Goal: Task Accomplishment & Management: Complete application form

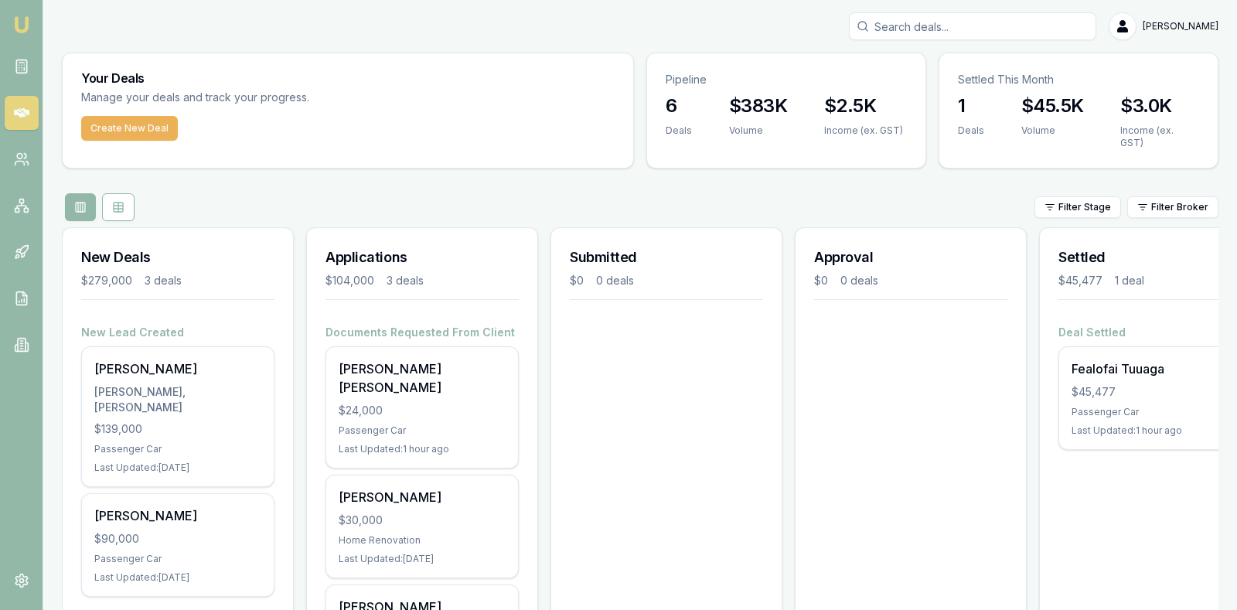
click at [662, 390] on div "Submitted $0 0 deals" at bounding box center [666, 490] width 232 height 526
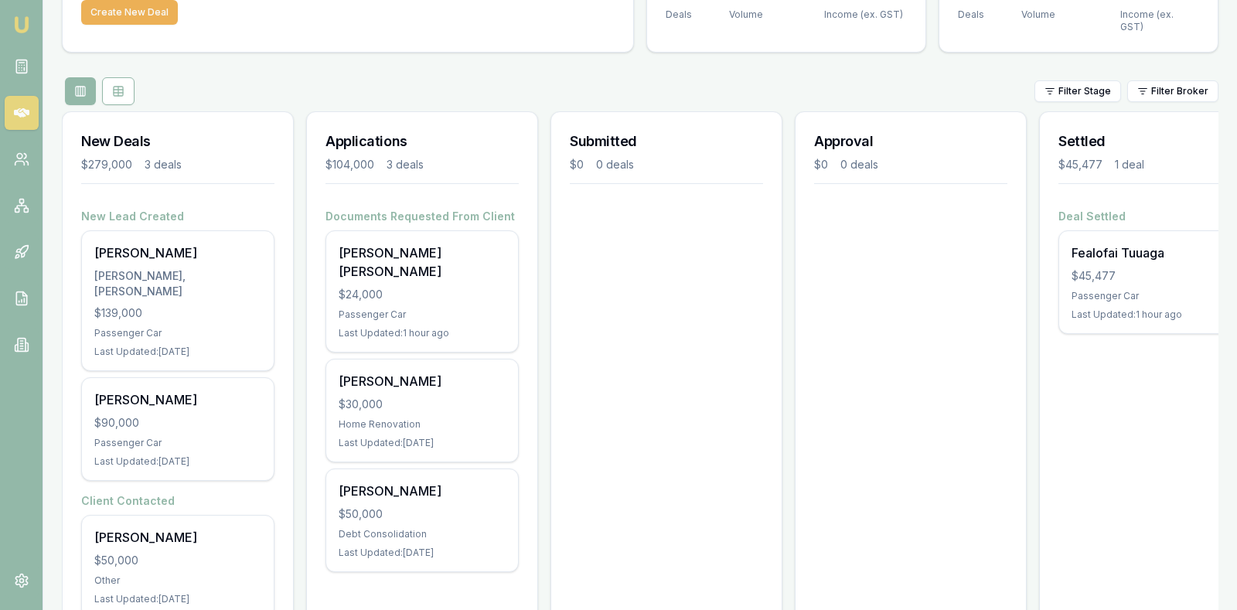
scroll to position [141, 0]
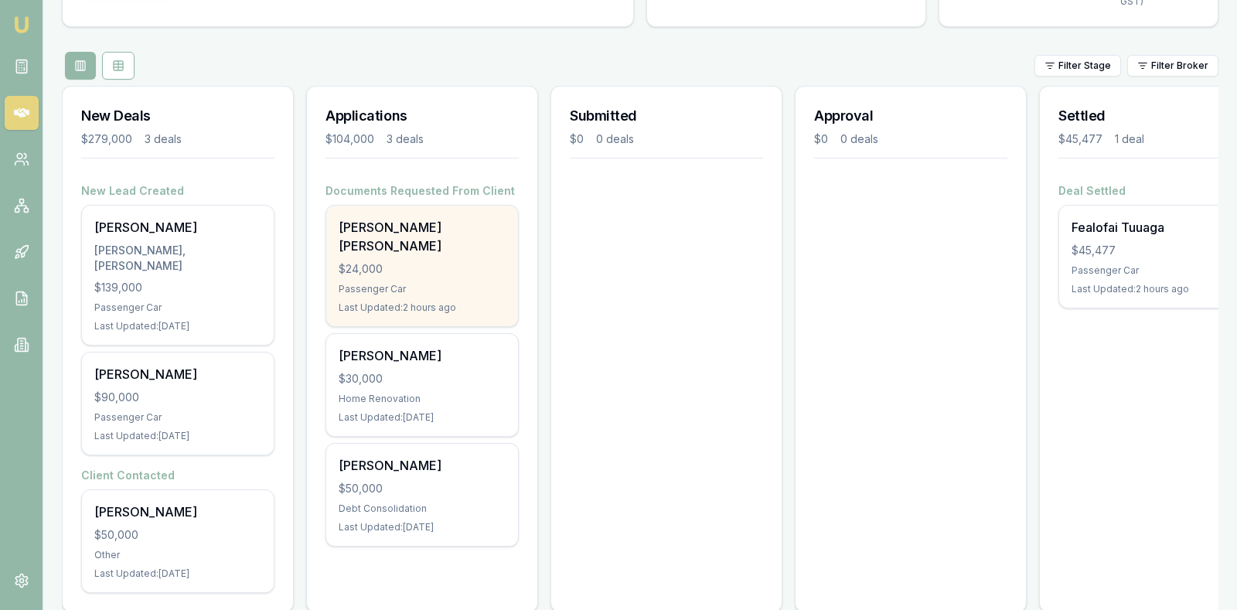
click at [434, 261] on div "$24,000" at bounding box center [422, 268] width 167 height 15
click at [390, 261] on div "$24,000" at bounding box center [422, 268] width 167 height 15
click at [405, 261] on div "$24,000" at bounding box center [422, 268] width 167 height 15
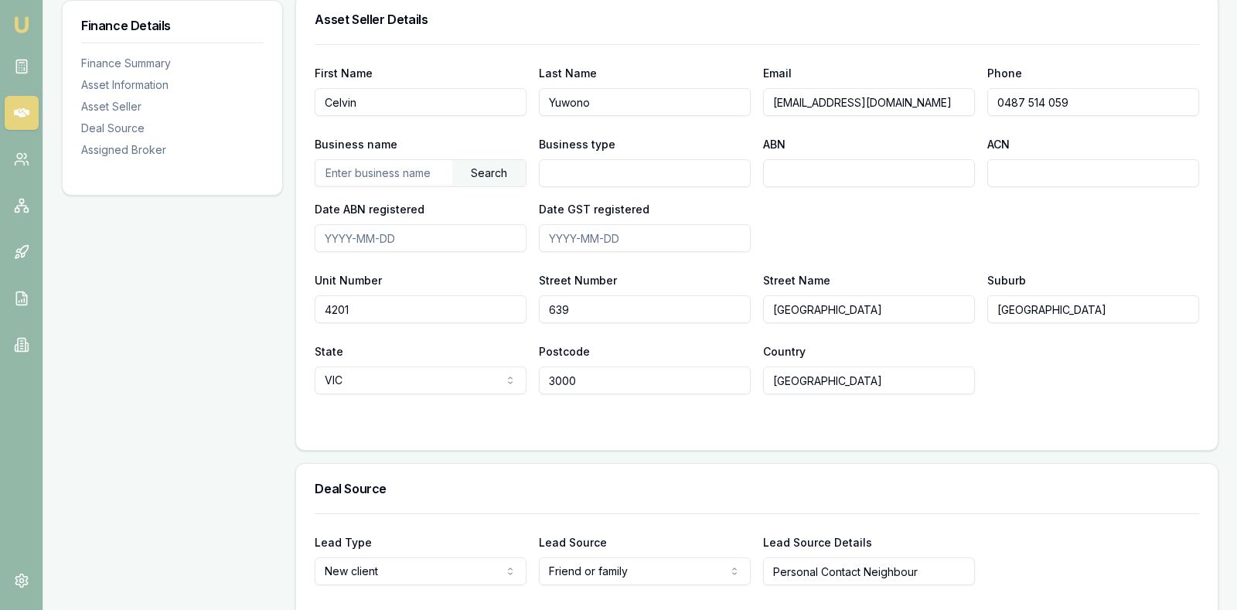
scroll to position [928, 0]
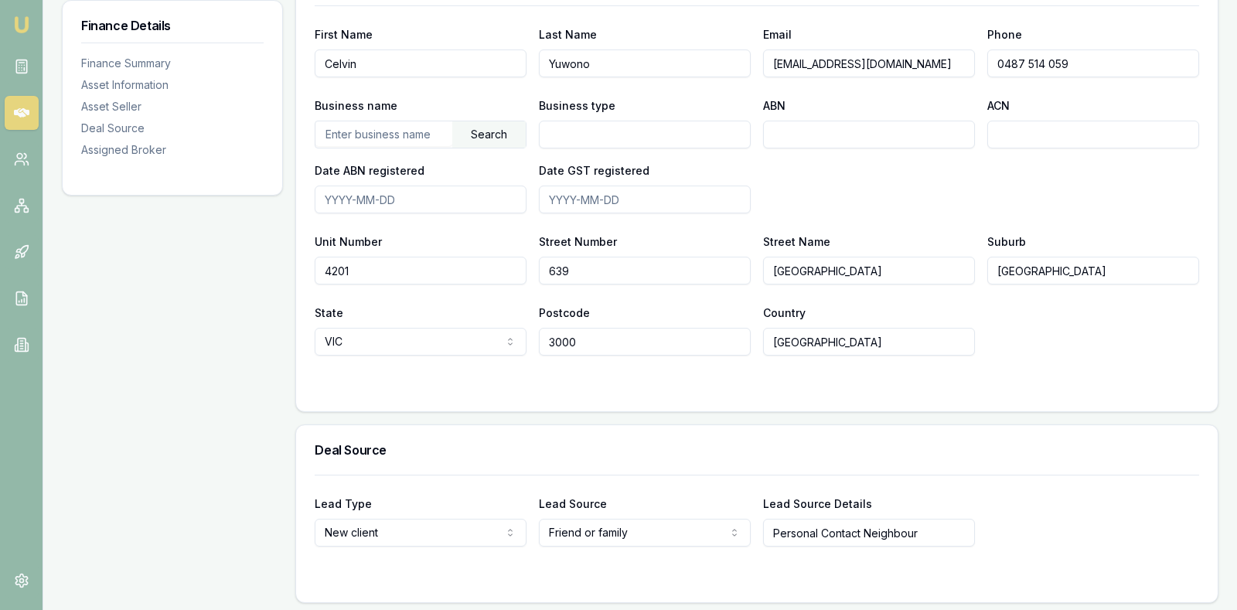
click at [1058, 303] on div "State VIC NSW VIC QLD SA WA TAS NT ACT Postcode 3000 Country Australia" at bounding box center [757, 329] width 884 height 53
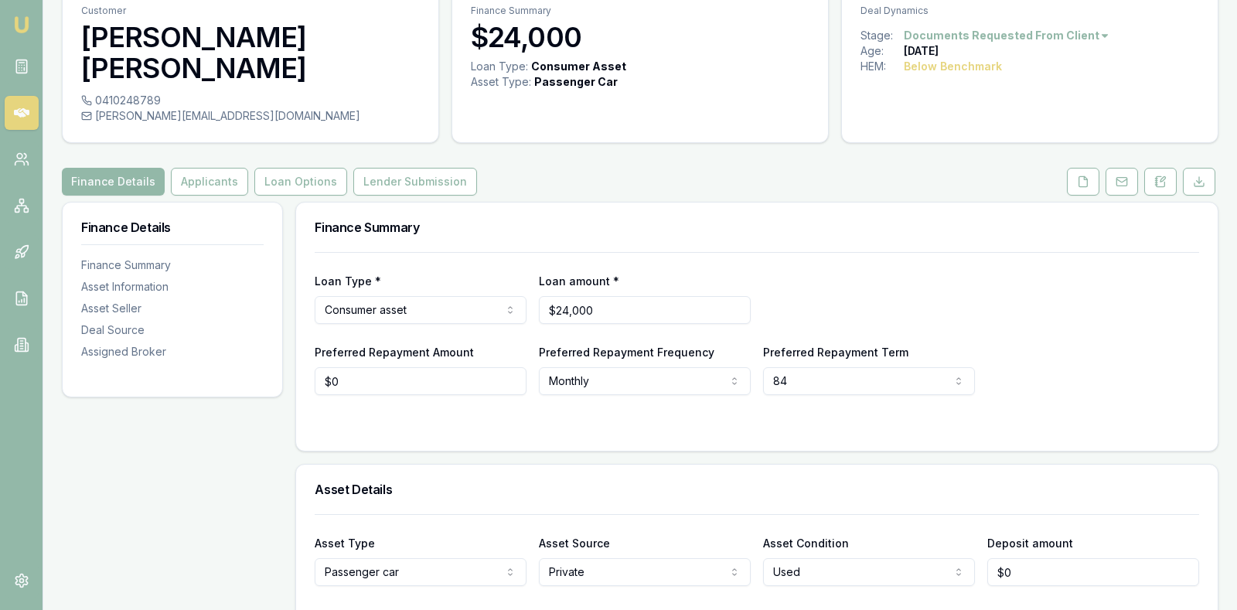
scroll to position [0, 0]
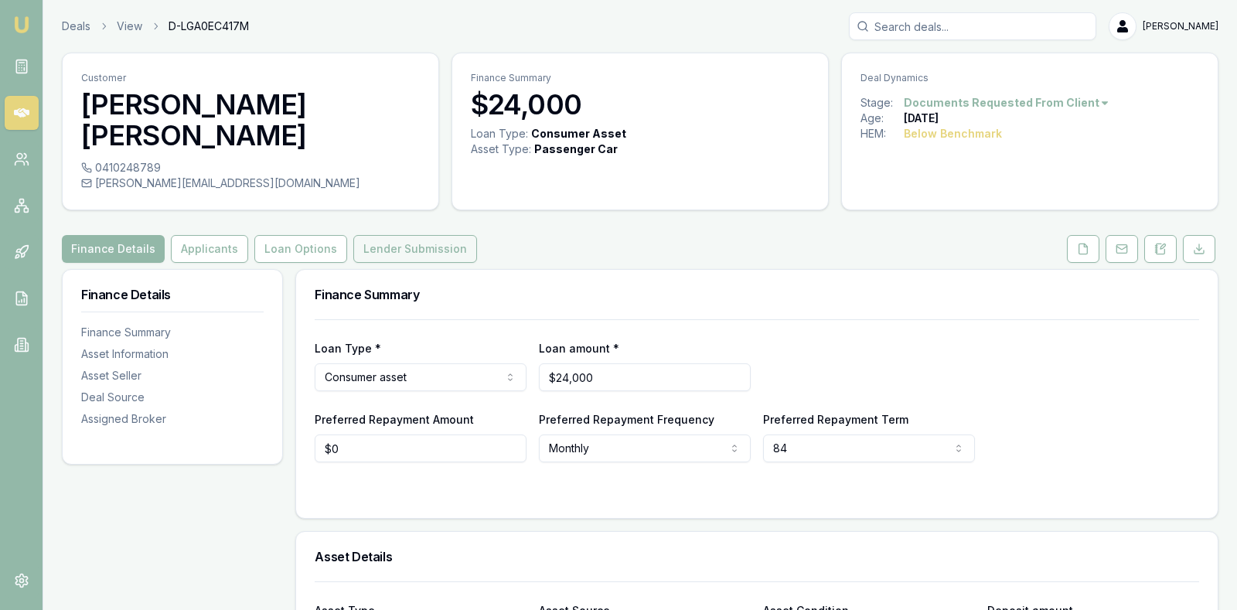
click at [382, 235] on button "Lender Submission" at bounding box center [415, 249] width 124 height 28
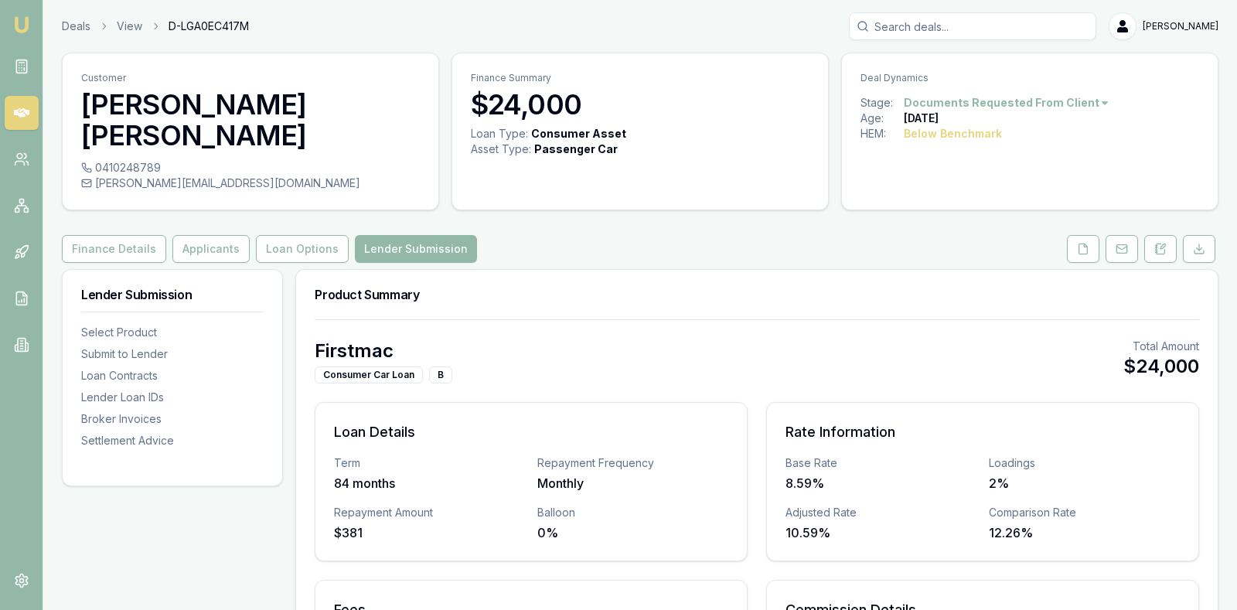
click at [573, 235] on div "Finance Details Applicants Loan Options Lender Submission" at bounding box center [640, 249] width 1156 height 28
click at [310, 235] on button "Loan Options" at bounding box center [302, 249] width 93 height 28
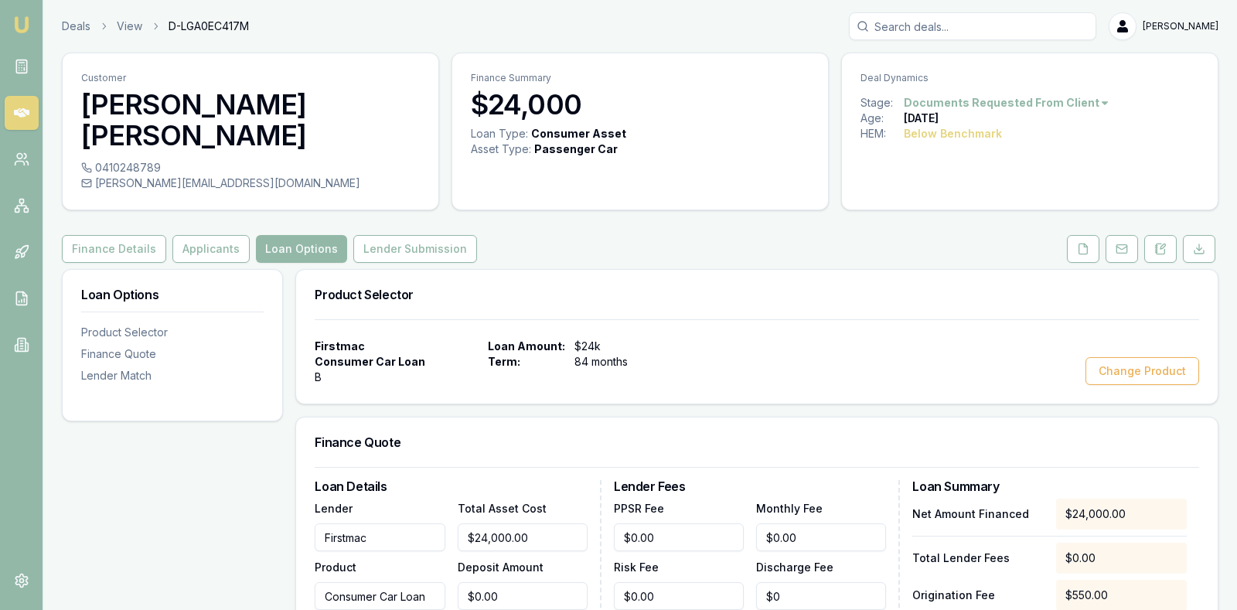
click at [557, 235] on div "Finance Details Applicants Loan Options Lender Submission" at bounding box center [640, 249] width 1156 height 28
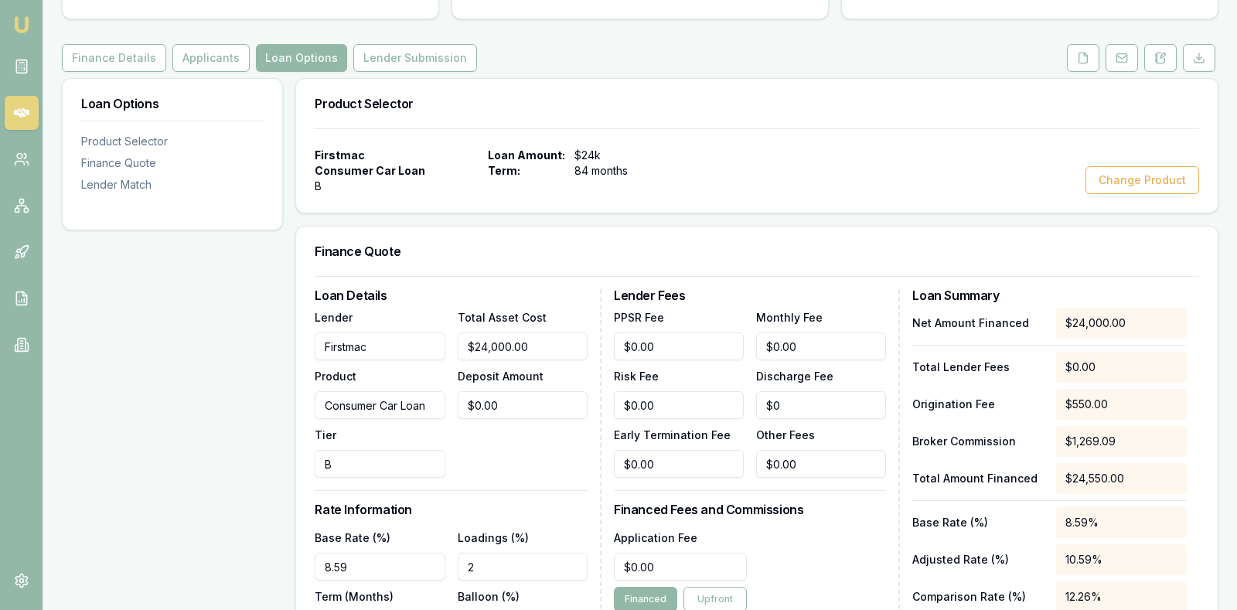
scroll to position [193, 0]
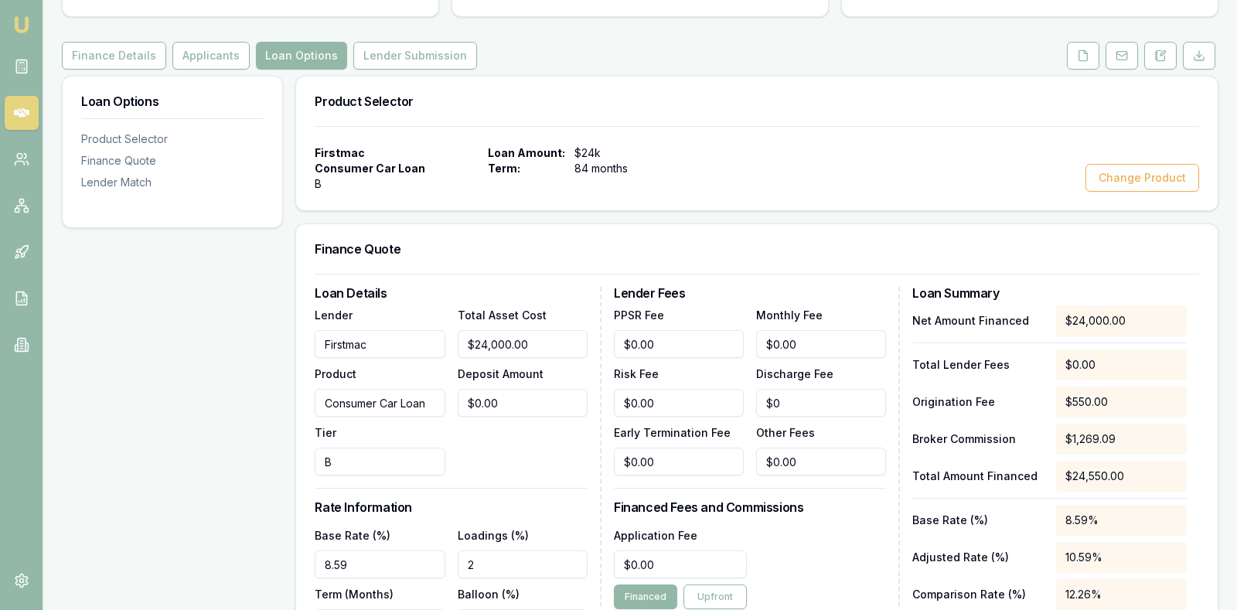
click at [767, 145] on div "Firstmac Consumer Car Loan B Loan Amount: $24k Term: 84 months Change Product" at bounding box center [757, 168] width 884 height 46
click at [782, 126] on div "Firstmac Consumer Car Loan B Loan Amount: $24k Term: 84 months Change Product" at bounding box center [756, 168] width 921 height 84
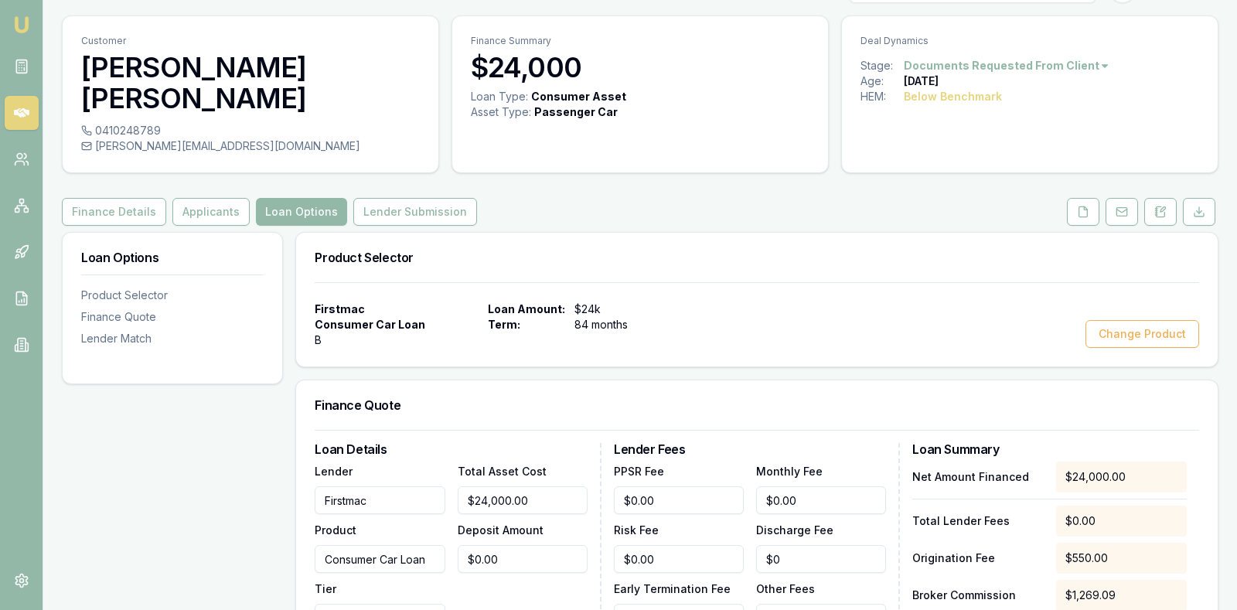
scroll to position [0, 0]
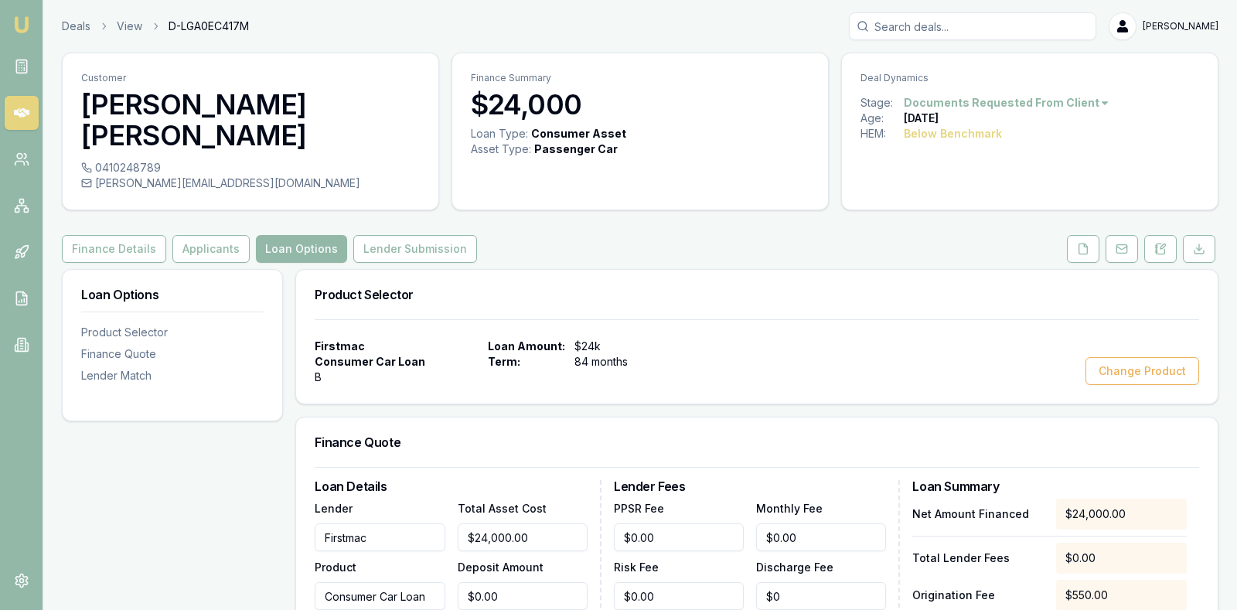
click at [734, 235] on div "Finance Details Applicants Loan Options Lender Submission" at bounding box center [640, 249] width 1156 height 28
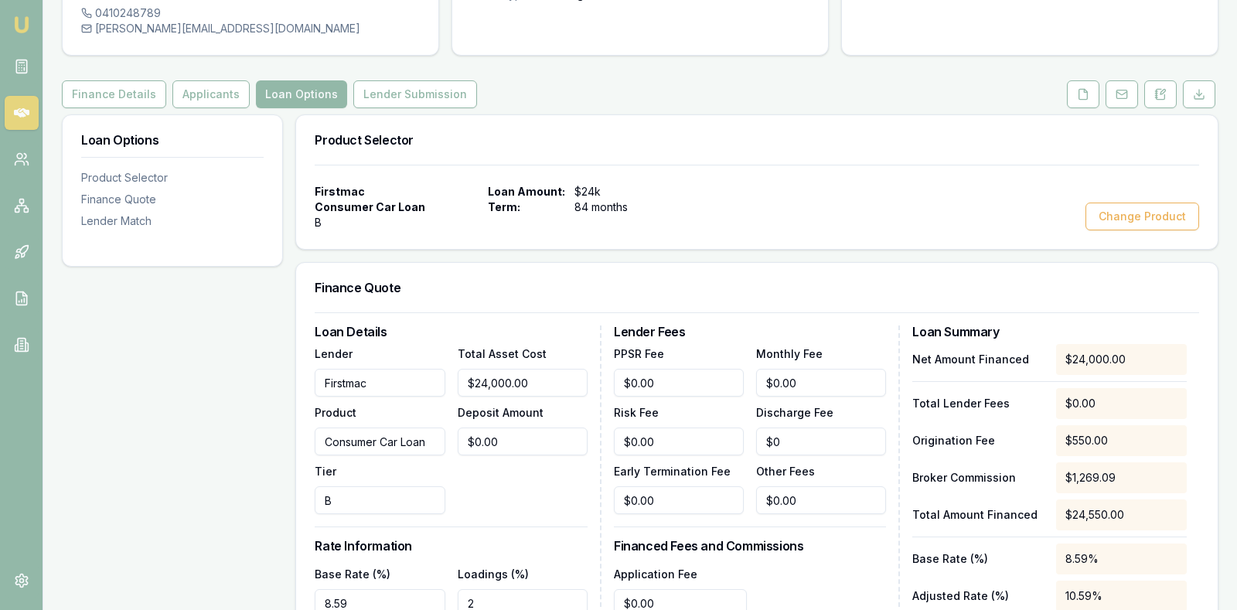
scroll to position [193, 0]
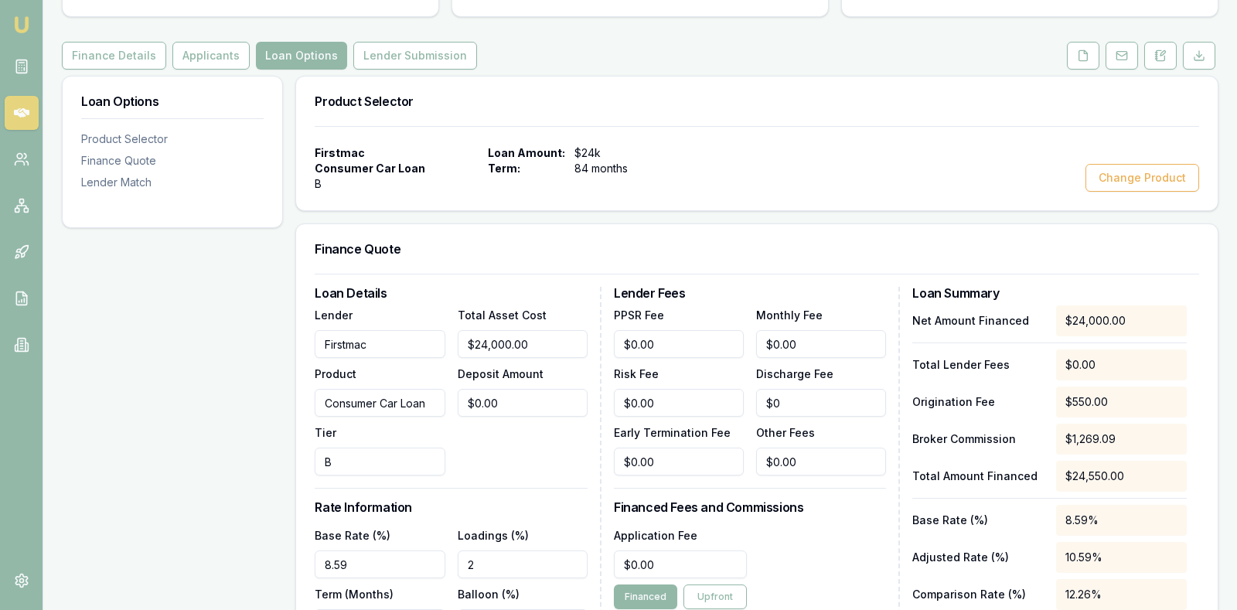
click at [836, 526] on div "Application Fee $0.00 Financed Upfront" at bounding box center [750, 567] width 273 height 83
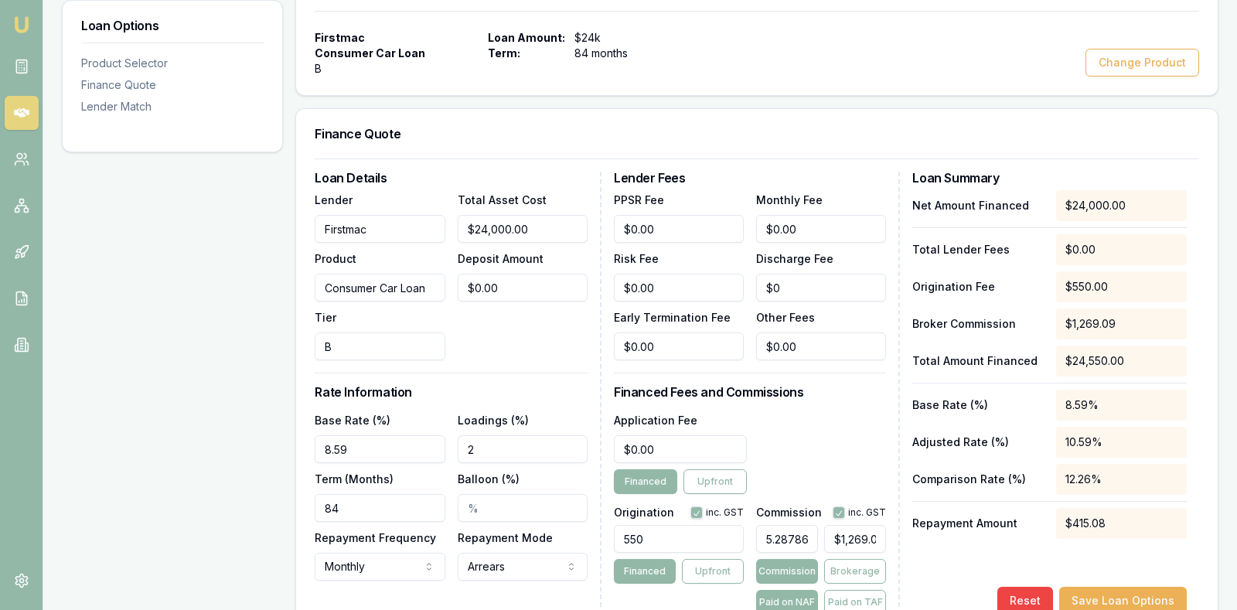
scroll to position [309, 0]
click at [663, 524] on input "550" at bounding box center [679, 538] width 130 height 28
type input "5"
type input "660.00"
click at [826, 410] on div "Application Fee $0.00 Financed Upfront" at bounding box center [750, 451] width 273 height 83
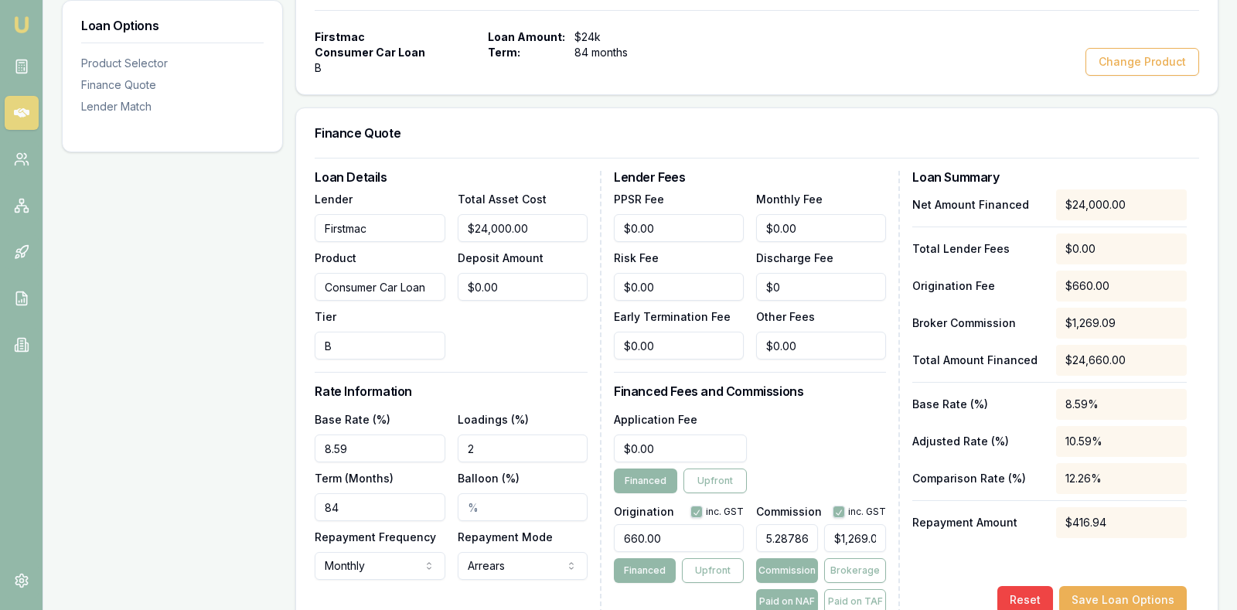
click at [385, 434] on input "8.59" at bounding box center [380, 448] width 130 height 28
type input "8"
type input "9"
type input "7.83%"
click at [533, 283] on div "Total Asset Cost $24,000.00 Deposit Amount $0.00" at bounding box center [523, 274] width 130 height 170
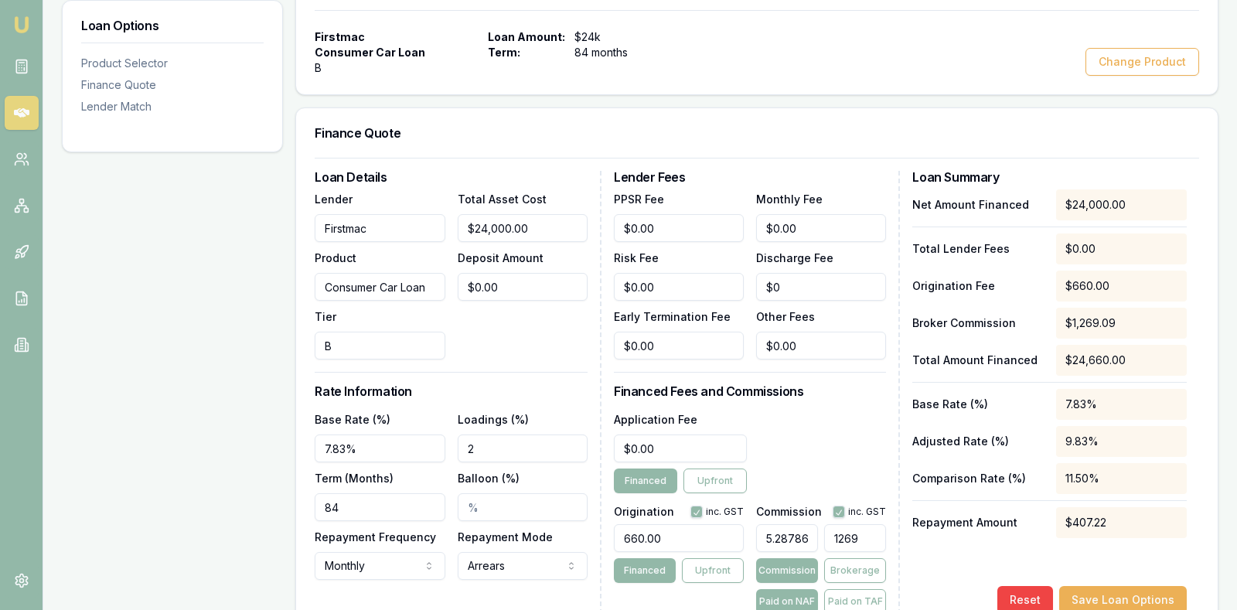
click at [880, 524] on input "1269" at bounding box center [855, 538] width 62 height 28
type input "$1,269.09"
drag, startPoint x: 809, startPoint y: 506, endPoint x: 748, endPoint y: 506, distance: 61.1
click at [749, 506] on div "Origination inc. GST 660.00 Financed Upfront Commission inc. GST 5.287863636363…" at bounding box center [750, 556] width 273 height 114
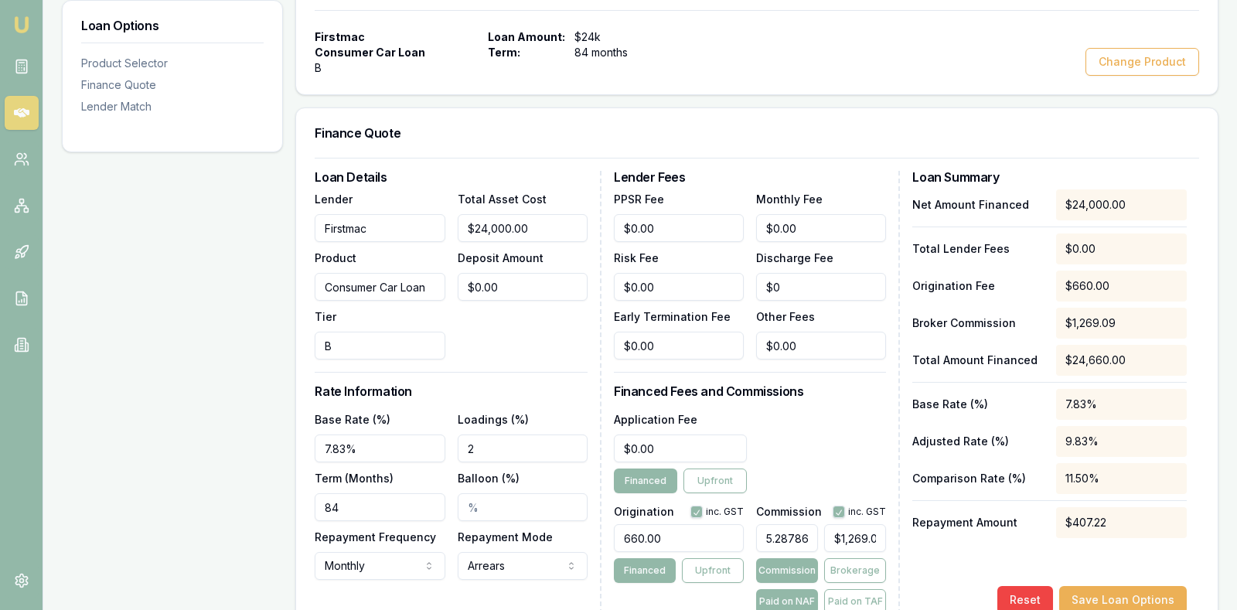
type input "3636363636"
type input "$872,727,272,640.00"
type input "53636363636"
type input "$12,872,727,272,640.00"
type input "5.3636363636"
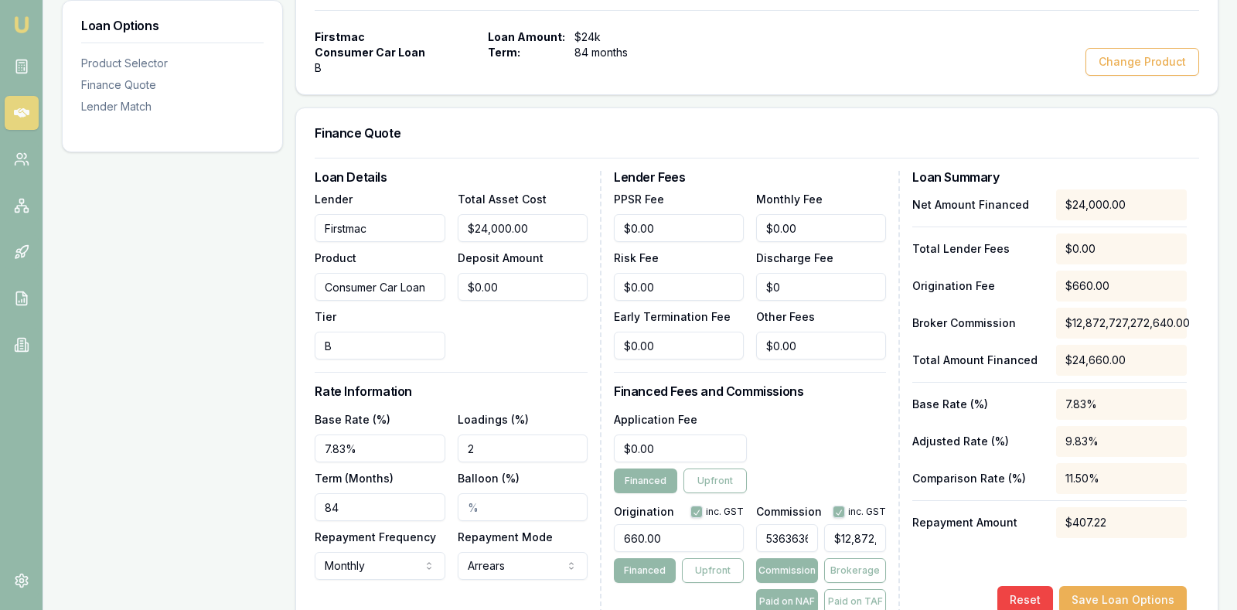
type input "$1,287.27"
type input "5.53636363636"
type input "$1,328.73"
click at [846, 410] on div "Application Fee $0.00 Financed Upfront" at bounding box center [750, 451] width 273 height 83
click at [790, 524] on input "5.54%" at bounding box center [787, 538] width 62 height 28
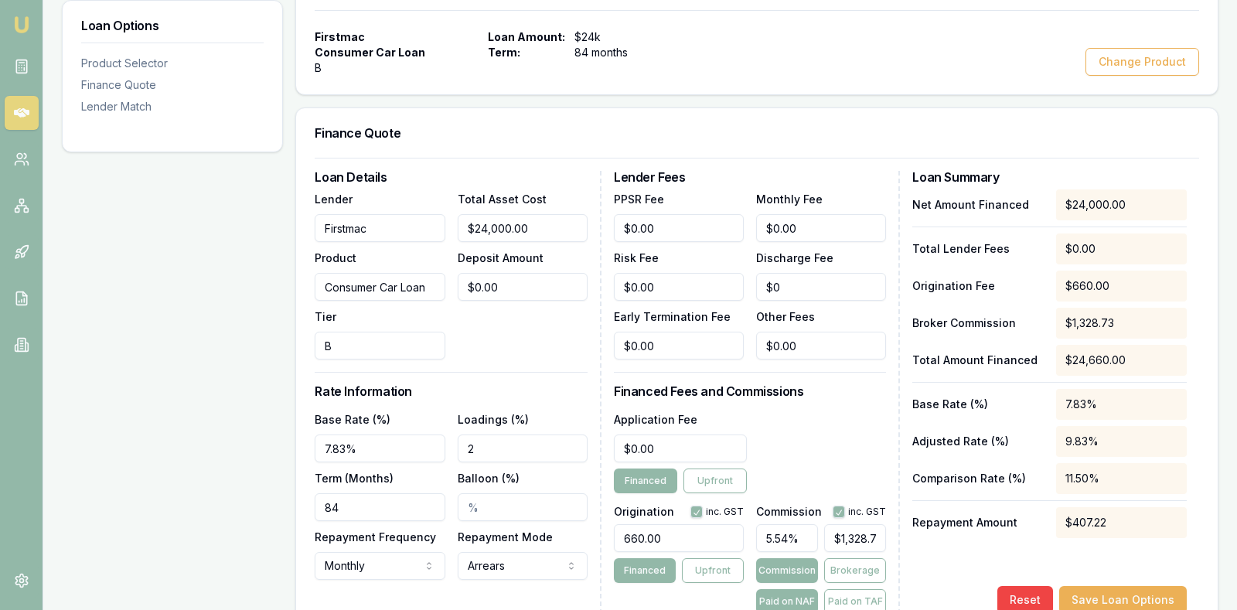
type input "5.5"
type input "$1,320.00"
type input "5.50%"
click at [829, 410] on div "Application Fee $0.00 Financed Upfront" at bounding box center [750, 451] width 273 height 83
click at [1125, 586] on button "Save Loan Options" at bounding box center [1123, 600] width 128 height 28
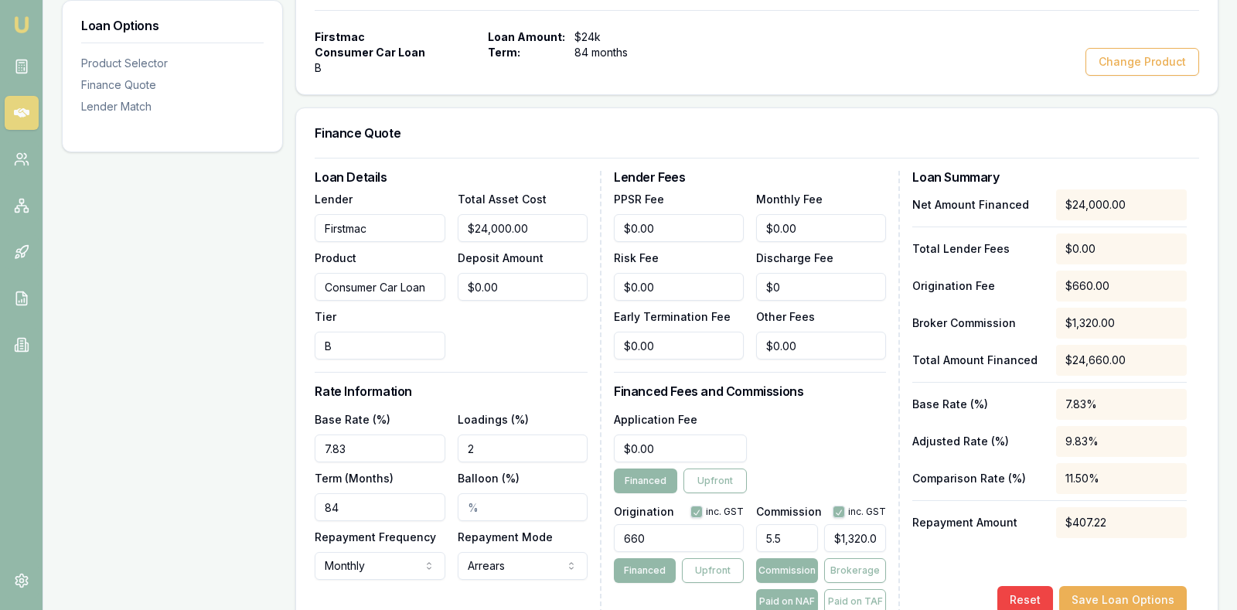
click at [949, 549] on div "Net Amount Financed $24,000.00 Total Lender Fees $0.00 Origination Fee $660.00 …" at bounding box center [1049, 401] width 274 height 424
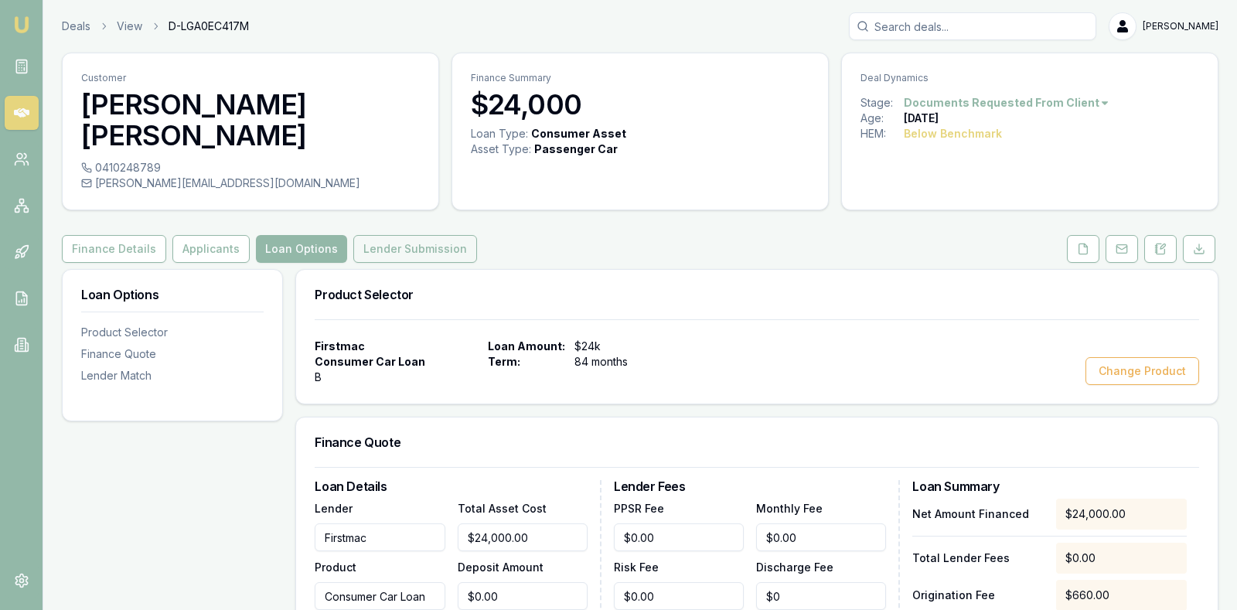
click at [391, 235] on button "Lender Submission" at bounding box center [415, 249] width 124 height 28
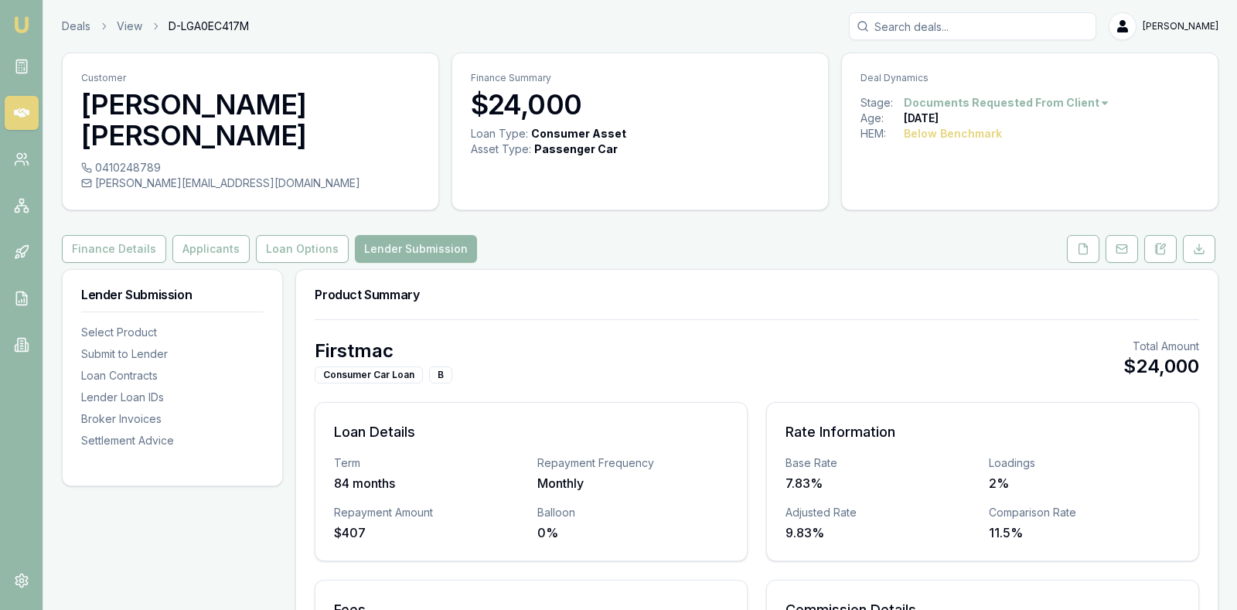
click at [808, 319] on div "Firstmac Consumer Car Loan B Total Amount $24,000 Loan Details Term 84 months R…" at bounding box center [756, 563] width 921 height 488
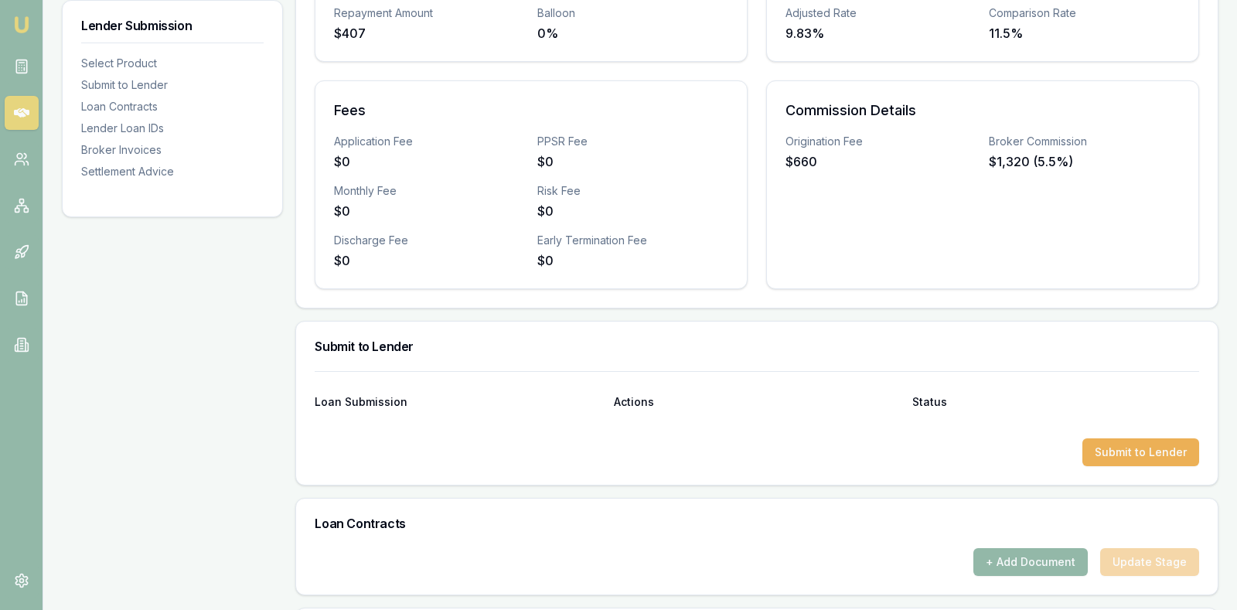
scroll to position [502, 0]
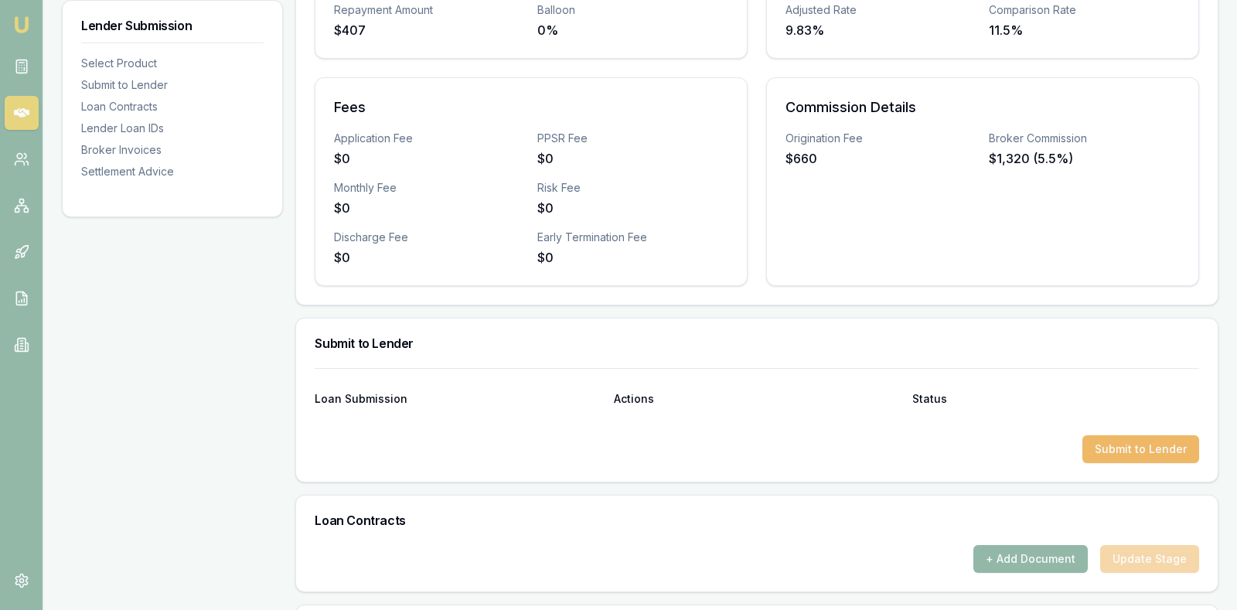
click at [1130, 435] on button "Submit to Lender" at bounding box center [1140, 449] width 117 height 28
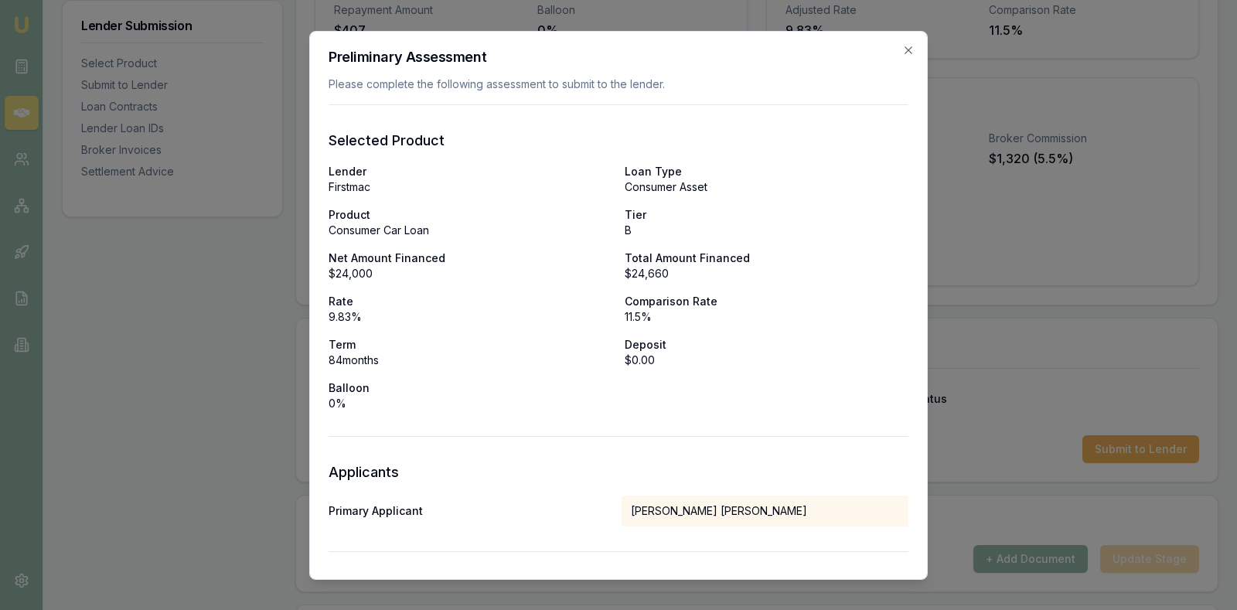
click at [864, 271] on p "$24,660" at bounding box center [767, 272] width 284 height 15
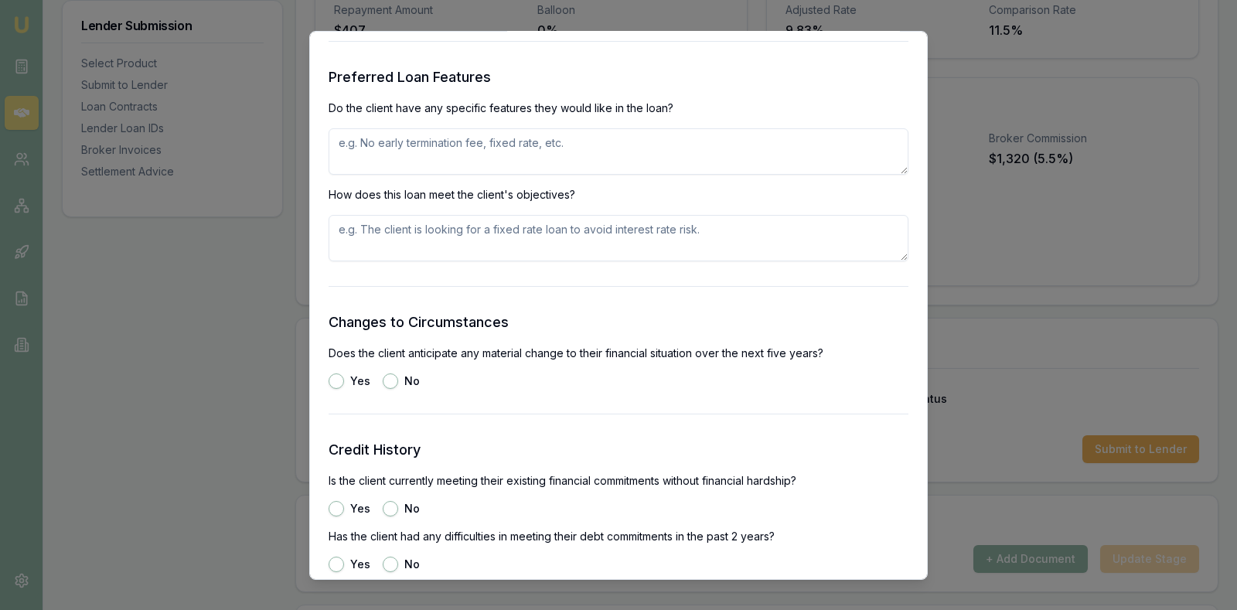
scroll to position [1701, 0]
click at [390, 373] on button "No" at bounding box center [390, 378] width 15 height 15
radio input "true"
click at [390, 503] on button "No" at bounding box center [390, 506] width 15 height 15
radio input "true"
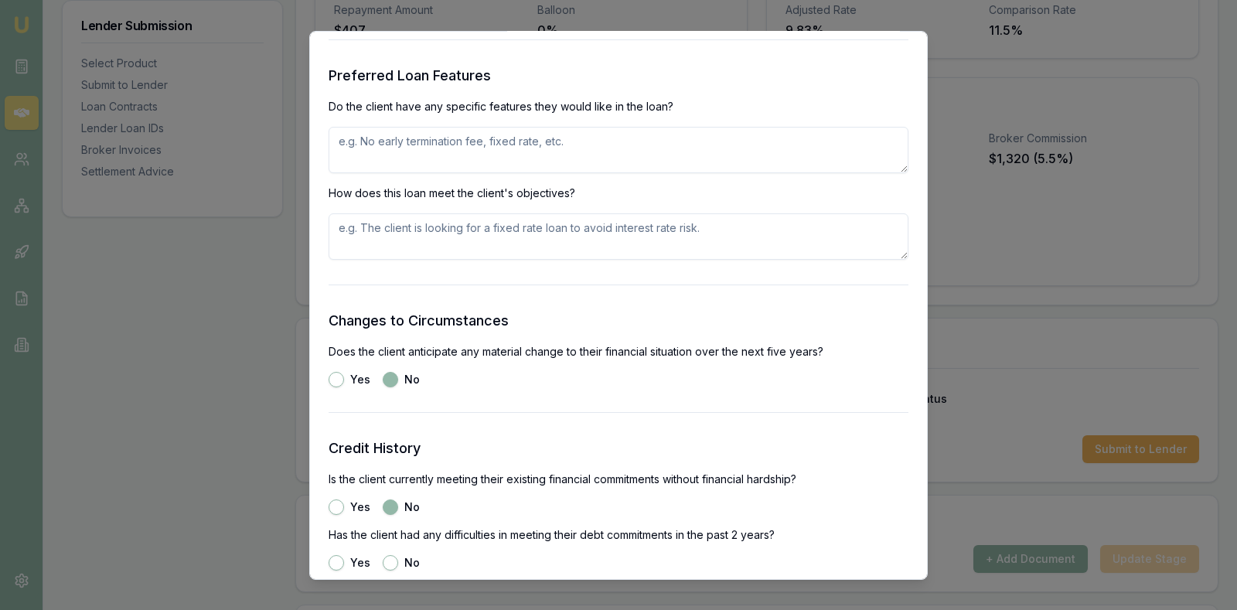
click at [544, 434] on form "Selected Product Lender Firstmac Loan Type Consumer Asset Product Consumer Car …" at bounding box center [619, 120] width 580 height 3434
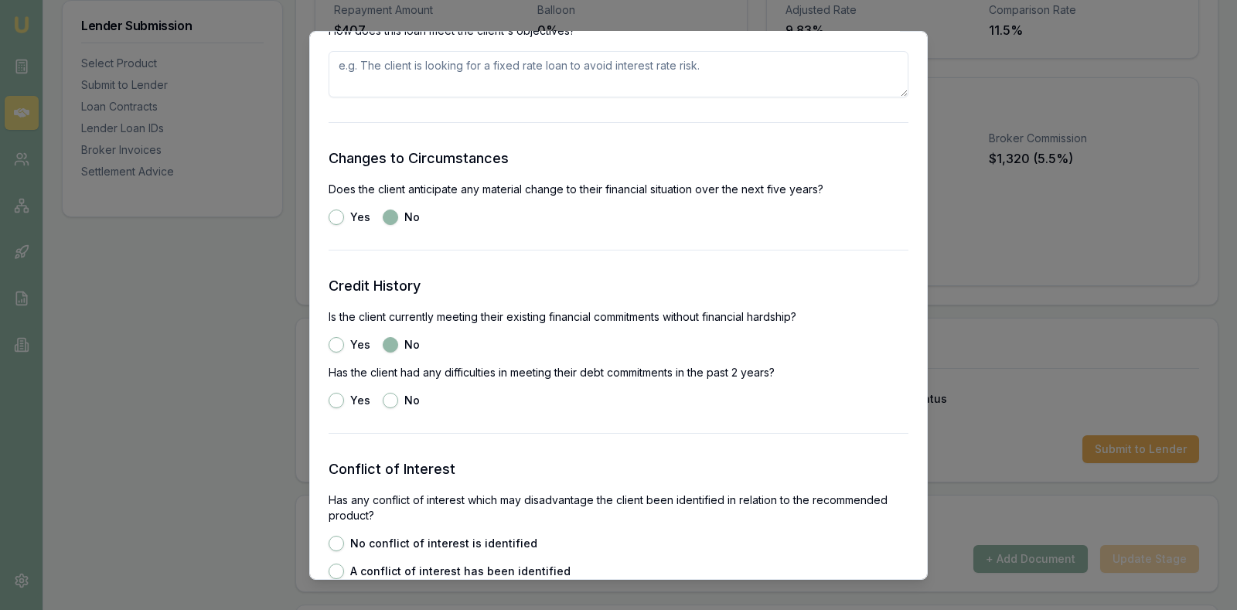
scroll to position [1894, 0]
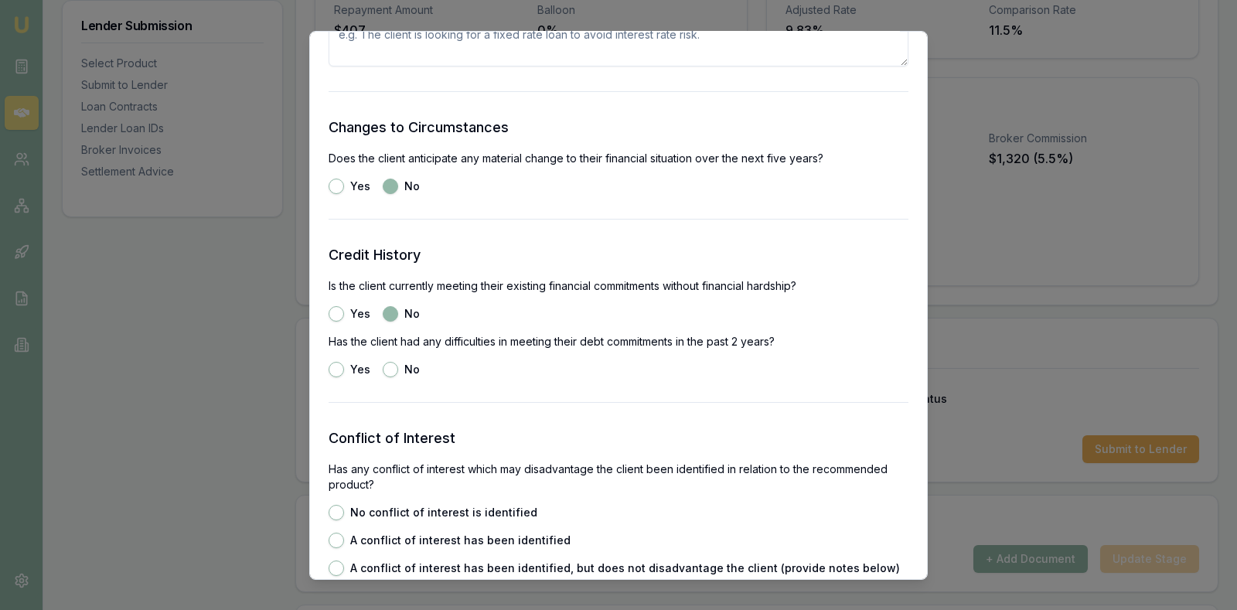
click at [396, 370] on button "No" at bounding box center [390, 368] width 15 height 15
radio input "true"
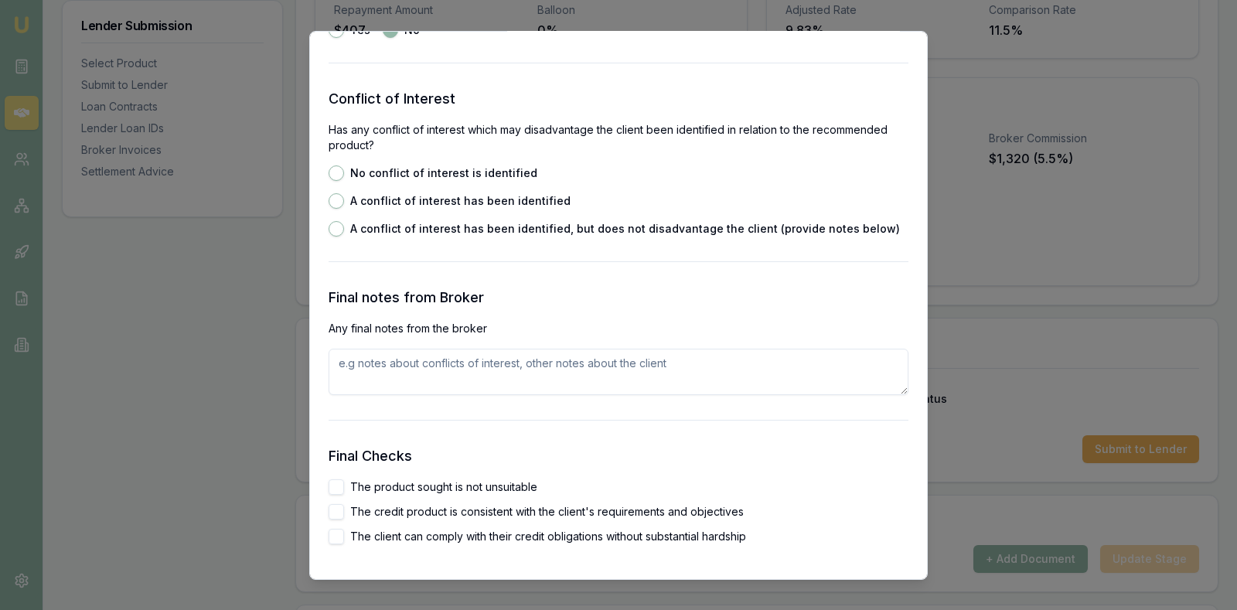
scroll to position [2280, 0]
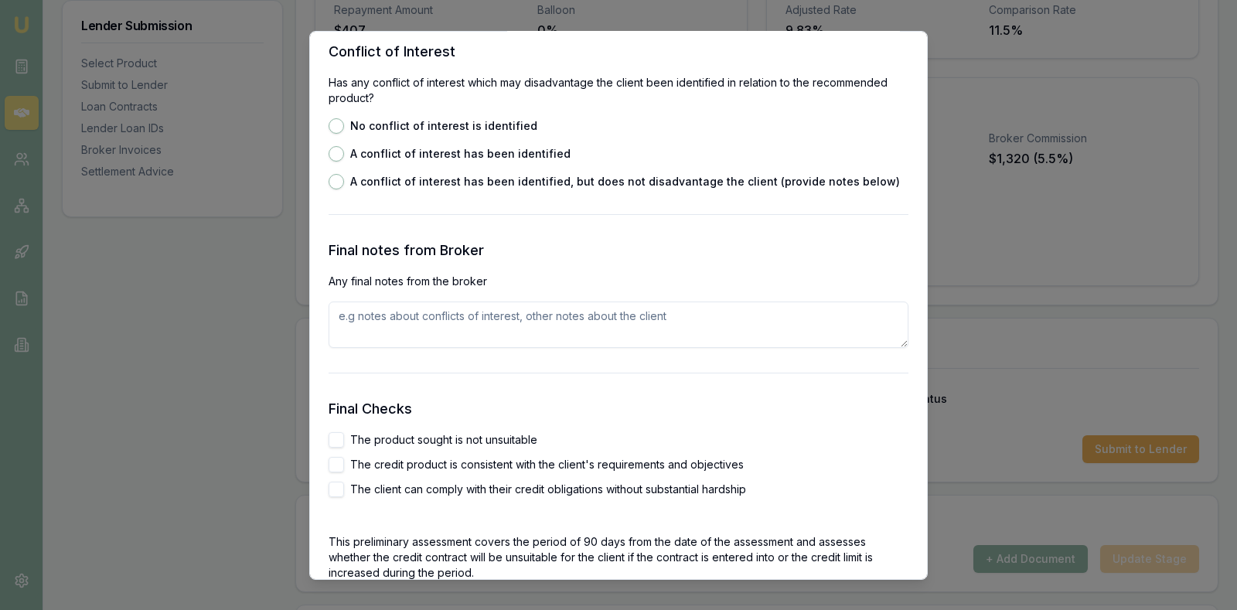
click at [330, 128] on button "No conflict of interest is identified" at bounding box center [336, 125] width 15 height 15
click at [342, 150] on button "A conflict of interest has been identified" at bounding box center [336, 152] width 15 height 15
radio input "false"
click at [335, 182] on button "A conflict of interest has been identified, but does not disadvantage the clien…" at bounding box center [336, 180] width 15 height 15
radio input "false"
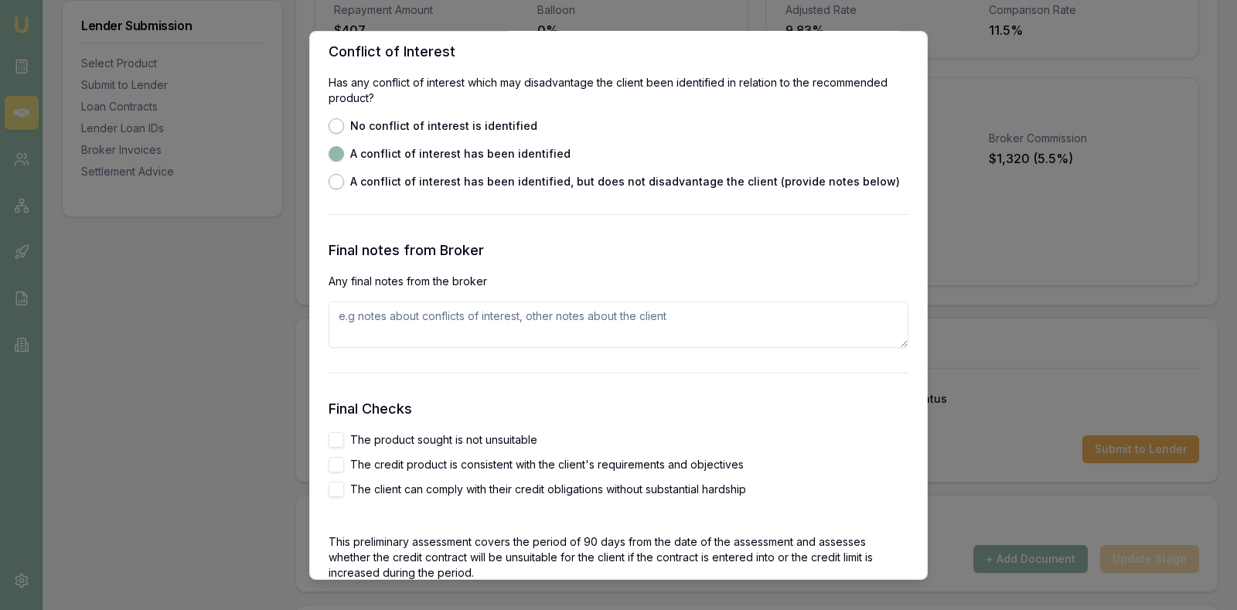
radio input "true"
click at [329, 113] on div "Conflict of Interest Has any conflict of interest which may disadvantage the cl…" at bounding box center [619, 114] width 580 height 148
click at [341, 131] on button "No conflict of interest is identified" at bounding box center [336, 125] width 15 height 15
radio input "true"
radio input "false"
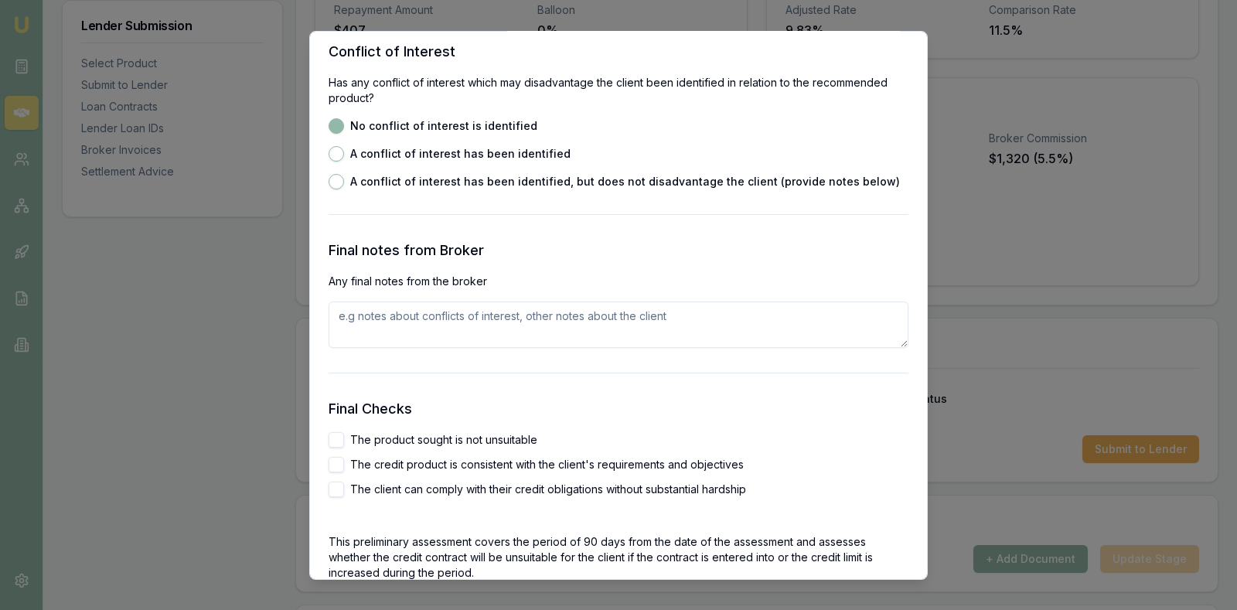
click at [576, 317] on textarea at bounding box center [619, 324] width 580 height 46
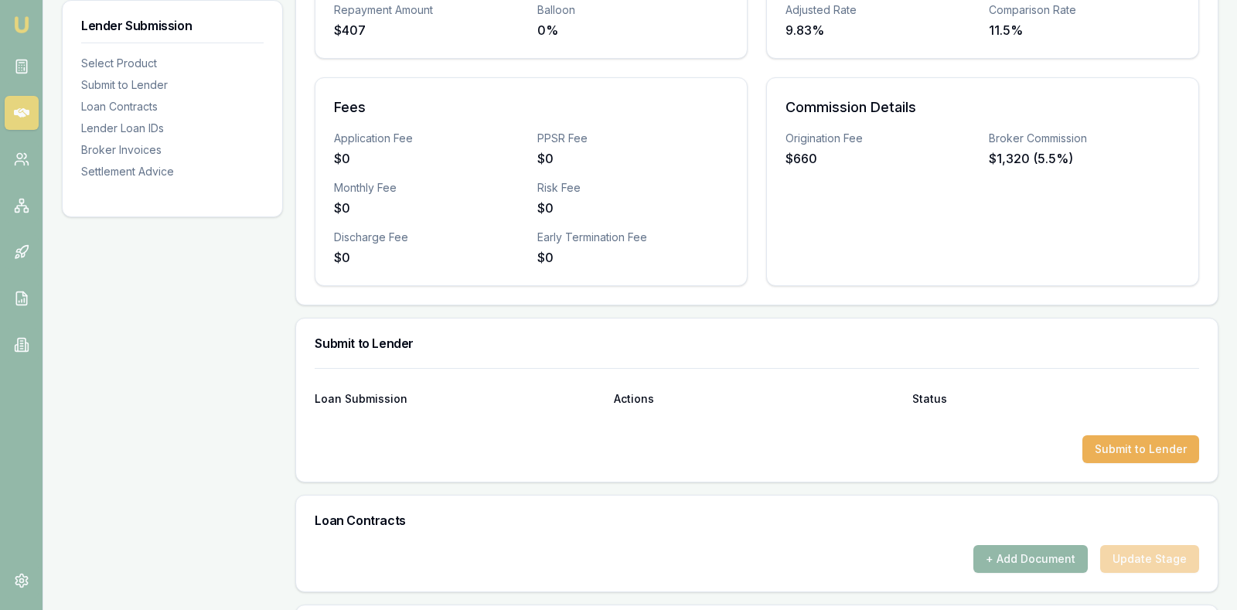
click at [728, 369] on div "Loan Submission Actions Status" at bounding box center [757, 390] width 884 height 42
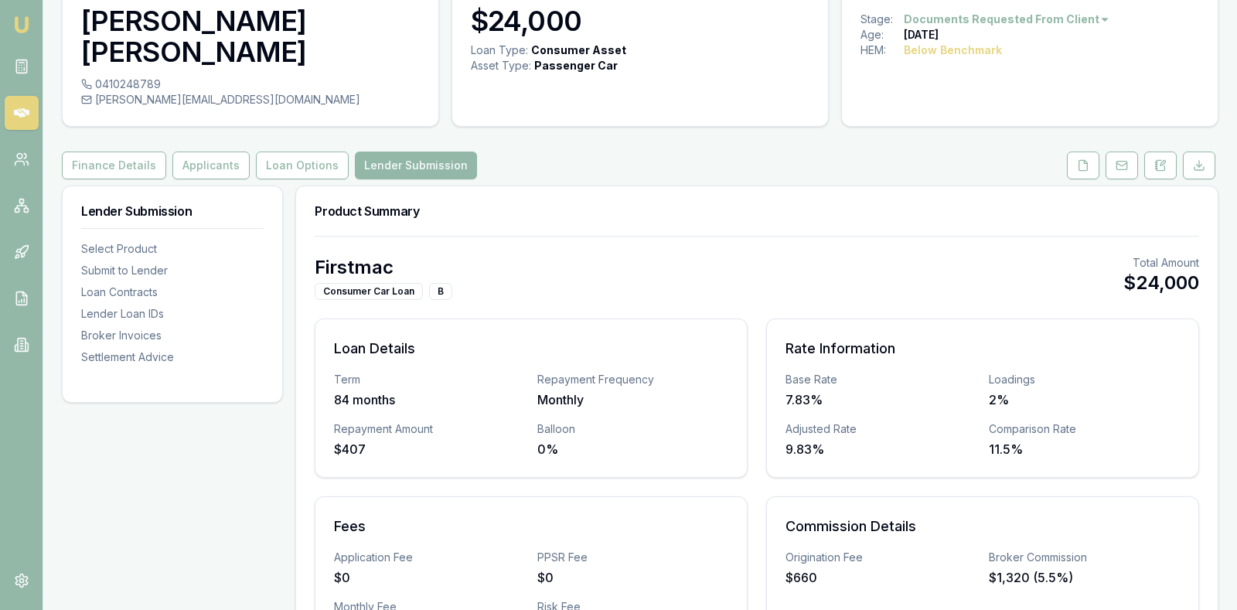
scroll to position [0, 0]
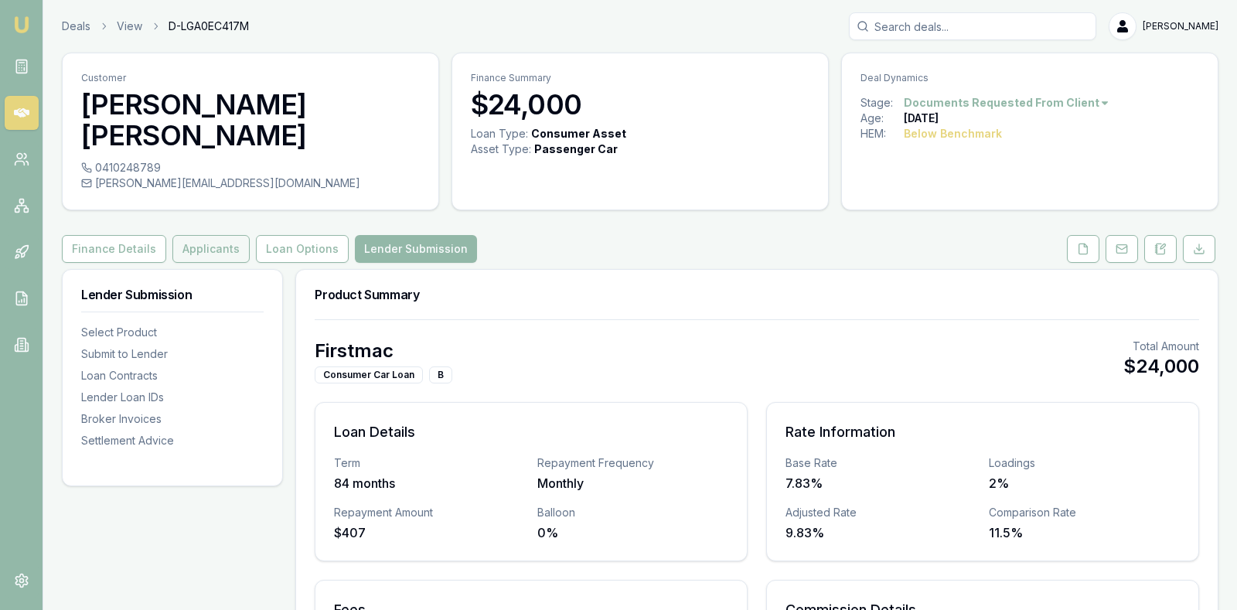
click at [209, 235] on button "Applicants" at bounding box center [210, 249] width 77 height 28
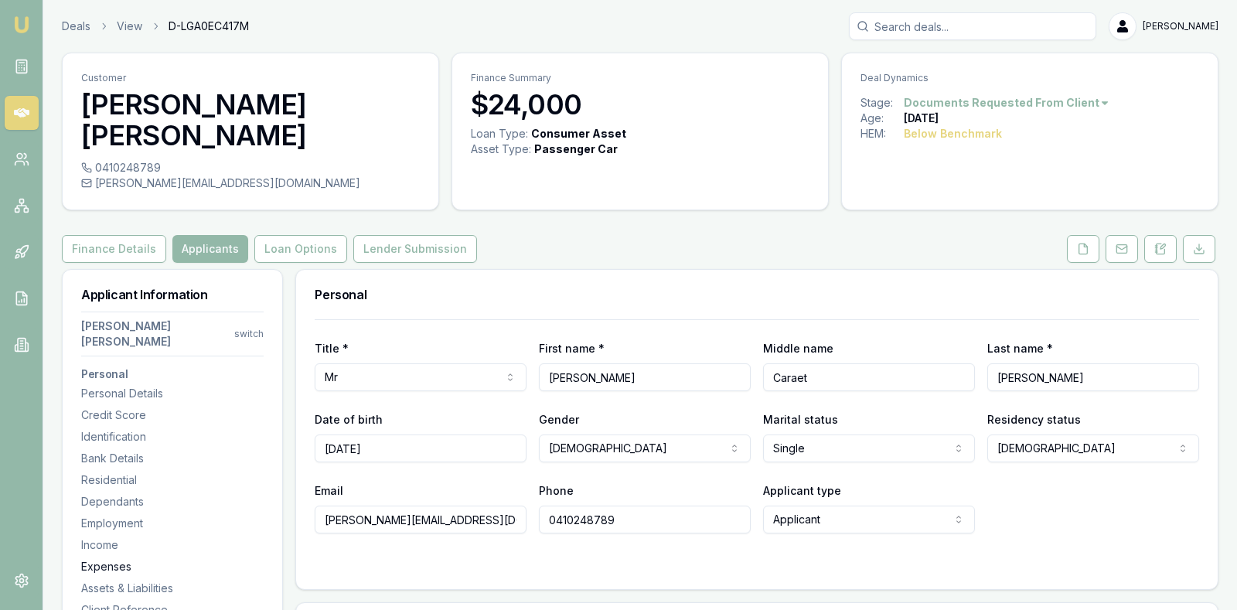
click at [114, 559] on div "Expenses" at bounding box center [172, 566] width 182 height 15
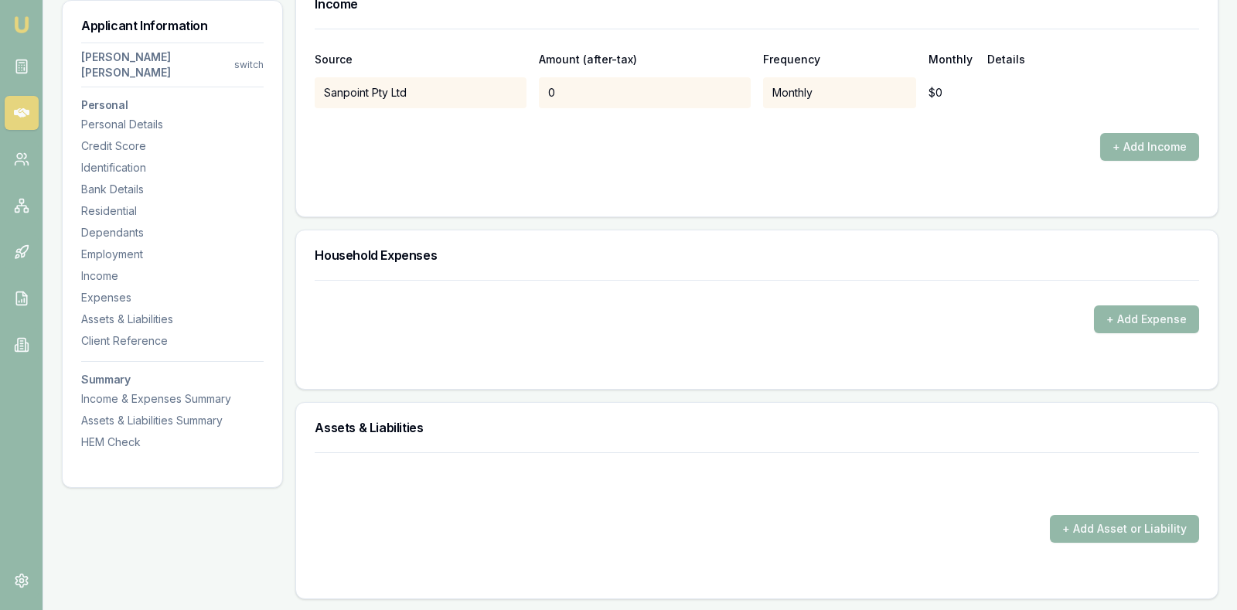
scroll to position [3441, 0]
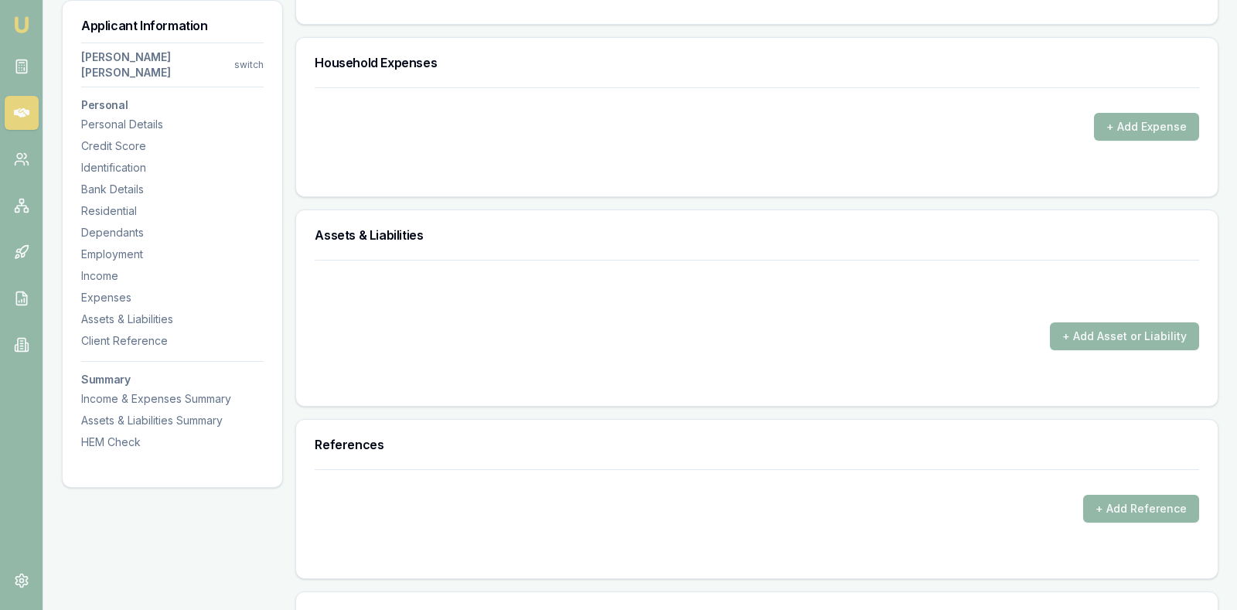
click at [771, 121] on form "+ Add Expense" at bounding box center [757, 132] width 884 height 90
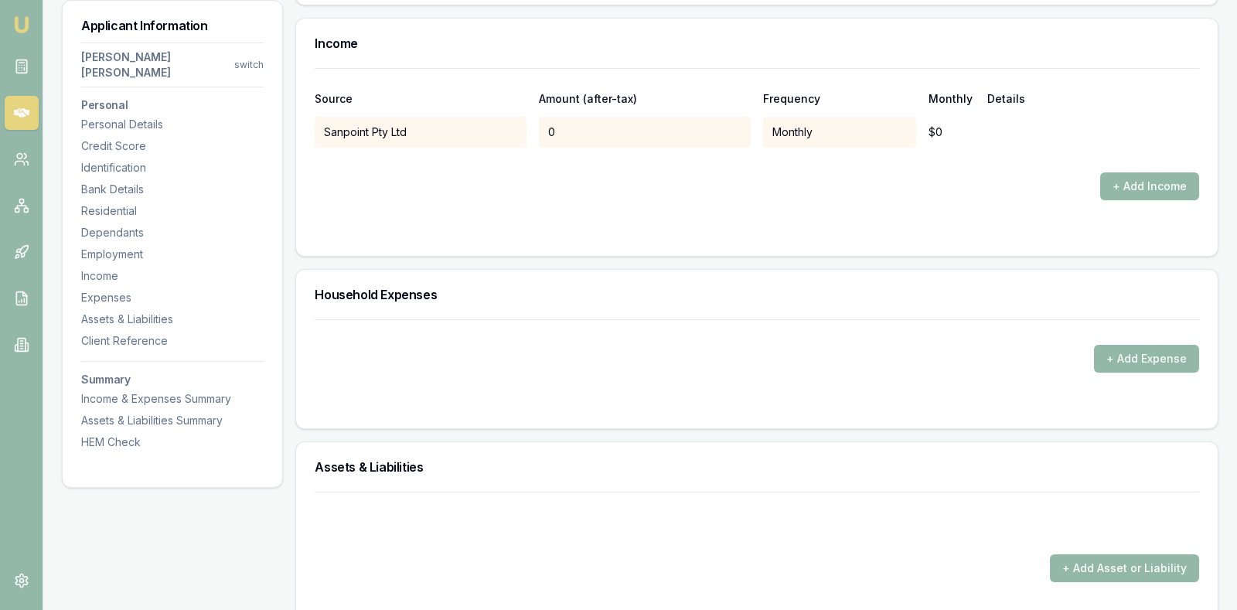
scroll to position [3170, 0]
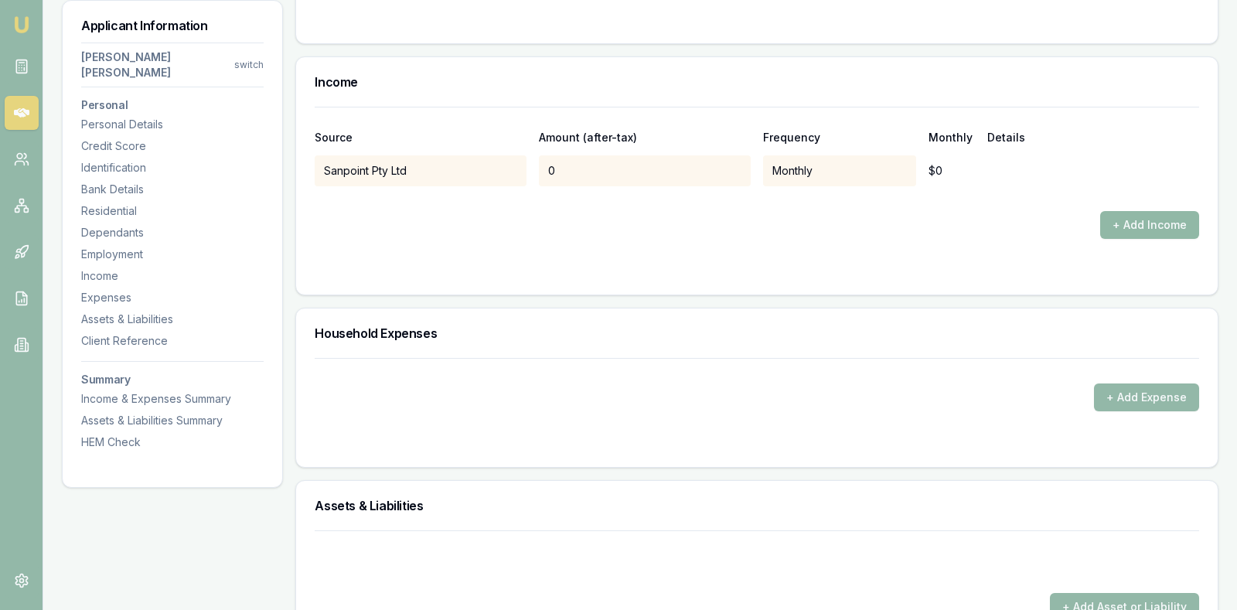
click at [1129, 211] on button "+ Add Income" at bounding box center [1149, 225] width 99 height 28
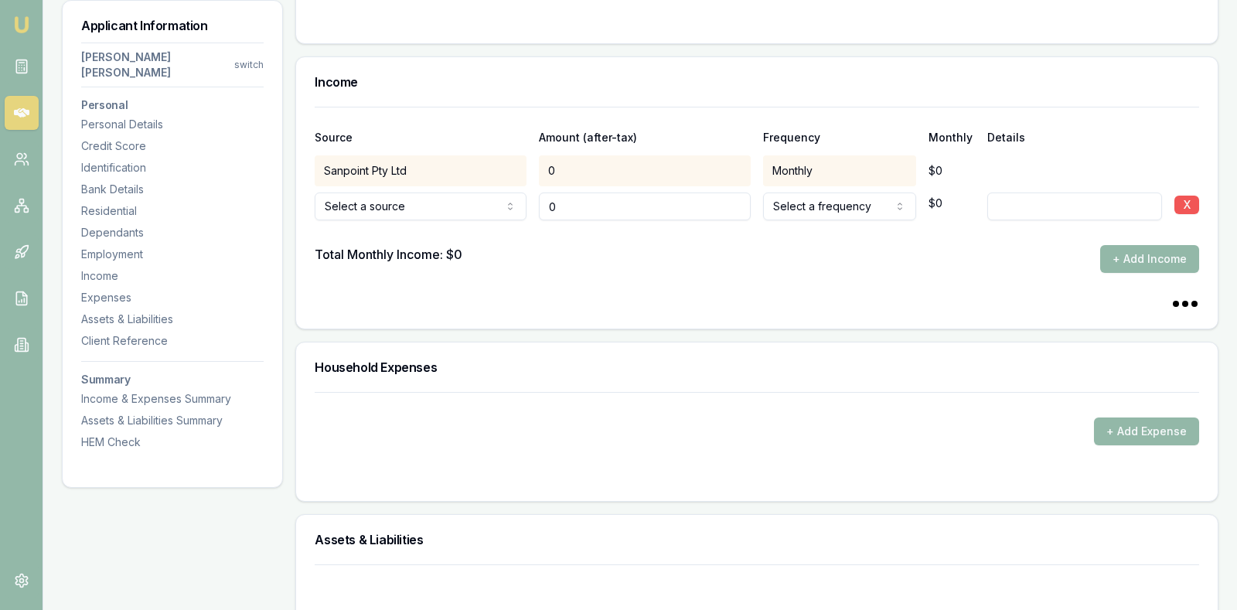
type input "$0"
click at [1185, 196] on button "X" at bounding box center [1186, 205] width 25 height 19
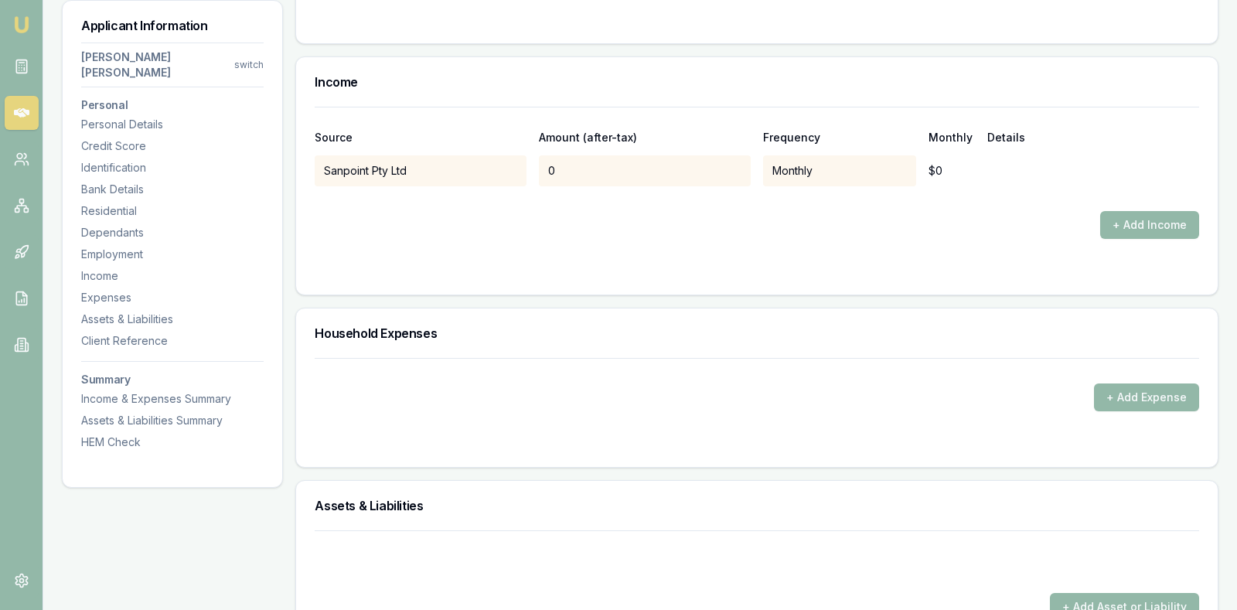
click at [986, 155] on div "Sanpoint Pty Ltd 0 Monthly $0" at bounding box center [757, 170] width 884 height 31
click at [355, 211] on div "+ Add Income" at bounding box center [757, 225] width 884 height 28
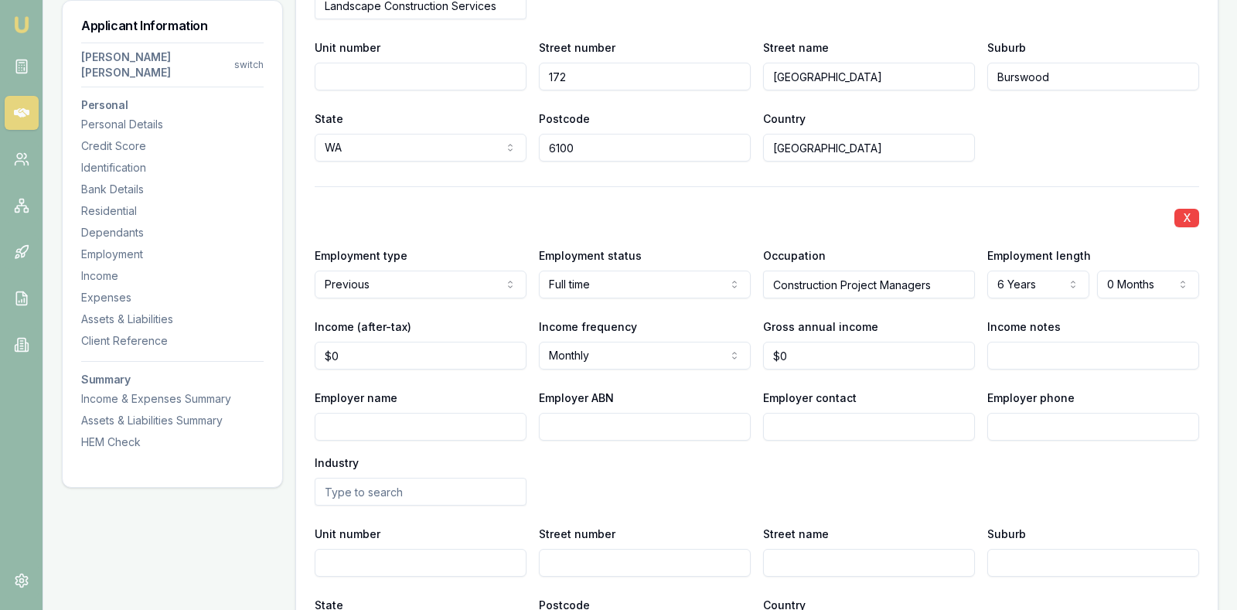
scroll to position [2436, 0]
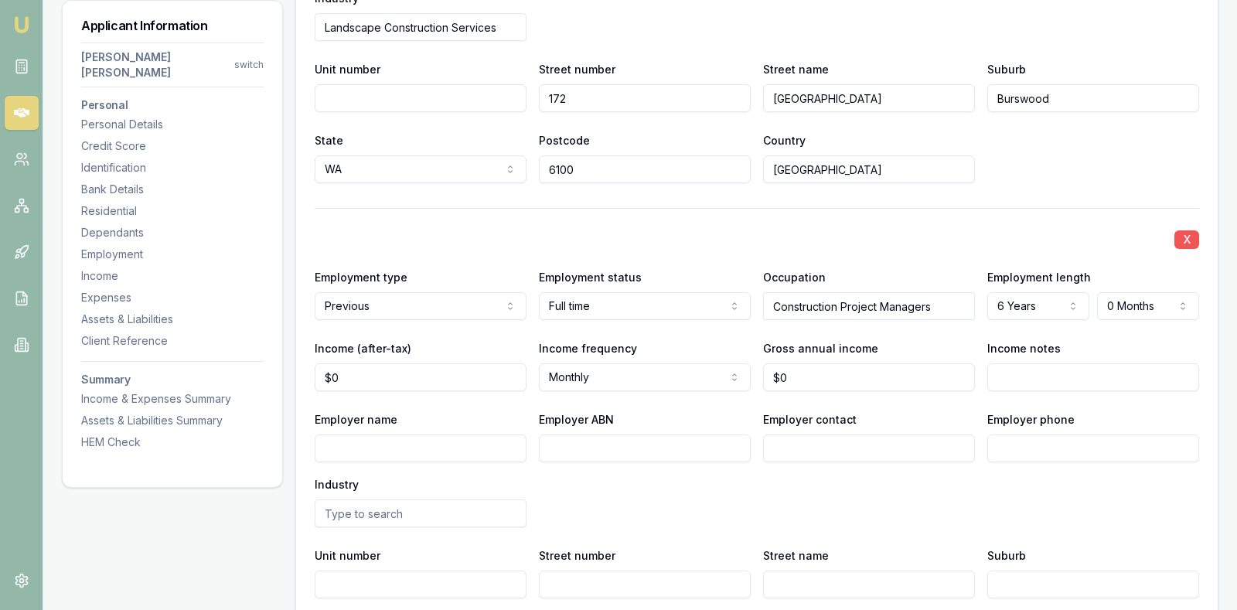
click at [1184, 230] on button "X" at bounding box center [1186, 239] width 25 height 19
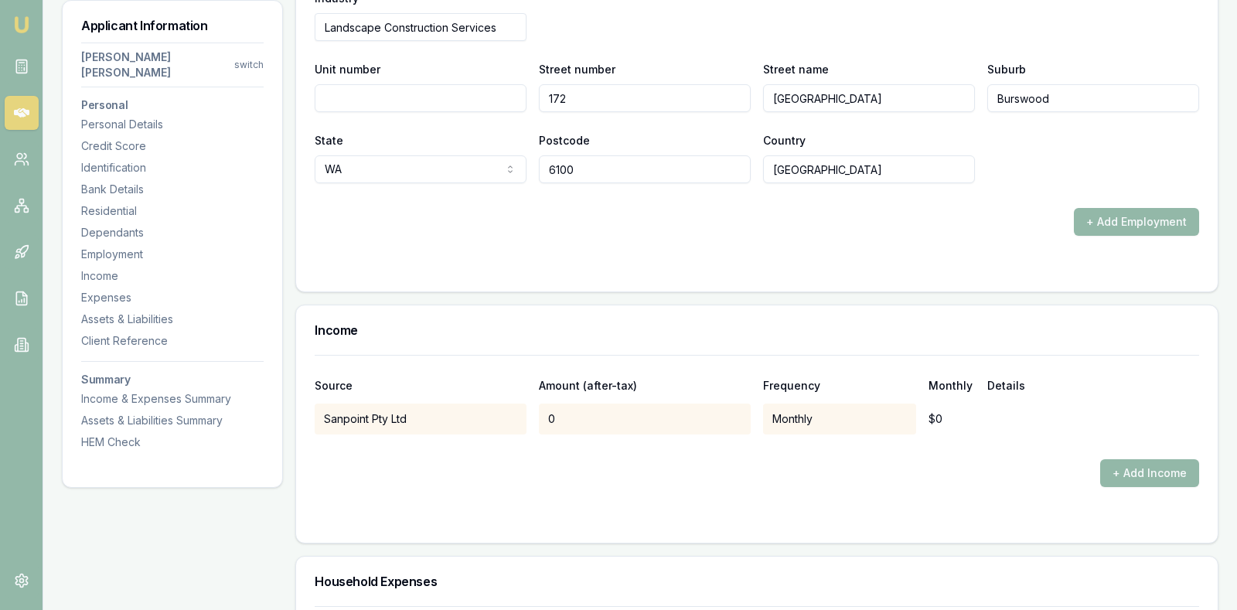
click at [975, 458] on form "Source Amount (after-tax) Frequency Monthly Details Sanpoint Pty Ltd 0 Monthly …" at bounding box center [757, 439] width 884 height 169
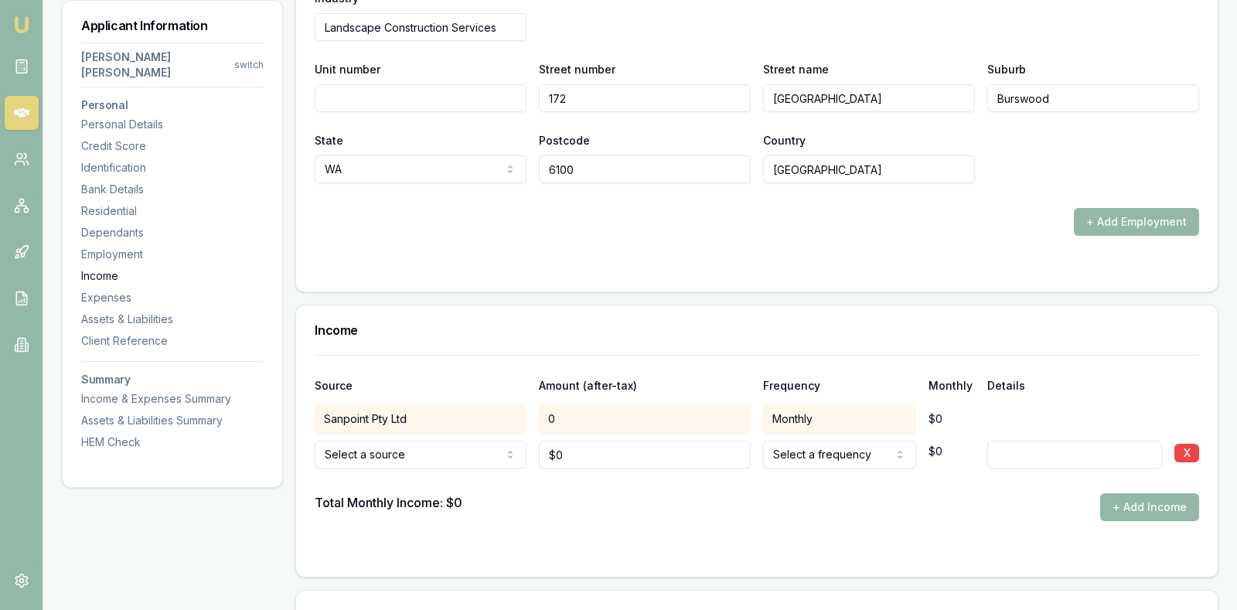
click at [101, 268] on div "Income" at bounding box center [172, 275] width 182 height 15
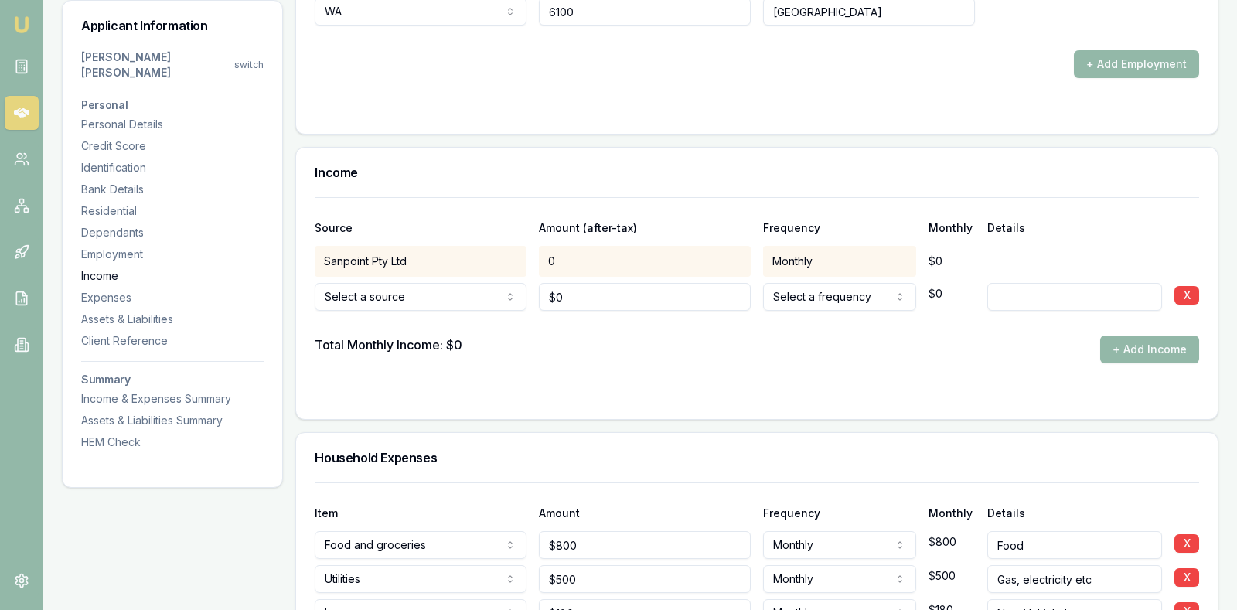
scroll to position [2704, 0]
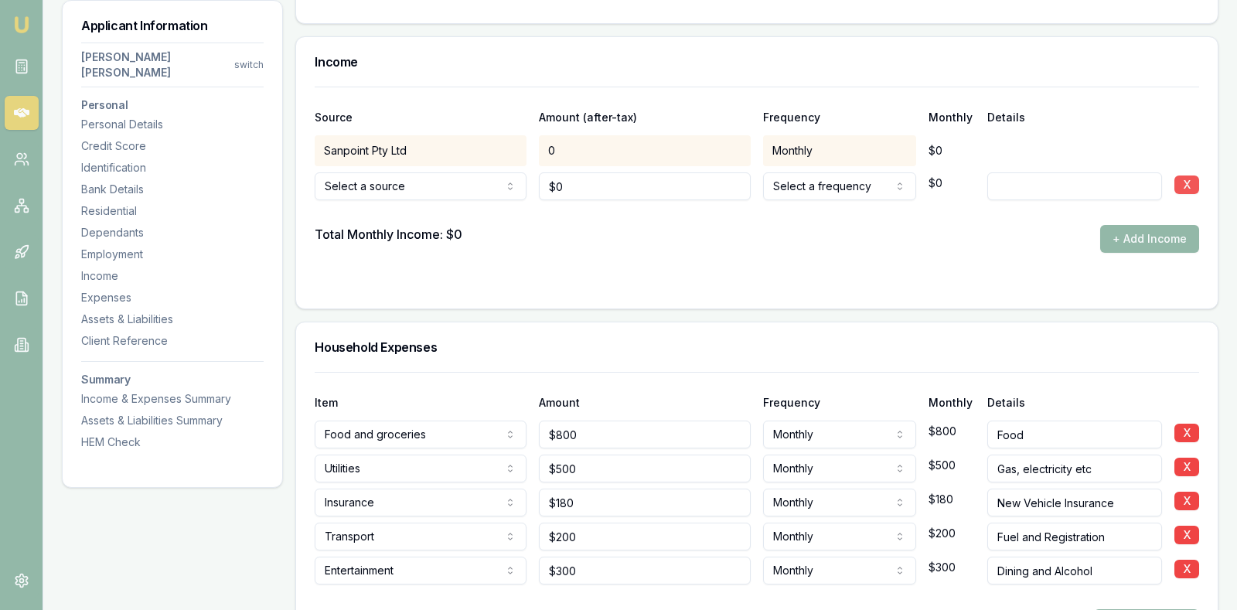
click at [1187, 175] on button "X" at bounding box center [1186, 184] width 25 height 19
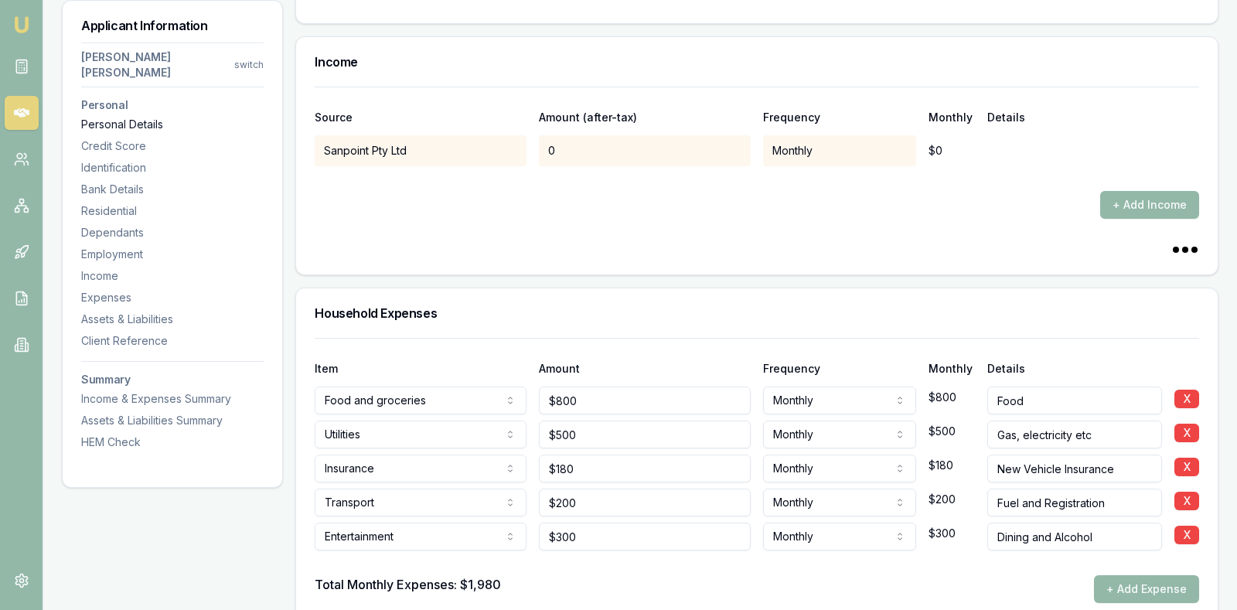
click at [113, 117] on div "Personal Details" at bounding box center [172, 124] width 182 height 15
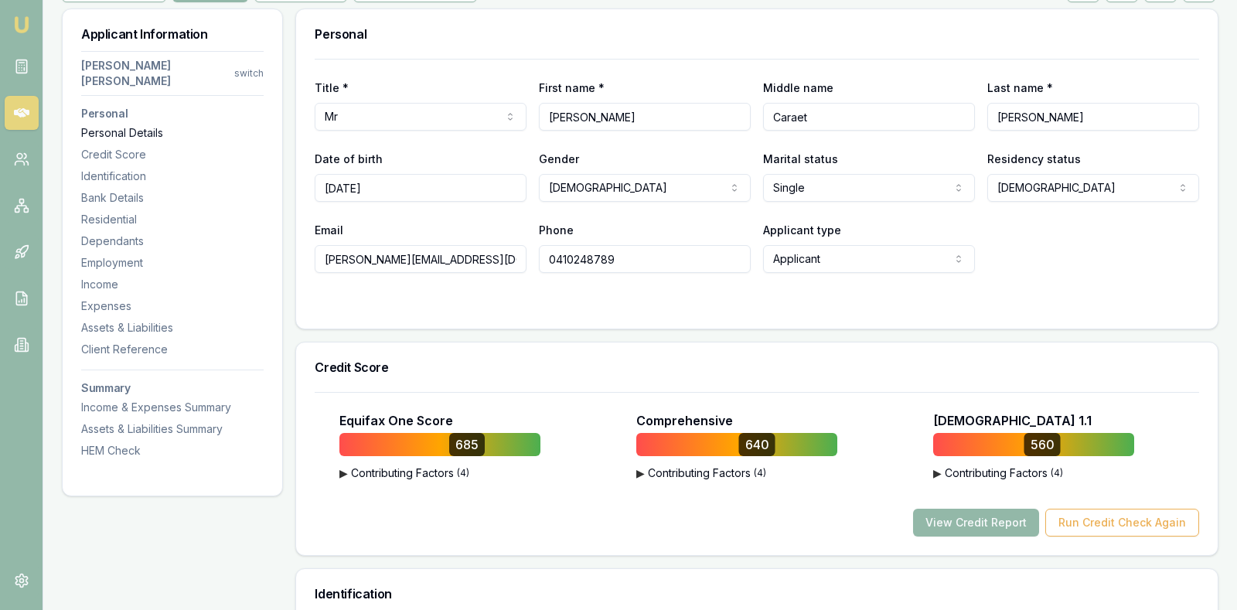
scroll to position [237, 0]
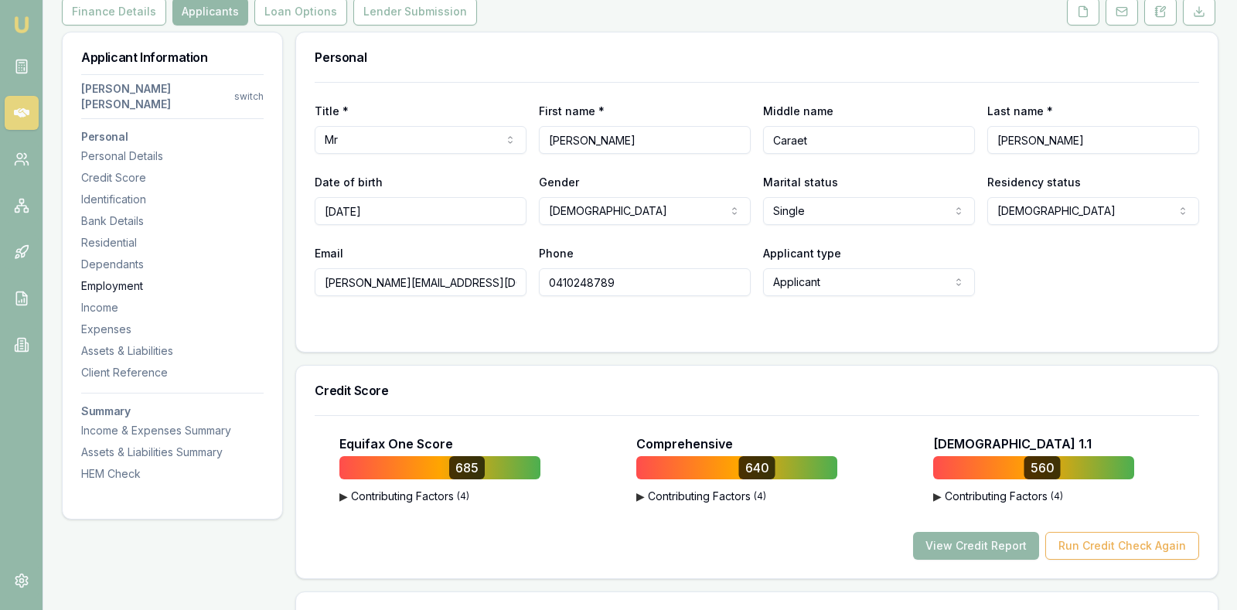
click at [131, 278] on div "Employment" at bounding box center [172, 285] width 182 height 15
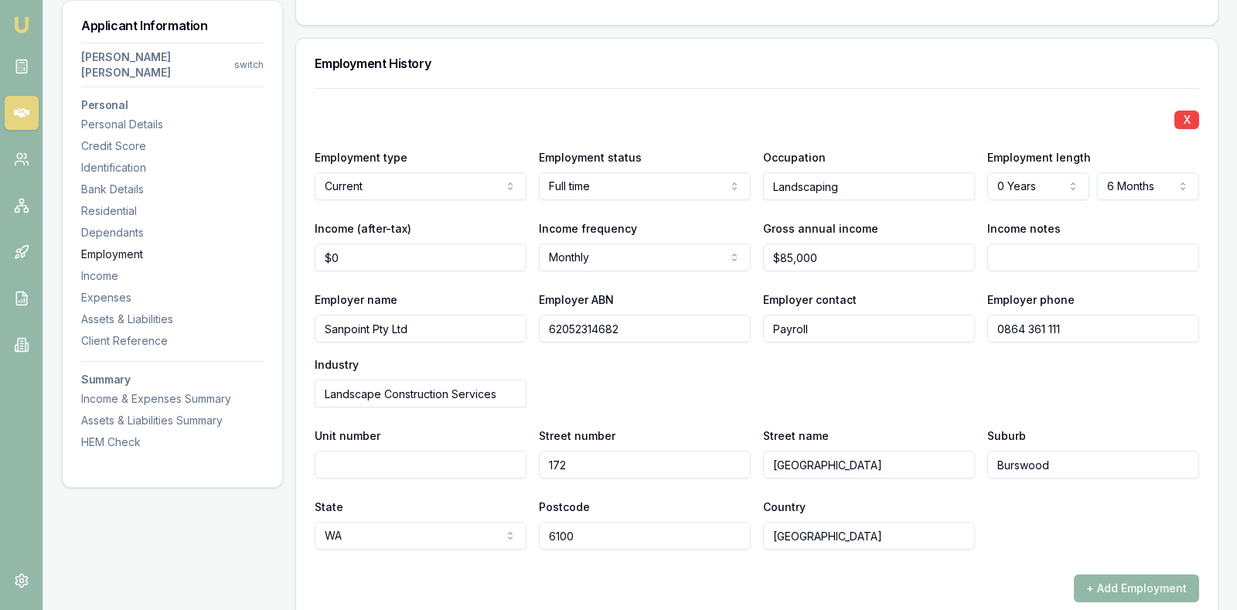
scroll to position [2072, 0]
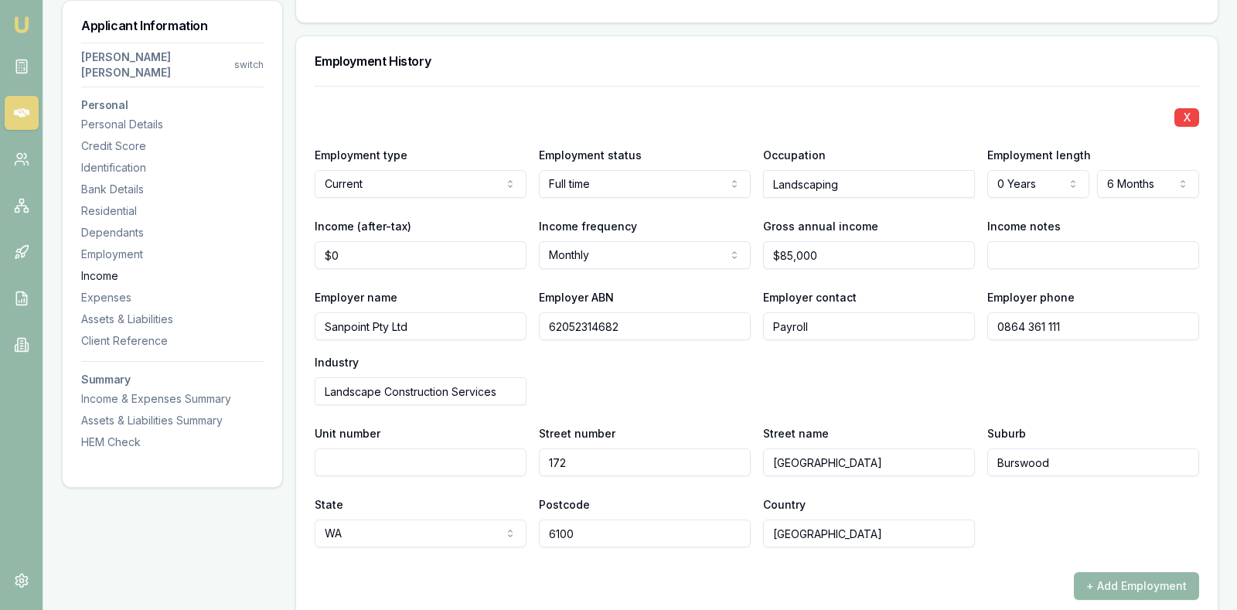
click at [105, 268] on div "Income" at bounding box center [172, 275] width 182 height 15
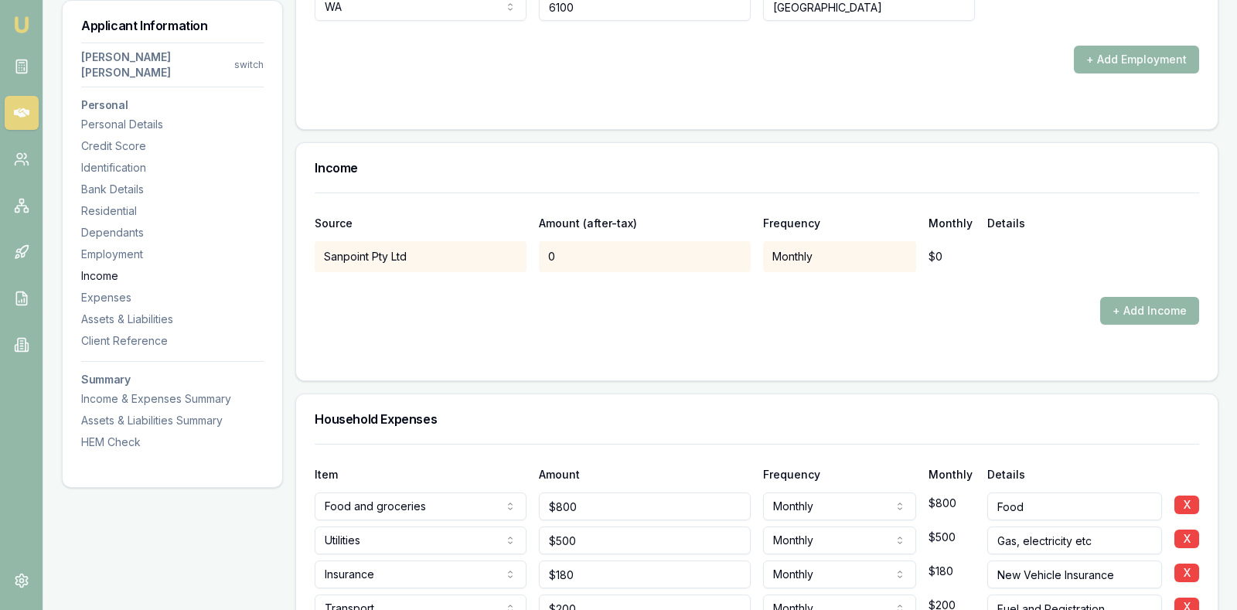
scroll to position [2704, 0]
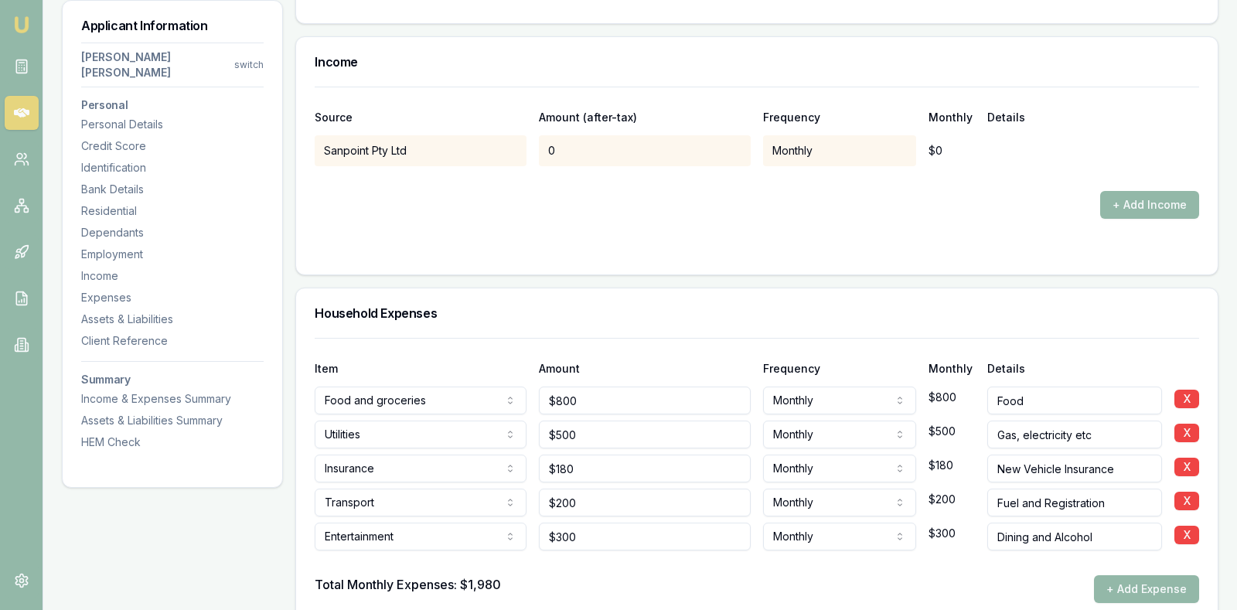
click at [966, 135] on div "$0" at bounding box center [951, 150] width 46 height 31
click at [1000, 112] on div "Details" at bounding box center [1093, 117] width 212 height 11
click at [485, 135] on div "Sanpoint Pty Ltd" at bounding box center [421, 150] width 212 height 31
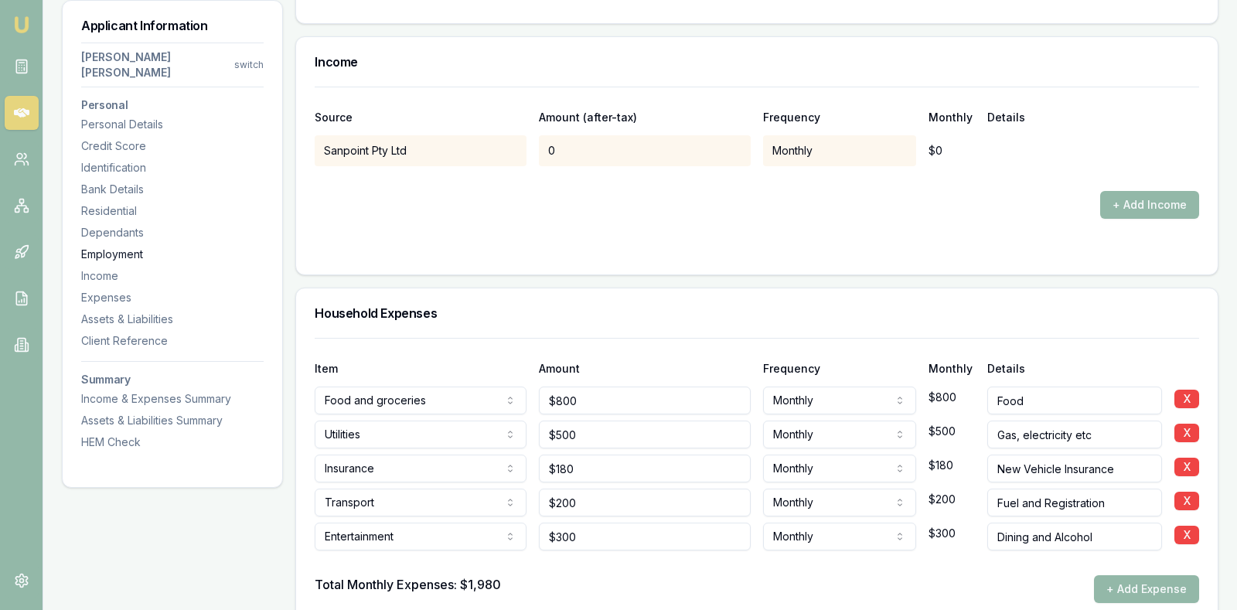
click at [117, 247] on div "Employment" at bounding box center [172, 254] width 182 height 15
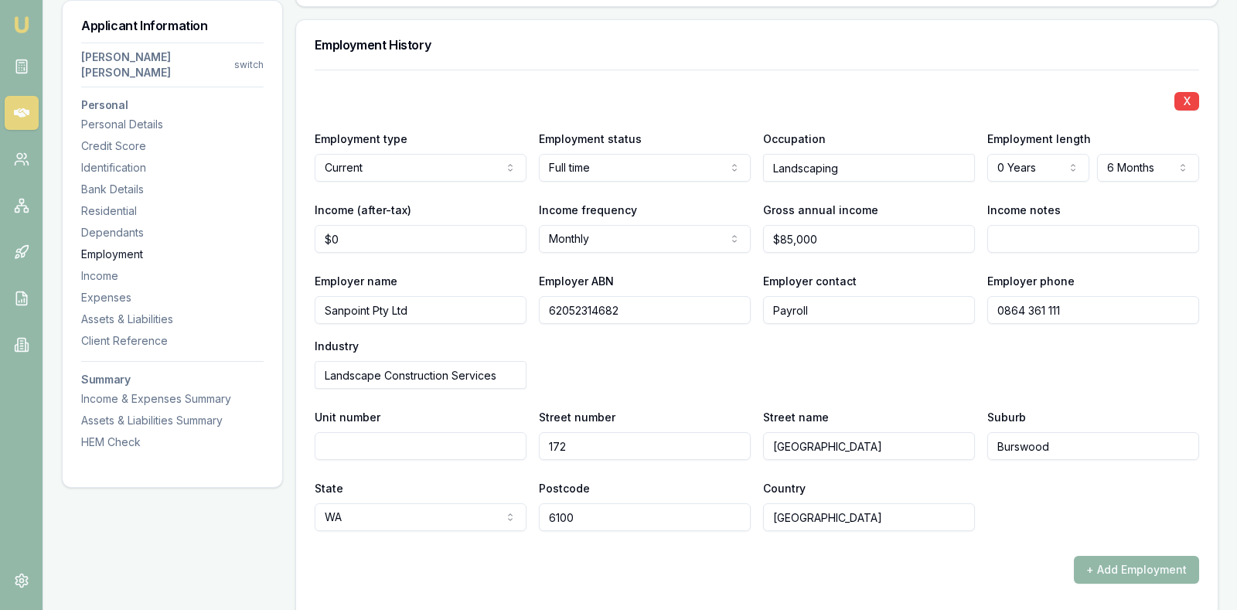
scroll to position [2072, 0]
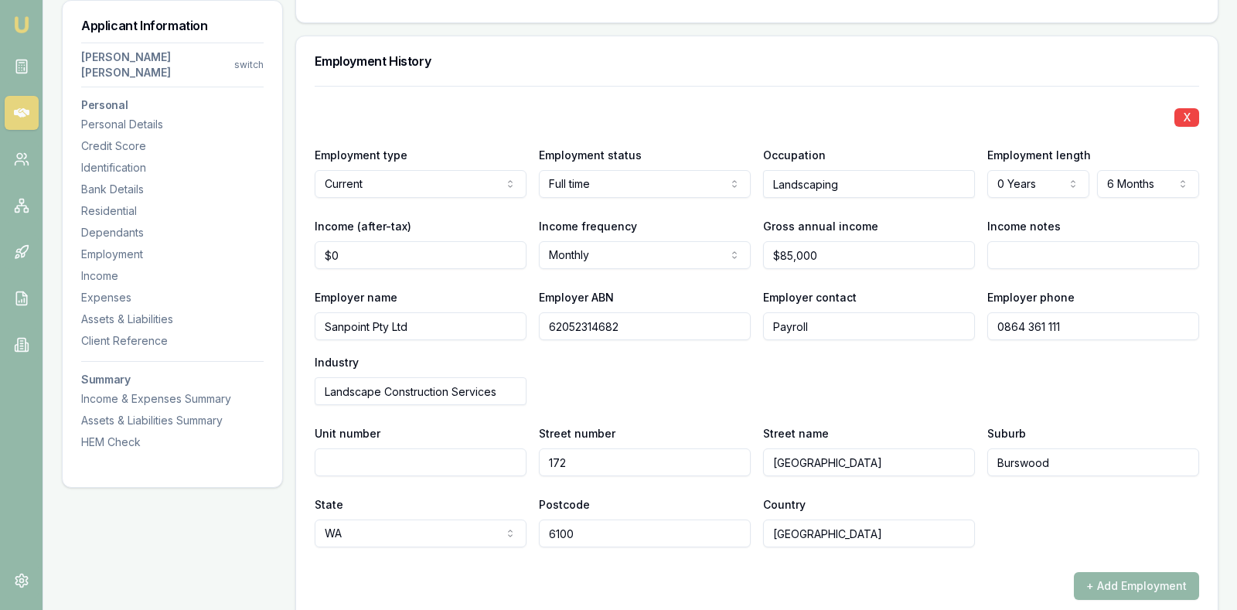
click at [1036, 339] on div "Employer name Sanpoint Pty Ltd Employer ABN 62052314682 Employer contact Payrol…" at bounding box center [757, 347] width 884 height 118
type input "0"
click at [489, 241] on input "0" at bounding box center [421, 255] width 212 height 28
type input "$5,582"
click at [622, 335] on div "Employer name Sanpoint Pty Ltd Employer ABN 62052314682 Employer contact Payrol…" at bounding box center [757, 347] width 884 height 118
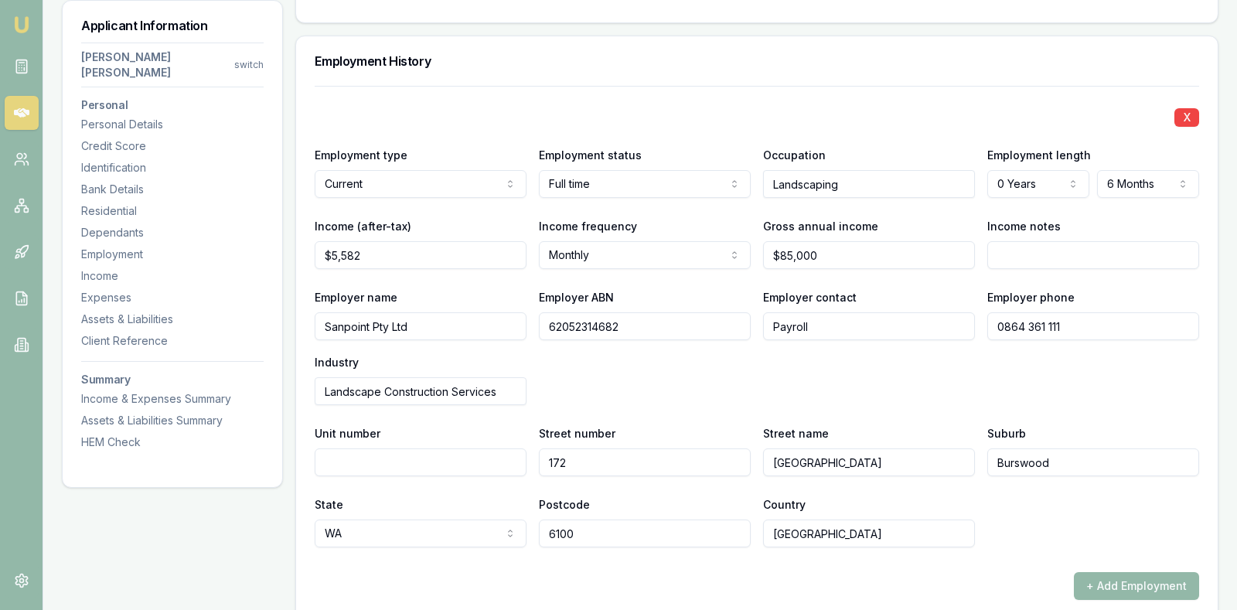
click at [878, 572] on div "+ Add Employment" at bounding box center [757, 586] width 884 height 28
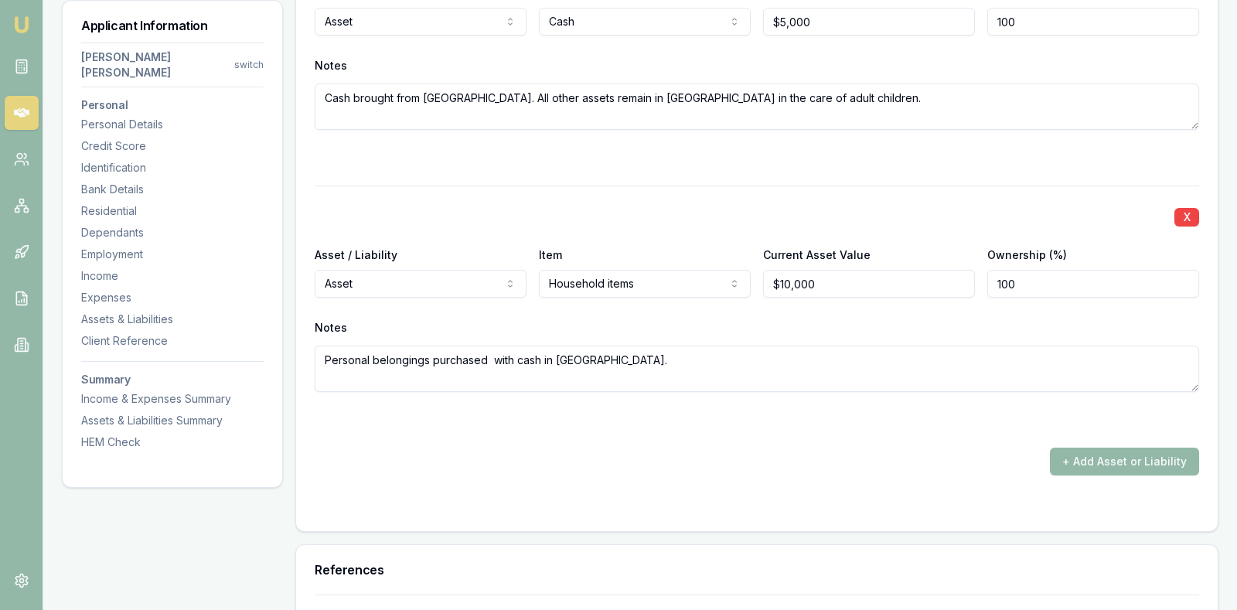
scroll to position [3541, 0]
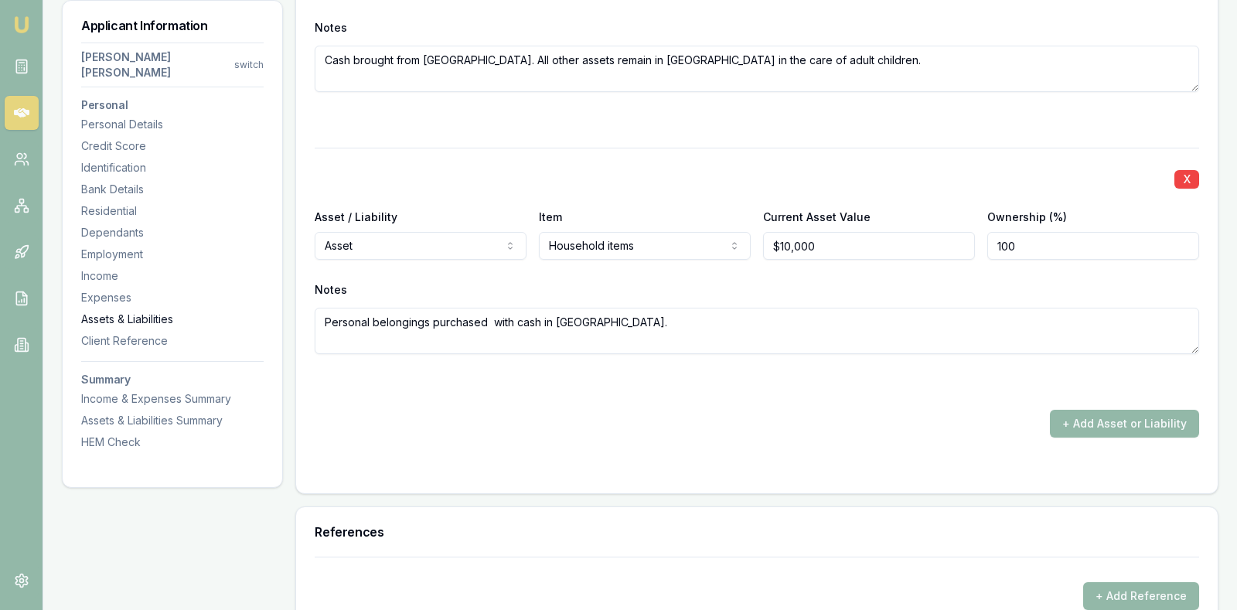
click at [135, 312] on div "Assets & Liabilities" at bounding box center [172, 319] width 182 height 15
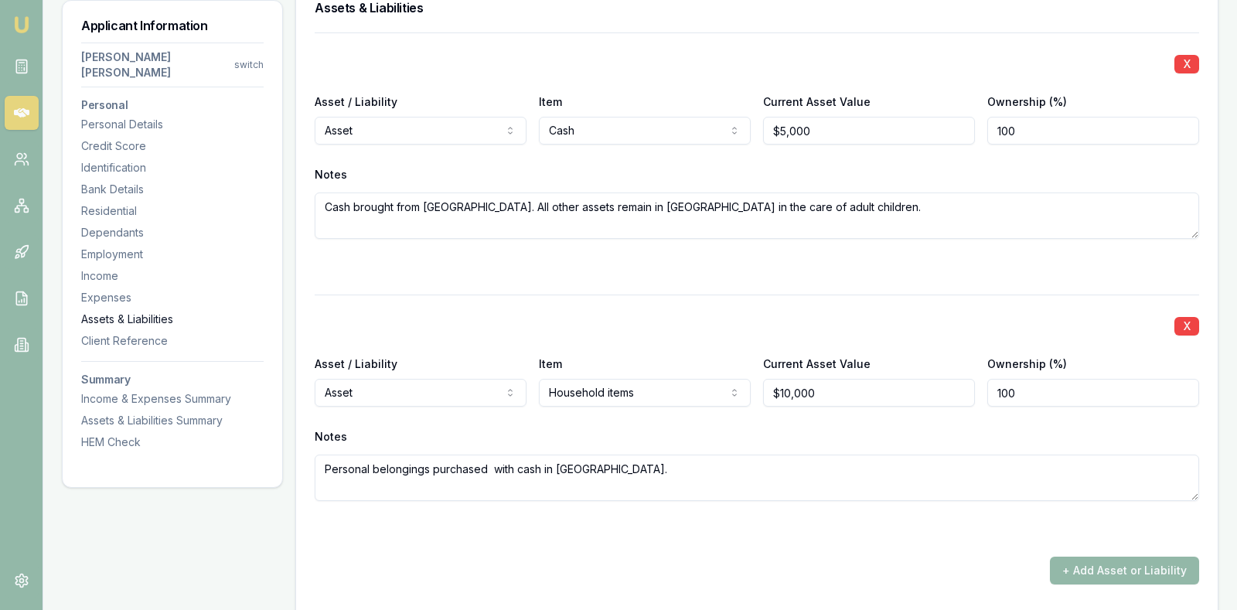
scroll to position [3338, 0]
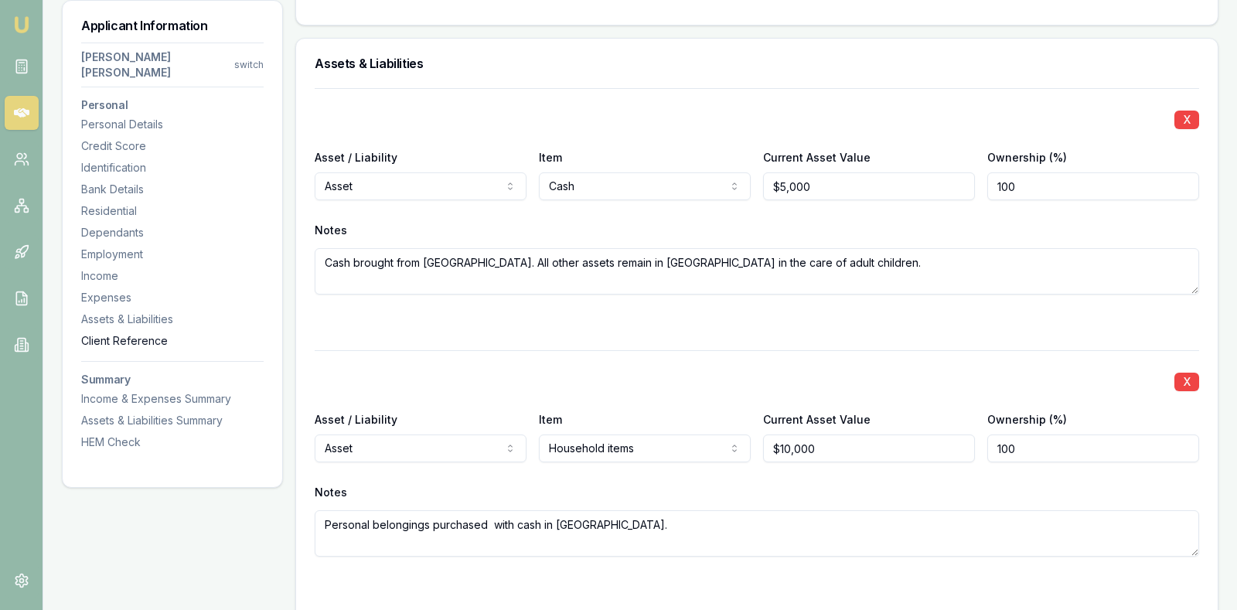
click at [130, 333] on div "Client Reference" at bounding box center [172, 340] width 182 height 15
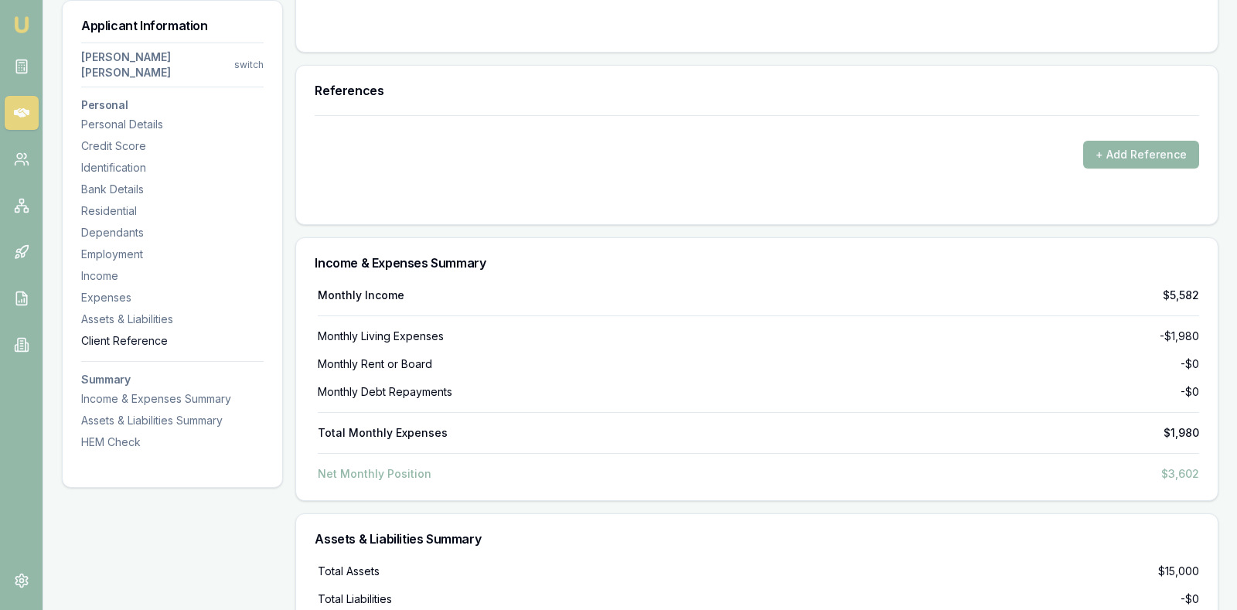
scroll to position [4008, 0]
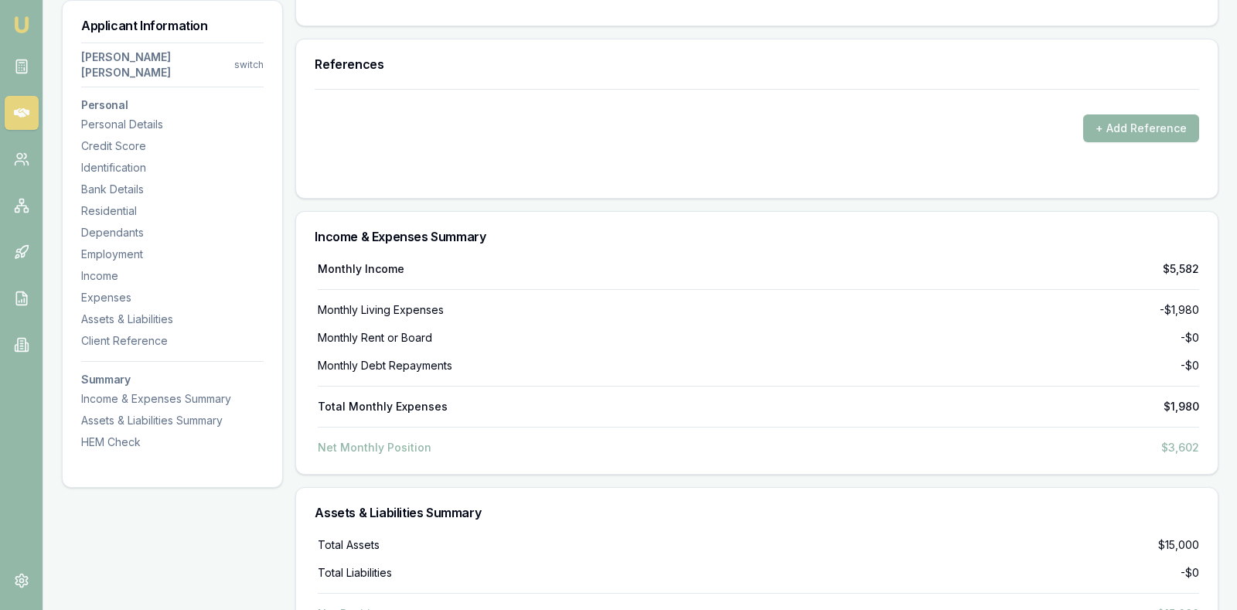
click at [112, 374] on h3 "Summary" at bounding box center [172, 379] width 182 height 11
click at [723, 488] on div "Assets & Liabilities Summary" at bounding box center [756, 512] width 921 height 49
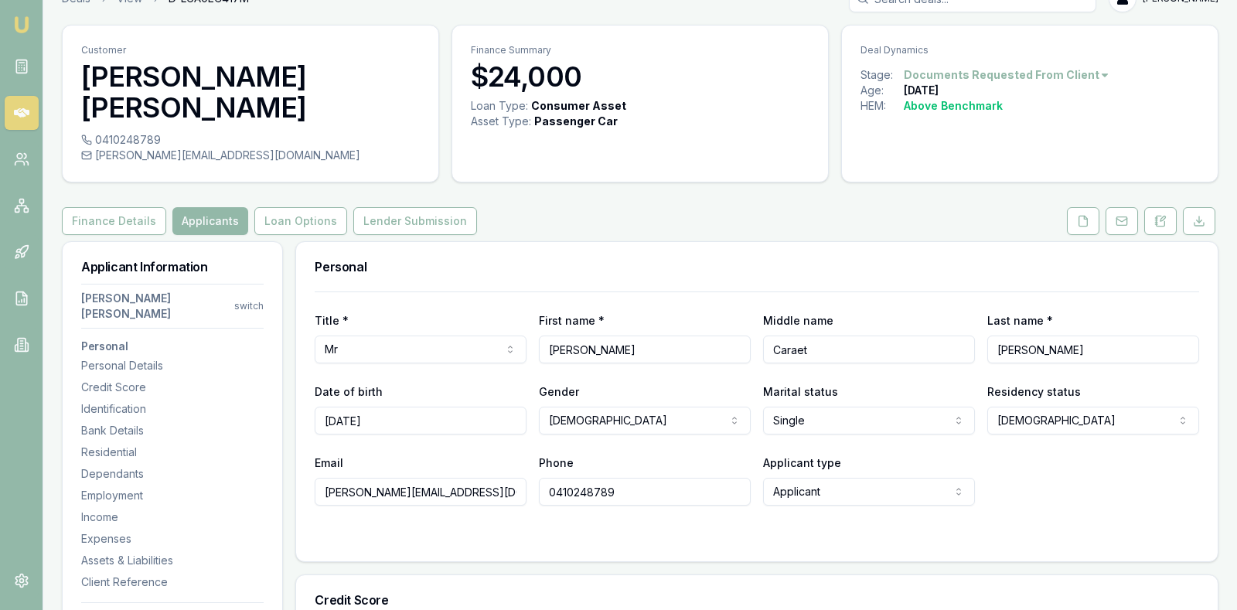
scroll to position [0, 0]
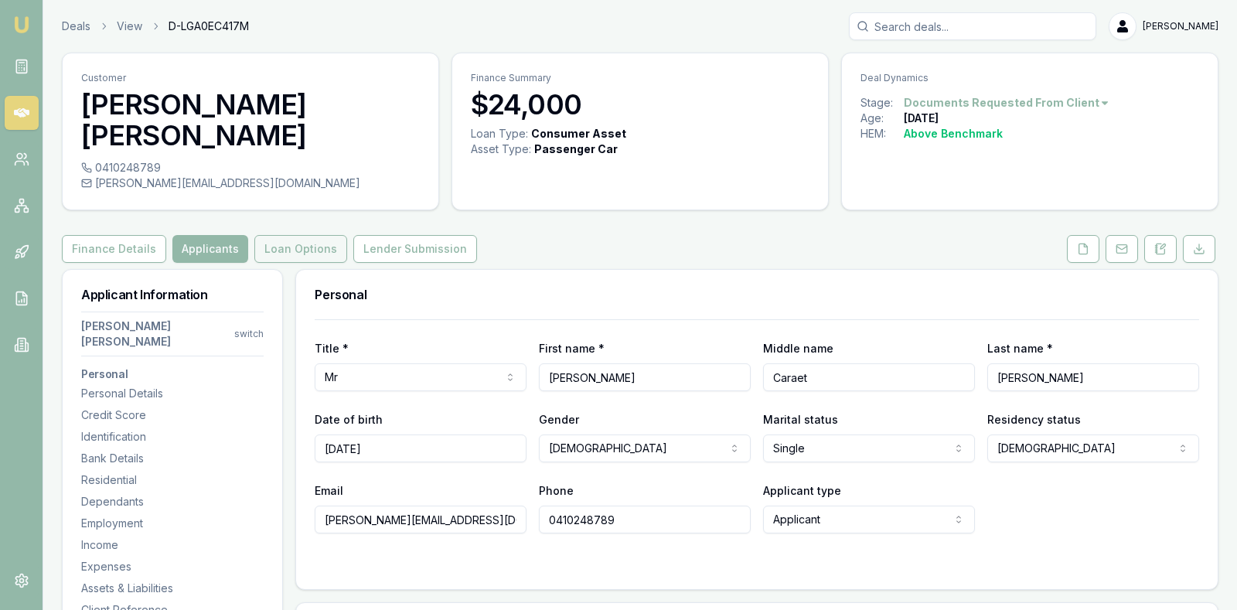
click at [290, 235] on button "Loan Options" at bounding box center [300, 249] width 93 height 28
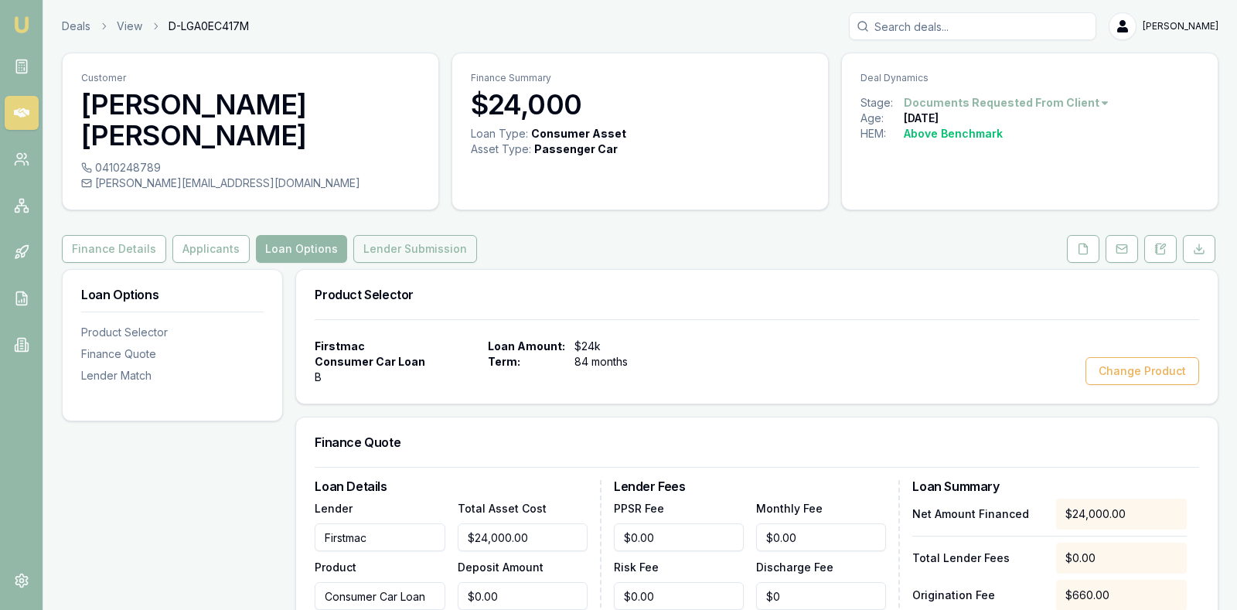
click at [383, 235] on button "Lender Submission" at bounding box center [415, 249] width 124 height 28
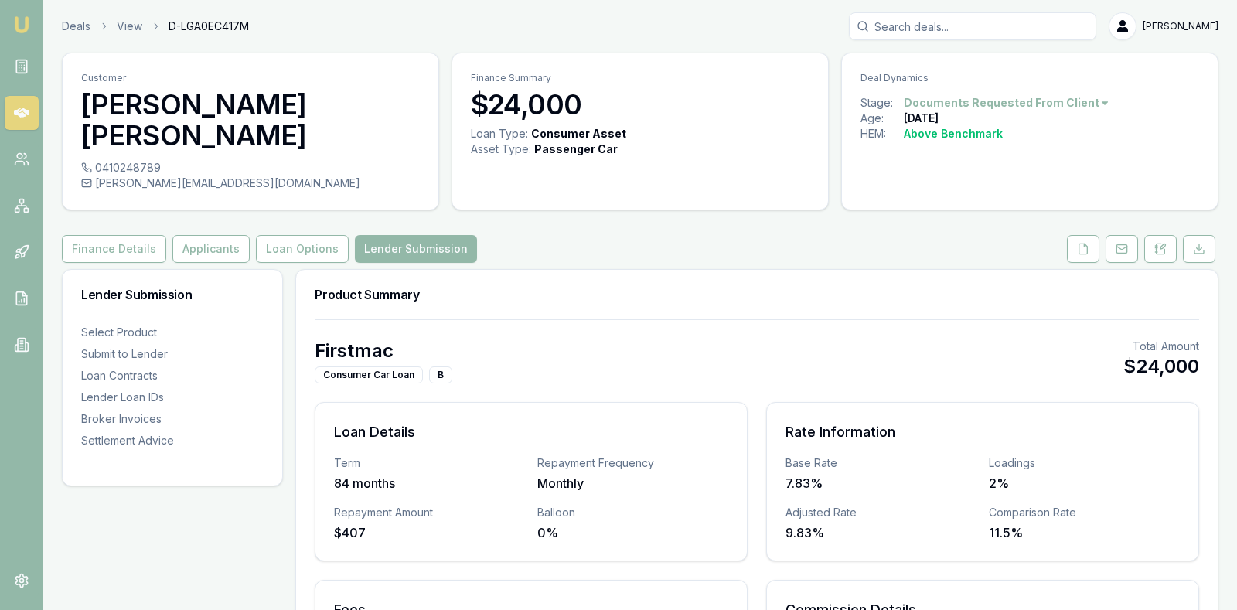
click at [708, 288] on h3 "Product Summary" at bounding box center [757, 294] width 884 height 12
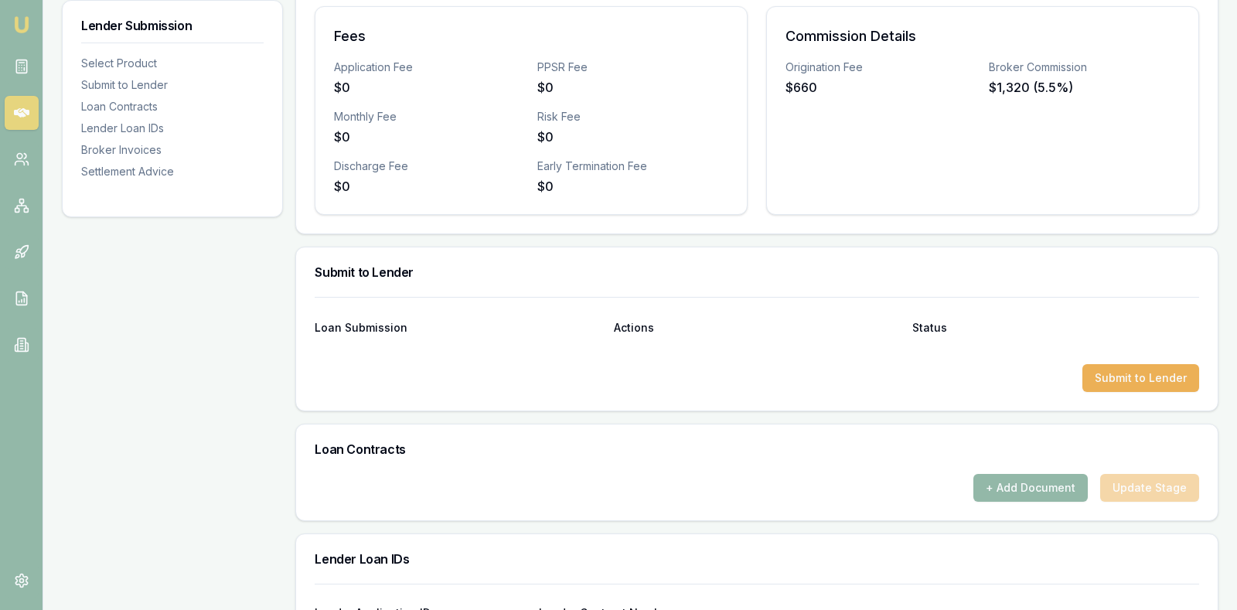
scroll to position [580, 0]
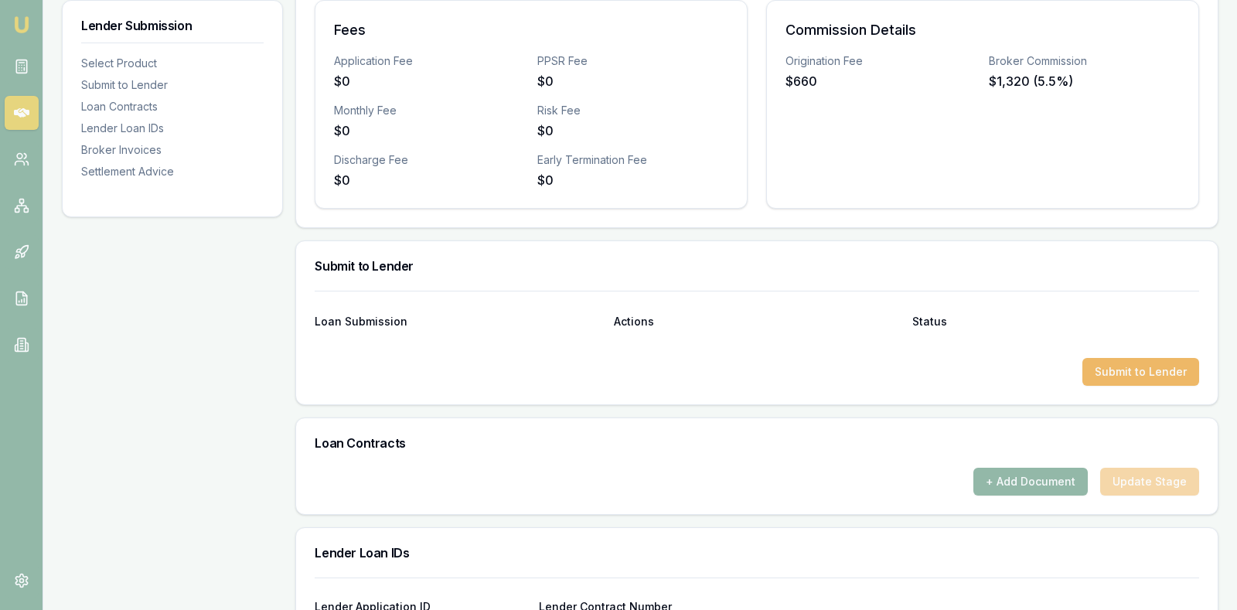
click at [1163, 358] on button "Submit to Lender" at bounding box center [1140, 372] width 117 height 28
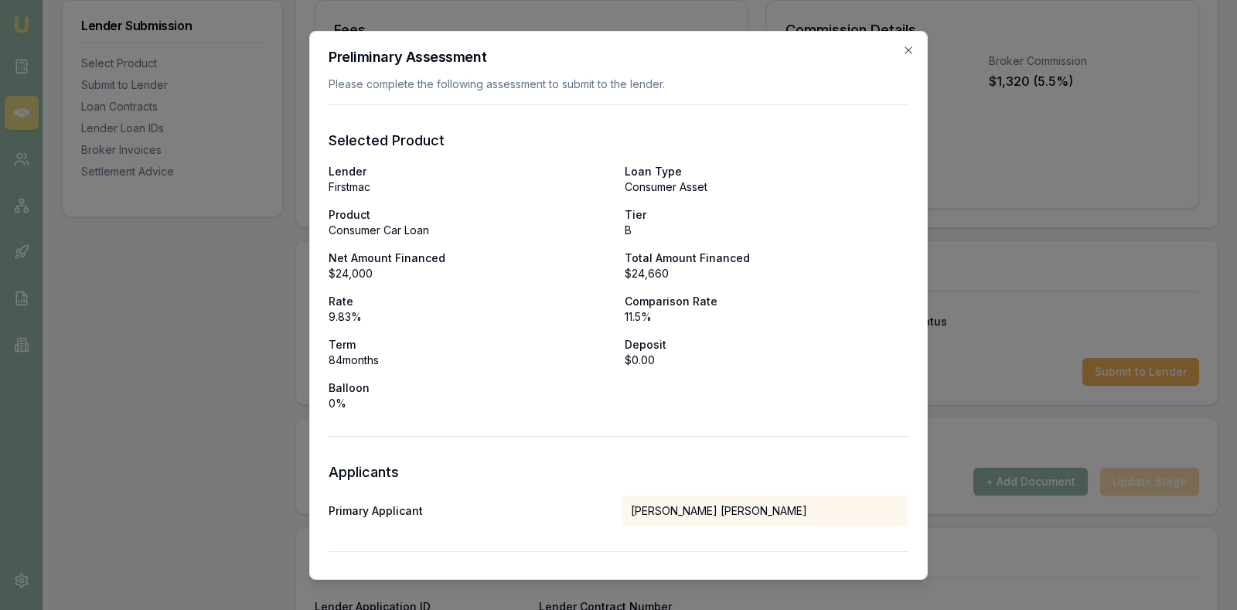
click at [859, 287] on div "Lender Firstmac Loan Type Consumer Asset Product Consumer Car Loan Tier B Net A…" at bounding box center [619, 286] width 580 height 247
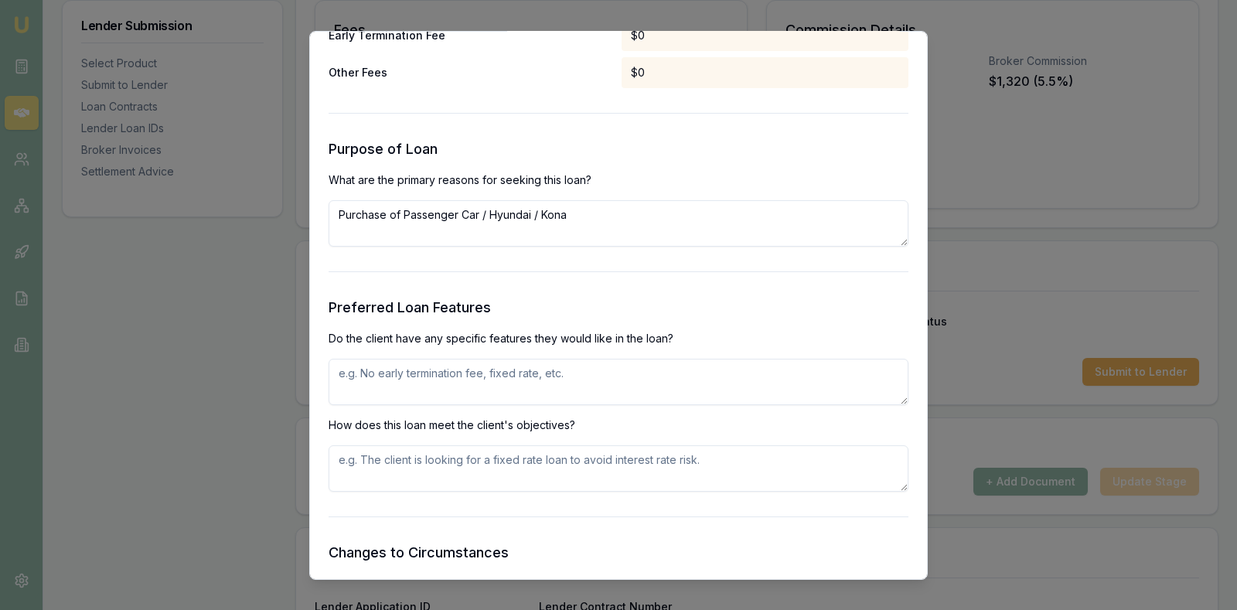
scroll to position [1507, 0]
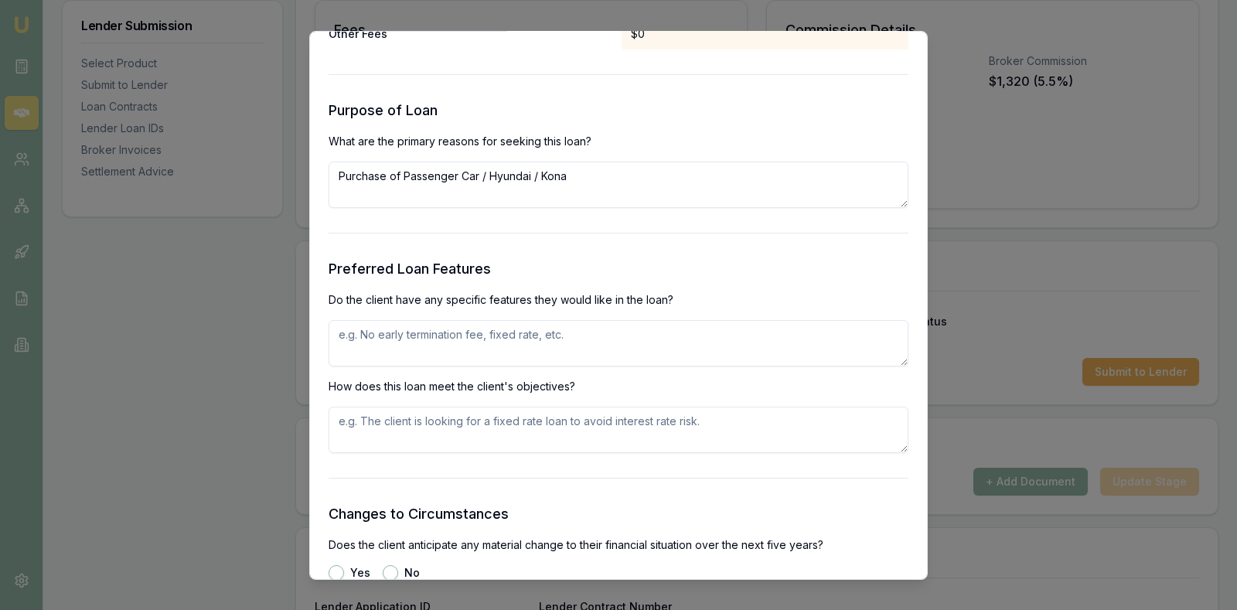
click at [510, 332] on textarea at bounding box center [619, 342] width 580 height 46
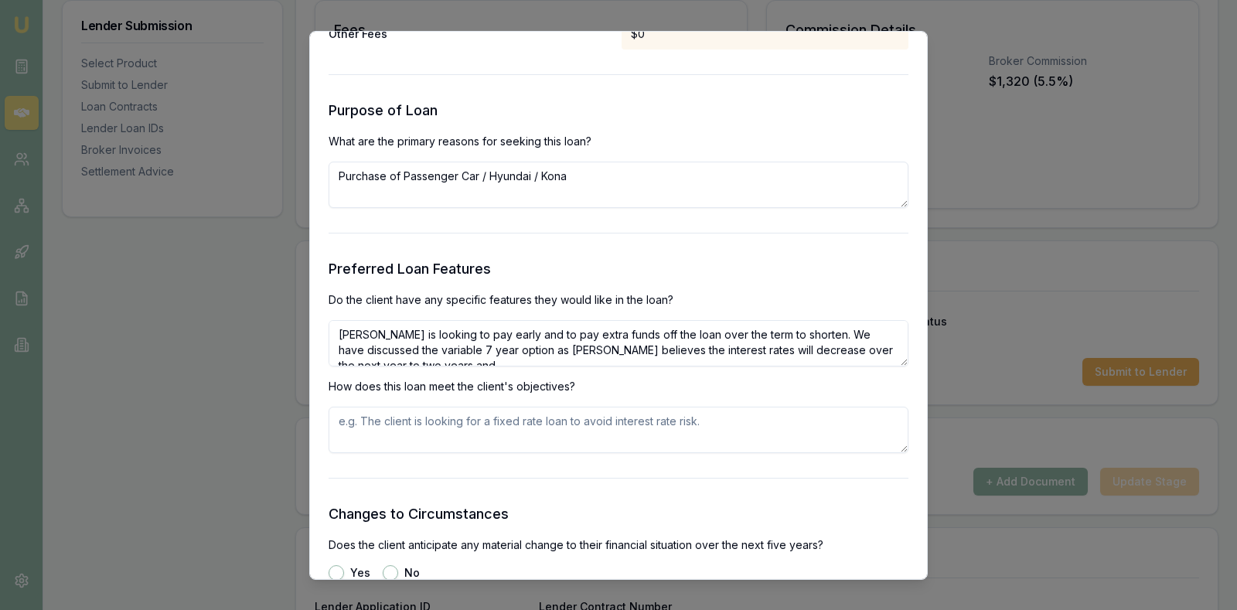
scroll to position [6, 0]
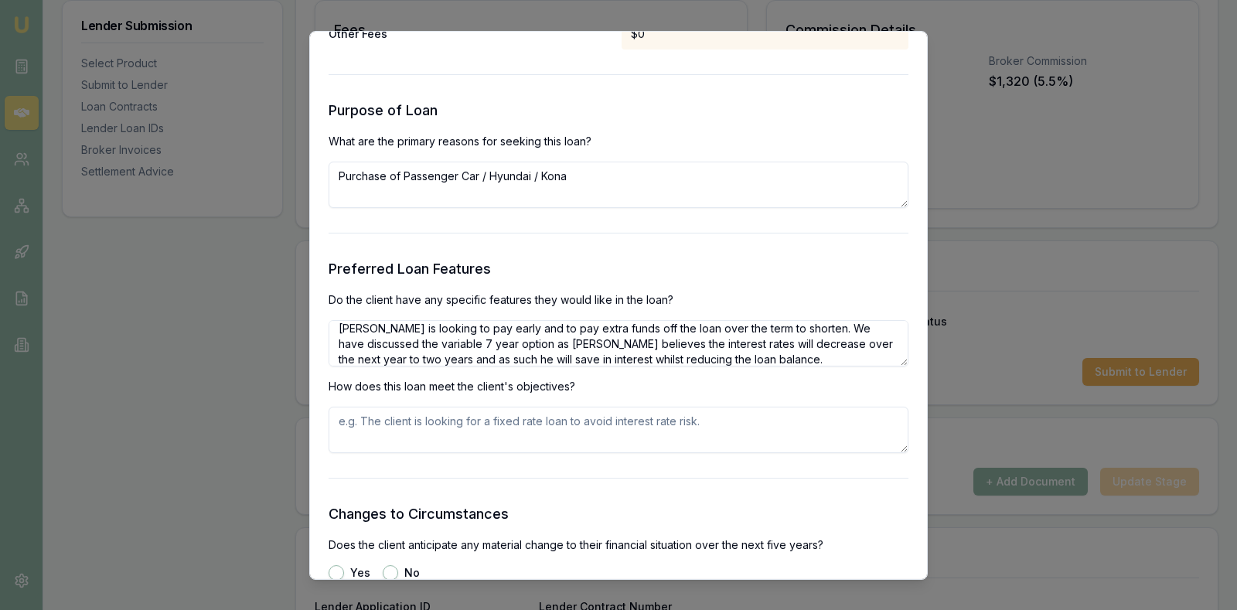
type textarea "Allan is looking to pay early and to pay extra funds off the loan over the term…"
click at [441, 421] on textarea at bounding box center [619, 429] width 580 height 46
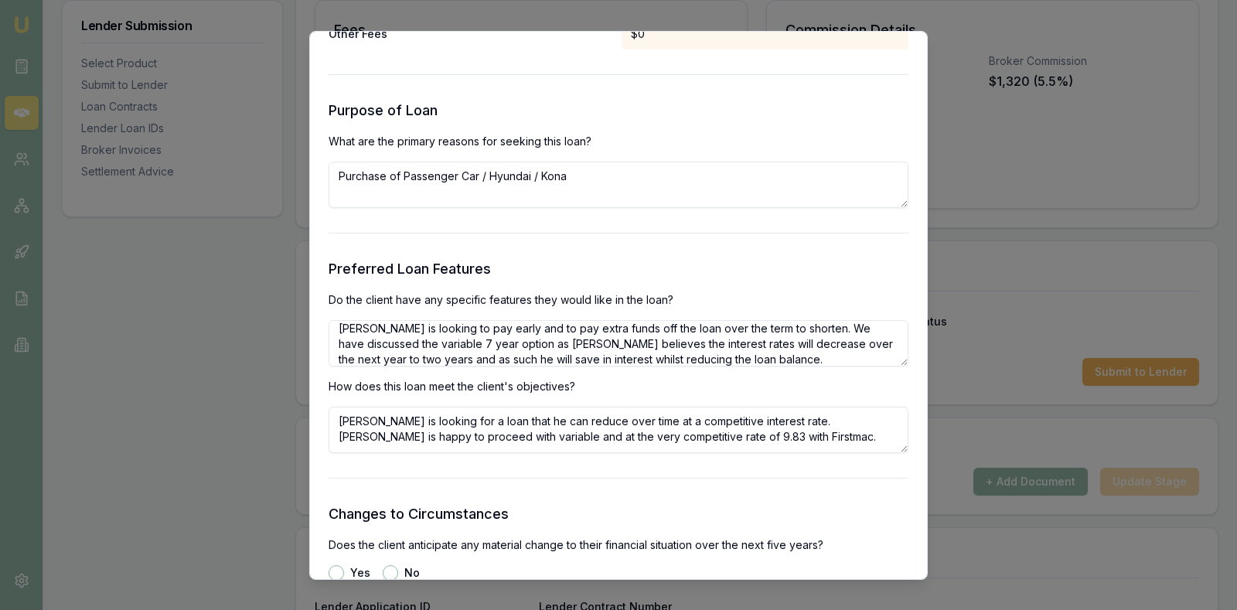
click at [410, 431] on textarea "Allan is looking for a loan that he can reduce over time at a competitive inter…" at bounding box center [619, 429] width 580 height 46
click at [792, 437] on textarea "Allan is looking for a loan that he can reduce over time at a competitive inter…" at bounding box center [619, 429] width 580 height 46
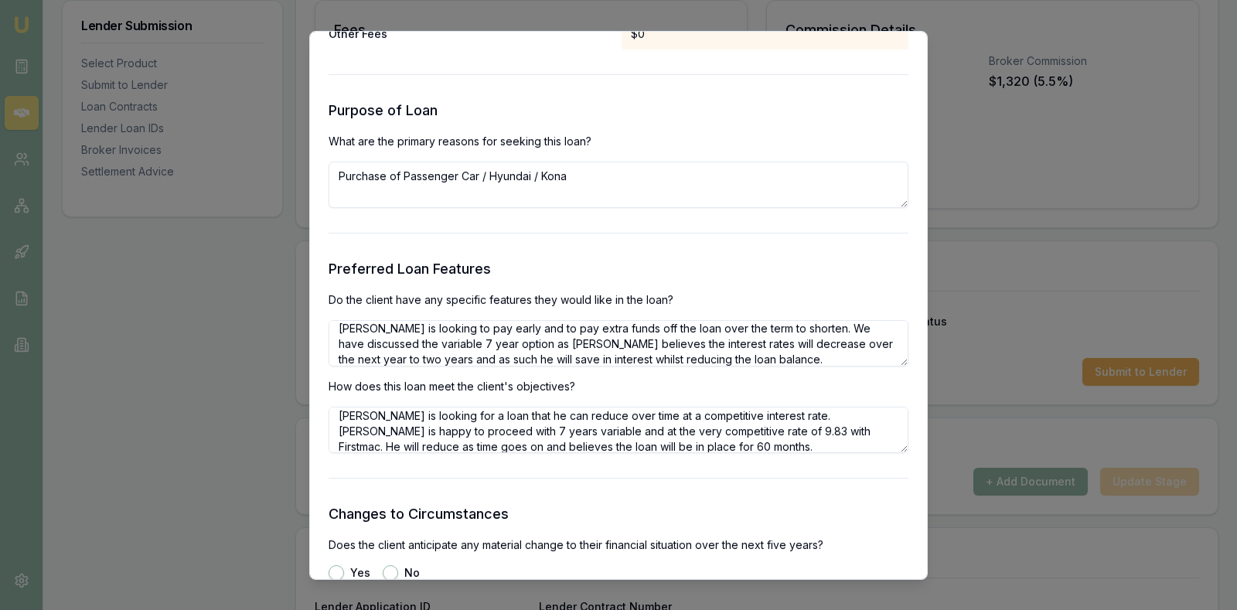
type textarea "Allan is looking for a loan that he can reduce over time at a competitive inter…"
click at [861, 485] on form "Selected Product Lender Firstmac Loan Type Consumer Asset Product Consumer Car …" at bounding box center [619, 174] width 580 height 3156
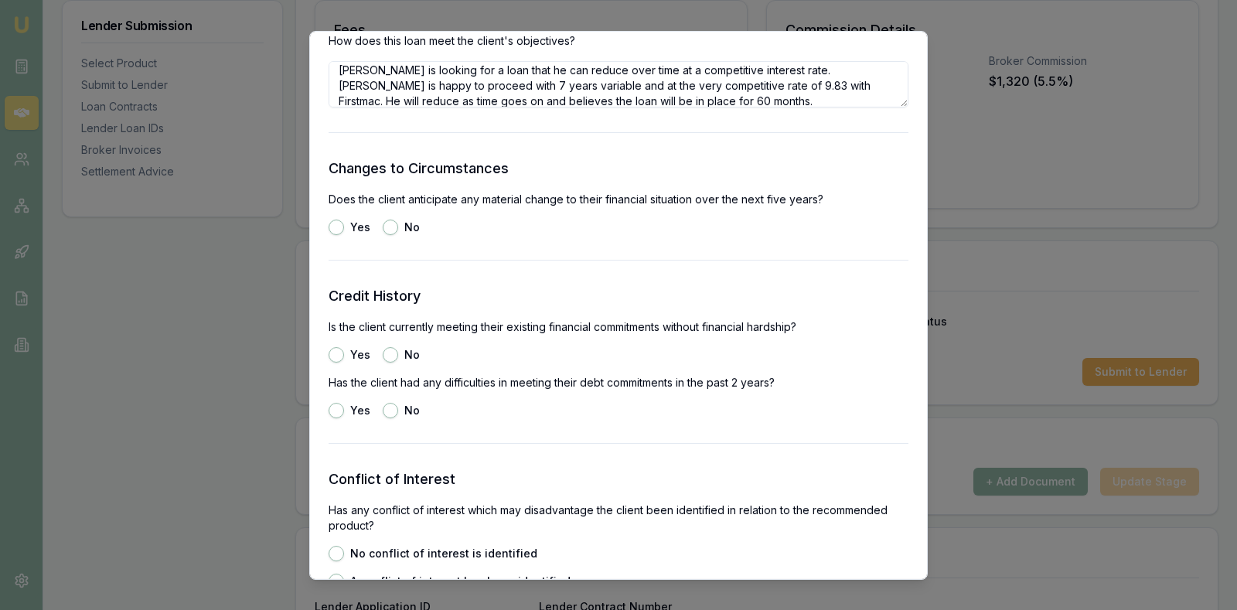
scroll to position [1855, 0]
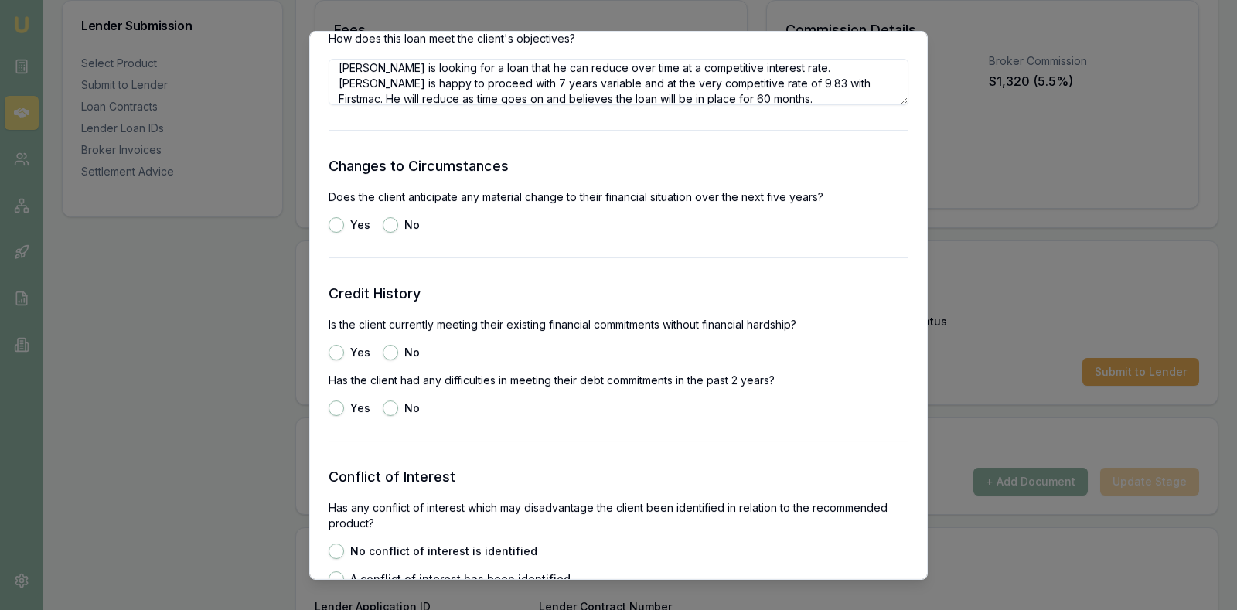
click at [388, 221] on button "No" at bounding box center [390, 223] width 15 height 15
radio input "true"
click at [335, 350] on button "Yes" at bounding box center [336, 351] width 15 height 15
radio input "true"
click at [389, 406] on button "No" at bounding box center [390, 407] width 15 height 15
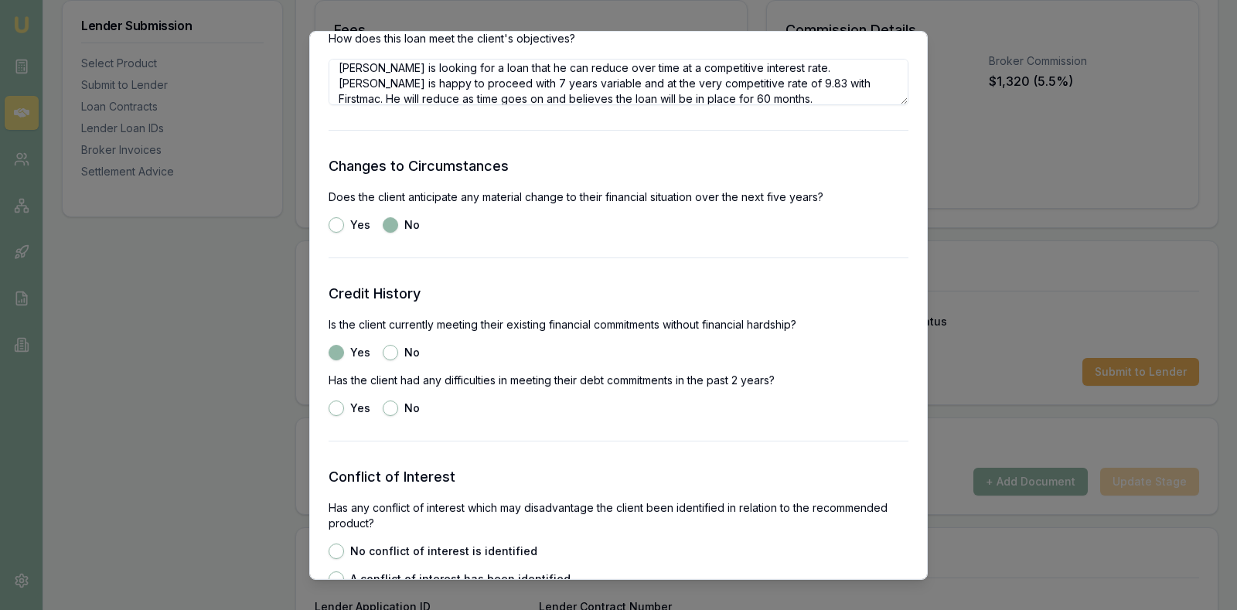
radio input "true"
click at [488, 408] on div "Yes No" at bounding box center [619, 407] width 580 height 15
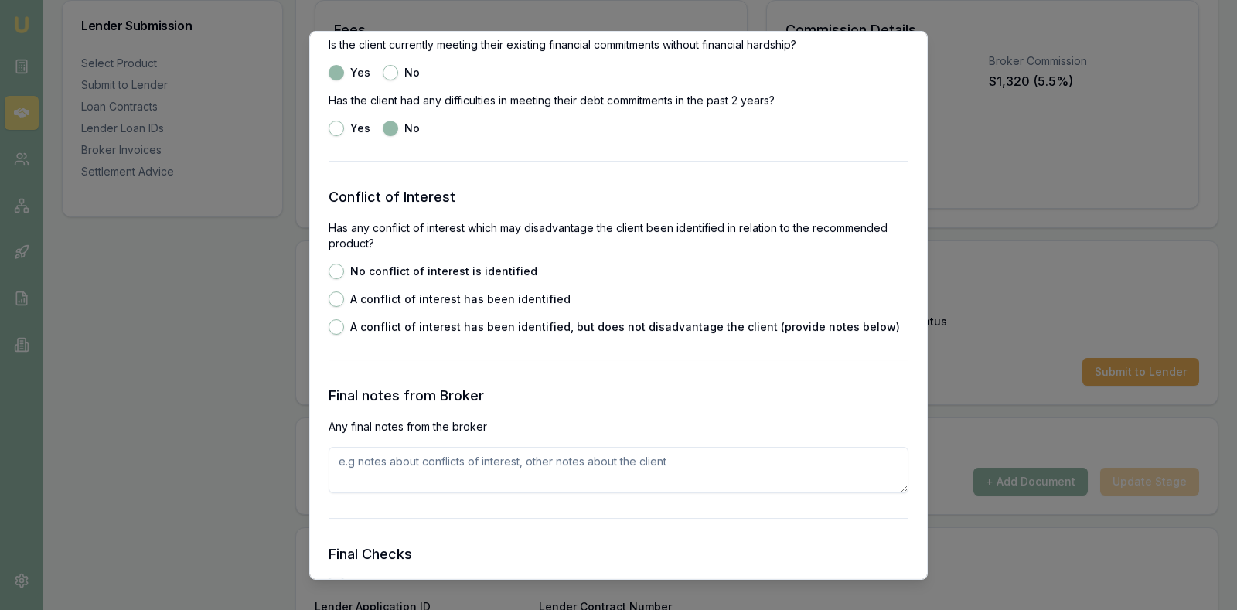
scroll to position [2165, 0]
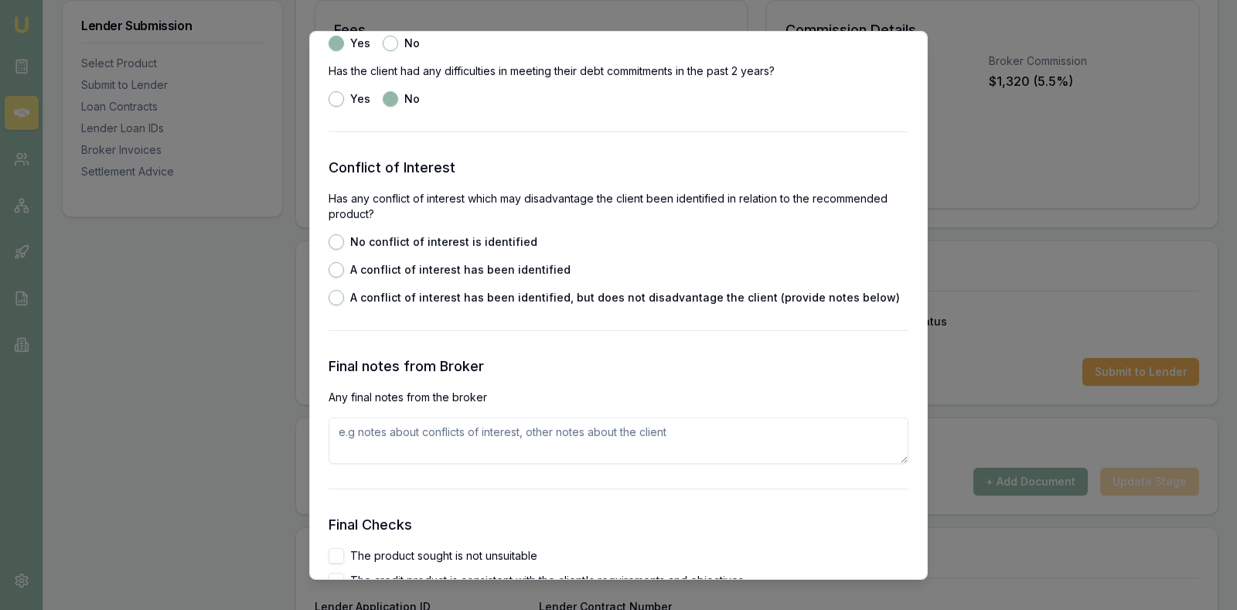
click at [339, 235] on button "No conflict of interest is identified" at bounding box center [336, 240] width 15 height 15
radio input "true"
click at [744, 227] on div "Conflict of Interest Has any conflict of interest which may disadvantage the cl…" at bounding box center [619, 230] width 580 height 148
click at [634, 434] on textarea at bounding box center [619, 440] width 580 height 46
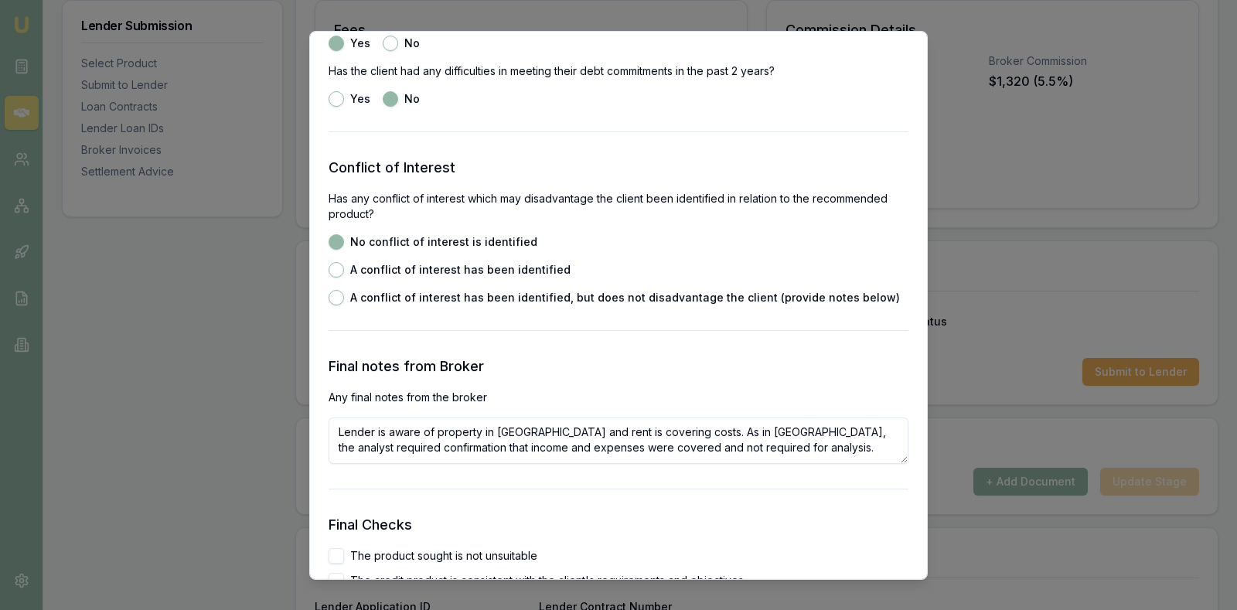
click at [658, 513] on h3 "Final Checks" at bounding box center [619, 524] width 580 height 22
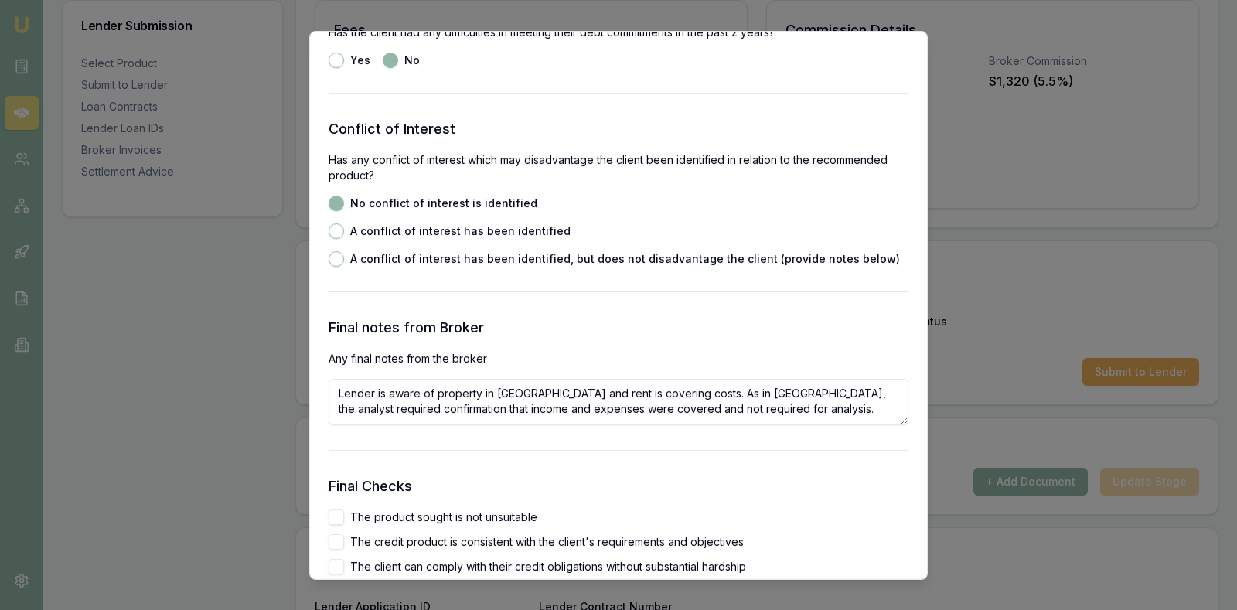
scroll to position [2242, 0]
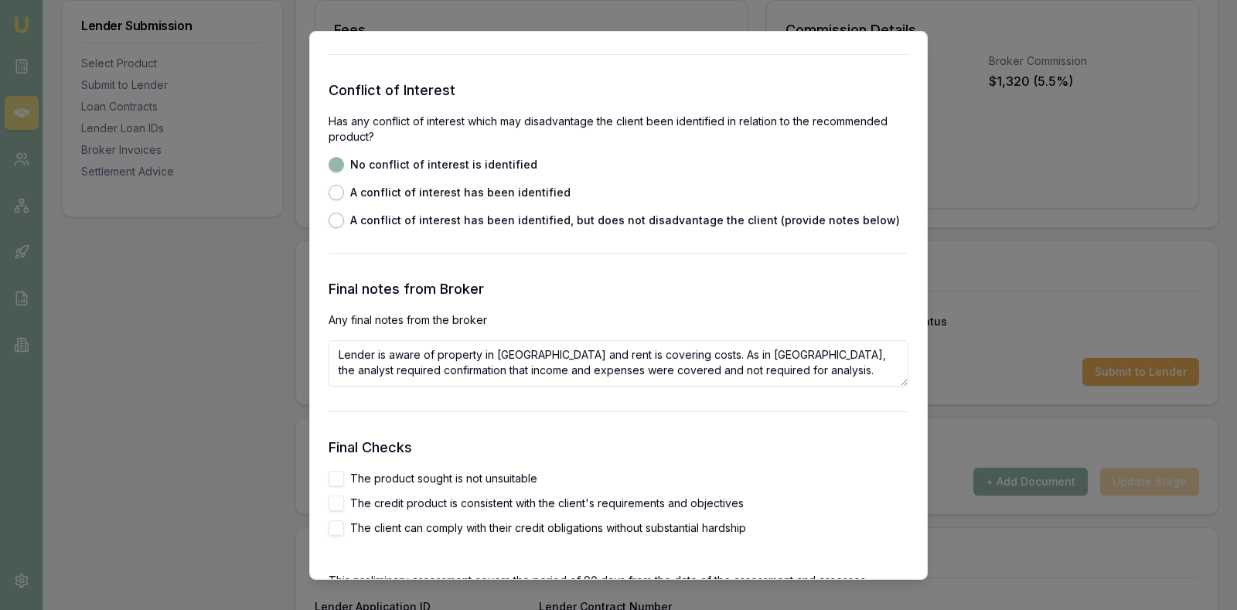
click at [707, 372] on textarea "Lender is aware of property in NZ and rent is covering costs. As in NZ, the ana…" at bounding box center [619, 362] width 580 height 46
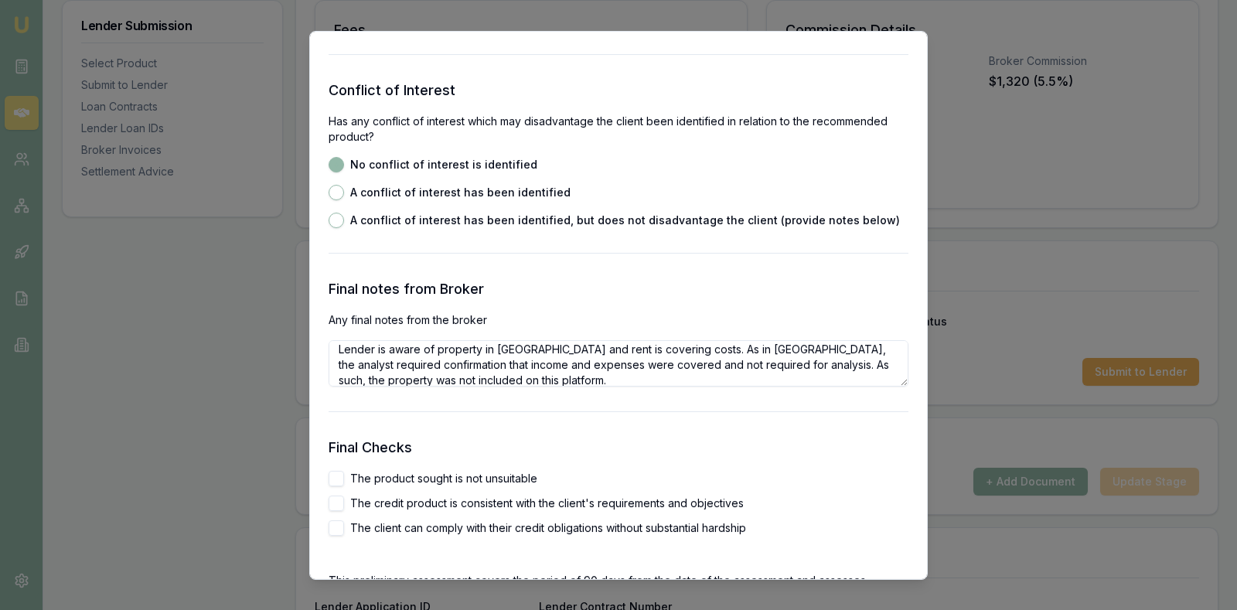
type textarea "Lender is aware of property in NZ and rent is covering costs. As in NZ, the ana…"
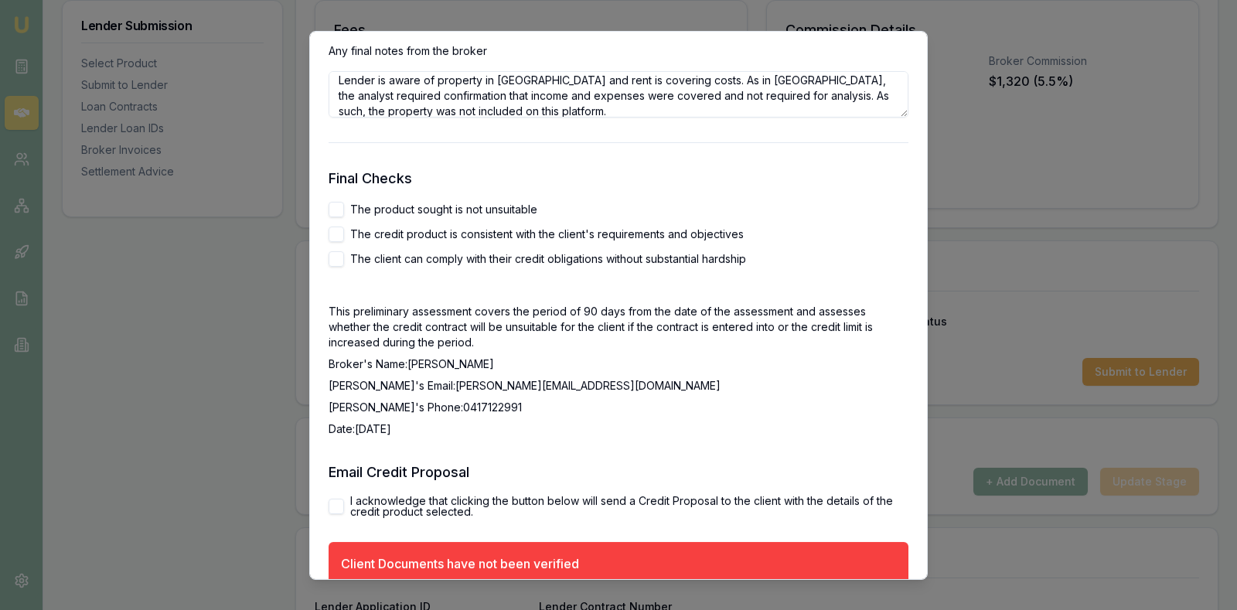
scroll to position [2512, 0]
click at [333, 207] on button "The product sought is not unsuitable" at bounding box center [336, 206] width 15 height 15
checkbox input "true"
click at [670, 366] on p "Broker's Name: Stevette Gelavis" at bounding box center [619, 361] width 580 height 15
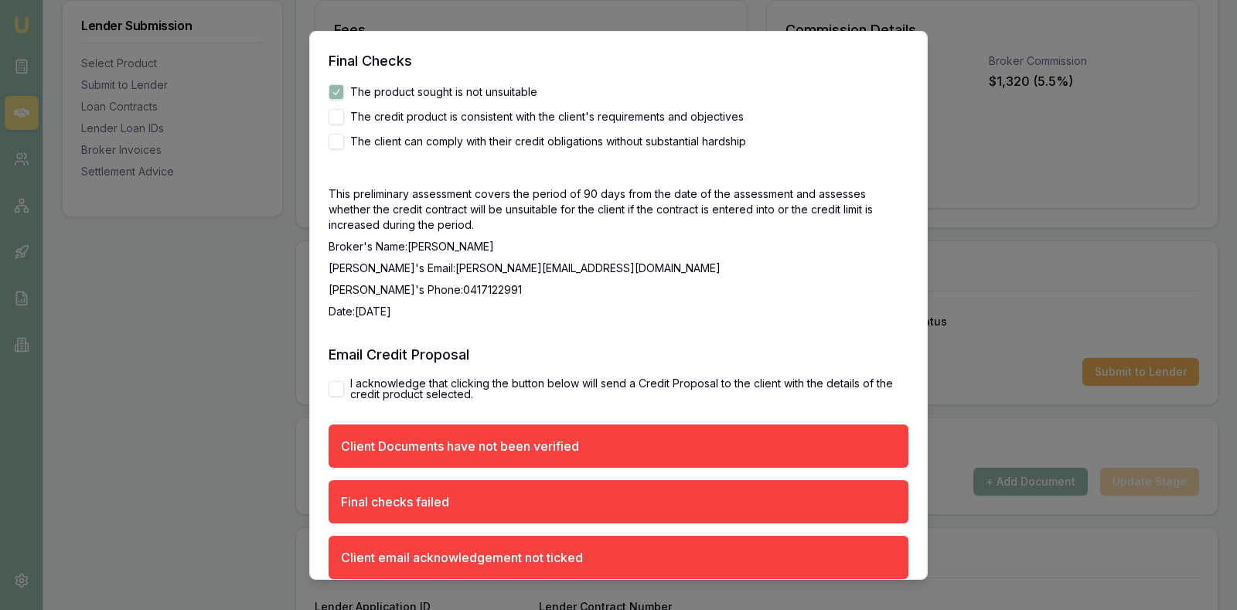
scroll to position [2667, 0]
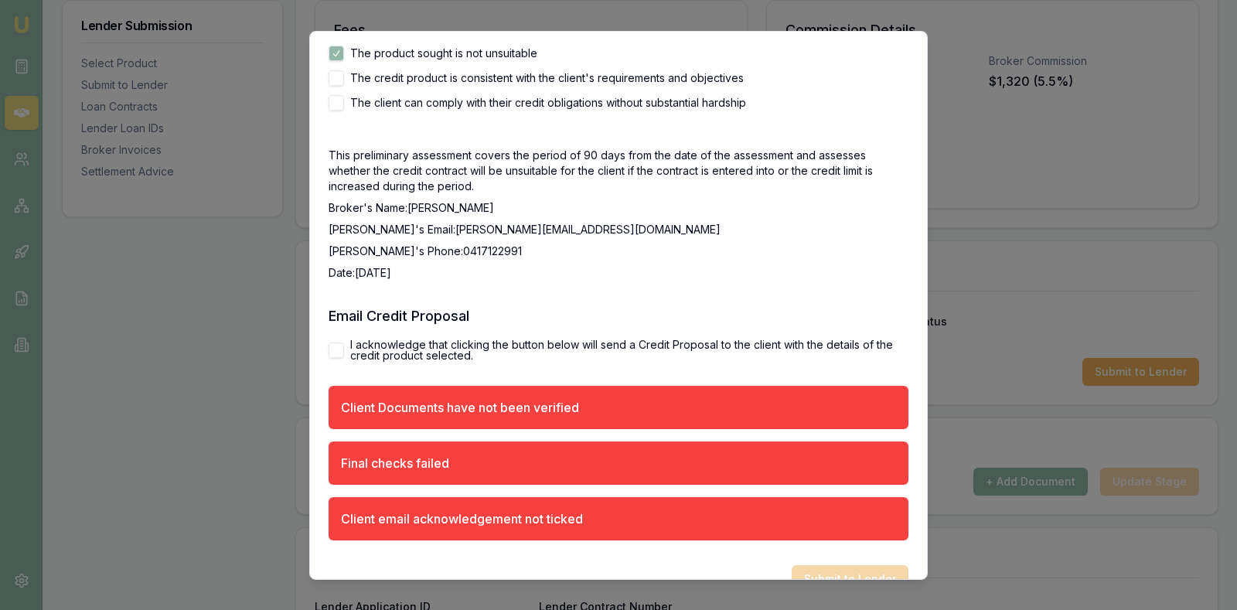
click at [337, 347] on button "I acknowledge that clicking the button below will send a Credit Proposal to the…" at bounding box center [336, 349] width 15 height 15
checkbox input "true"
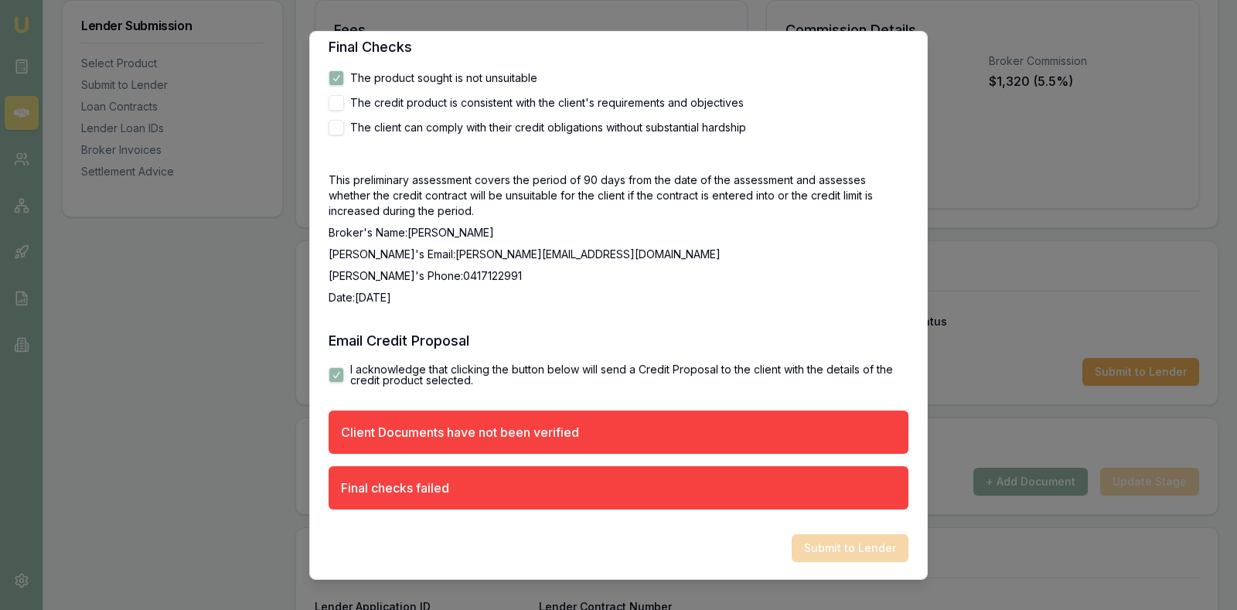
click at [682, 247] on p "Broker's Email: stevette.gelavis@emumoney.com.au" at bounding box center [619, 253] width 580 height 15
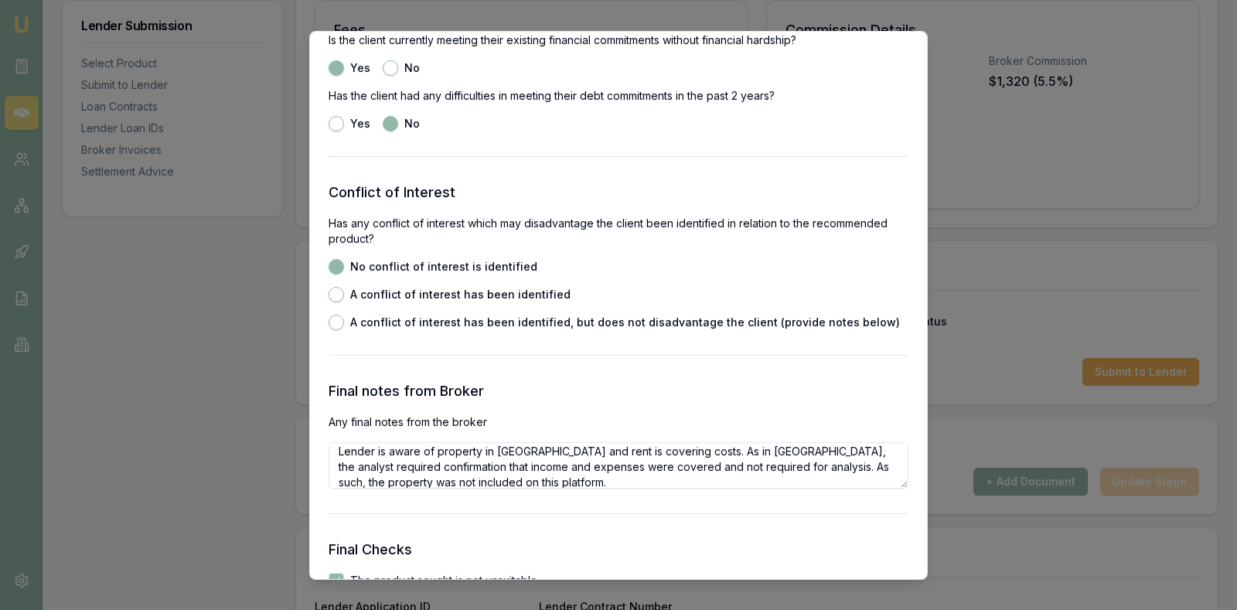
scroll to position [2101, 0]
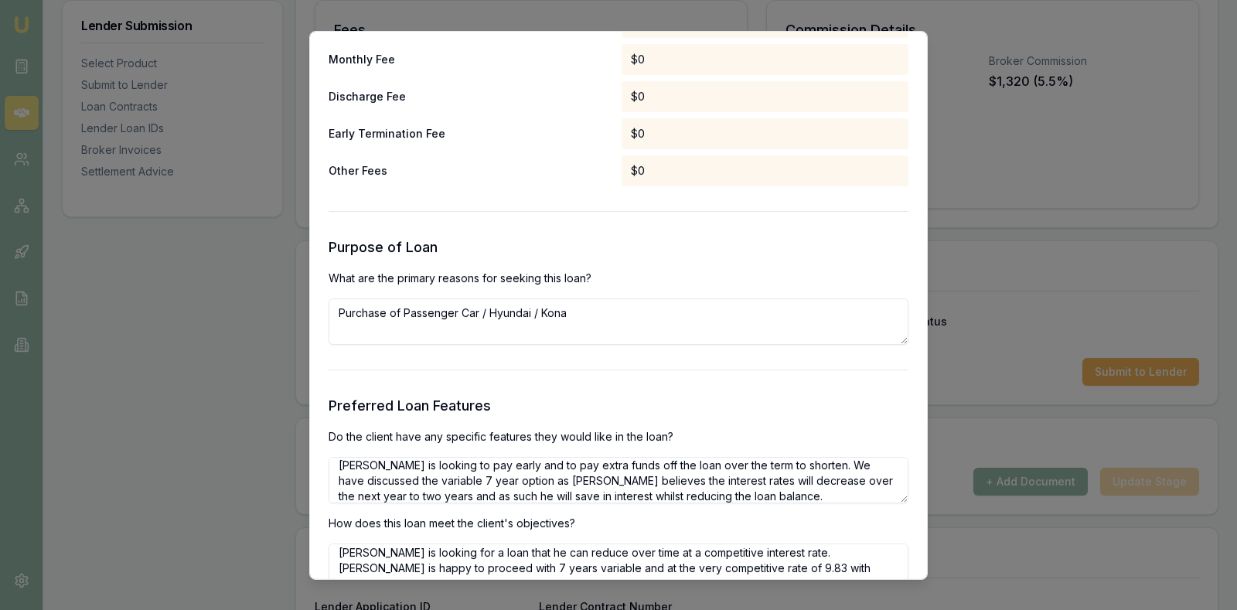
scroll to position [1367, 0]
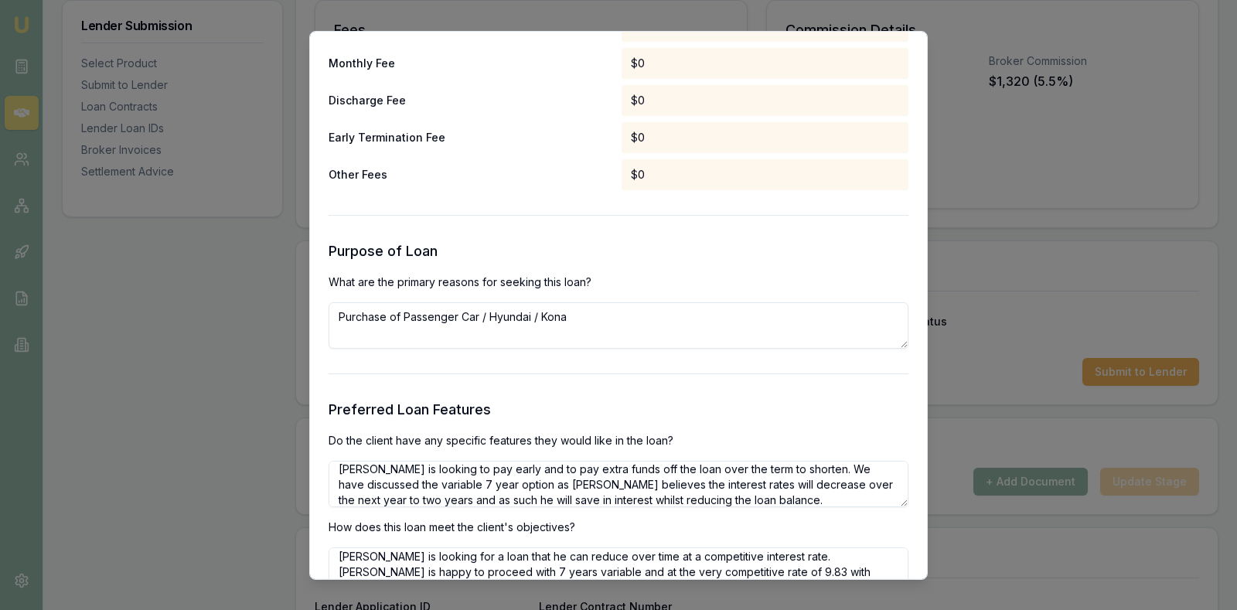
click at [604, 322] on textarea "Purchase of Passenger Car / Hyundai / Kona" at bounding box center [619, 324] width 580 height 46
type textarea "Purchase of Passenger Car / Hyundai / Kona - personal use."
click at [611, 256] on h3 "Purpose of Loan" at bounding box center [619, 251] width 580 height 22
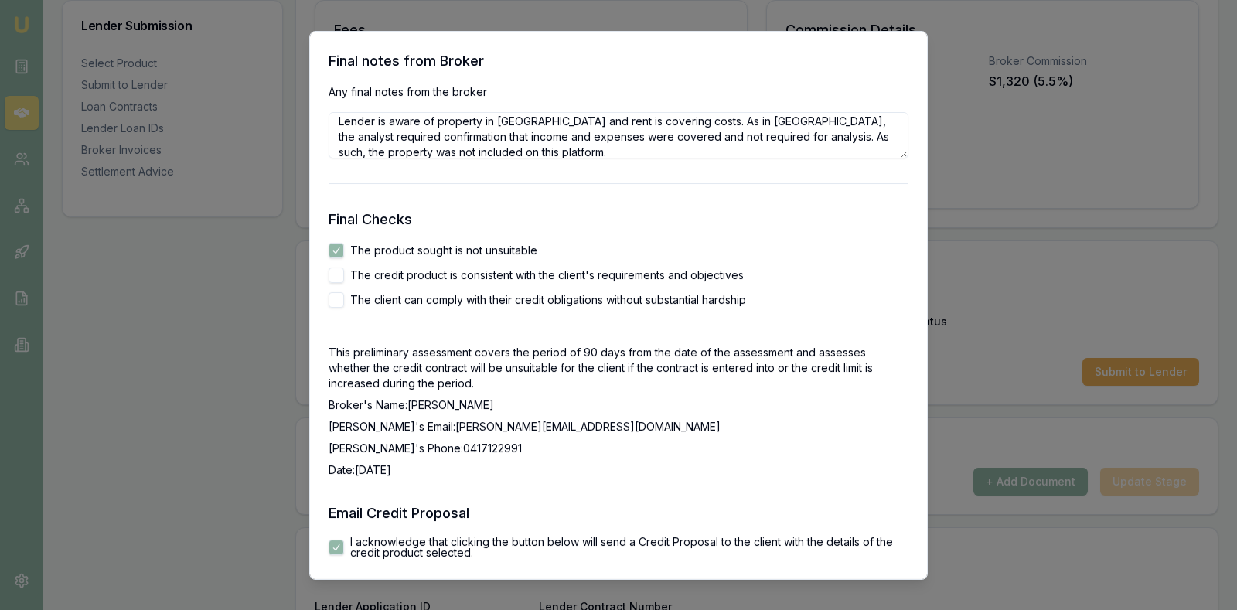
scroll to position [2474, 0]
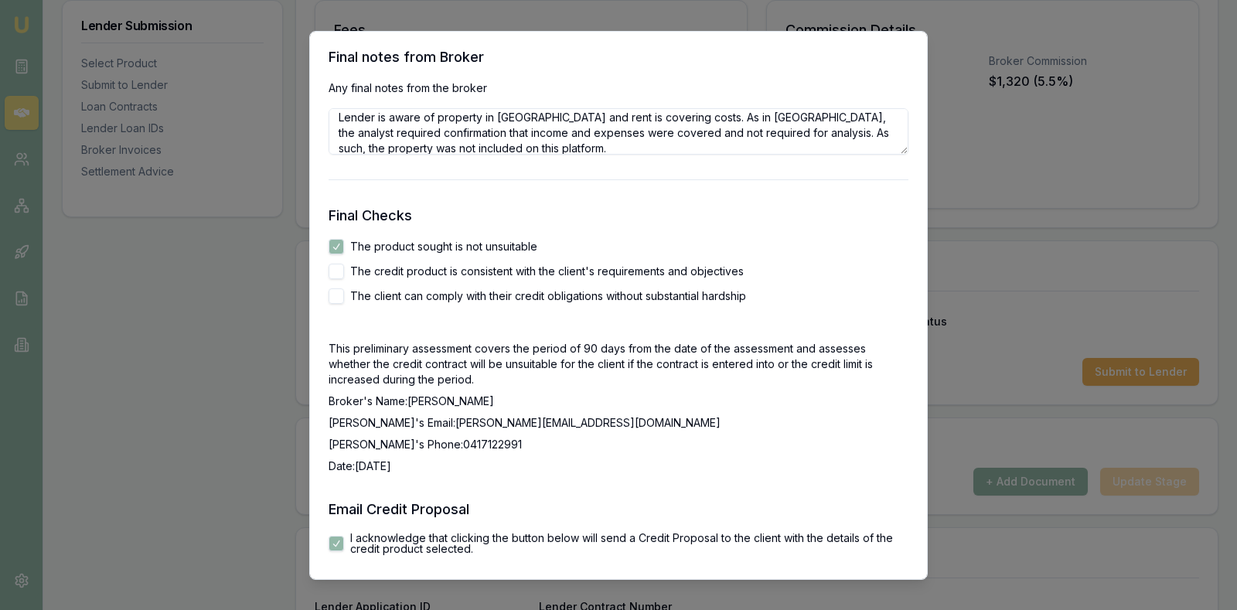
click at [337, 264] on button "The credit product is consistent with the client's requirements and objectives" at bounding box center [336, 270] width 15 height 15
checkbox input "true"
click at [332, 291] on button "The client can comply with their credit obligations without substantial hardship" at bounding box center [336, 295] width 15 height 15
checkbox input "true"
click at [678, 436] on p "Broker's Phone: 0417122991" at bounding box center [619, 443] width 580 height 15
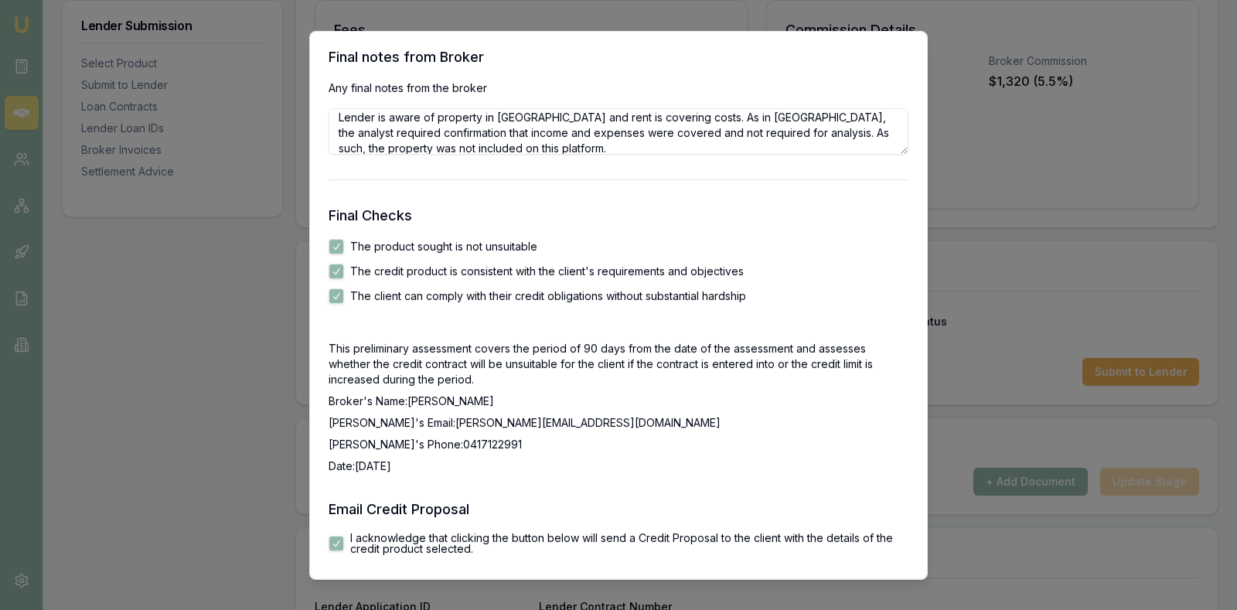
scroll to position [2587, 0]
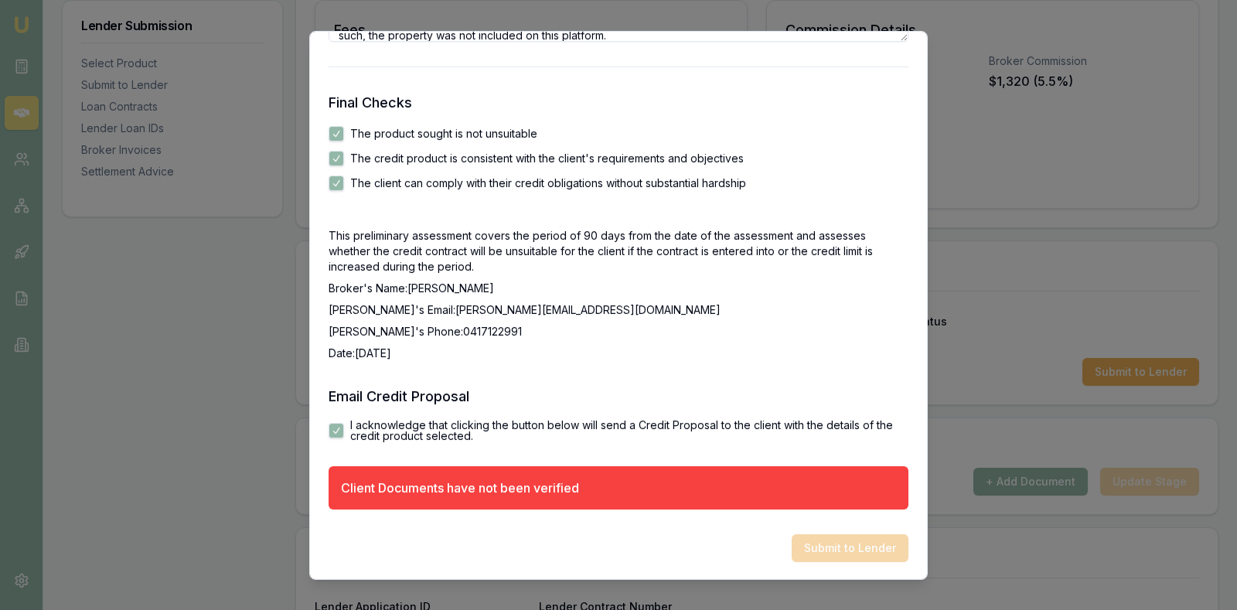
click at [688, 337] on p "Broker's Phone: 0417122991" at bounding box center [619, 330] width 580 height 15
click at [588, 492] on div "Client Documents have not been verified" at bounding box center [619, 486] width 580 height 43
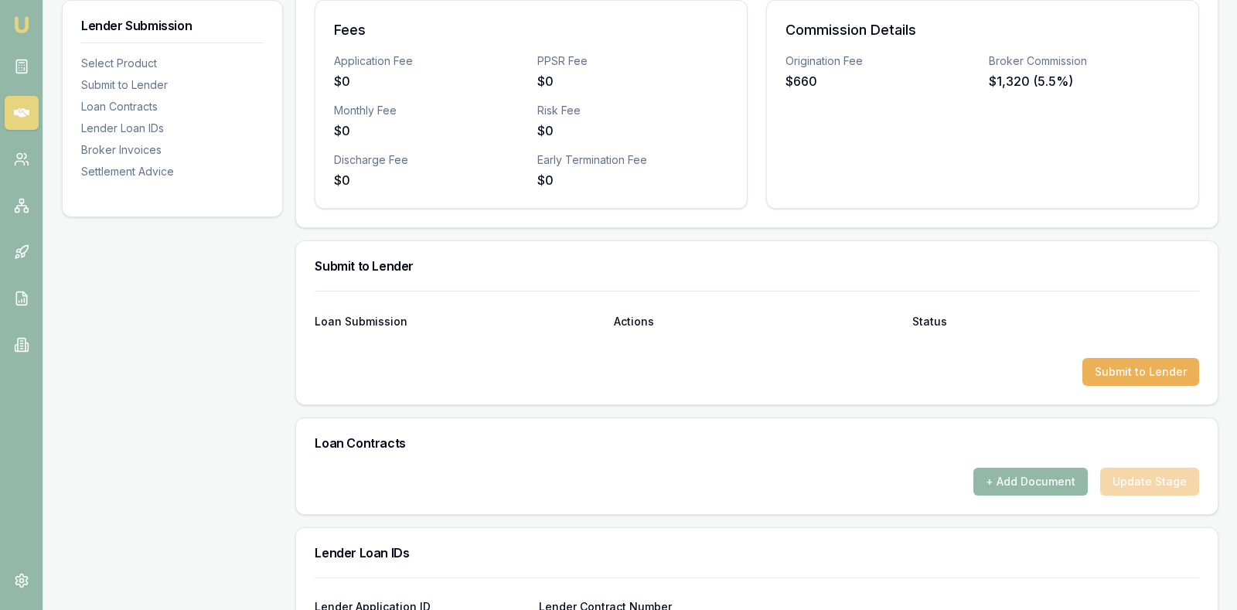
click at [935, 118] on div "Commission Details Origination Fee $660 Broker Commission $1,320 (5.5%)" at bounding box center [982, 104] width 433 height 209
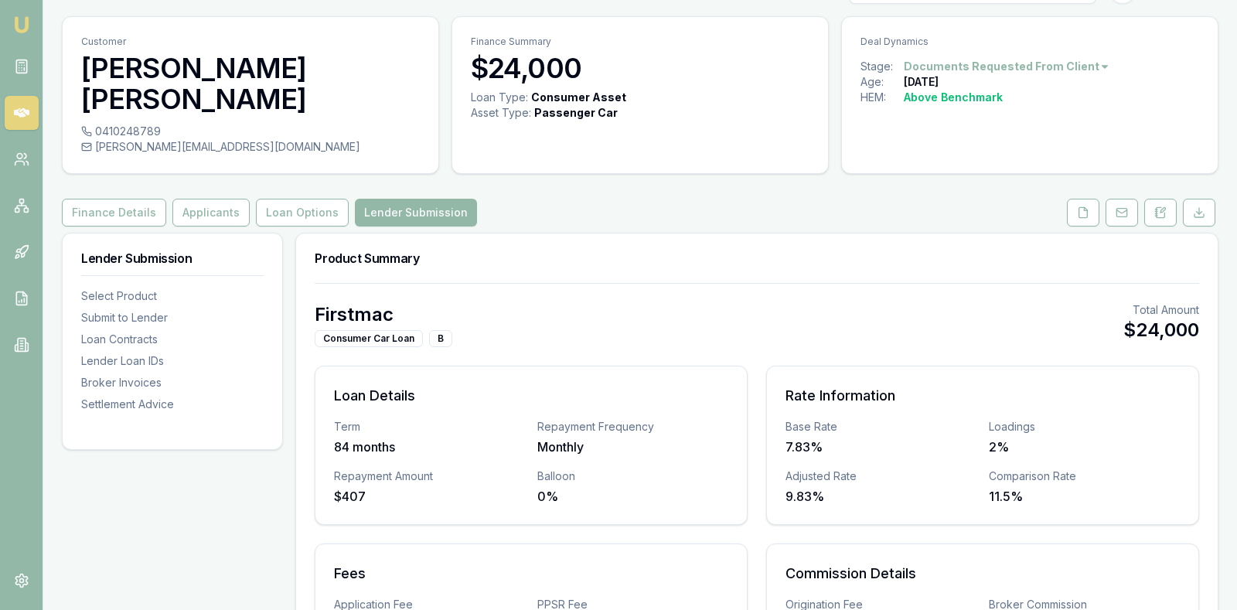
scroll to position [0, 0]
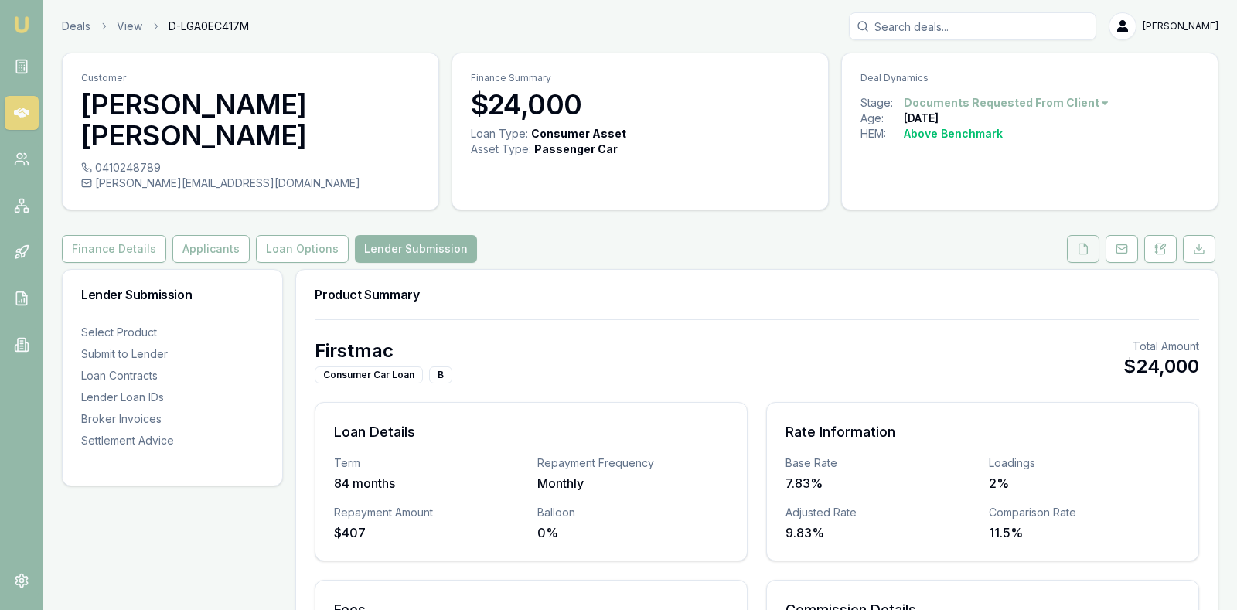
click at [1078, 243] on icon at bounding box center [1083, 249] width 12 height 12
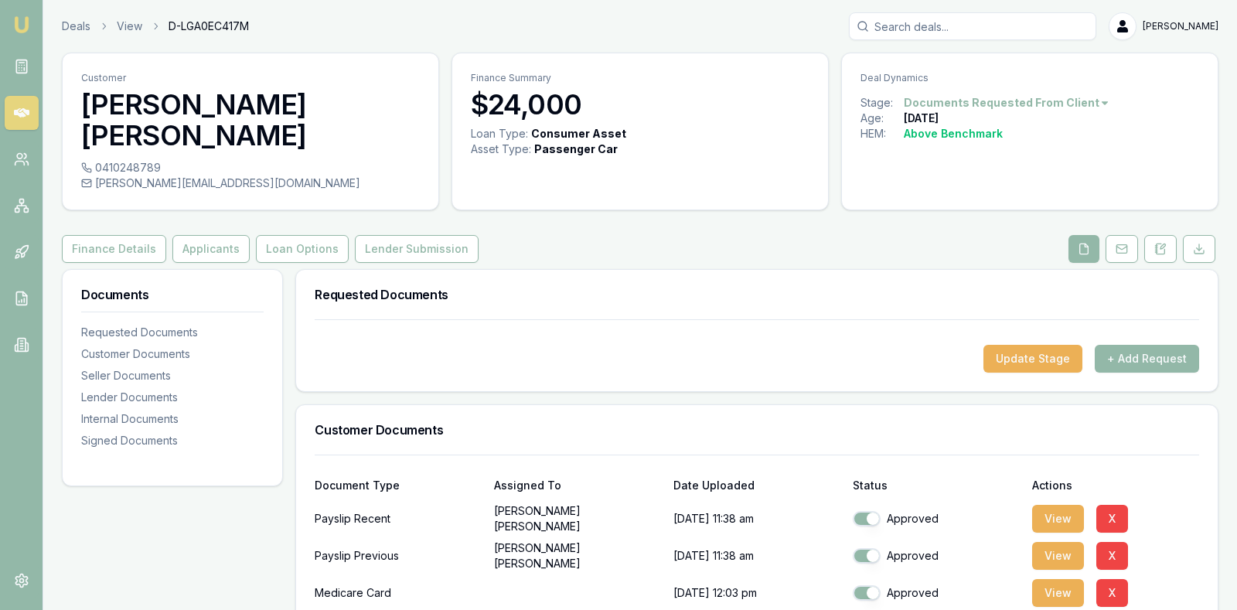
click at [910, 235] on div "Finance Details Applicants Loan Options Lender Submission" at bounding box center [640, 249] width 1156 height 28
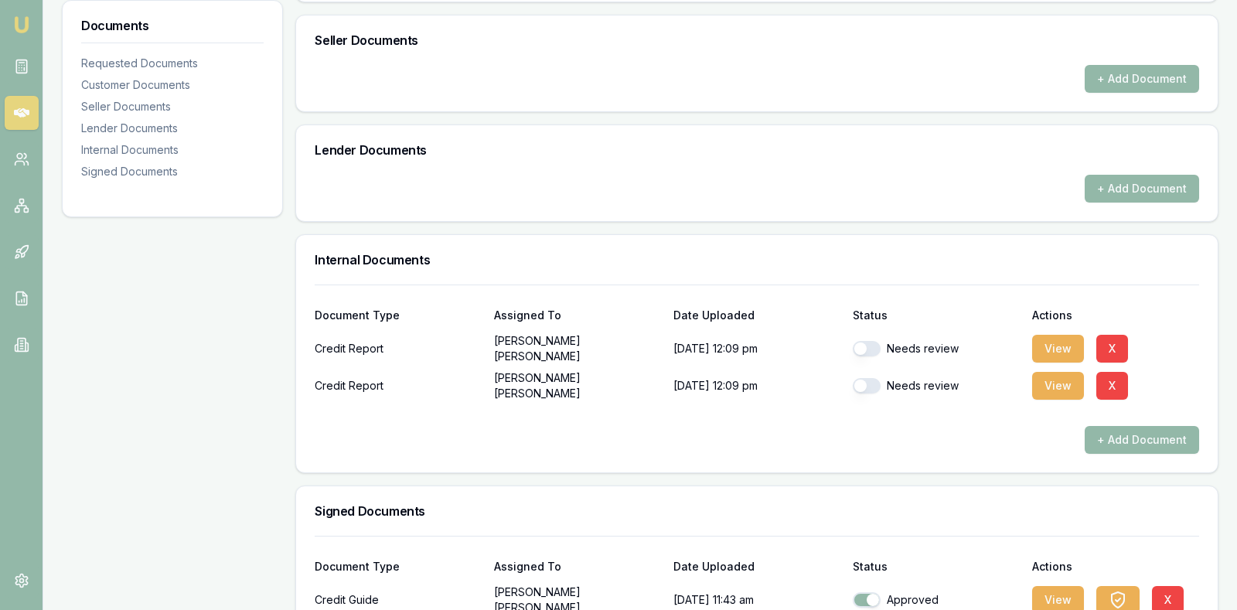
scroll to position [773, 0]
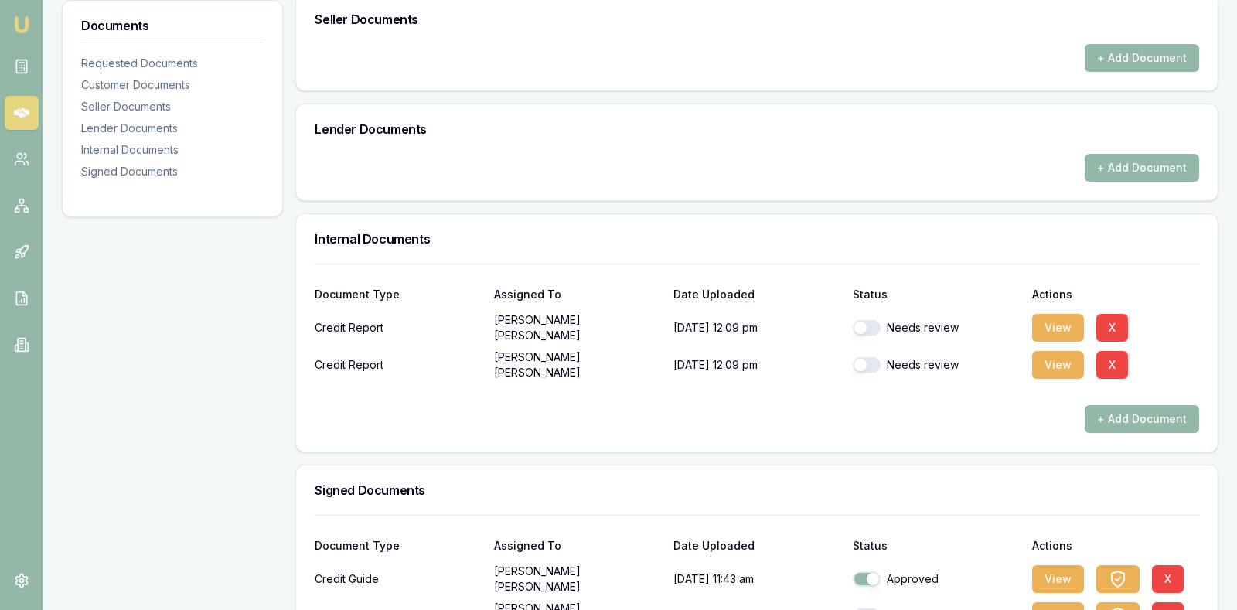
click at [863, 320] on button "button" at bounding box center [867, 327] width 28 height 15
checkbox input "true"
click at [861, 357] on button "button" at bounding box center [867, 364] width 28 height 15
checkbox input "true"
click at [876, 405] on div "+ Add Document" at bounding box center [757, 419] width 884 height 28
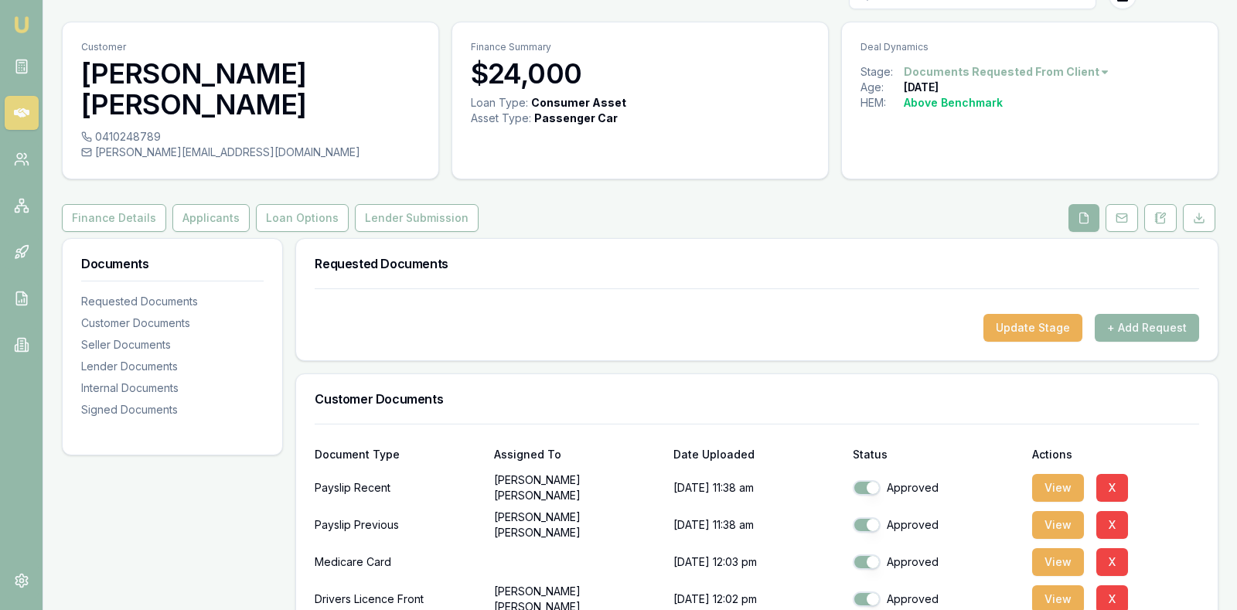
scroll to position [0, 0]
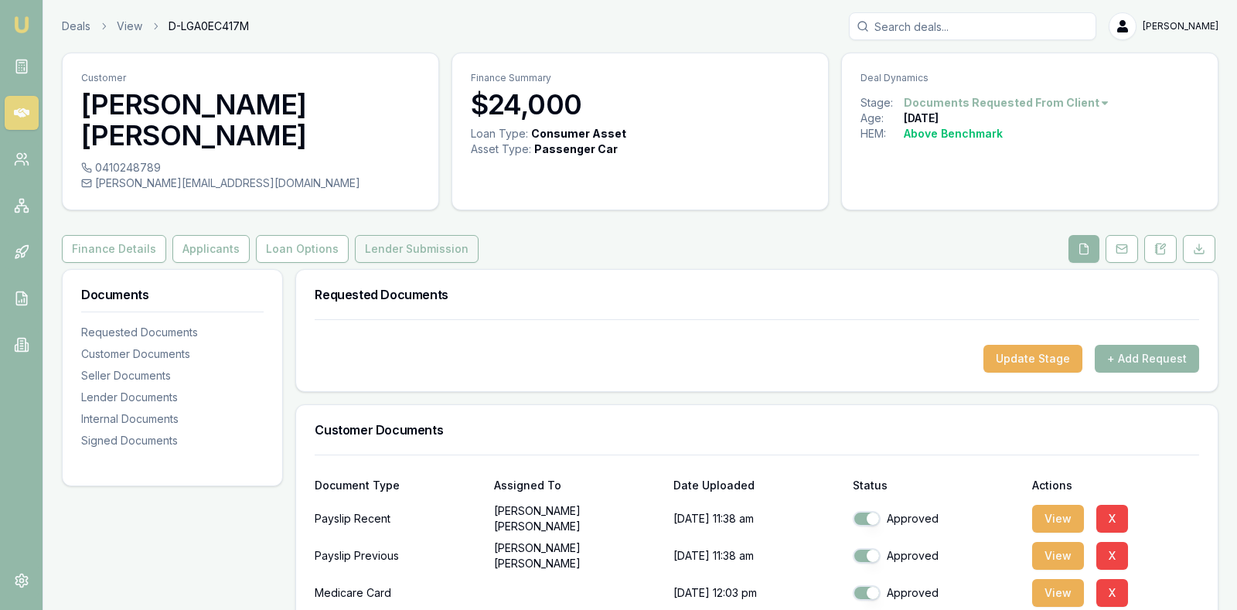
click at [396, 235] on button "Lender Submission" at bounding box center [417, 249] width 124 height 28
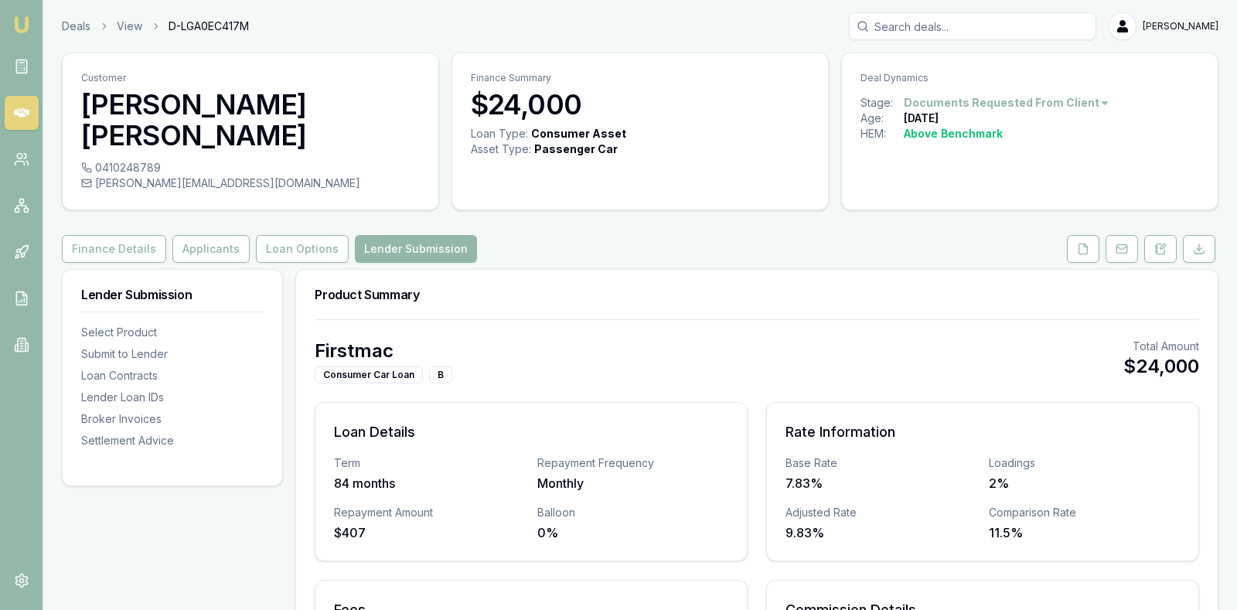
click at [603, 270] on div "Product Summary" at bounding box center [756, 294] width 921 height 49
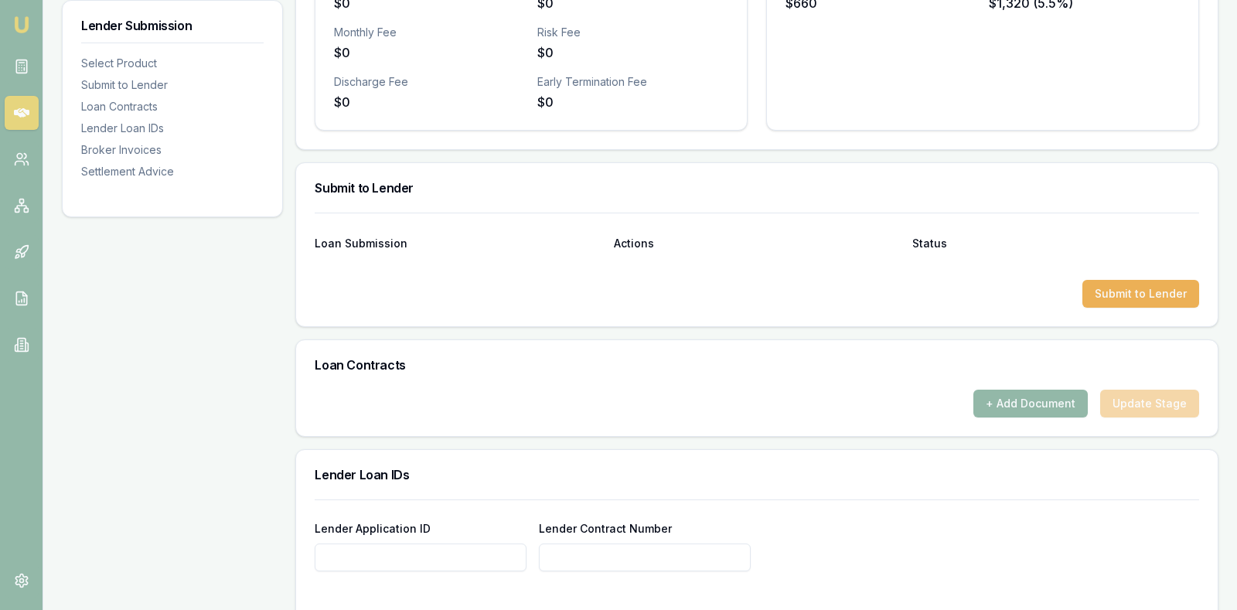
scroll to position [657, 0]
click at [1153, 281] on button "Submit to Lender" at bounding box center [1140, 295] width 117 height 28
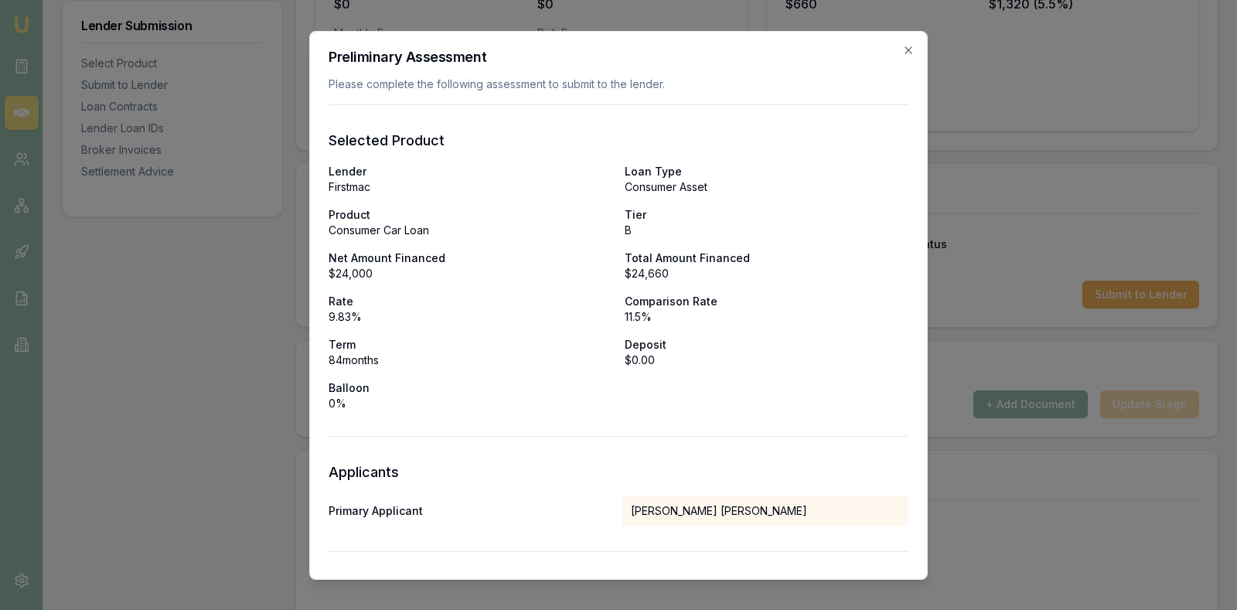
click at [751, 352] on p "$0.00" at bounding box center [767, 359] width 284 height 15
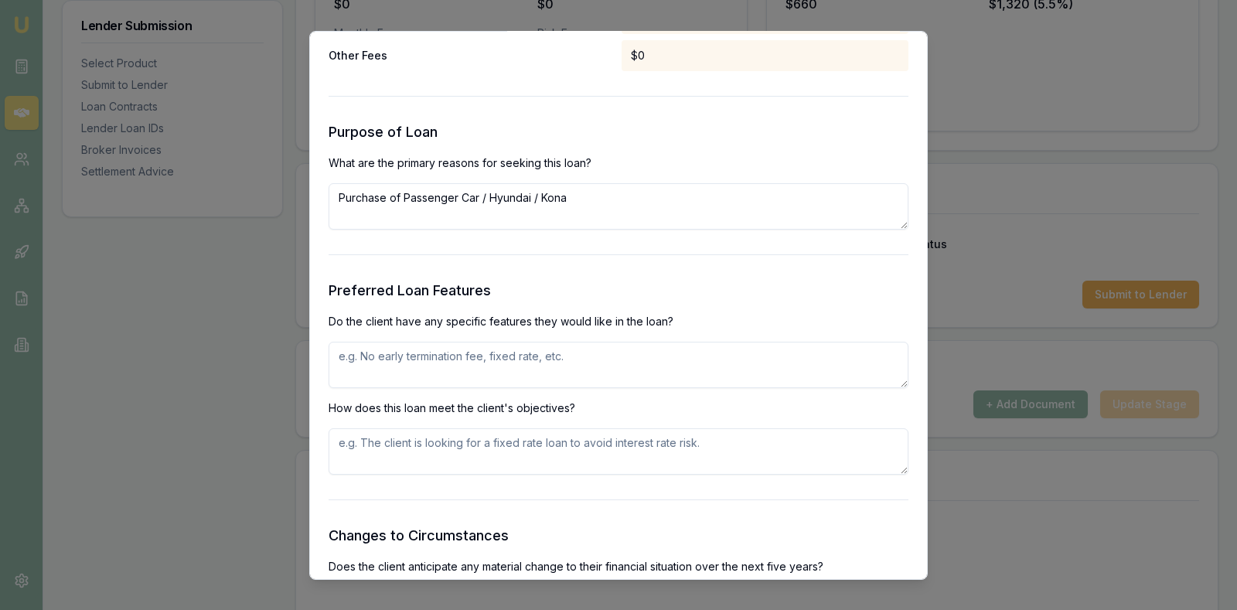
scroll to position [1546, 0]
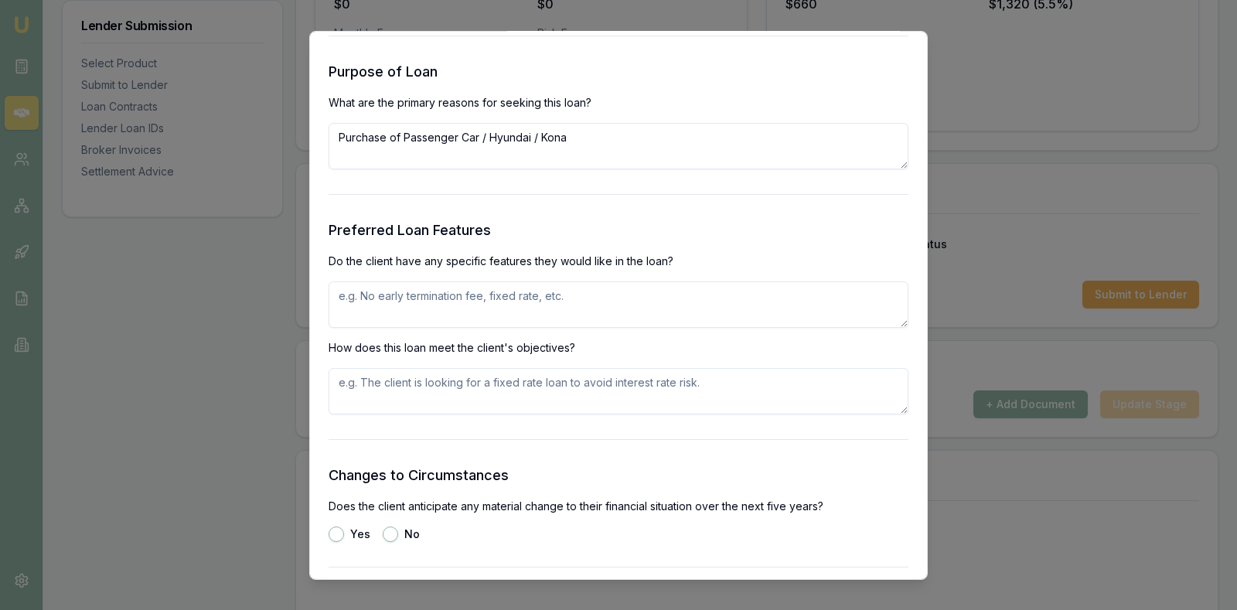
click at [625, 148] on textarea "Purchase of Passenger Car / Hyundai / Kona" at bounding box center [619, 145] width 580 height 46
type textarea "Purchase of Passenger Car / Hyundai / Kona - private use."
click at [535, 291] on textarea at bounding box center [619, 304] width 580 height 46
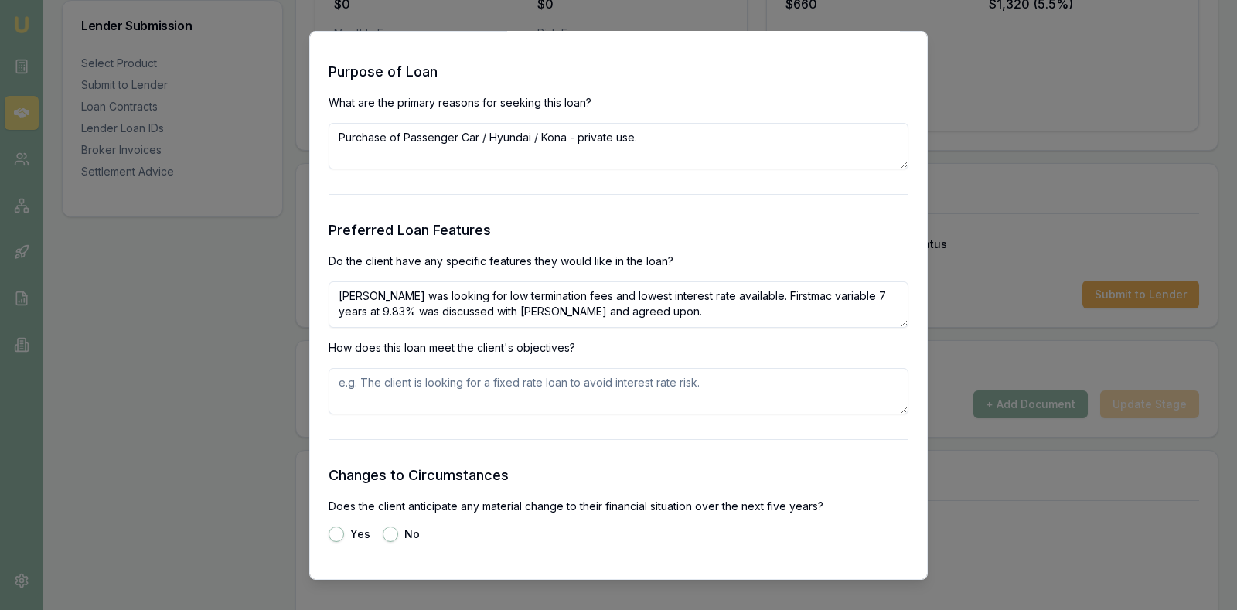
type textarea "Allan was looking for low termination fees and lowest interest rate available. …"
click at [496, 389] on textarea at bounding box center [619, 390] width 580 height 46
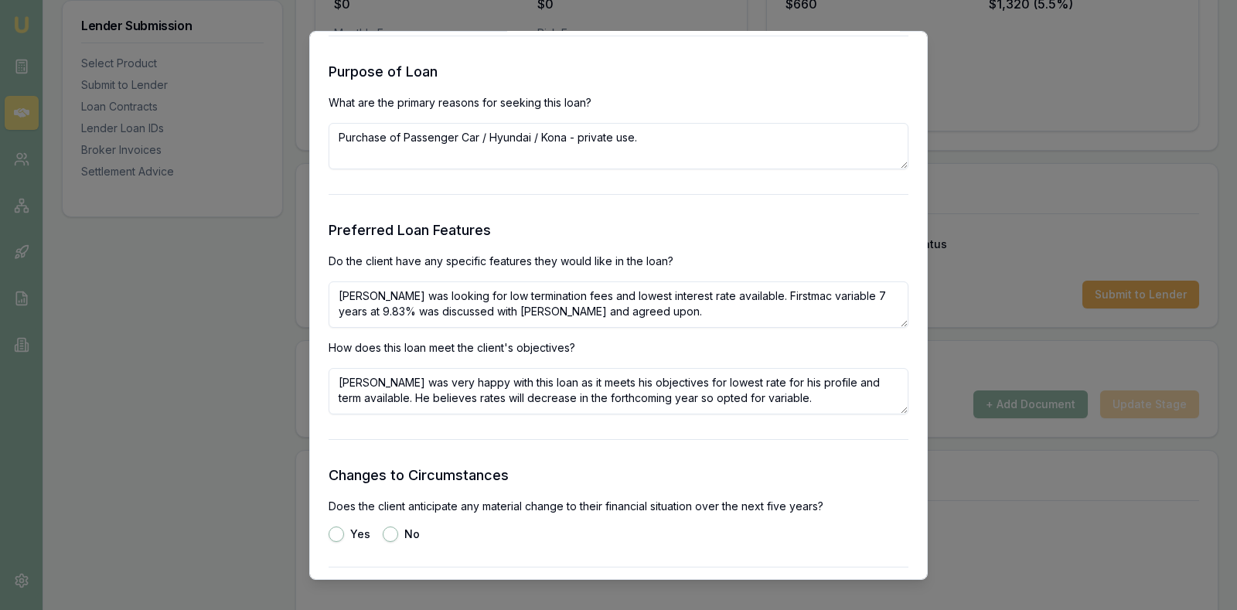
type textarea "Allan was very happy with this loan as it meets his objectives for lowest rate …"
click at [615, 449] on form "Selected Product Lender Firstmac Loan Type Consumer Asset Product Consumer Car …" at bounding box center [619, 108] width 580 height 3100
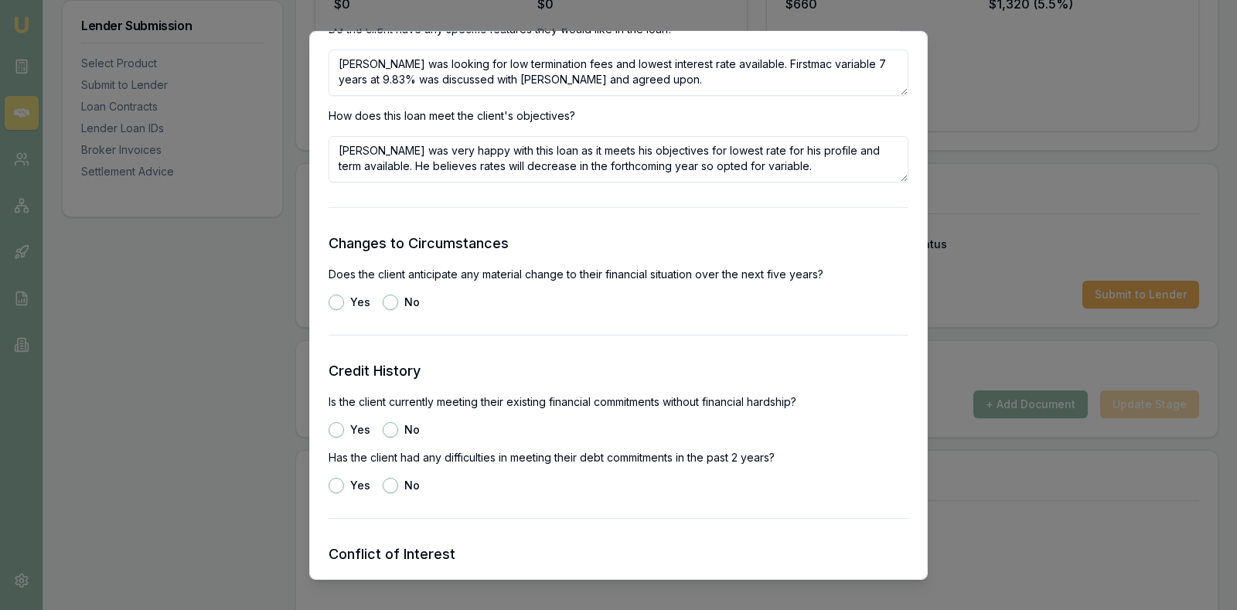
scroll to position [1817, 0]
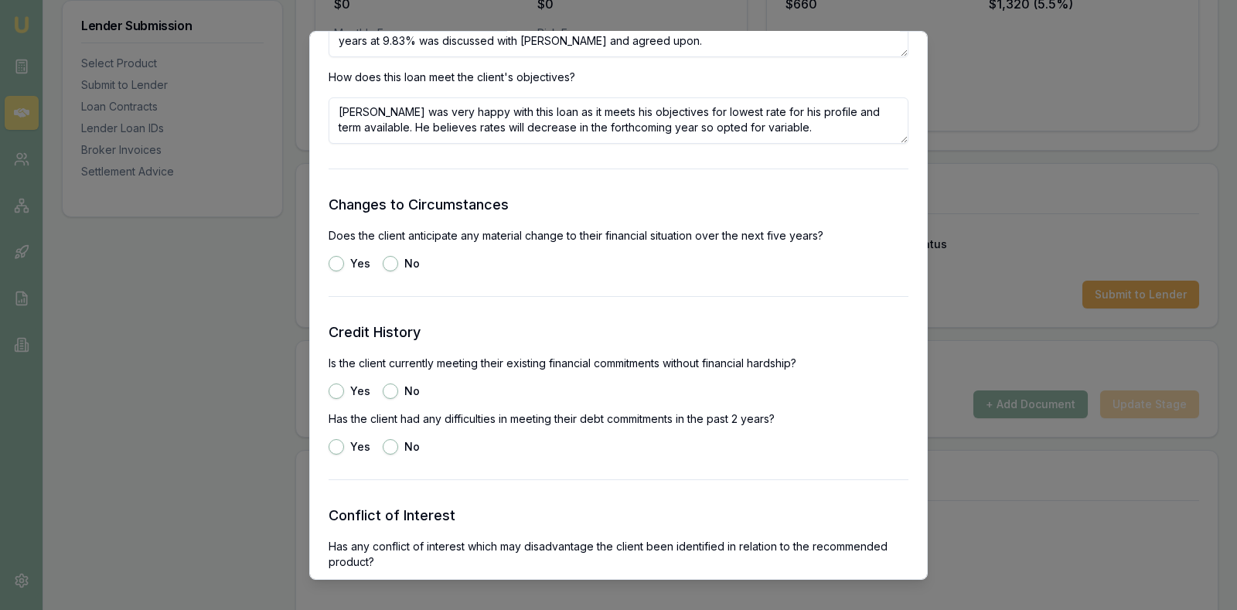
click at [390, 262] on button "No" at bounding box center [390, 262] width 15 height 15
radio input "true"
click at [391, 389] on button "No" at bounding box center [390, 390] width 15 height 15
radio input "true"
click at [400, 444] on div "No" at bounding box center [401, 445] width 37 height 15
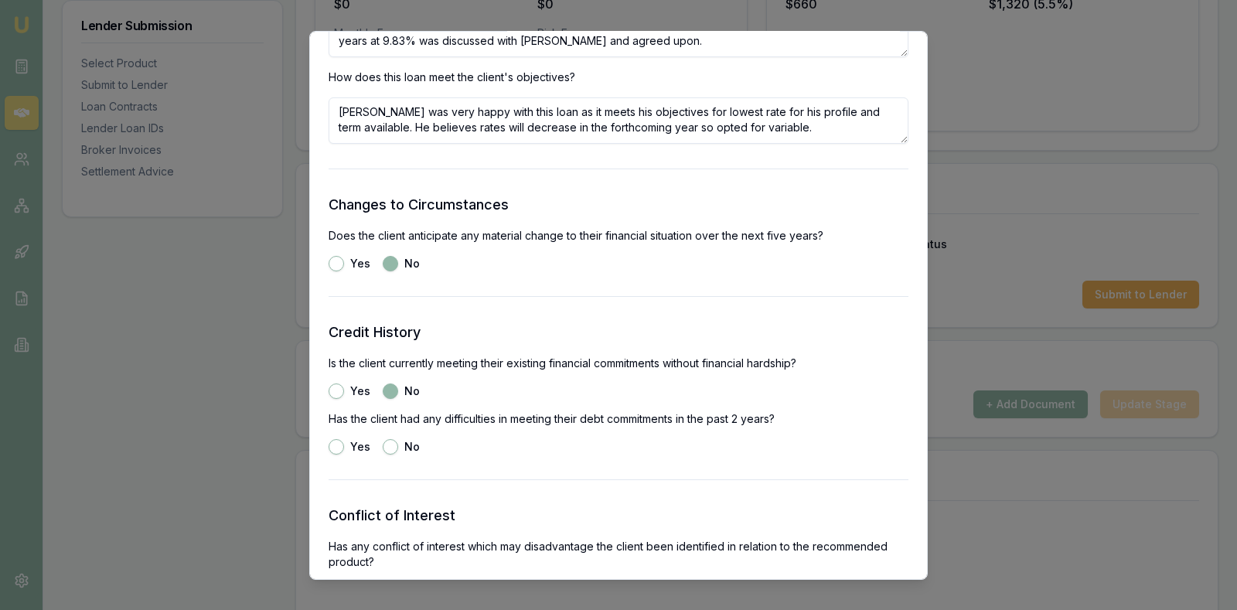
click at [389, 446] on button "No" at bounding box center [390, 445] width 15 height 15
radio input "true"
click at [513, 445] on div "Yes No" at bounding box center [619, 445] width 580 height 15
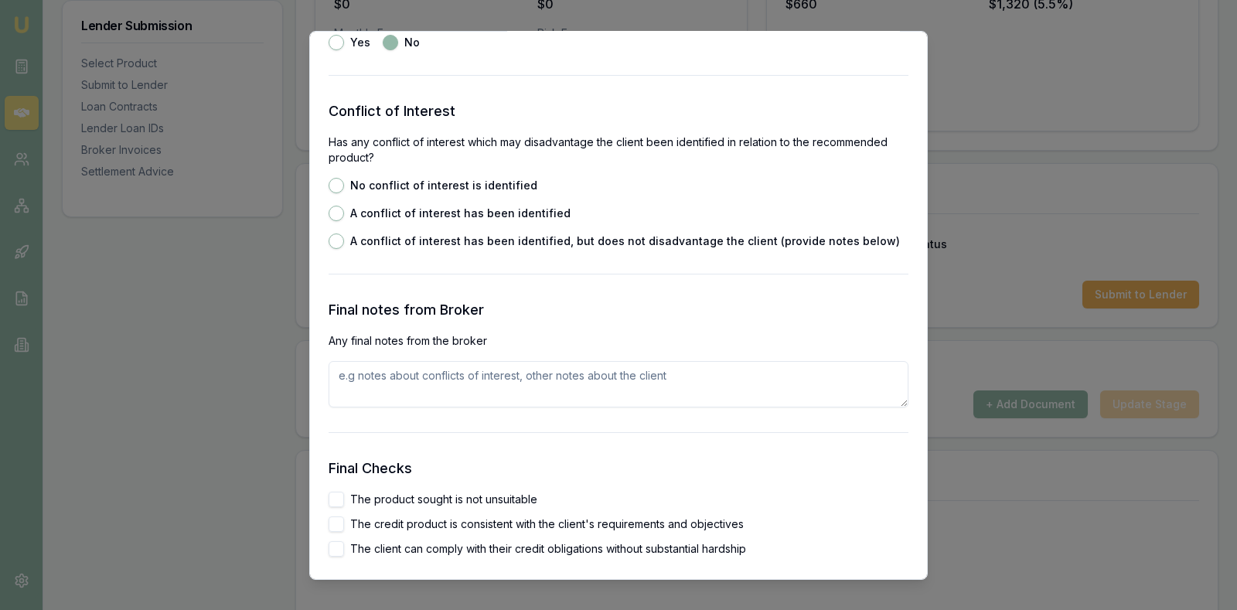
scroll to position [2242, 0]
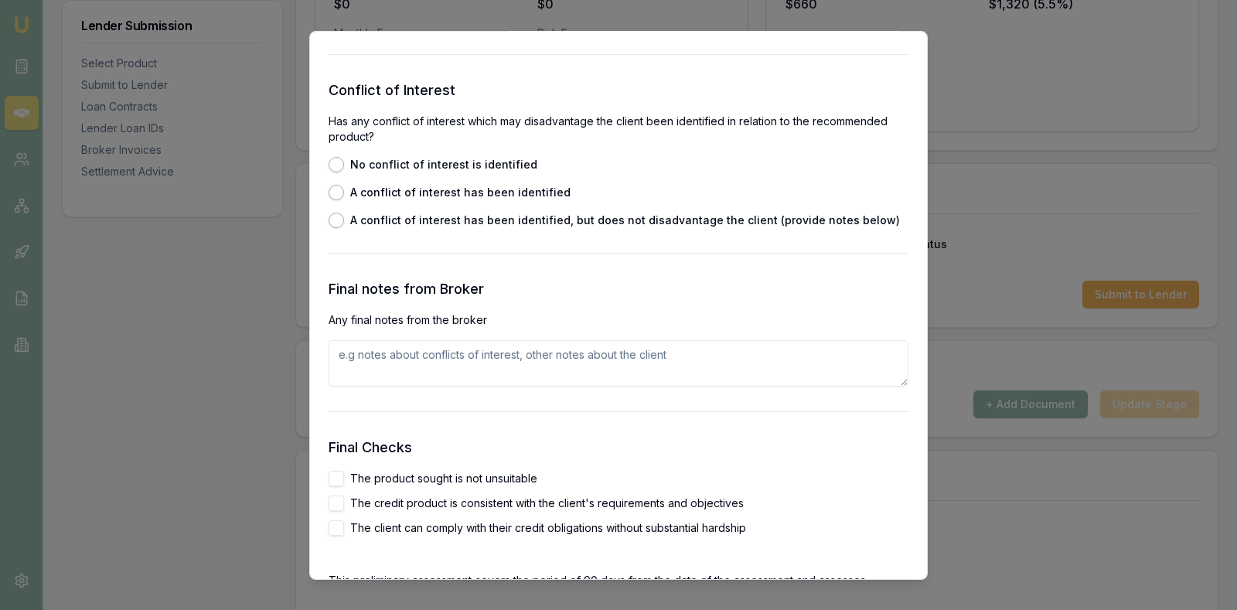
click at [340, 160] on button "No conflict of interest is identified" at bounding box center [336, 163] width 15 height 15
radio input "true"
click at [401, 358] on textarea at bounding box center [619, 362] width 580 height 46
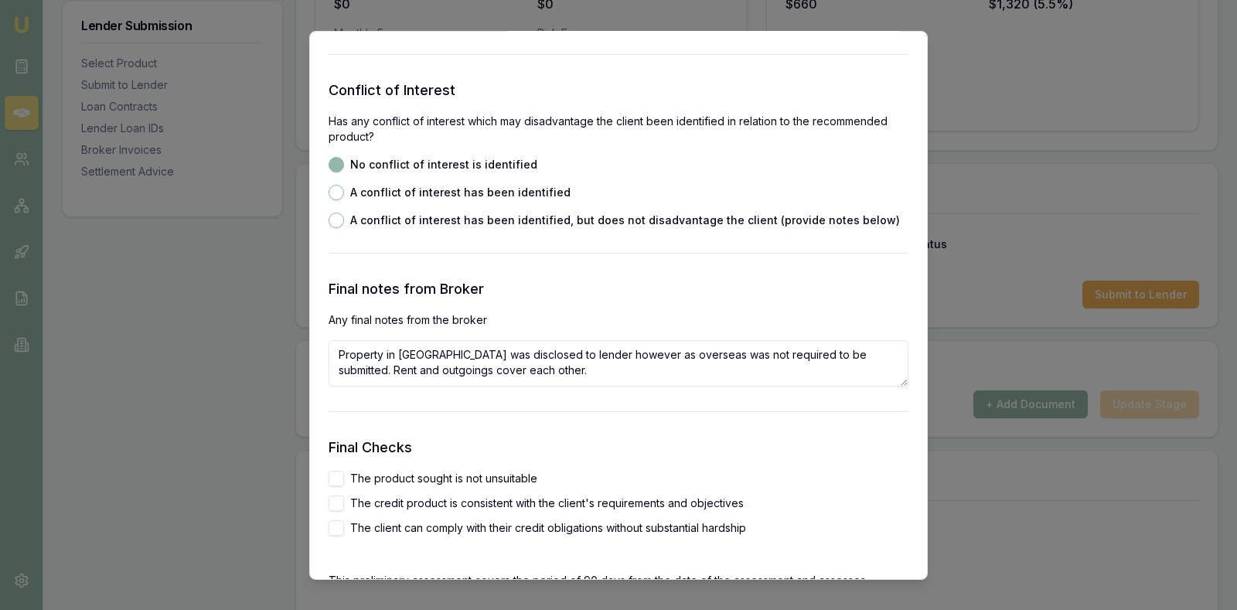
click at [541, 450] on h3 "Final Checks" at bounding box center [619, 447] width 580 height 22
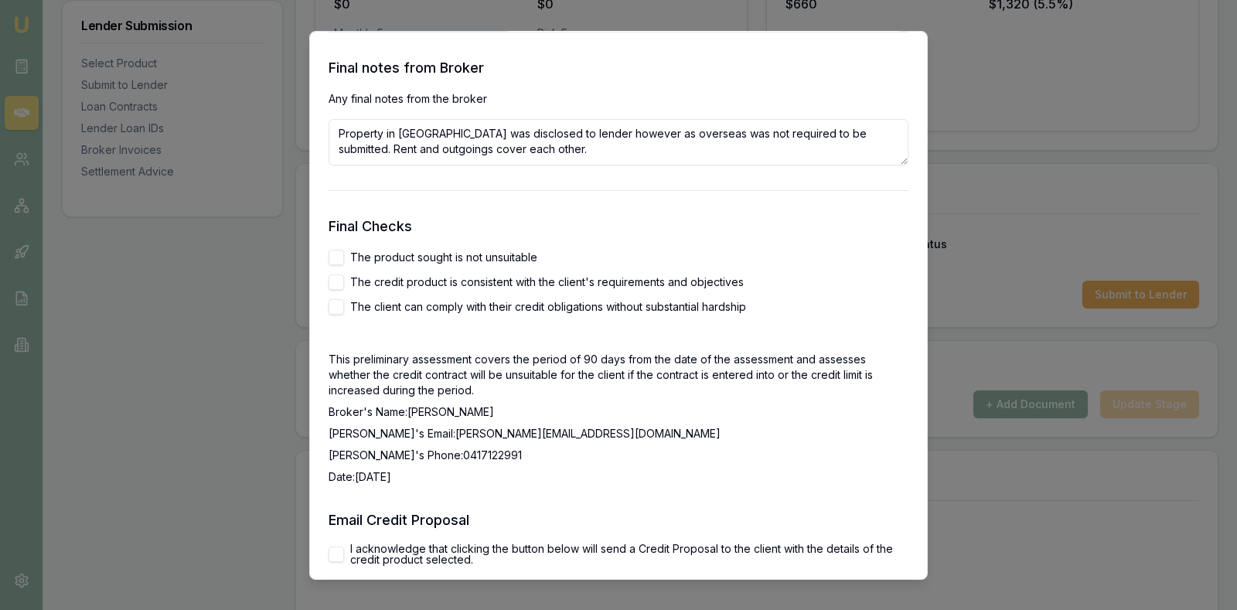
scroll to position [2435, 0]
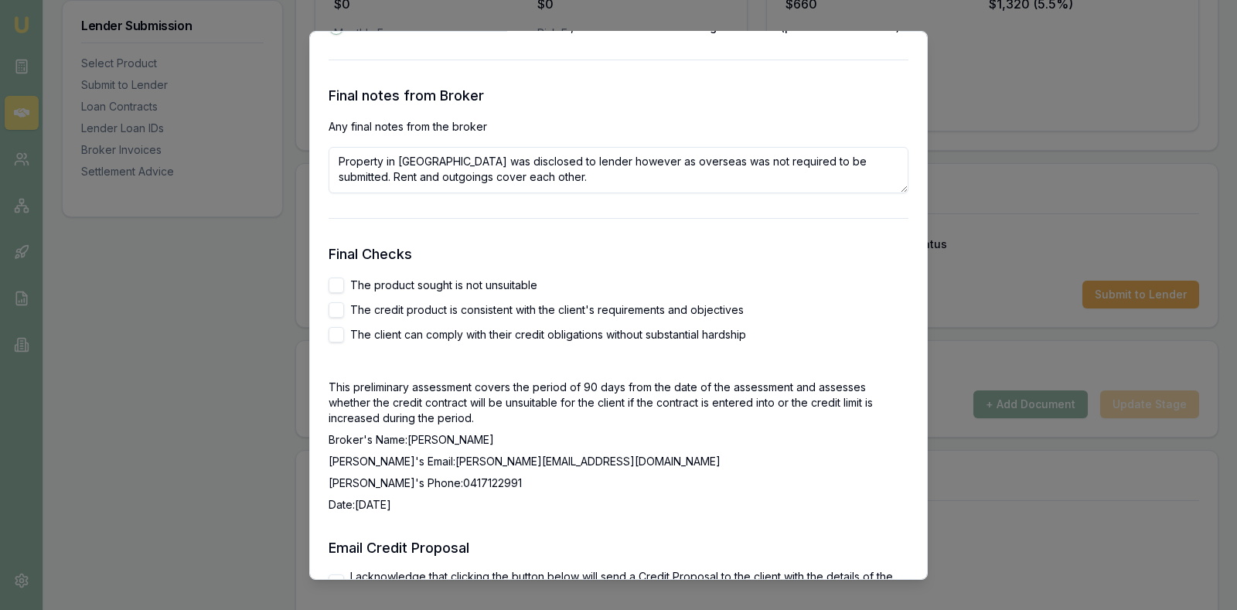
click at [543, 176] on textarea "Property in NZ was disclosed to lender however as overseas was not required to …" at bounding box center [619, 169] width 580 height 46
type textarea "Property in NZ was disclosed to lender however as overseas was not required to …"
click at [705, 266] on div "Final Checks The product sought is not unsuitable The credit product is consist…" at bounding box center [619, 377] width 580 height 269
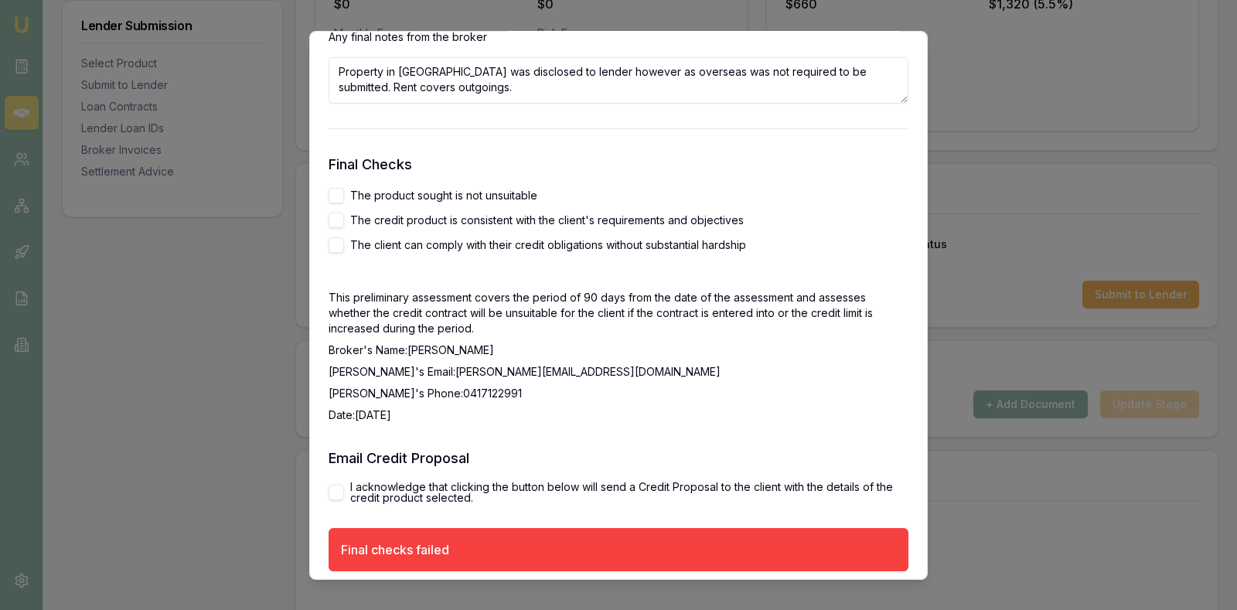
scroll to position [2551, 0]
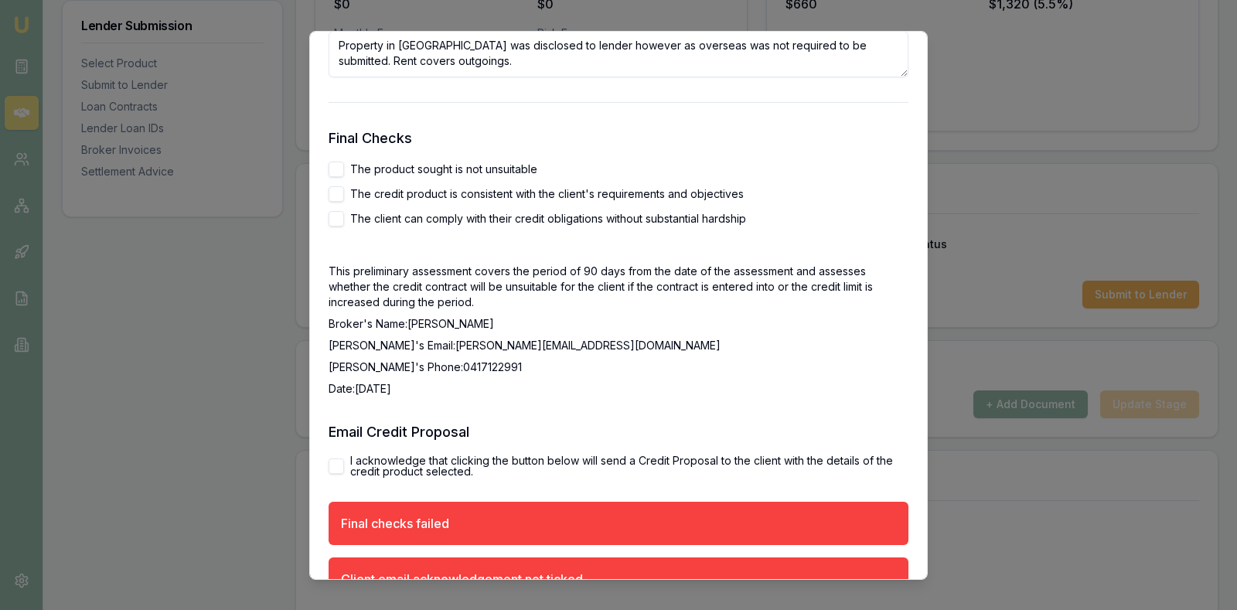
click at [337, 165] on button "The product sought is not unsuitable" at bounding box center [336, 168] width 15 height 15
checkbox input "true"
click at [342, 191] on button "The credit product is consistent with the client's requirements and objectives" at bounding box center [336, 193] width 15 height 15
checkbox input "true"
click at [337, 218] on button "The client can comply with their credit obligations without substantial hardship" at bounding box center [336, 217] width 15 height 15
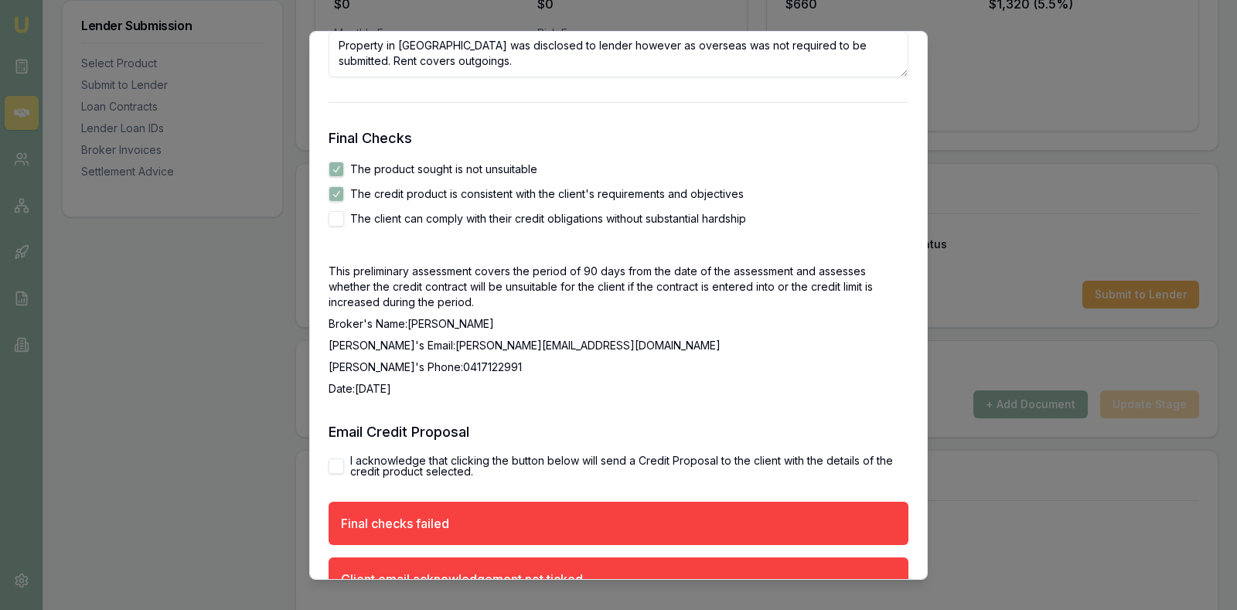
checkbox input "true"
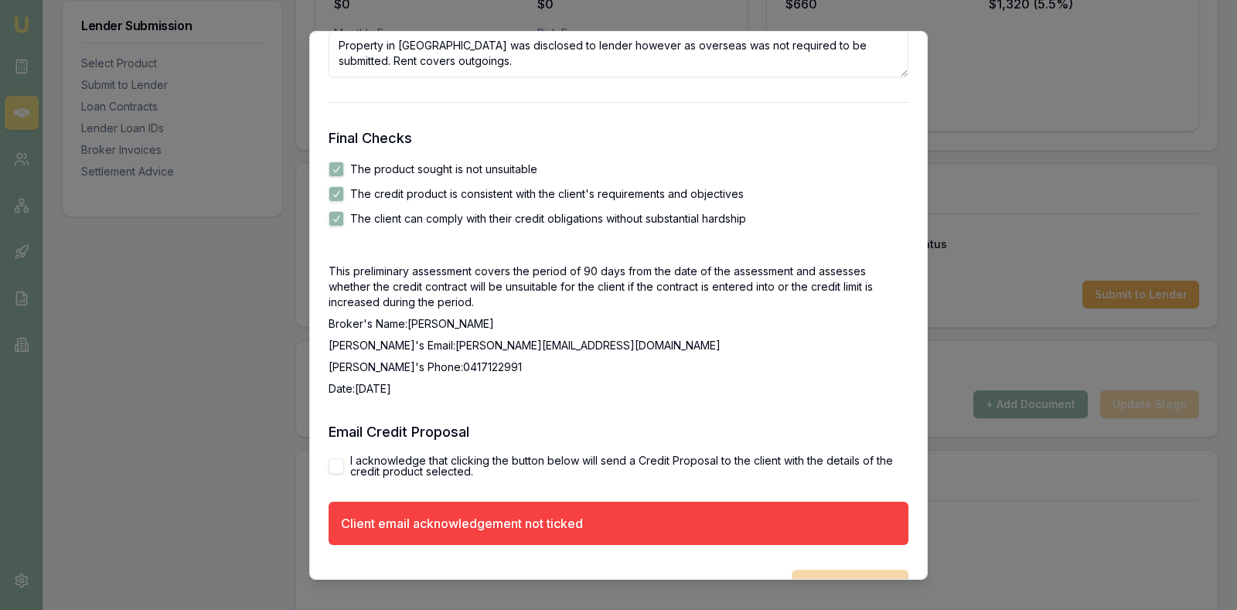
click at [407, 230] on div "Final Checks The product sought is not unsuitable The credit product is consist…" at bounding box center [619, 261] width 580 height 269
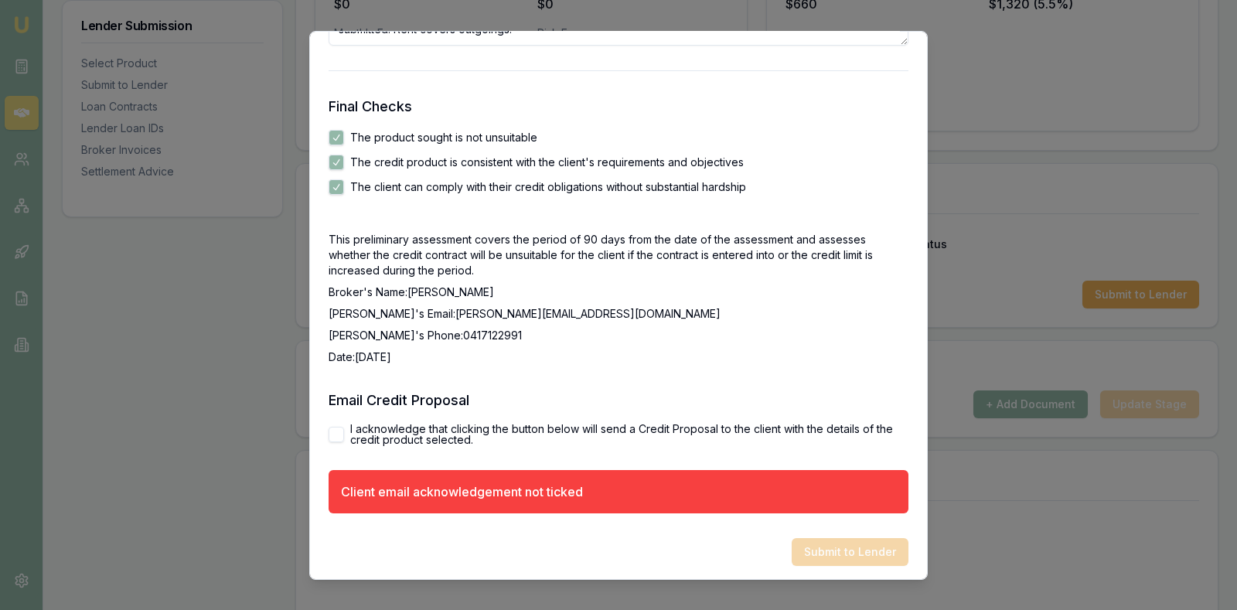
scroll to position [2587, 0]
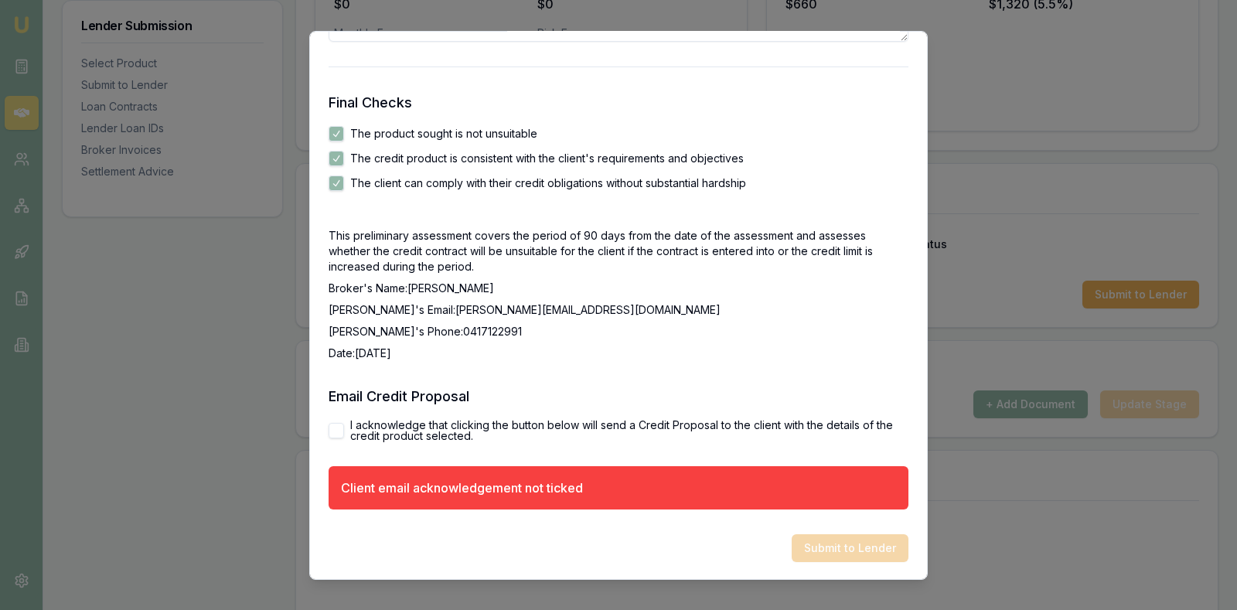
click at [336, 425] on button "I acknowledge that clicking the button below will send a Credit Proposal to the…" at bounding box center [336, 429] width 15 height 15
checkbox input "true"
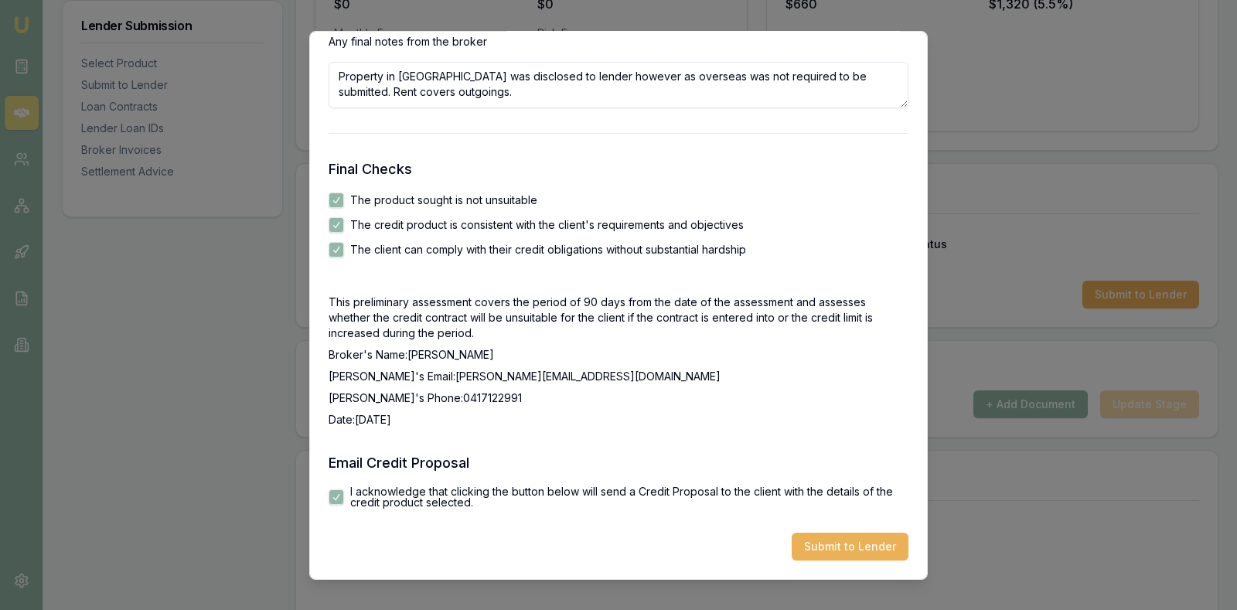
scroll to position [2519, 0]
click at [850, 535] on button "Submit to Lender" at bounding box center [850, 547] width 117 height 28
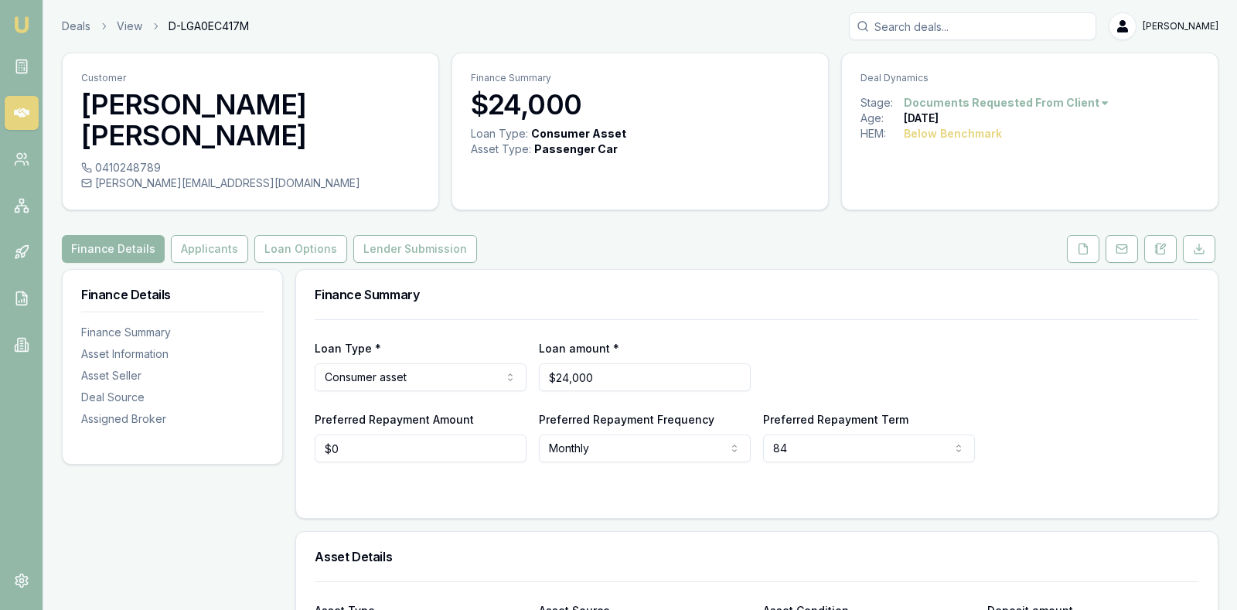
click at [510, 270] on div "Finance Summary" at bounding box center [756, 294] width 921 height 49
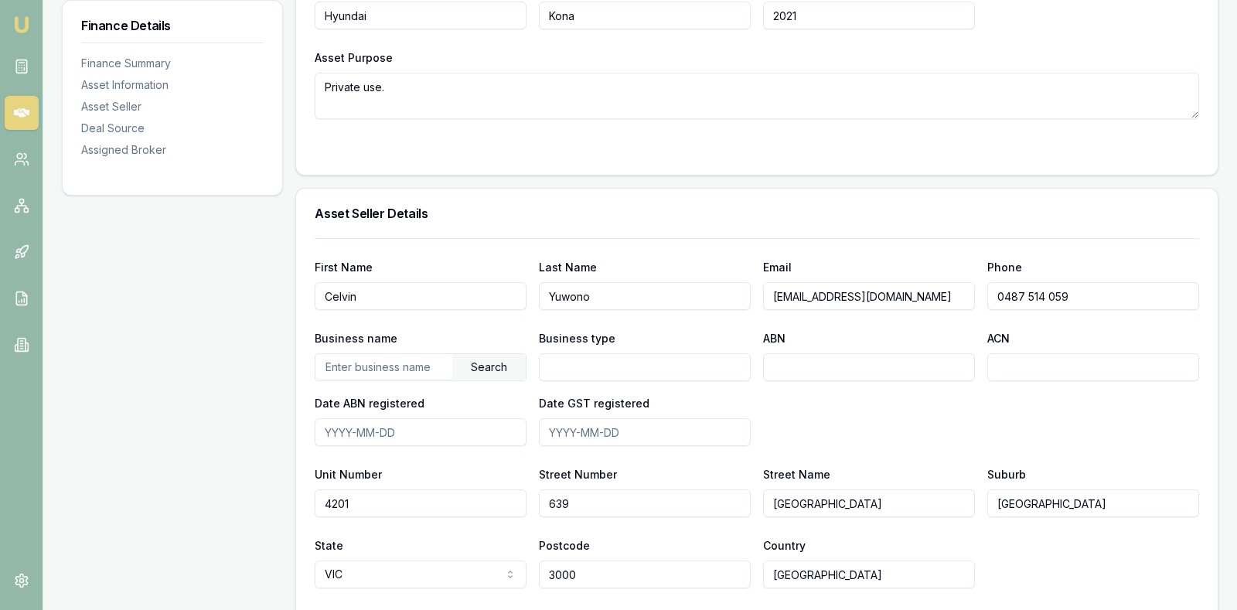
scroll to position [696, 0]
click at [587, 72] on textarea "Private use." at bounding box center [757, 95] width 884 height 46
click at [149, 261] on div "Finance Details Finance Summary Asset Information Asset Seller Deal Source Assi…" at bounding box center [172, 307] width 221 height 1468
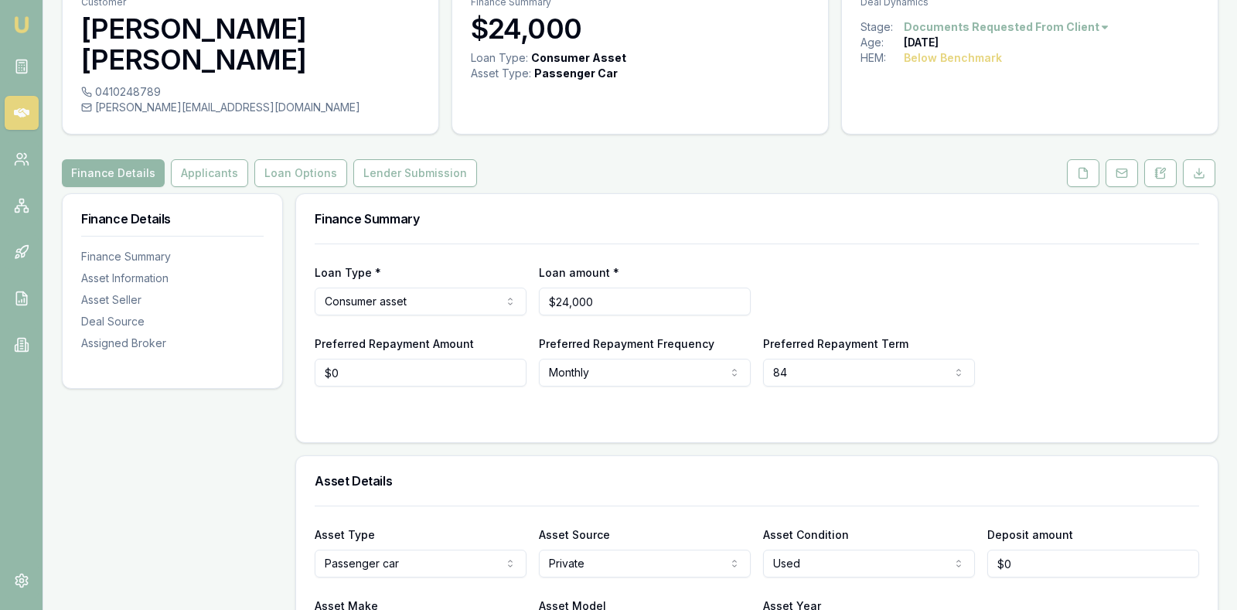
scroll to position [0, 0]
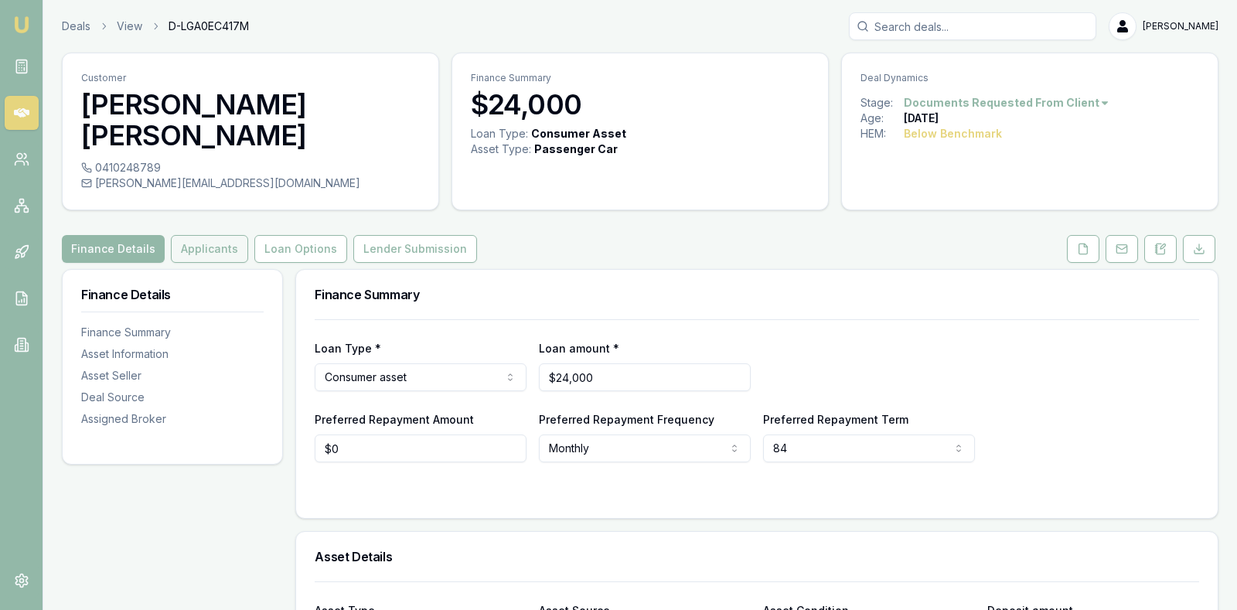
click at [195, 235] on button "Applicants" at bounding box center [209, 249] width 77 height 28
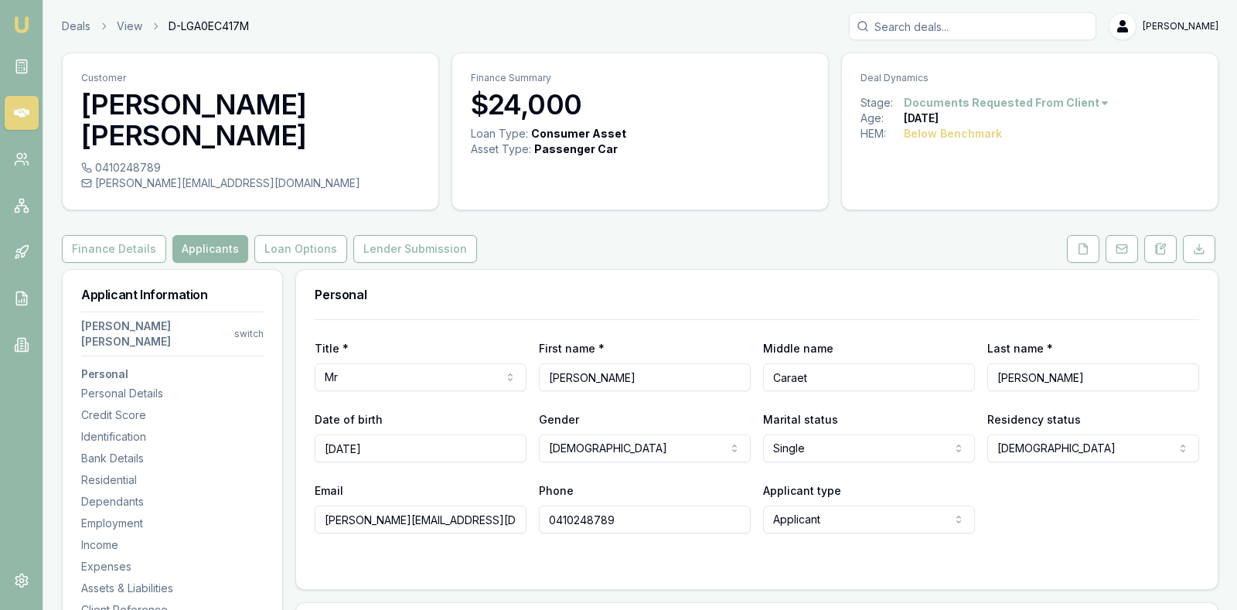
click at [503, 288] on h3 "Personal" at bounding box center [757, 294] width 884 height 12
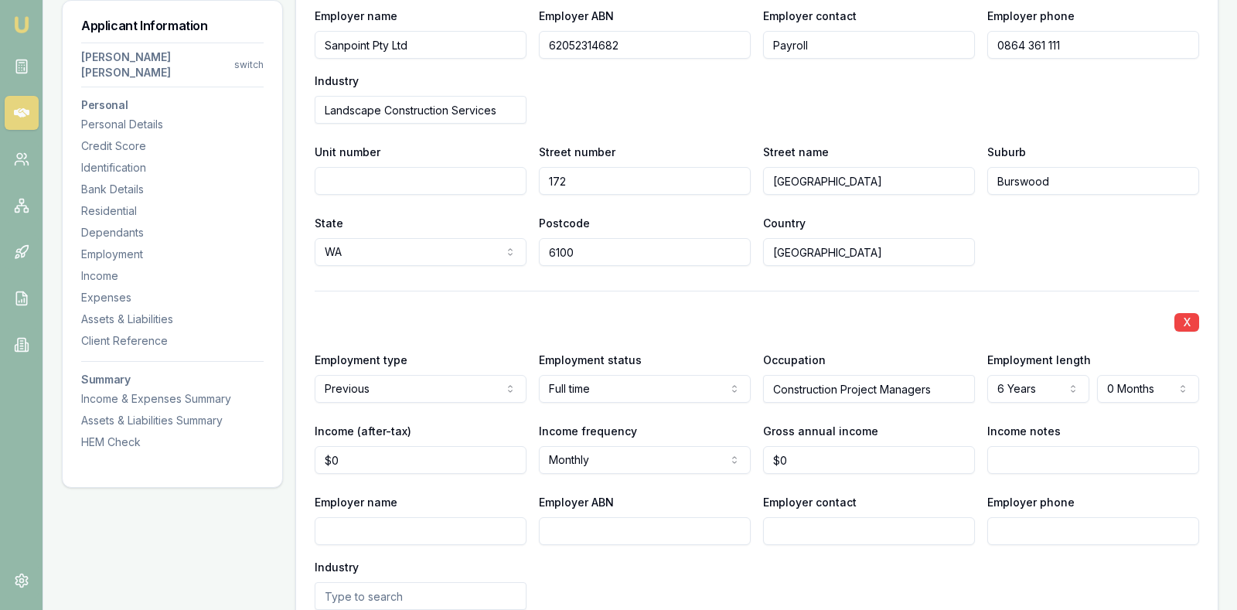
scroll to position [2358, 0]
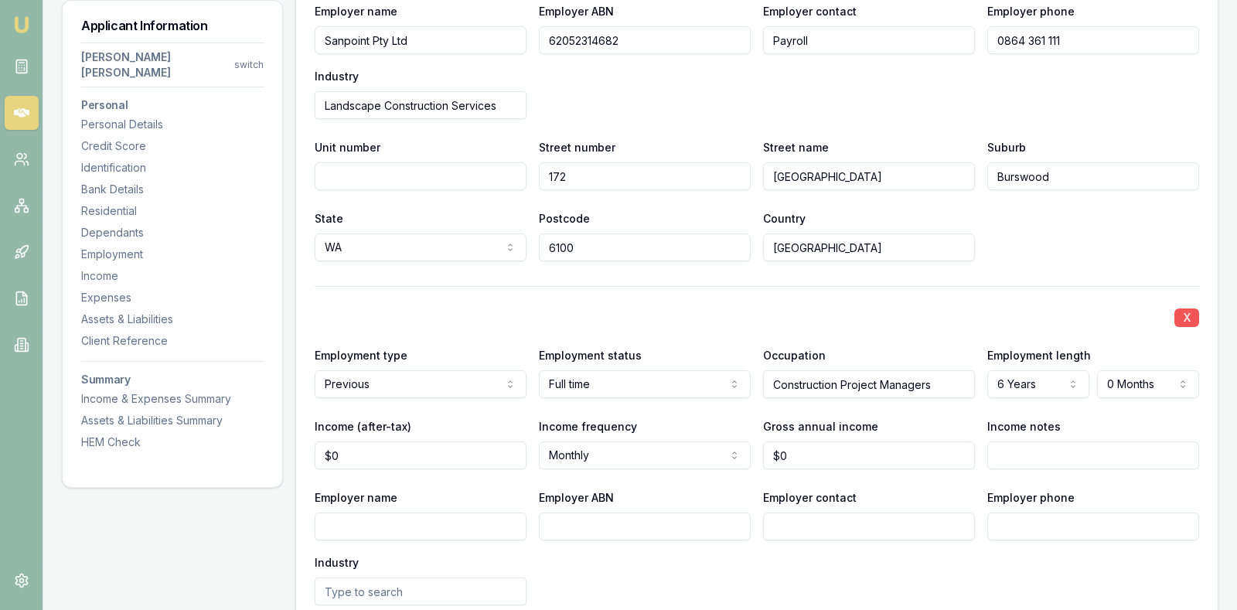
click at [1186, 308] on button "X" at bounding box center [1186, 317] width 25 height 19
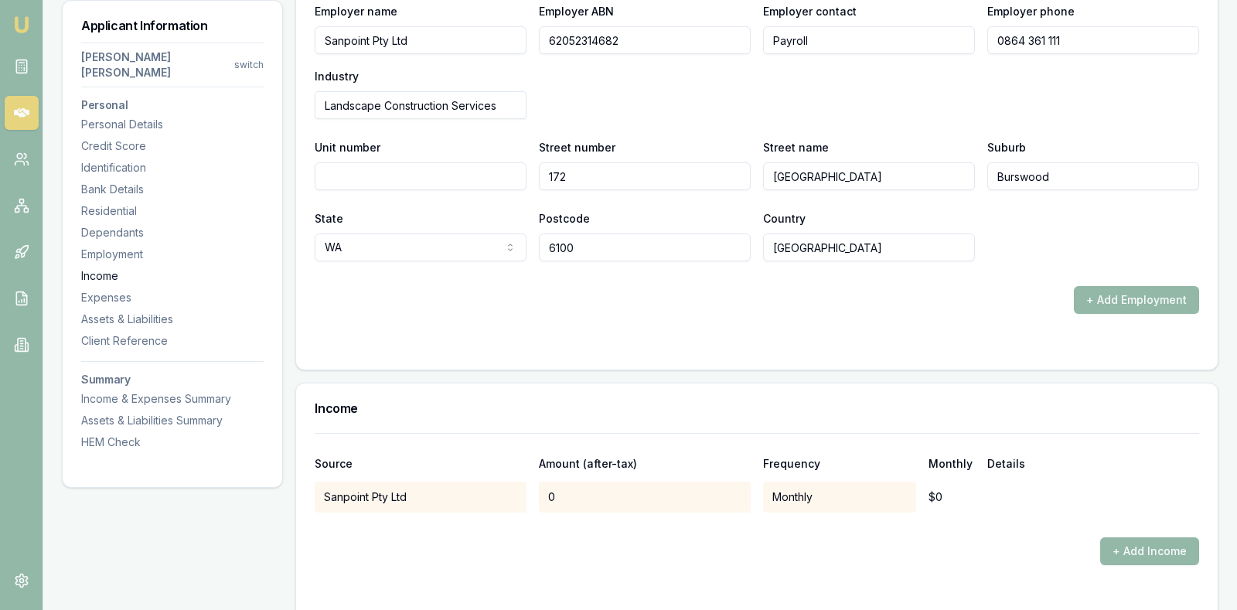
click at [97, 268] on div "Income" at bounding box center [172, 275] width 182 height 15
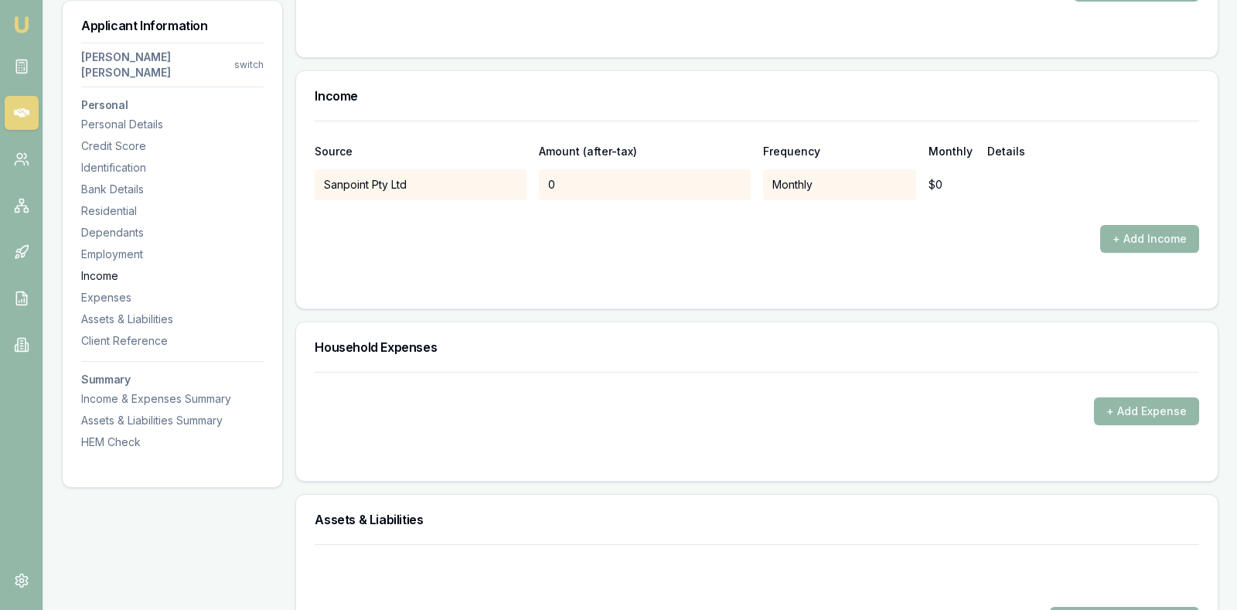
scroll to position [2704, 0]
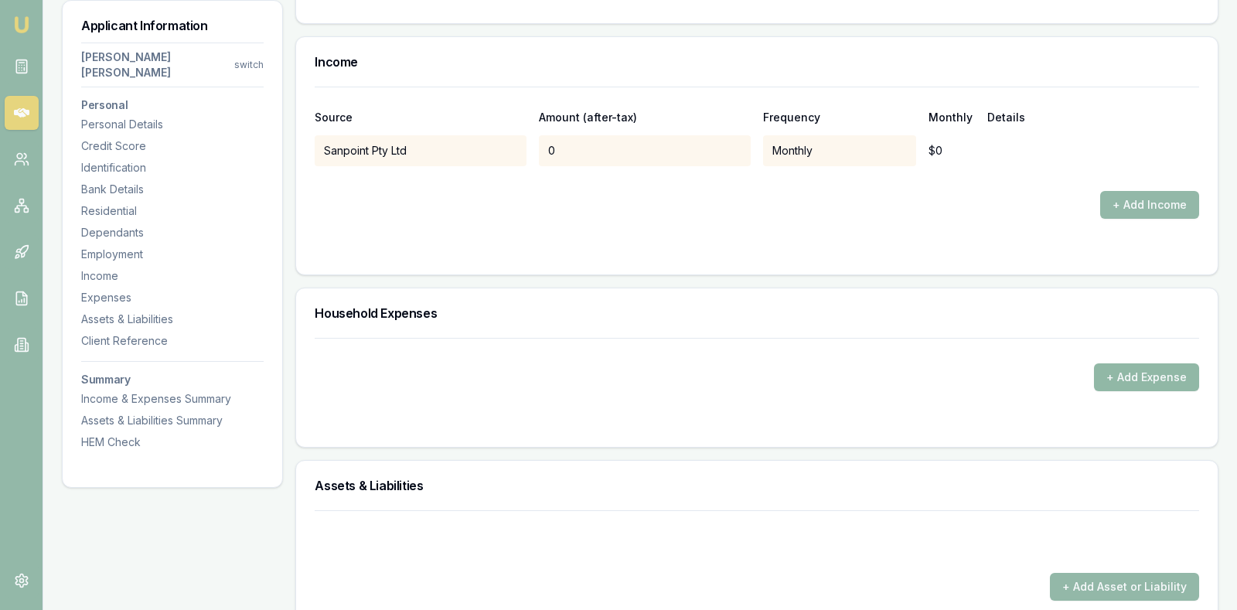
click at [1133, 363] on button "+ Add Expense" at bounding box center [1146, 377] width 105 height 28
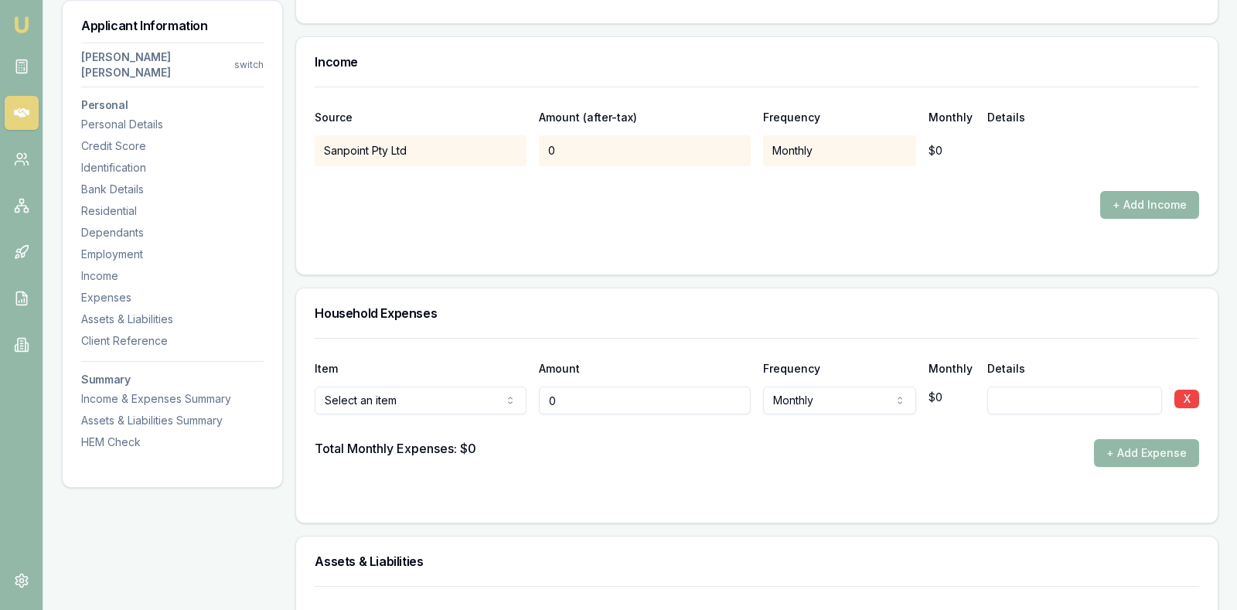
type input "$0"
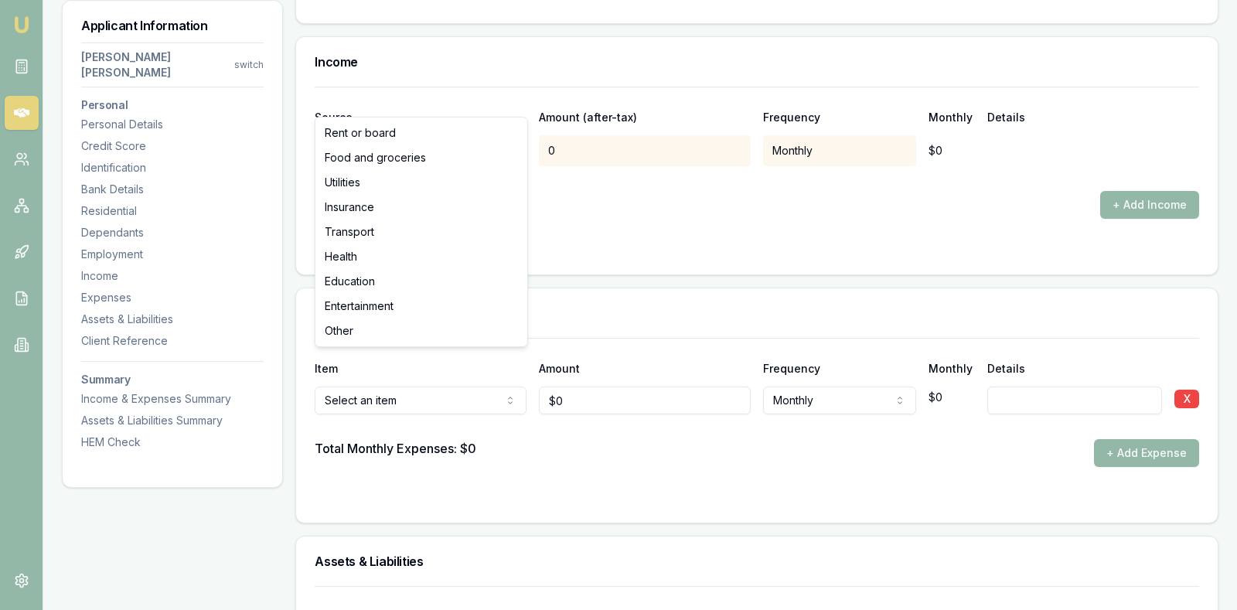
select select "FOOD_AND_GROCERIES"
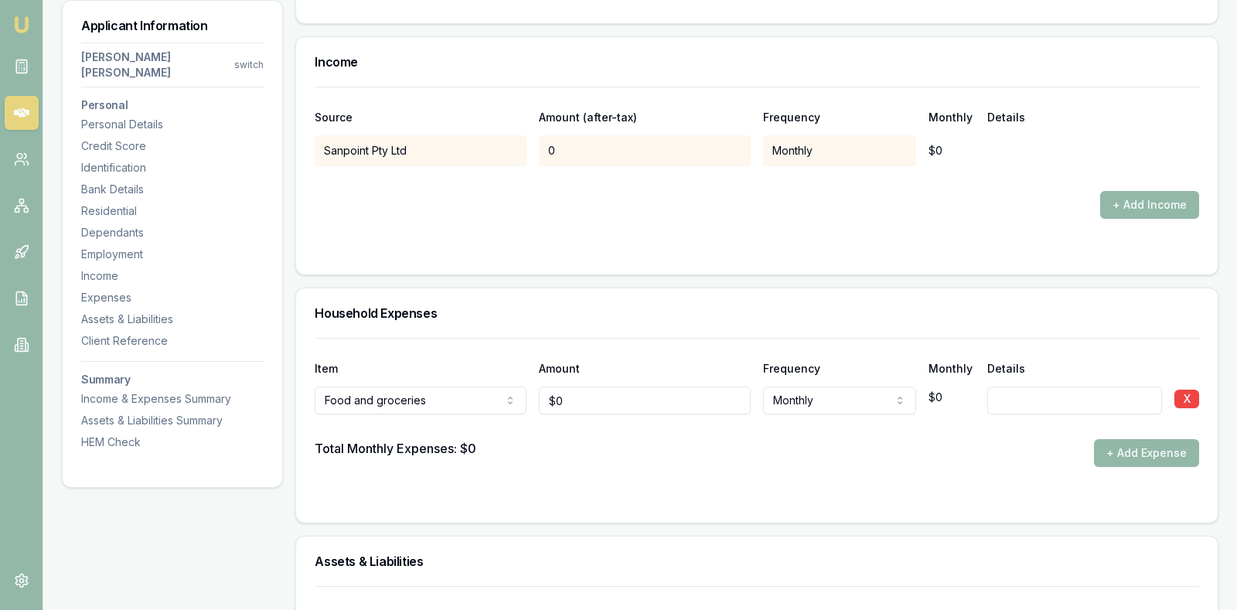
type input "0"
click at [591, 387] on input "0" at bounding box center [645, 401] width 212 height 28
type input "0"
click at [607, 387] on input "0" at bounding box center [645, 401] width 212 height 28
click at [577, 387] on input "0" at bounding box center [645, 401] width 212 height 28
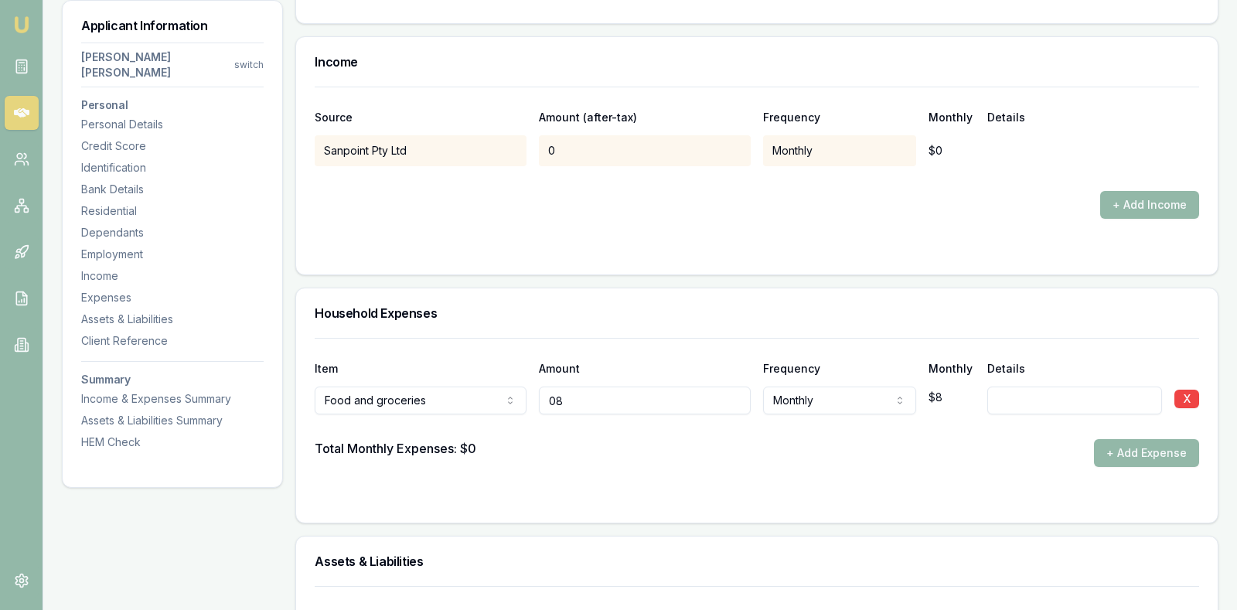
type input "0"
click at [577, 387] on input "text" at bounding box center [645, 401] width 212 height 28
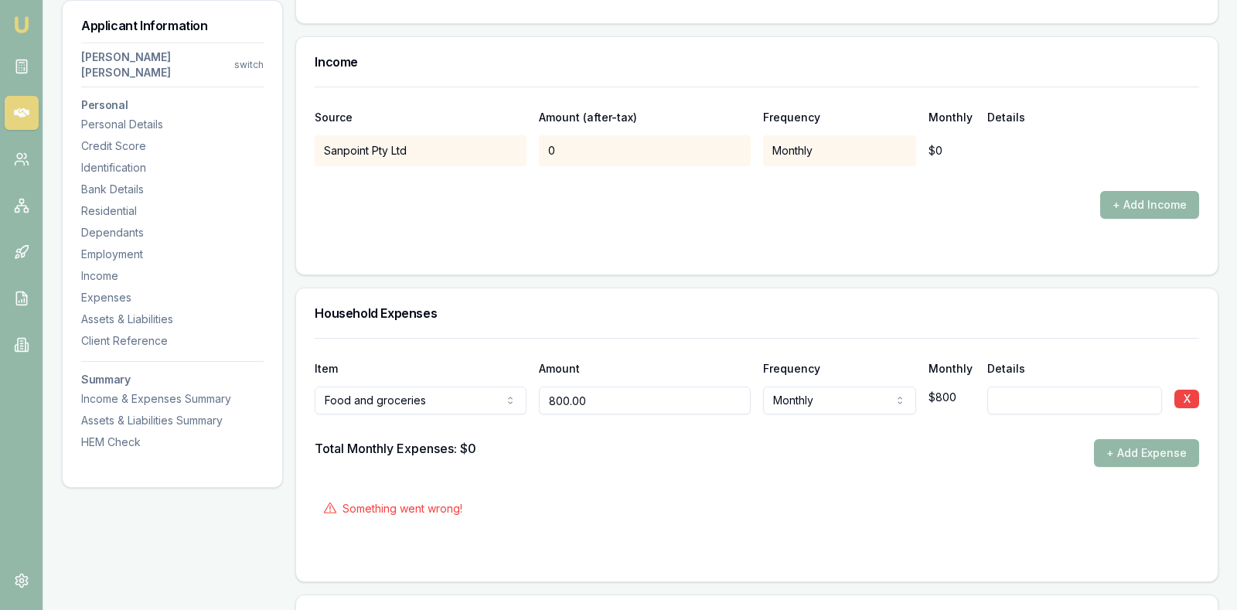
type input "$800"
click at [659, 451] on form "Item Amount Frequency Monthly Details Food and groceries Rent or board Food and…" at bounding box center [757, 450] width 884 height 225
click at [1007, 387] on input at bounding box center [1074, 401] width 175 height 28
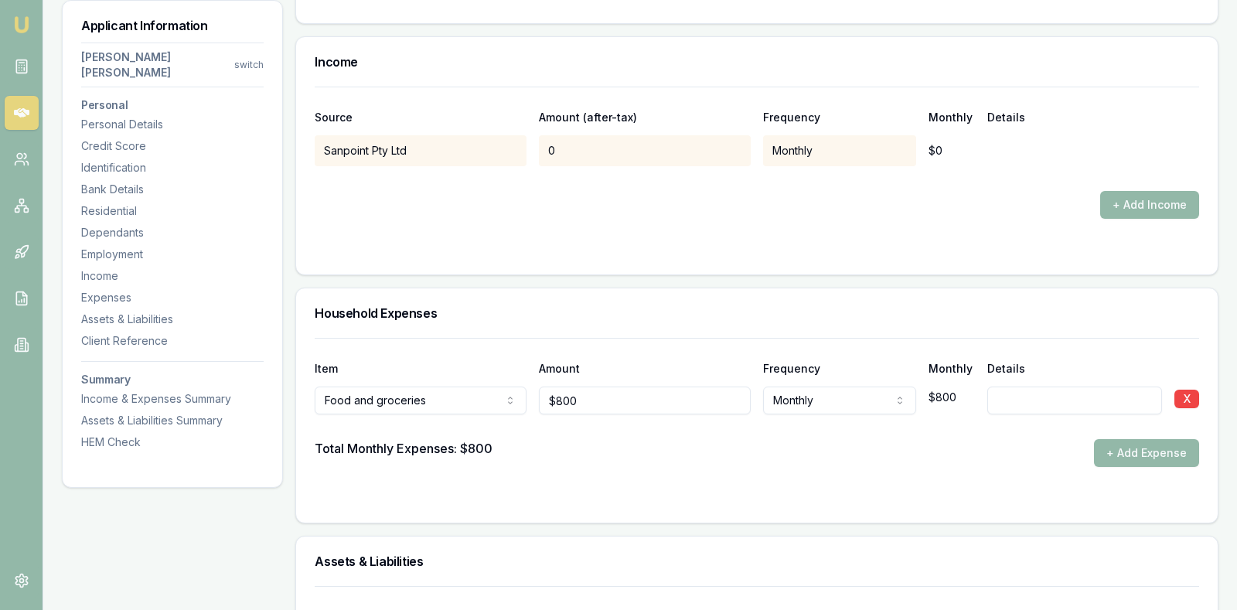
click at [791, 439] on div "Total Monthly Expenses: $800 + Add Expense" at bounding box center [757, 453] width 884 height 28
click at [1049, 387] on input at bounding box center [1074, 401] width 175 height 28
type input "Food and"
click at [1088, 387] on input "Food and" at bounding box center [1074, 401] width 175 height 28
type input "Food"
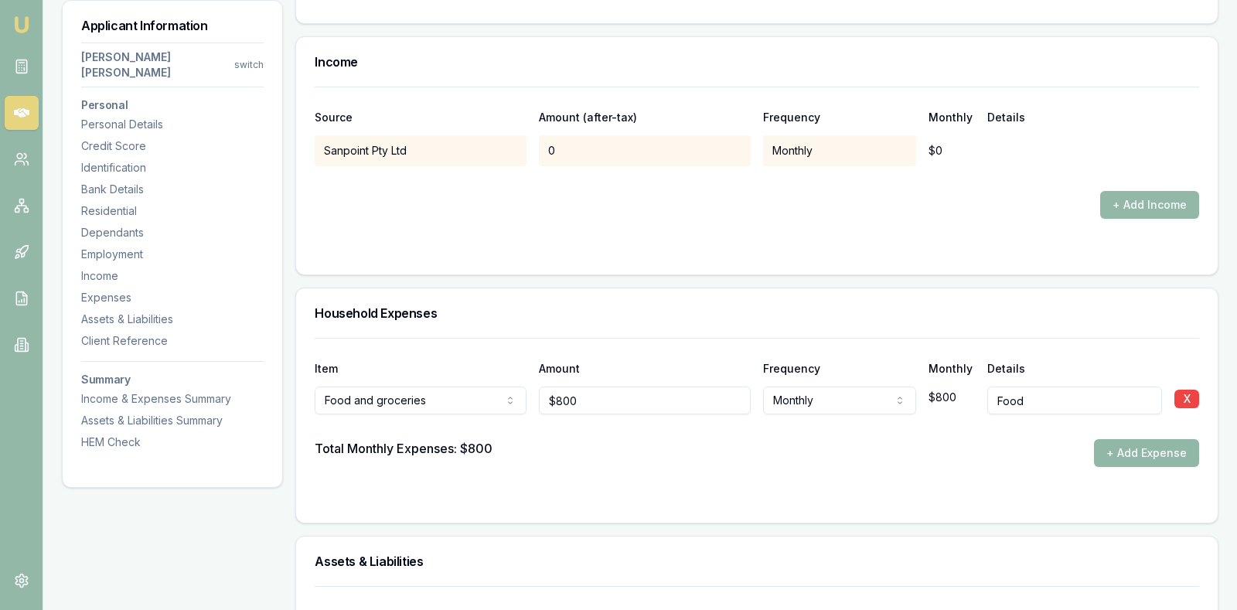
click at [1151, 439] on button "+ Add Expense" at bounding box center [1146, 453] width 105 height 28
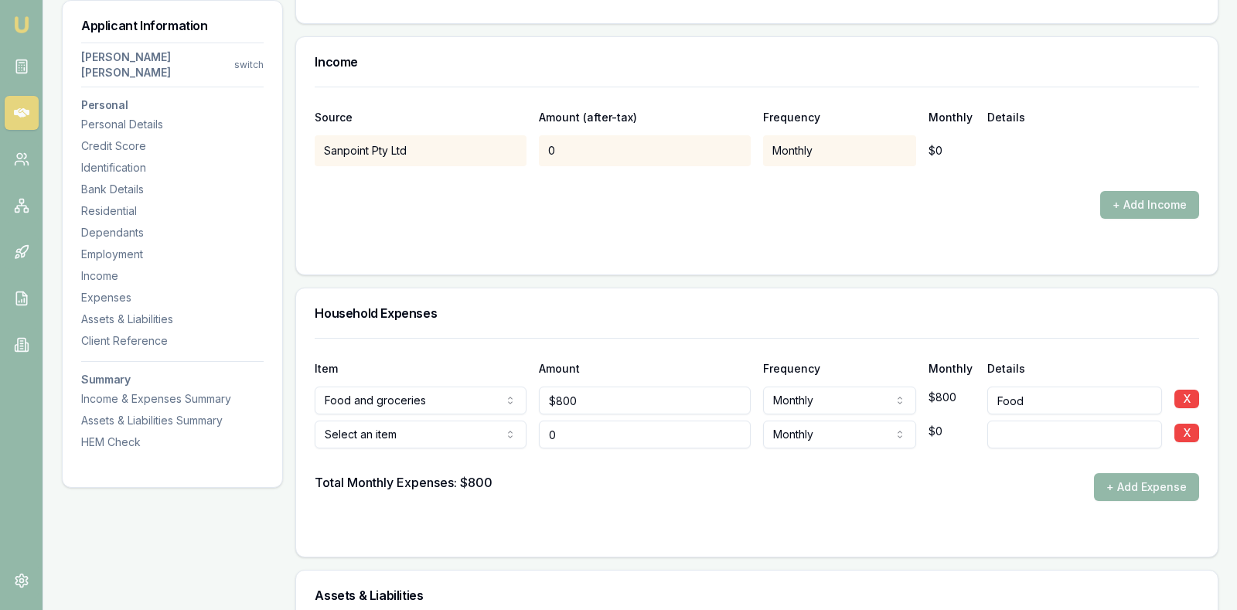
type input "$0"
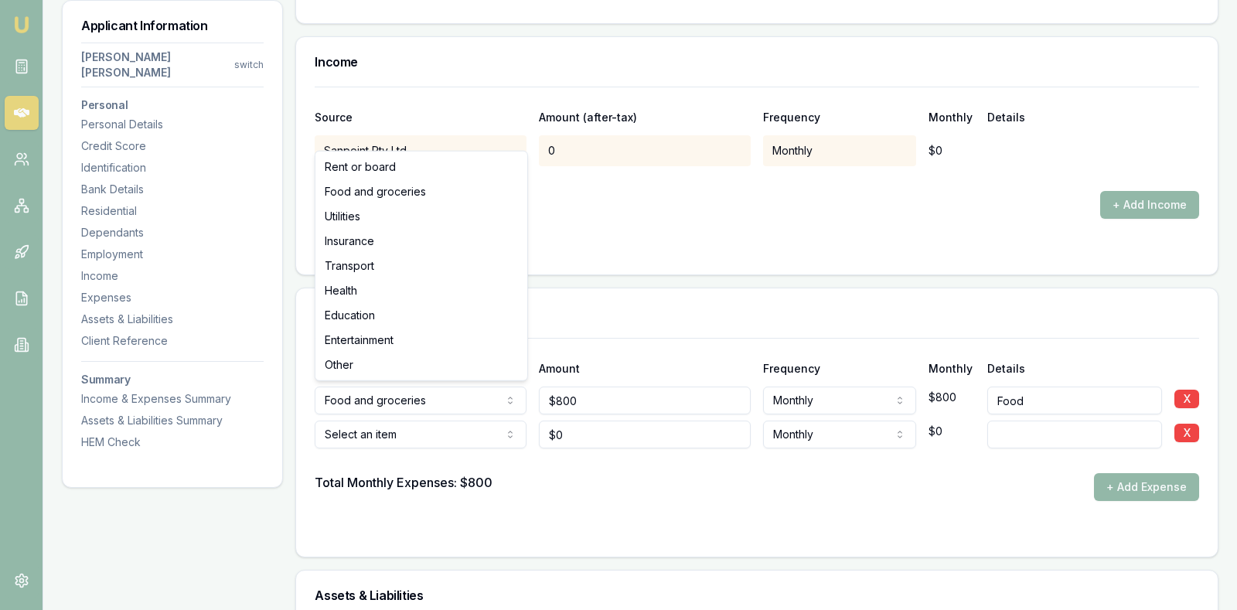
select select "UTILITIES"
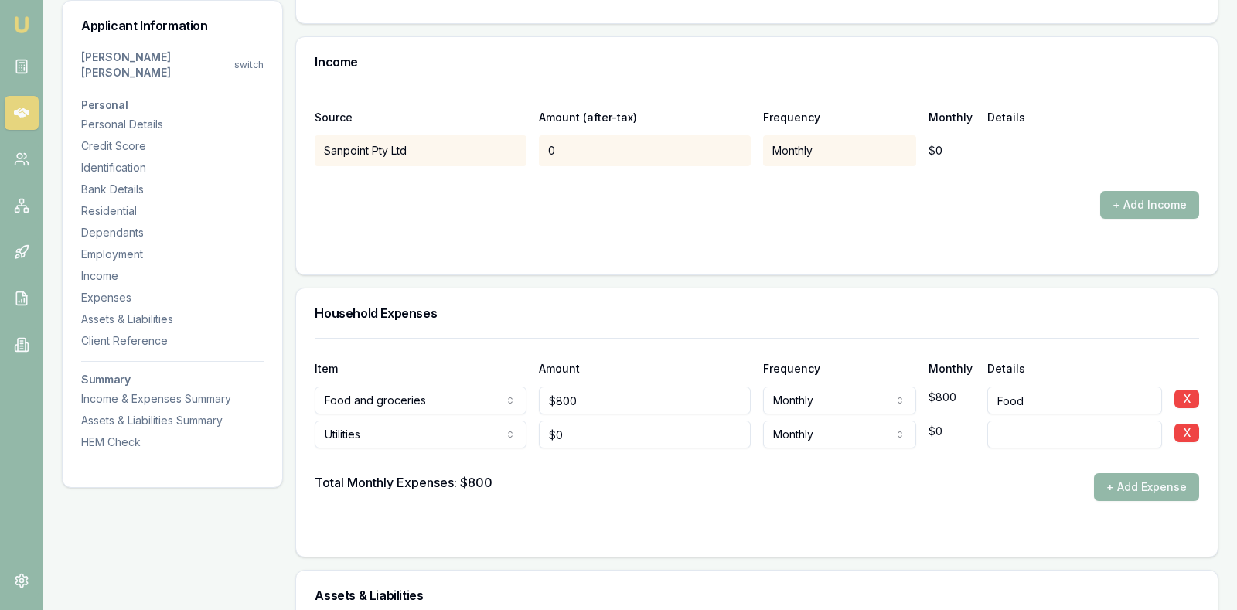
type input "0"
click at [593, 421] on input "0" at bounding box center [645, 435] width 212 height 28
type input "9"
type input "$600"
click at [1069, 421] on input at bounding box center [1074, 435] width 175 height 28
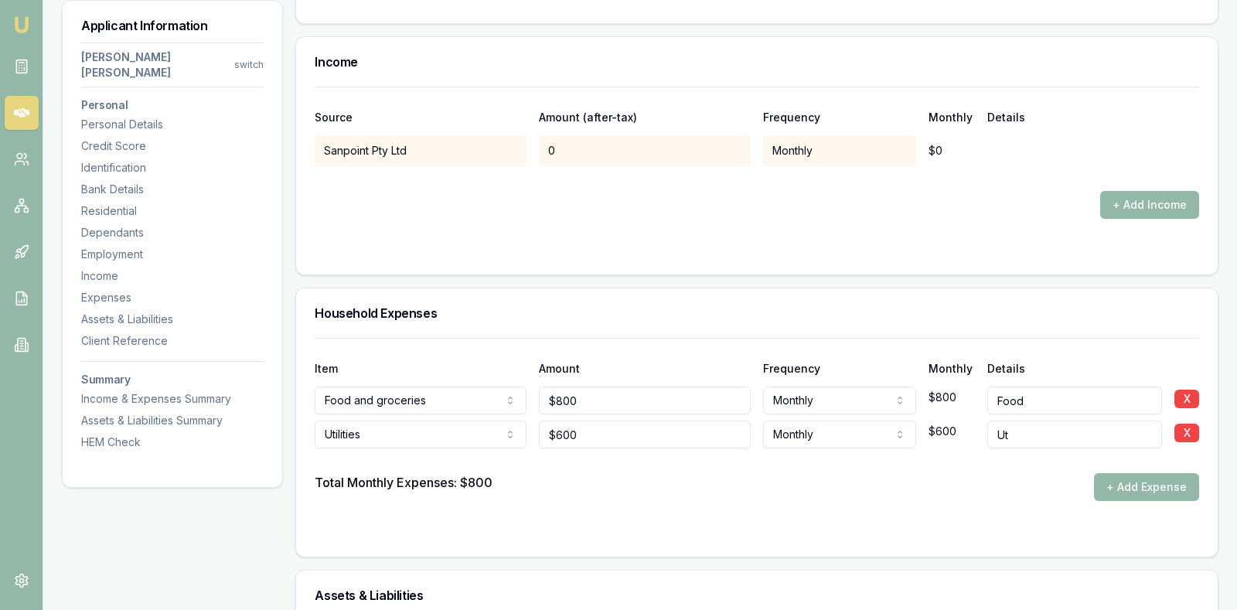
type input "U"
type input "P"
click at [1041, 421] on input at bounding box center [1074, 435] width 175 height 28
type input "P"
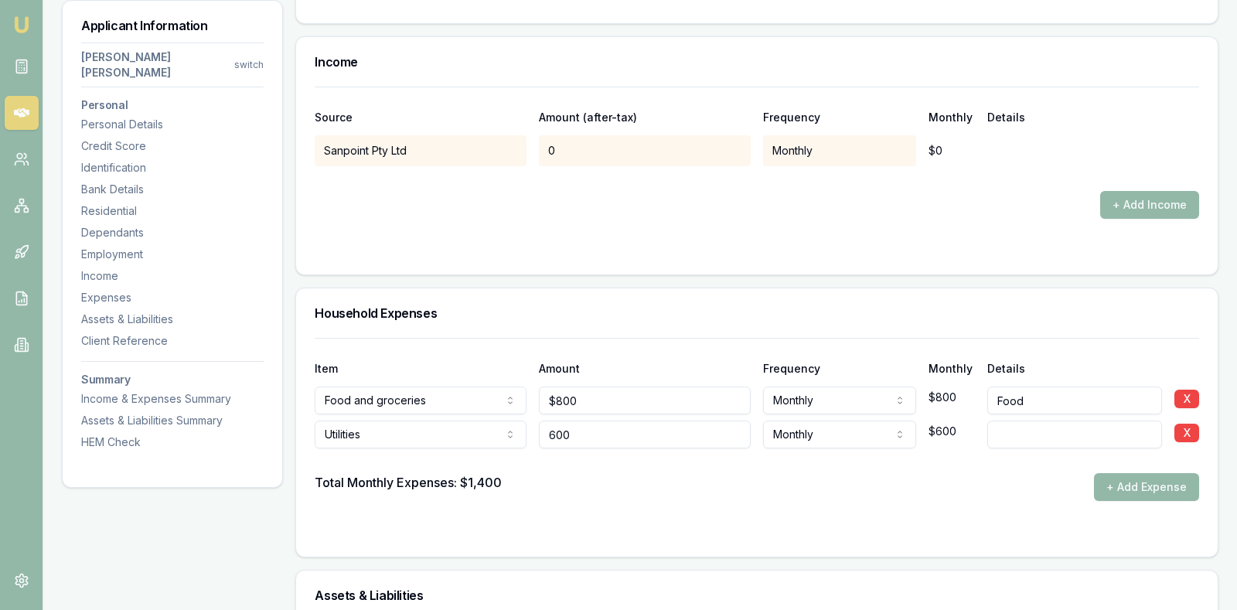
click at [653, 421] on input "600" at bounding box center [645, 435] width 212 height 28
click at [608, 421] on input "5600" at bounding box center [645, 435] width 212 height 28
type input "560"
click at [605, 421] on input "5600" at bounding box center [645, 435] width 212 height 28
type input "$500"
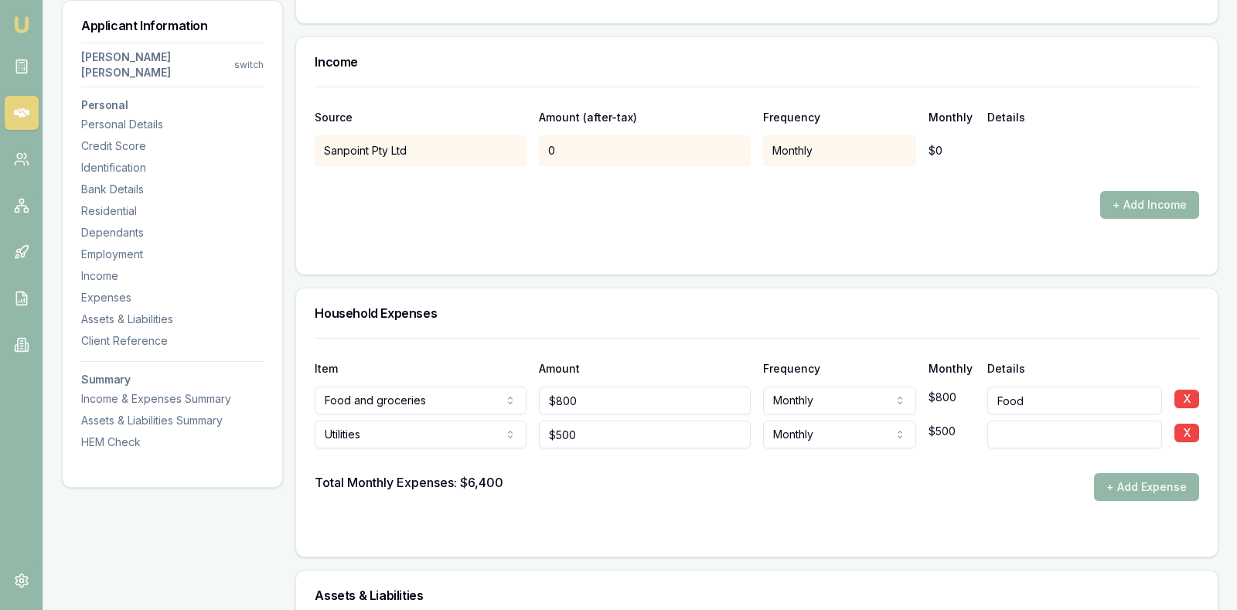
click at [645, 473] on div "Total Monthly Expenses: $6,400 + Add Expense" at bounding box center [757, 487] width 884 height 28
click at [1123, 473] on button "+ Add Expense" at bounding box center [1146, 487] width 105 height 28
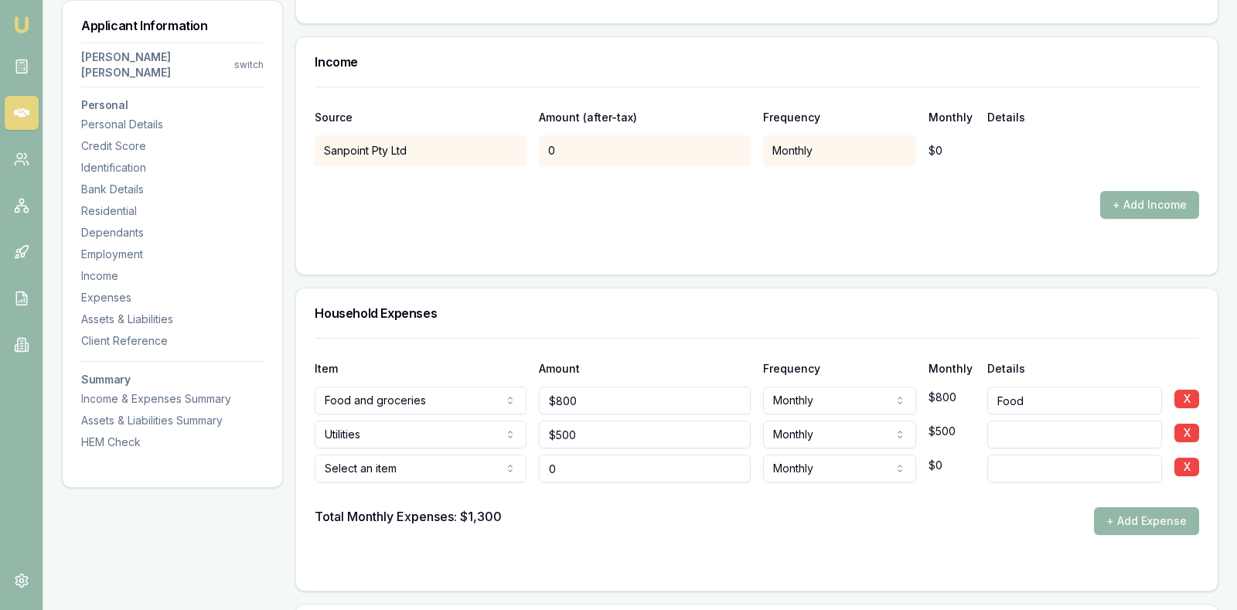
type input "$0"
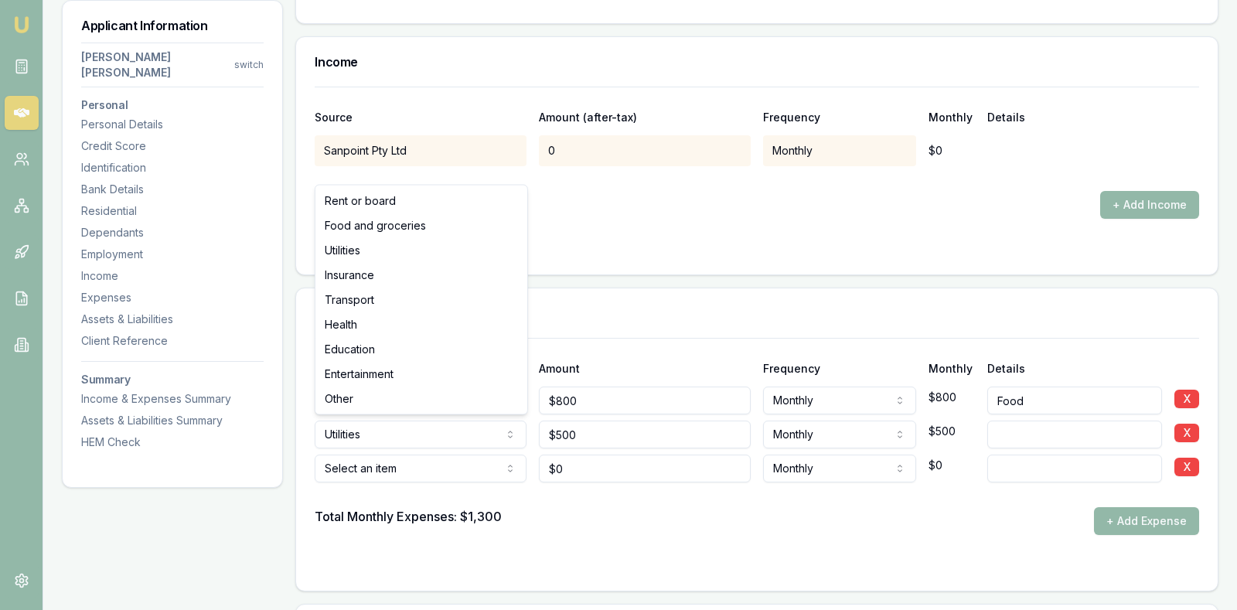
select select "INSURANCE"
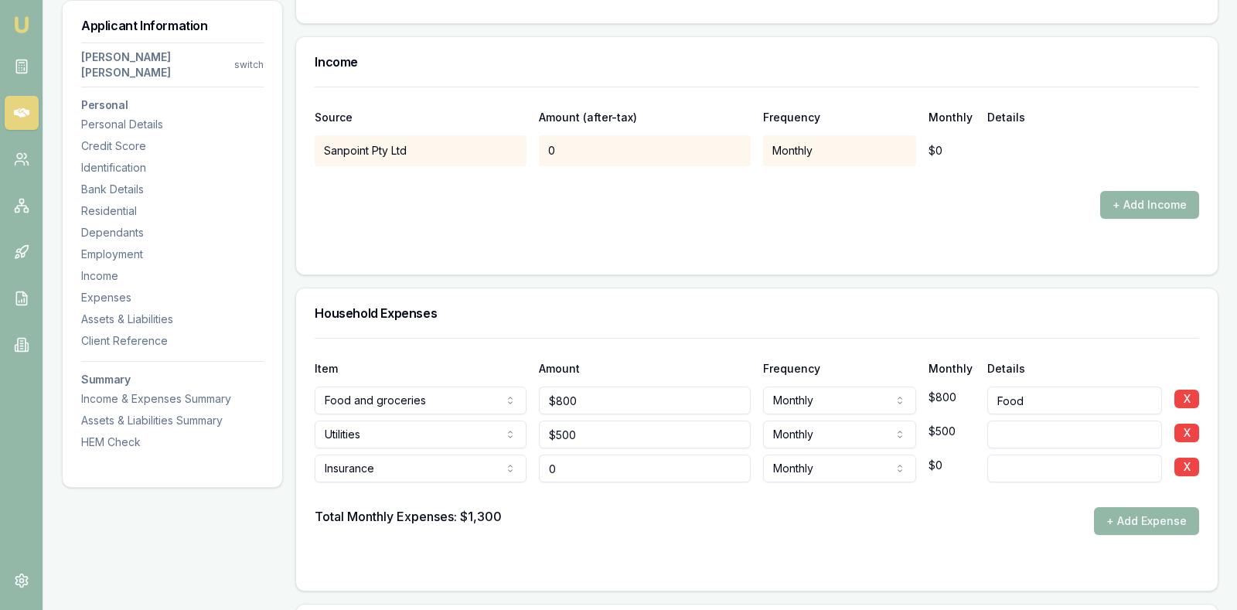
click at [592, 455] on input "0" at bounding box center [645, 469] width 212 height 28
type input "$150"
click at [648, 448] on div "$150" at bounding box center [645, 465] width 212 height 34
click at [1034, 455] on input at bounding box center [1074, 469] width 175 height 28
type input "N"
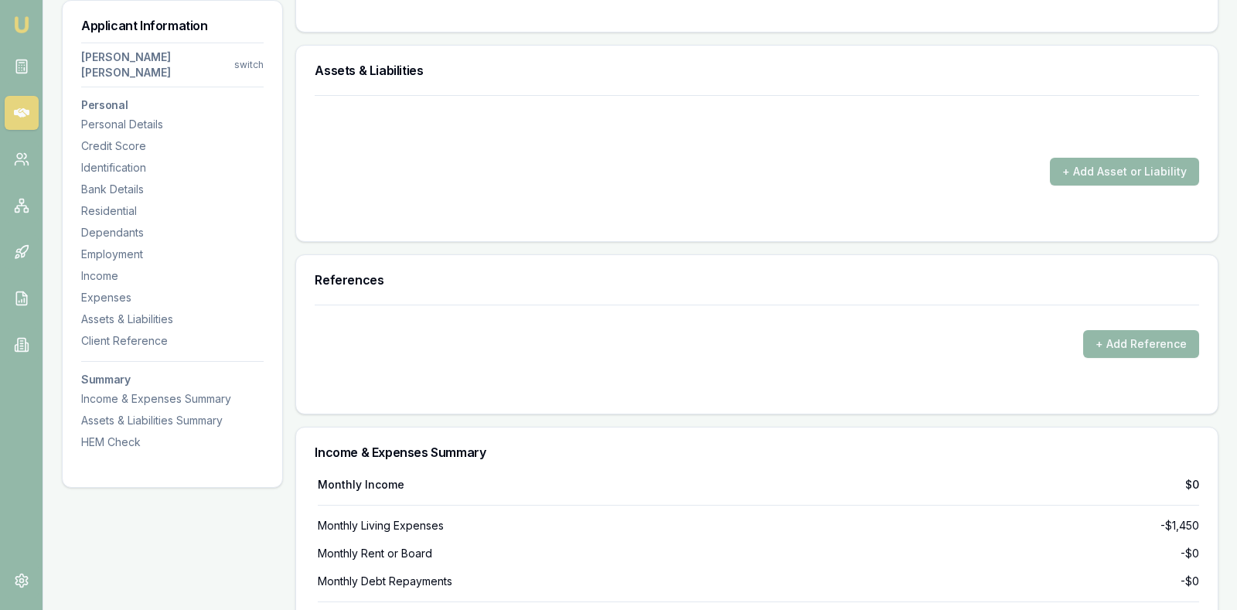
scroll to position [3294, 0]
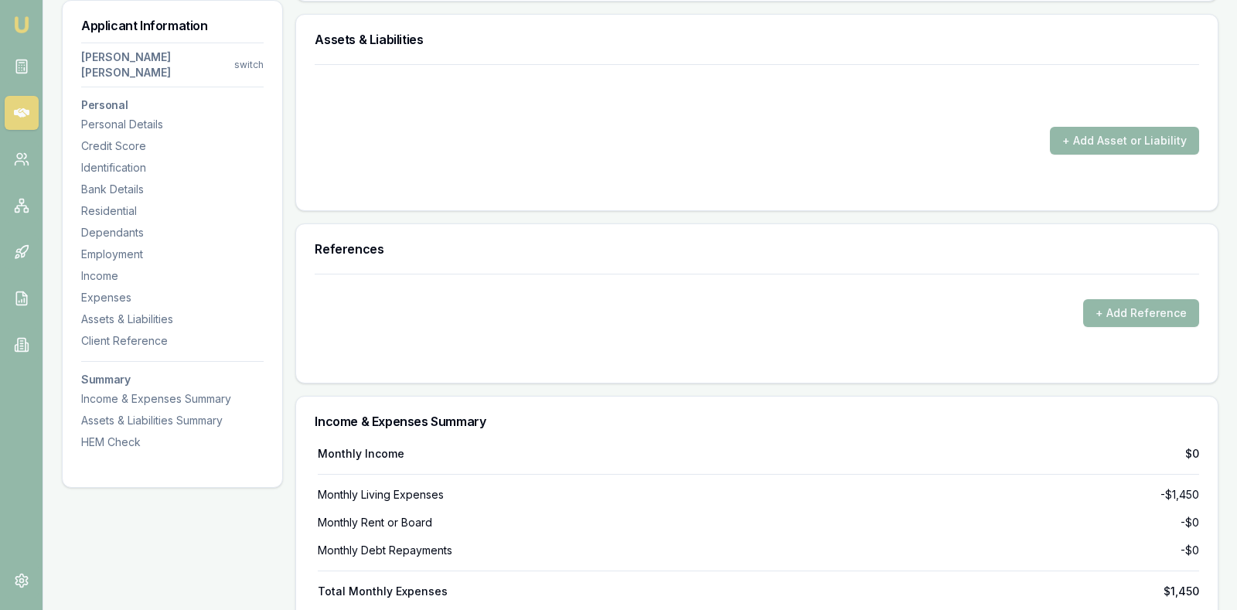
click at [829, 116] on form "+ Add Asset or Liability" at bounding box center [757, 128] width 884 height 128
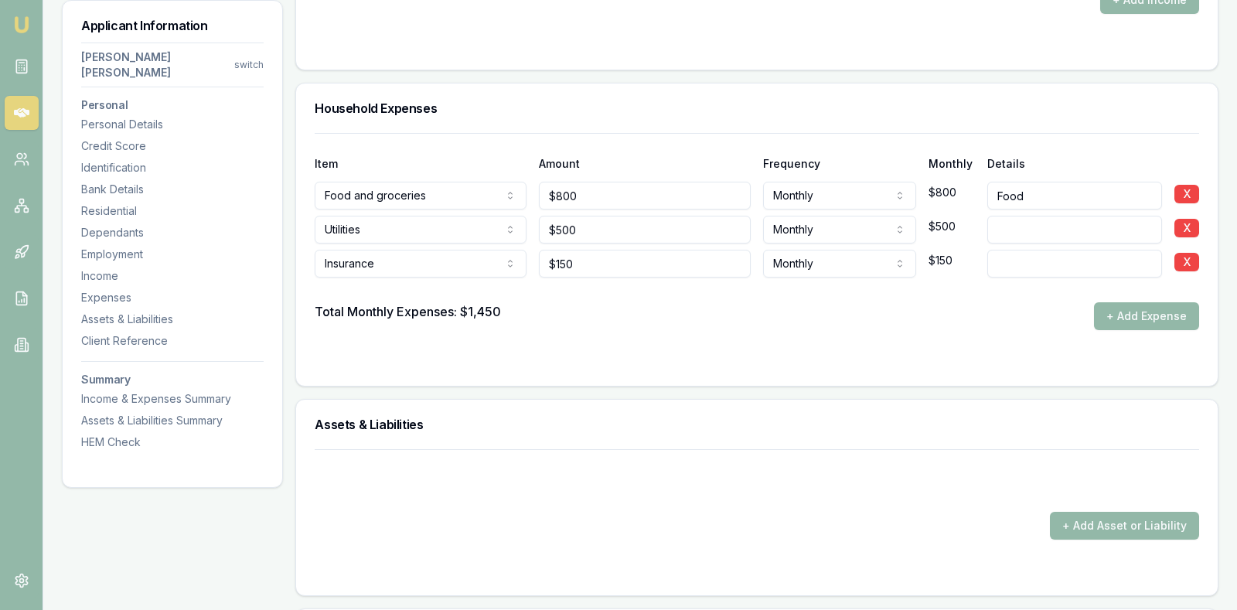
scroll to position [2907, 0]
click at [1041, 251] on input at bounding box center [1074, 265] width 175 height 28
type input "New Vehicle Insurance"
click at [1023, 217] on input at bounding box center [1074, 231] width 175 height 28
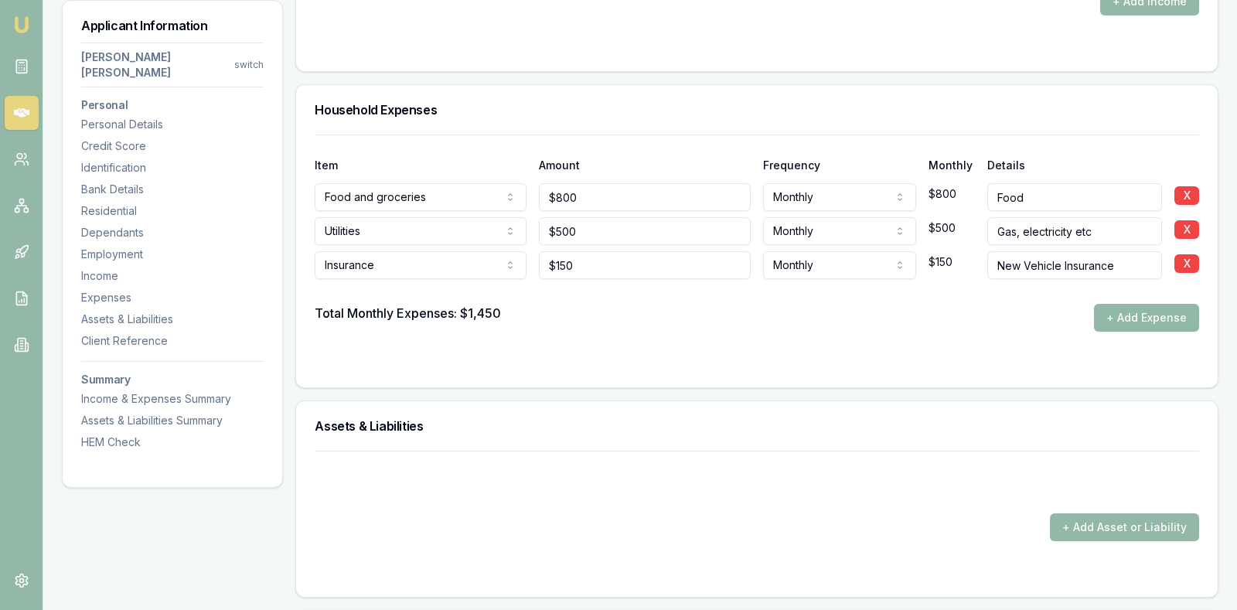
type input "Gas, electricity etc"
click at [1155, 304] on button "+ Add Expense" at bounding box center [1146, 318] width 105 height 28
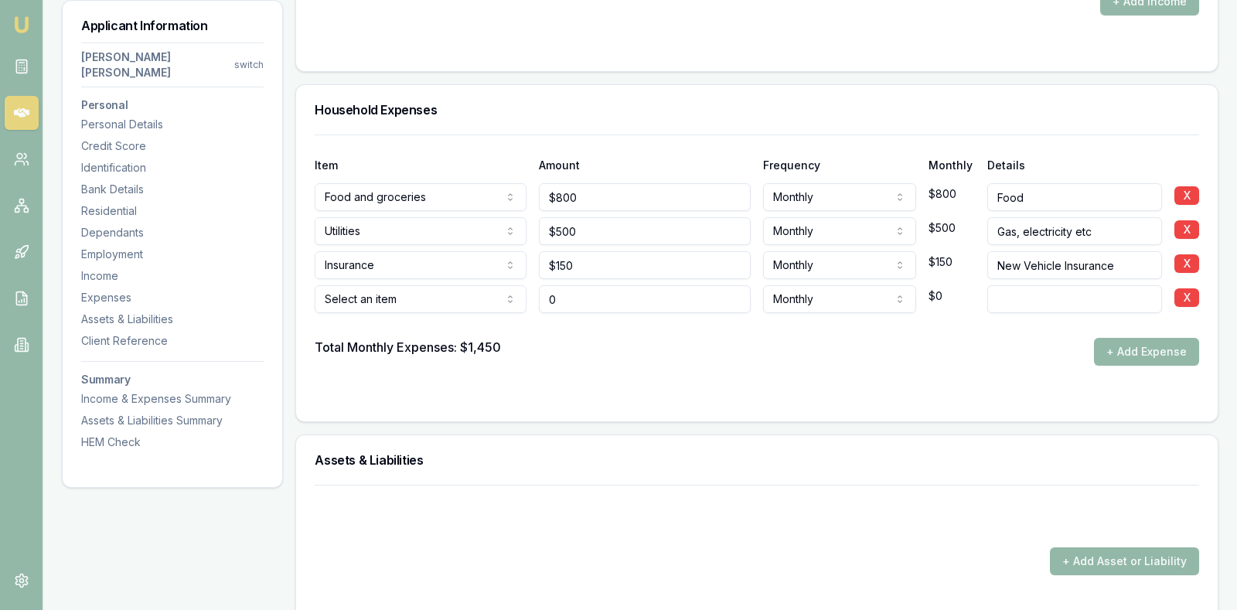
type input "$0"
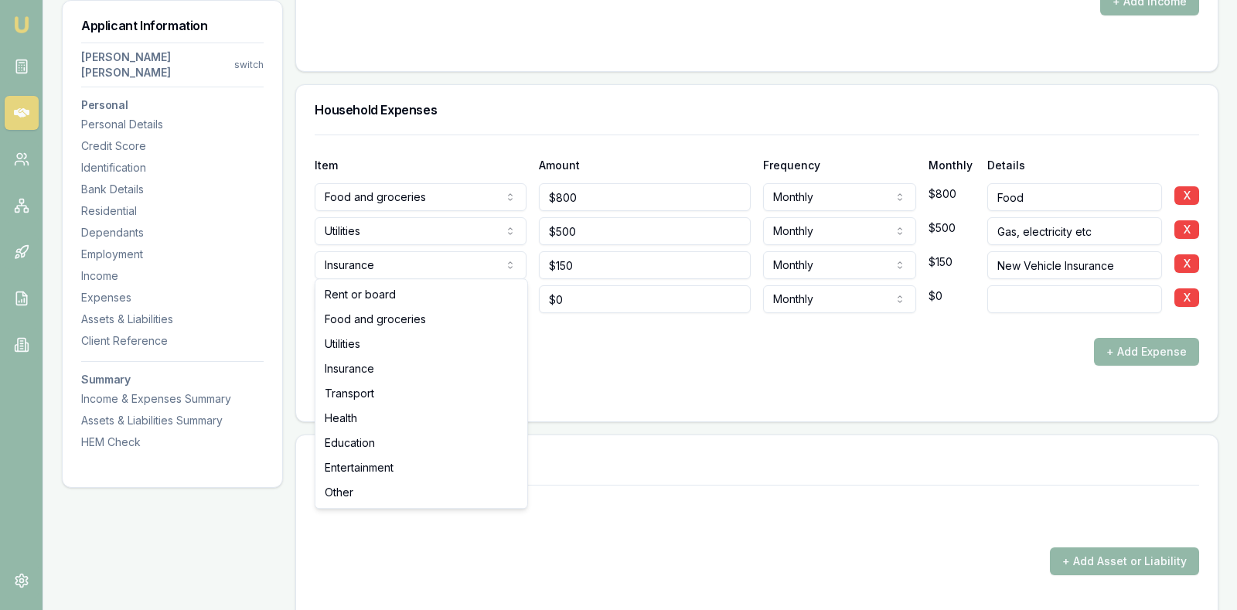
select select "TRANSPORT"
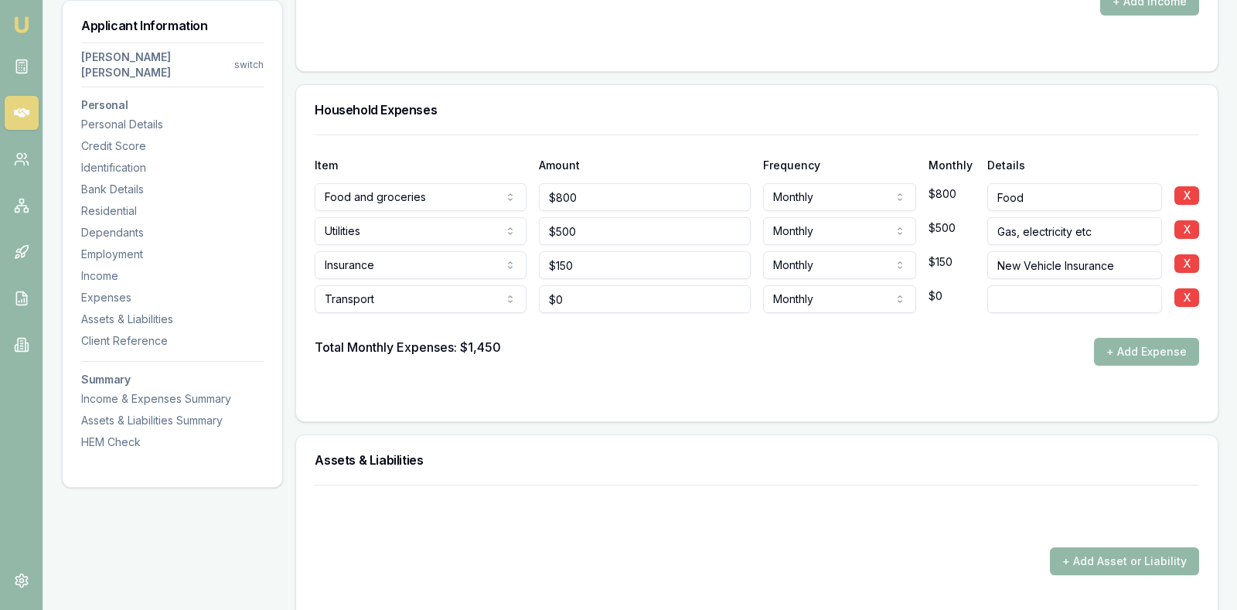
type input "0"
click at [611, 285] on input "0" at bounding box center [645, 299] width 212 height 28
type input "3"
type input "2"
click at [657, 285] on input "140" at bounding box center [645, 299] width 212 height 28
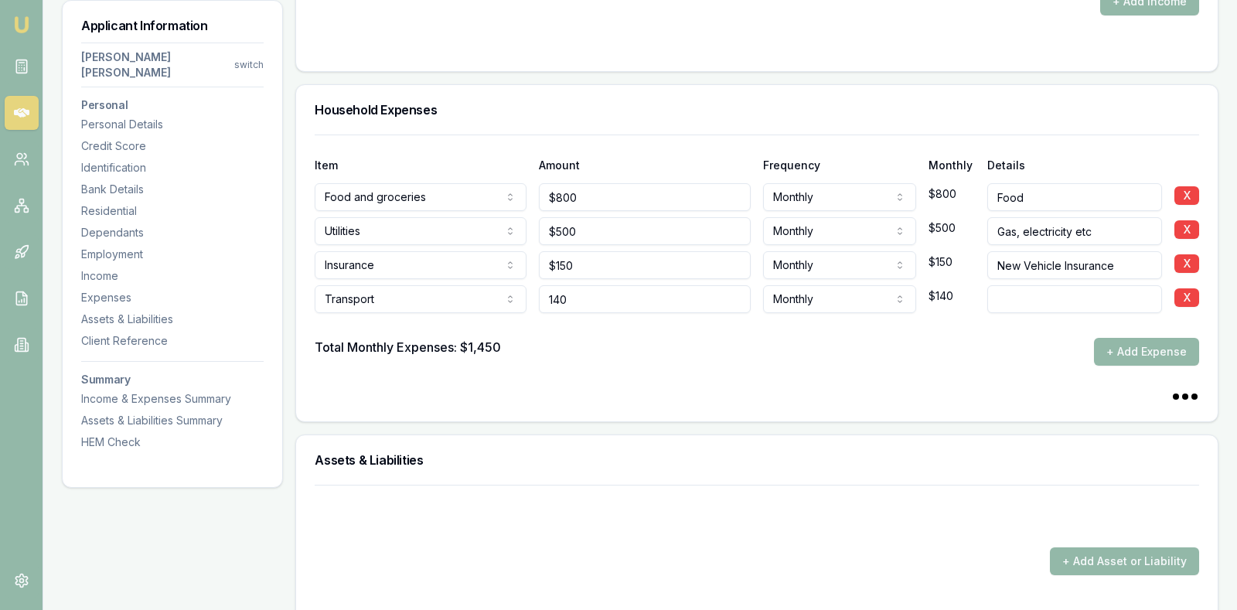
type input "$140"
click at [1017, 285] on input at bounding box center [1074, 299] width 175 height 28
type input "Fuel and Registration"
click at [623, 285] on input "140" at bounding box center [645, 299] width 212 height 28
type input "1"
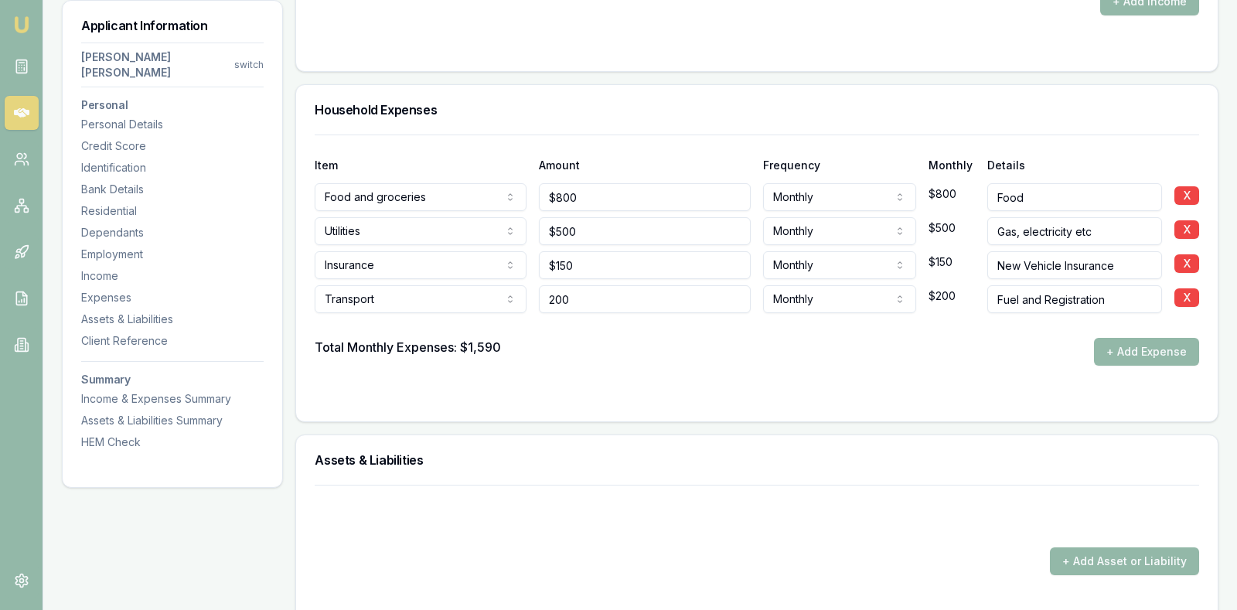
type input "$200"
click at [645, 338] on div "Total Monthly Expenses: $1,590 + Add Expense" at bounding box center [757, 352] width 884 height 28
click at [1124, 338] on button "+ Add Expense" at bounding box center [1146, 352] width 105 height 28
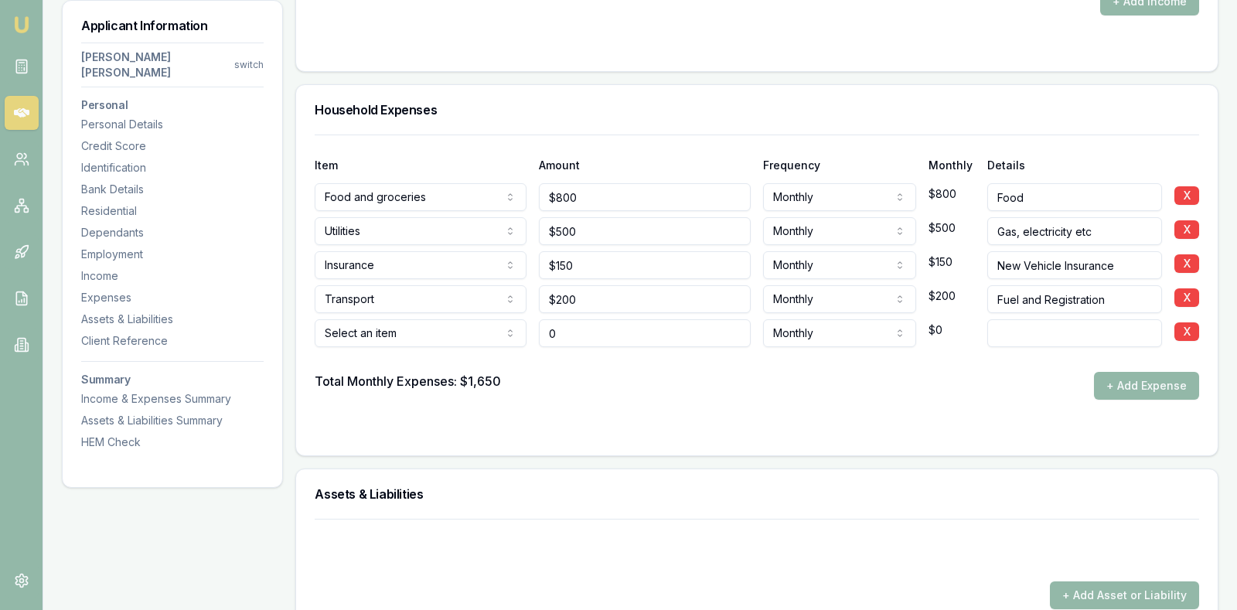
type input "$0"
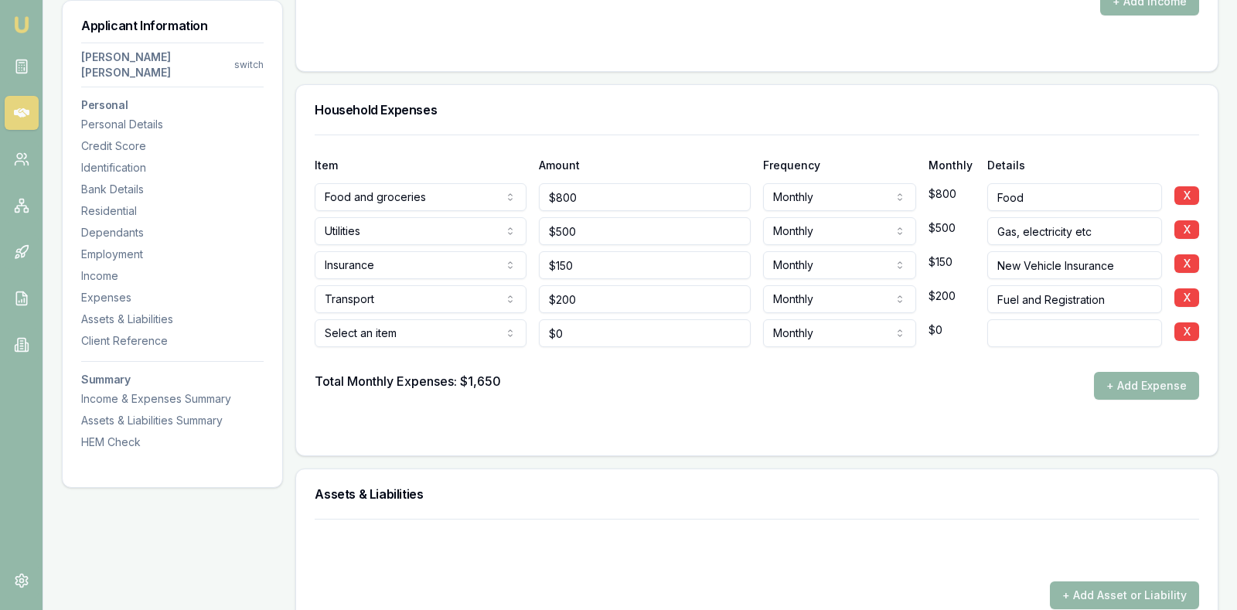
type input "0"
click at [601, 319] on input "0" at bounding box center [645, 333] width 212 height 28
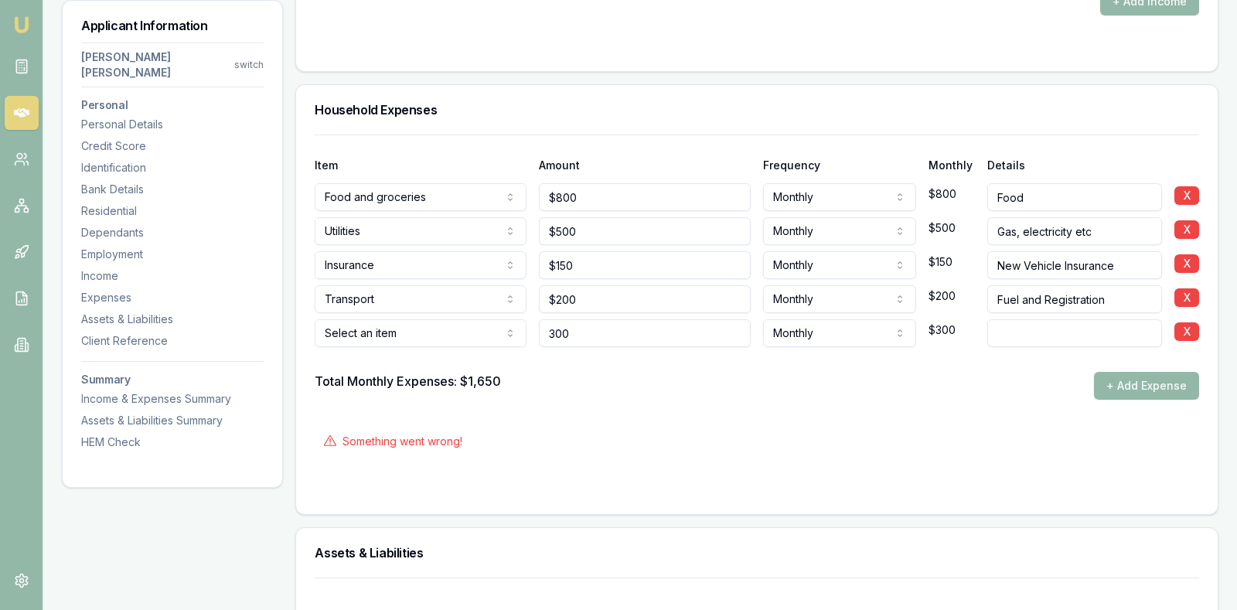
type input "$300"
click at [672, 381] on form "Item Amount Frequency Monthly Details Food and groceries Rent or board Food and…" at bounding box center [757, 315] width 884 height 361
click at [1020, 319] on input at bounding box center [1074, 333] width 175 height 28
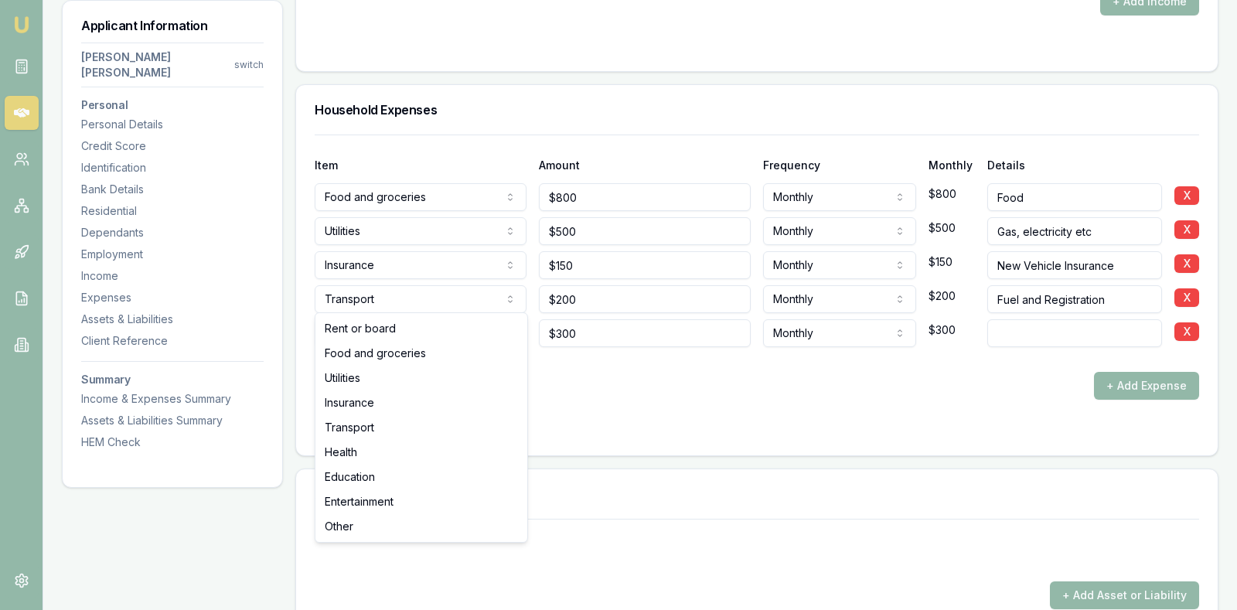
select select "ENTERTAINMENT"
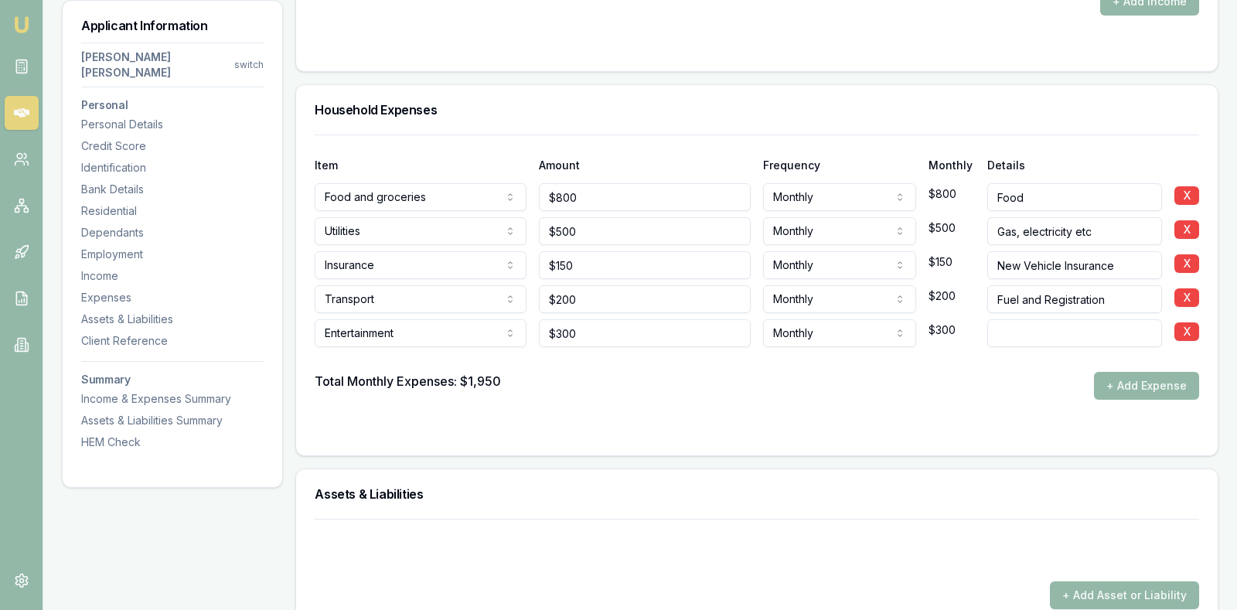
click at [1063, 319] on input at bounding box center [1074, 333] width 175 height 28
type input "D"
click at [1088, 319] on input at bounding box center [1074, 333] width 175 height 28
type input "Dining and Alcohol"
click at [793, 372] on div "Total Monthly Expenses: $1,950 + Add Expense" at bounding box center [757, 386] width 884 height 28
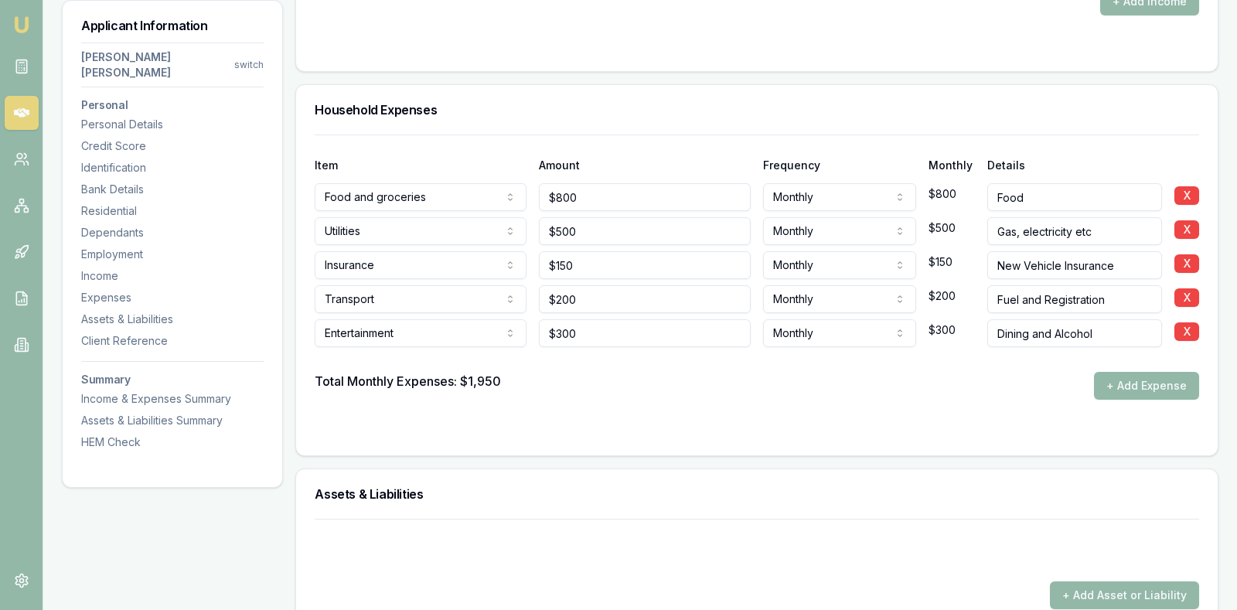
click at [718, 538] on div at bounding box center [757, 550] width 884 height 25
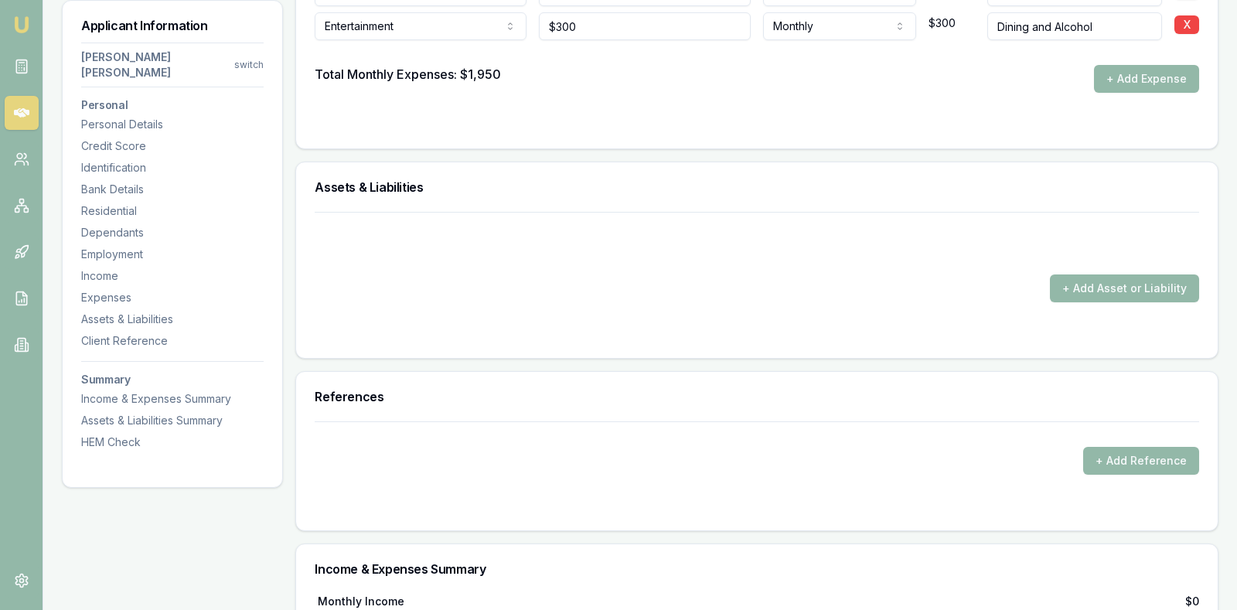
scroll to position [3217, 0]
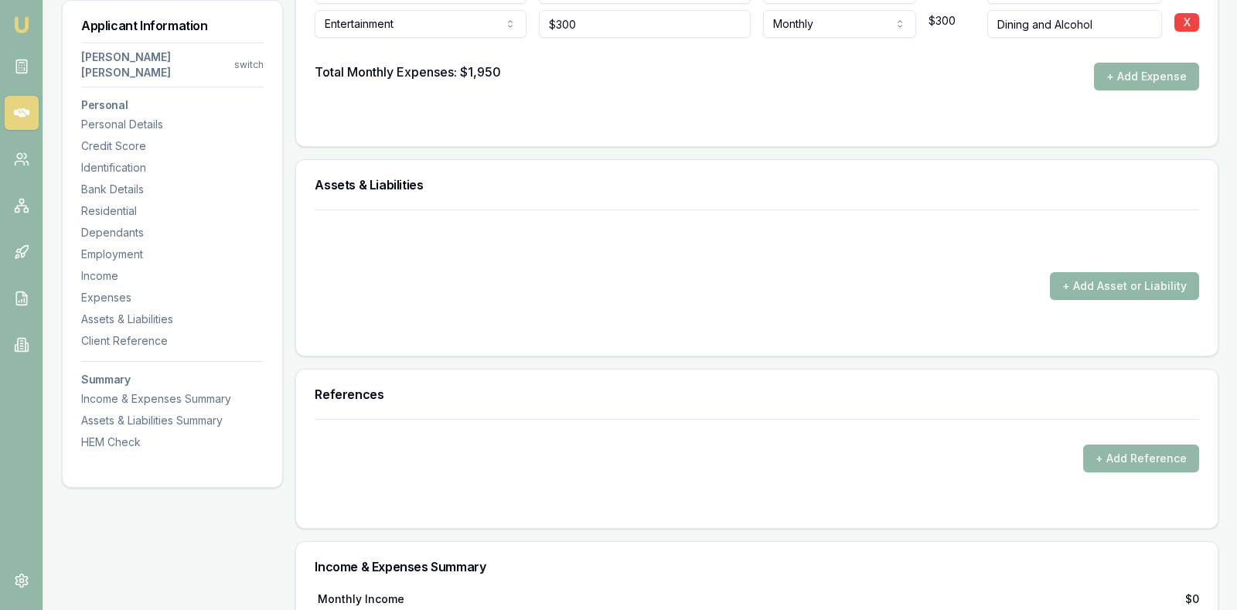
click at [1119, 272] on button "+ Add Asset or Liability" at bounding box center [1124, 286] width 149 height 28
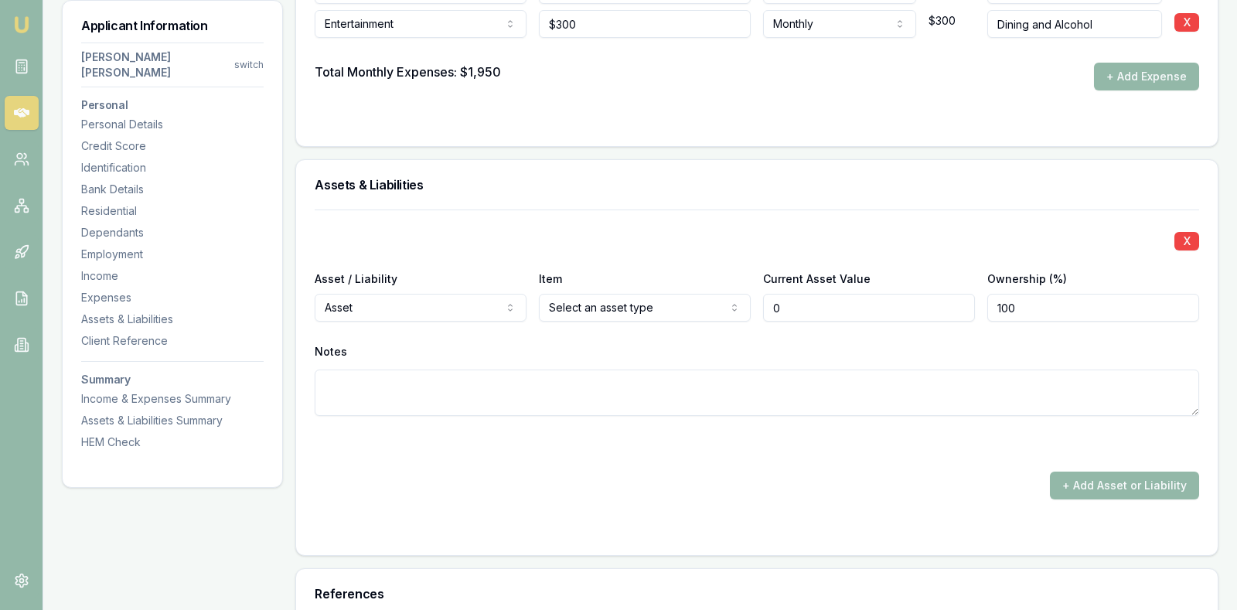
type input "$0"
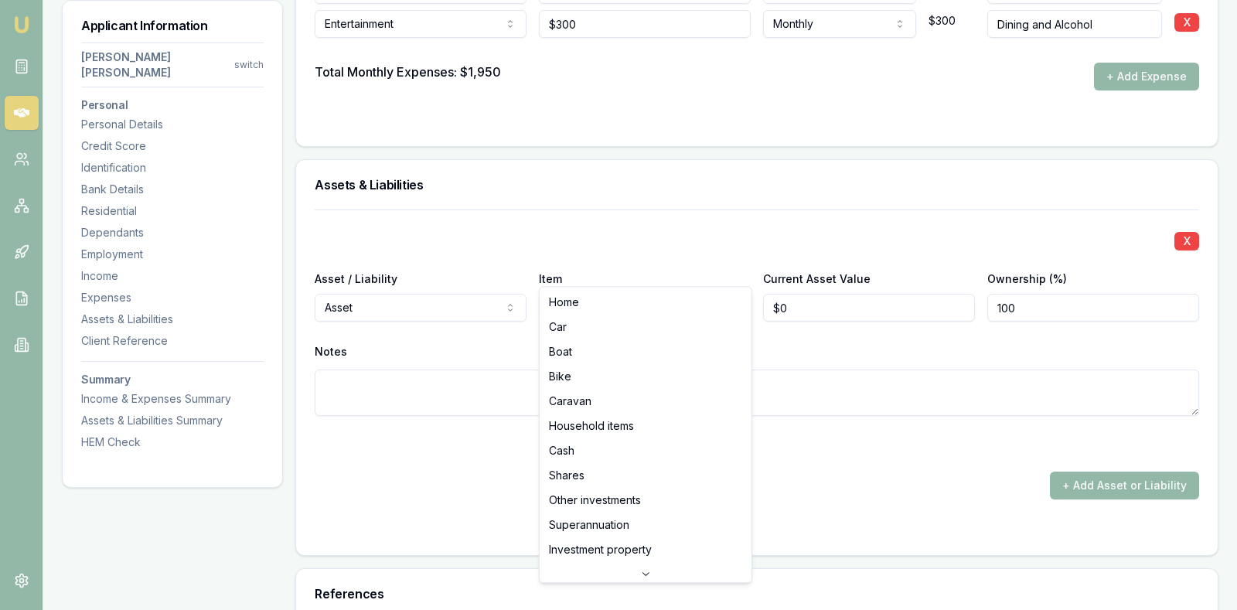
select select "CASH"
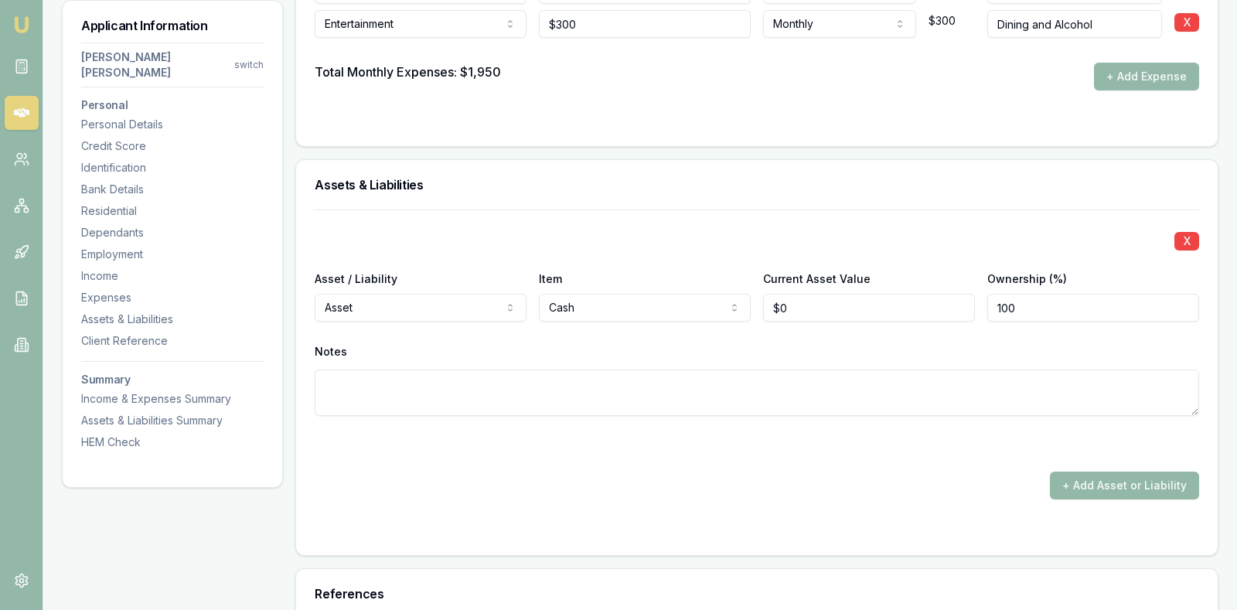
type input "0"
click at [813, 294] on input "0" at bounding box center [869, 308] width 212 height 28
type input "$5,000"
click at [1040, 294] on input "100" at bounding box center [1093, 308] width 212 height 28
click at [1071, 472] on button "+ Add Asset or Liability" at bounding box center [1124, 486] width 149 height 28
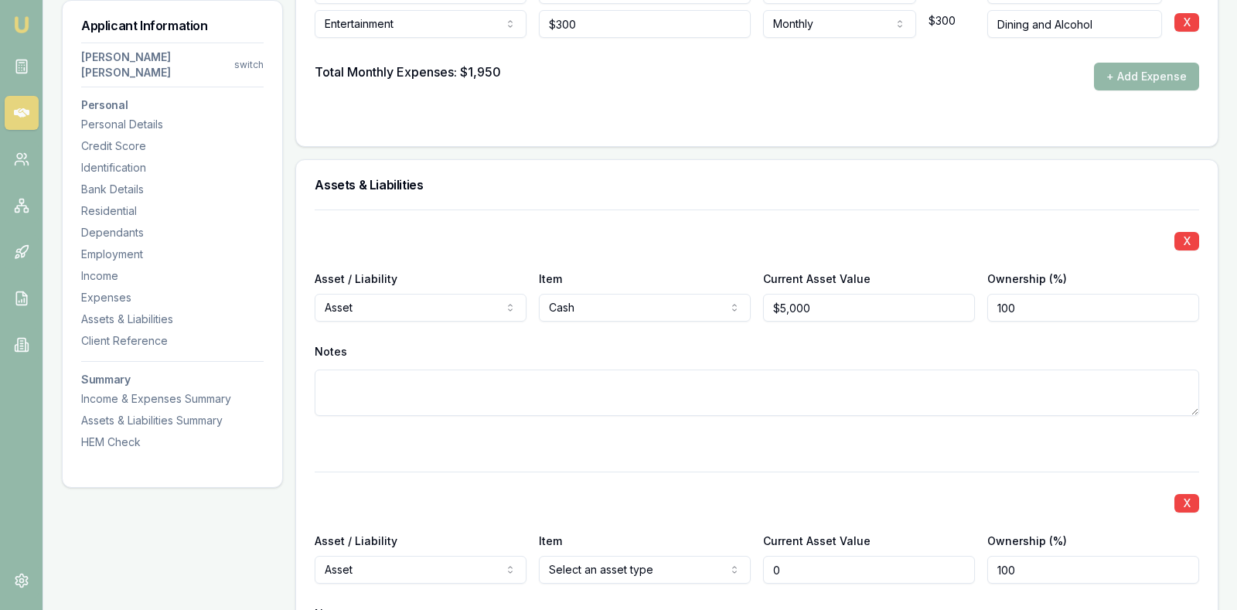
type input "$0"
click at [435, 370] on textarea at bounding box center [757, 393] width 884 height 46
type textarea "Cash brought from NZ. All other assets remain in New Zealand in the care of adu…"
click at [426, 434] on div at bounding box center [757, 443] width 884 height 19
click at [452, 392] on div "X Asset / Liability Asset Asset Liability Item Cash Home Car Boat Bike Caravan …" at bounding box center [757, 331] width 884 height 244
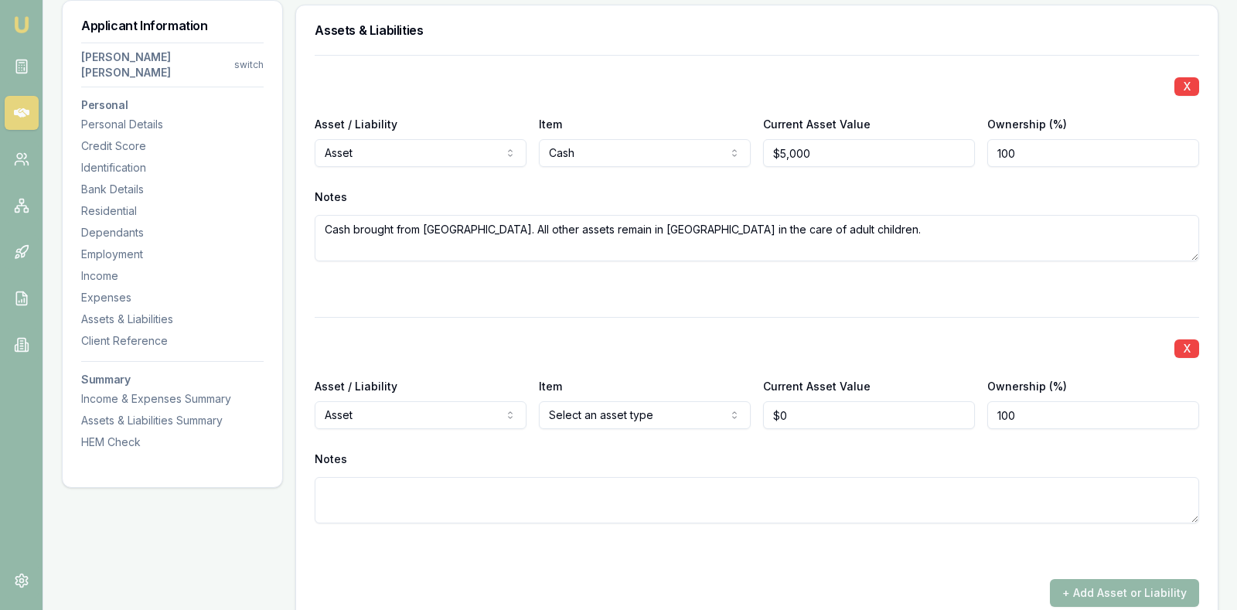
scroll to position [3410, 0]
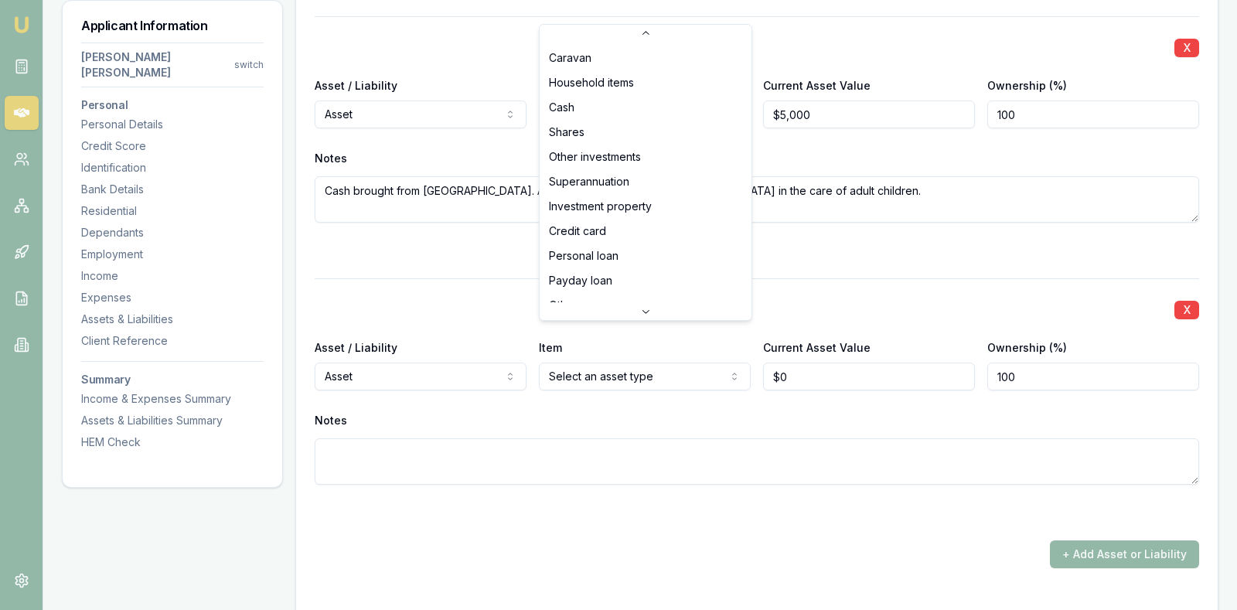
scroll to position [99, 0]
select select "HOUSEHOLD_ITEMS"
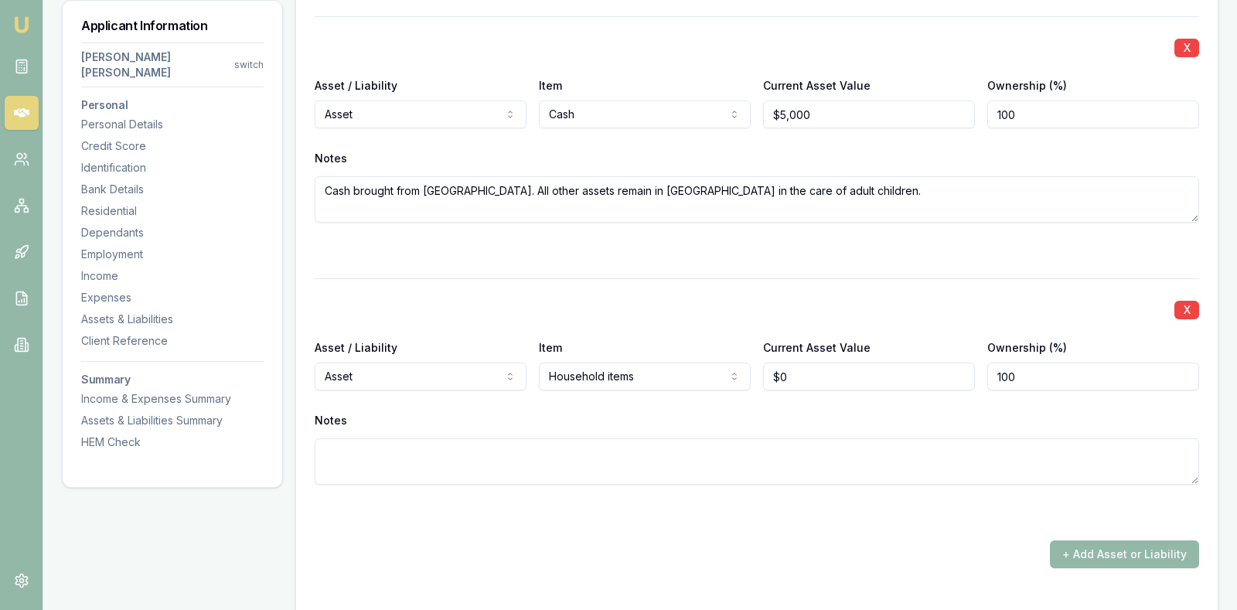
type input "0"
click at [843, 363] on input "0" at bounding box center [869, 377] width 212 height 28
type input "$10,000"
click at [1030, 363] on input "100" at bounding box center [1093, 377] width 212 height 28
click at [775, 484] on div "X Asset / Liability Asset Asset Liability Item Cash Home Car Boat Bike Caravan …" at bounding box center [757, 292] width 884 height 552
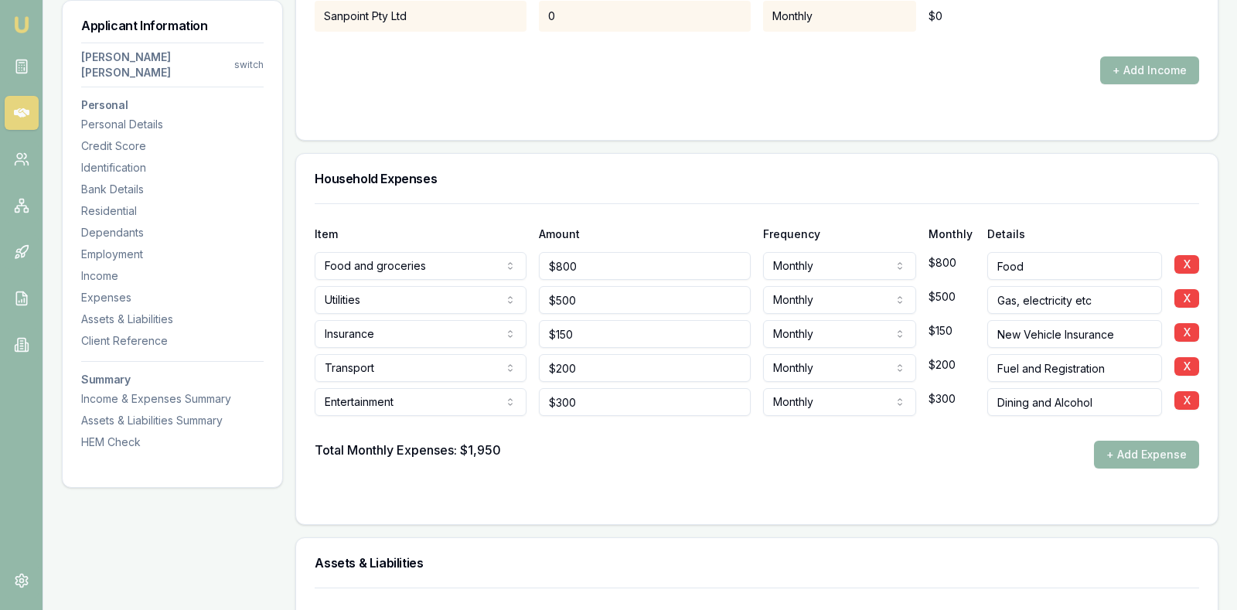
scroll to position [2830, 0]
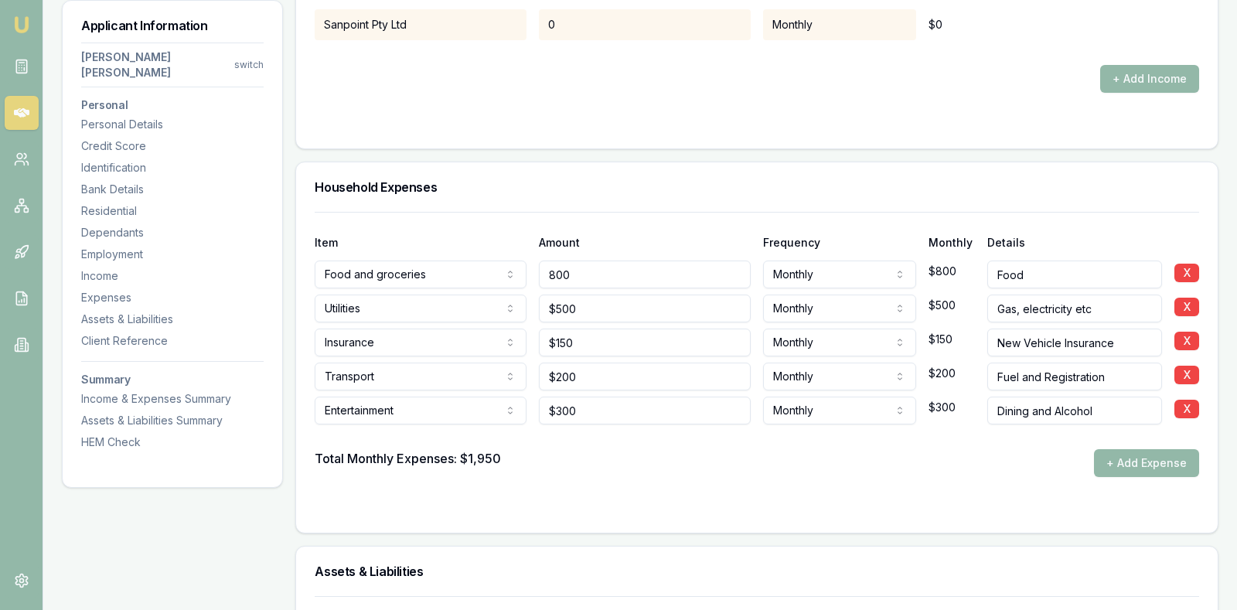
click at [691, 261] on input "800" at bounding box center [645, 275] width 212 height 28
type input "$800"
type input "200"
click at [640, 363] on input "200" at bounding box center [645, 377] width 212 height 28
type input "150"
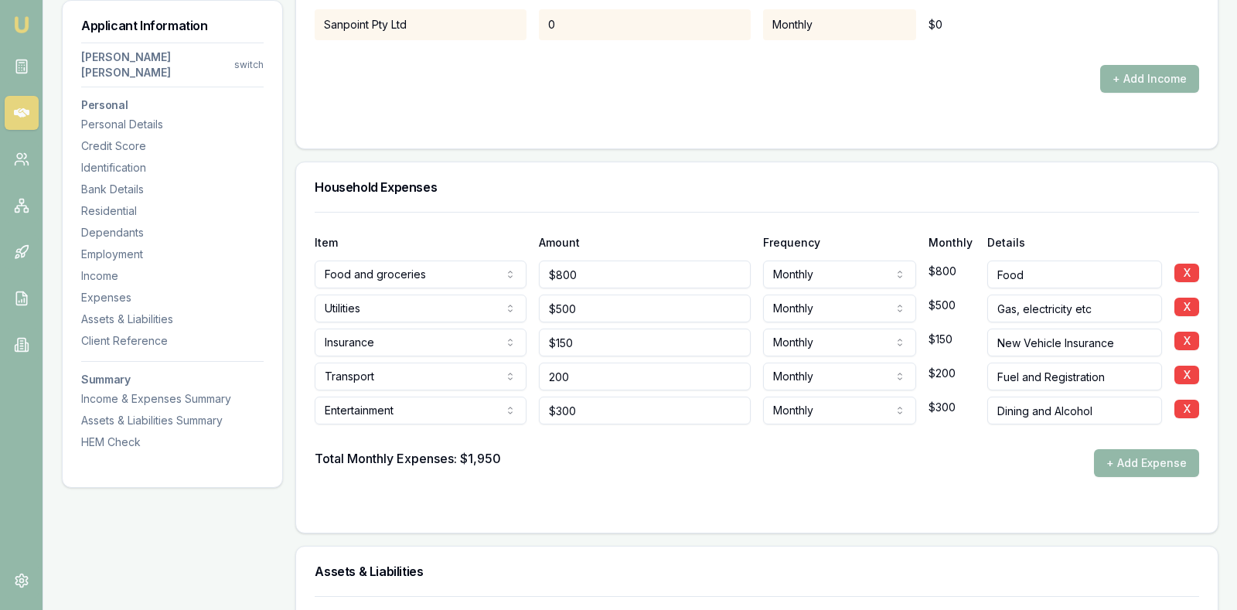
type input "$200"
click at [608, 329] on input "150" at bounding box center [645, 343] width 212 height 28
type input "$180"
click at [641, 449] on div "Total Monthly Expenses: $1,950 + Add Expense" at bounding box center [757, 463] width 884 height 28
click at [666, 457] on form "Item Amount Frequency Monthly Details Food and groceries Rent or board Food and…" at bounding box center [757, 363] width 884 height 302
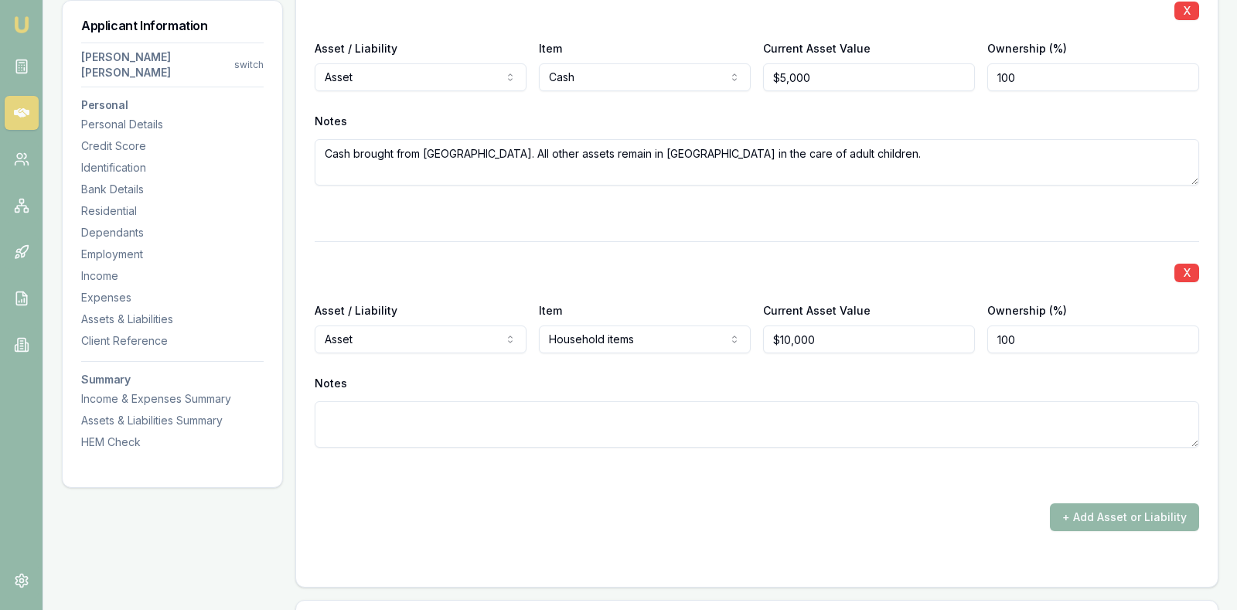
scroll to position [3449, 0]
click at [555, 400] on textarea at bounding box center [757, 423] width 884 height 46
type textarea "Personal belongings purchased in Australia"
click at [555, 400] on textarea "Personal belongings purchased in Australia" at bounding box center [757, 423] width 884 height 46
click at [487, 400] on textarea "Personal belongings purchased in Australia" at bounding box center [757, 423] width 884 height 46
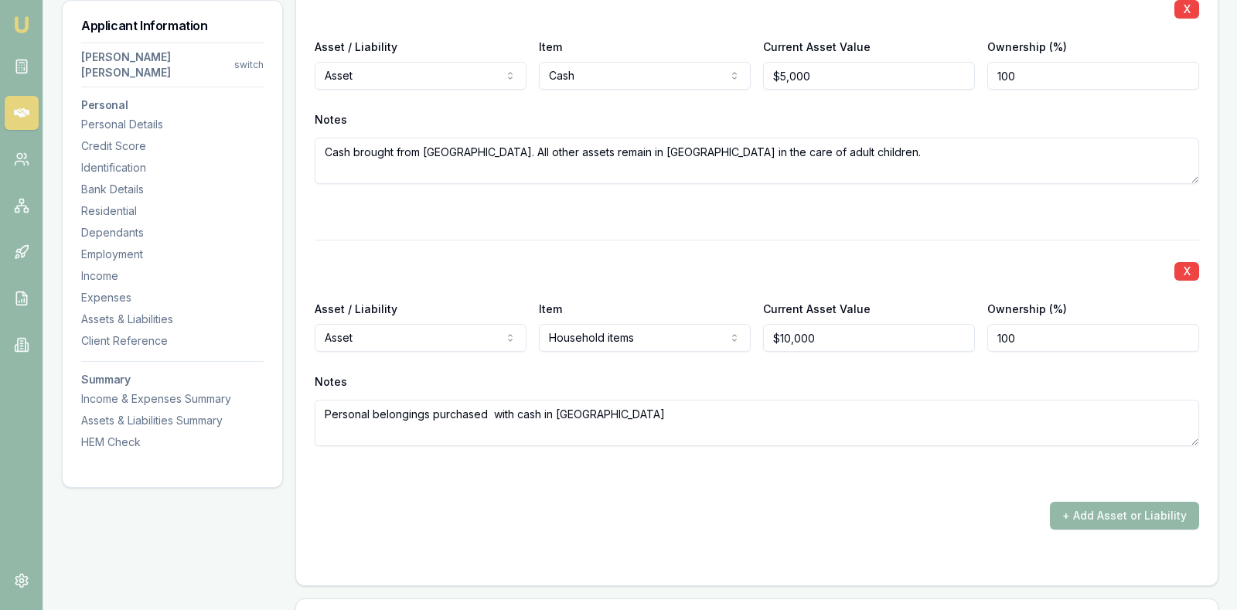
click at [608, 400] on textarea "Personal belongings purchased with cash in Australia" at bounding box center [757, 423] width 884 height 46
type textarea "Personal belongings purchased with cash in Australia."
click at [664, 445] on div "X Asset / Liability Asset Asset Liability Item Cash Home Car Boat Bike Caravan …" at bounding box center [757, 254] width 884 height 552
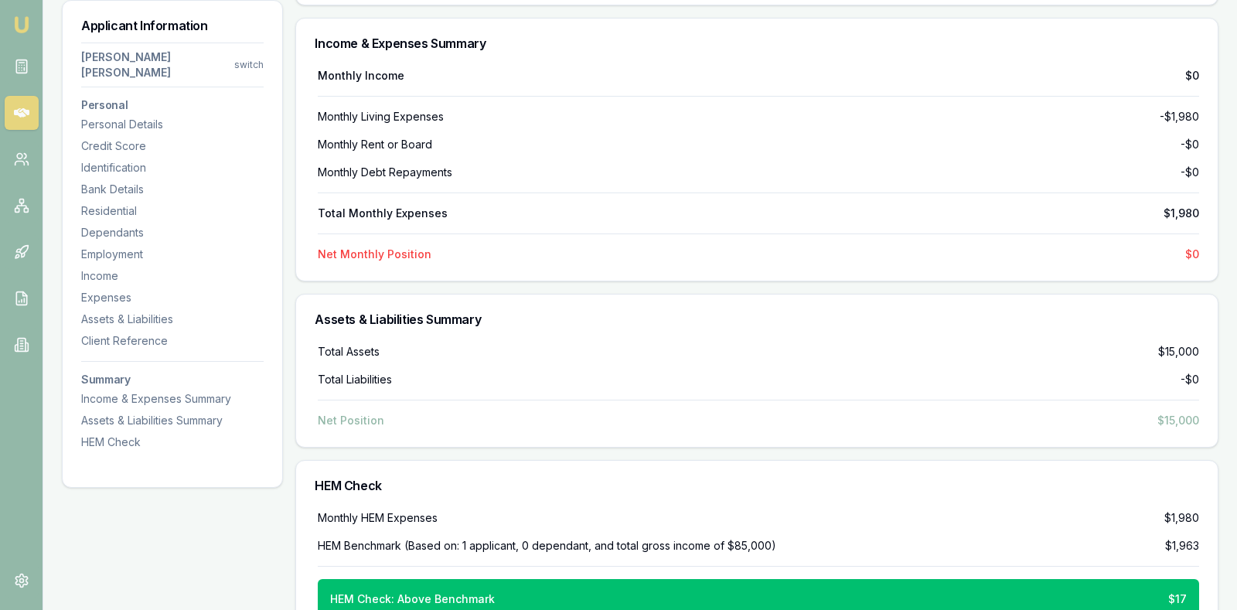
scroll to position [4201, 0]
click at [615, 137] on div "Monthly Rent or Board -$0" at bounding box center [758, 144] width 881 height 15
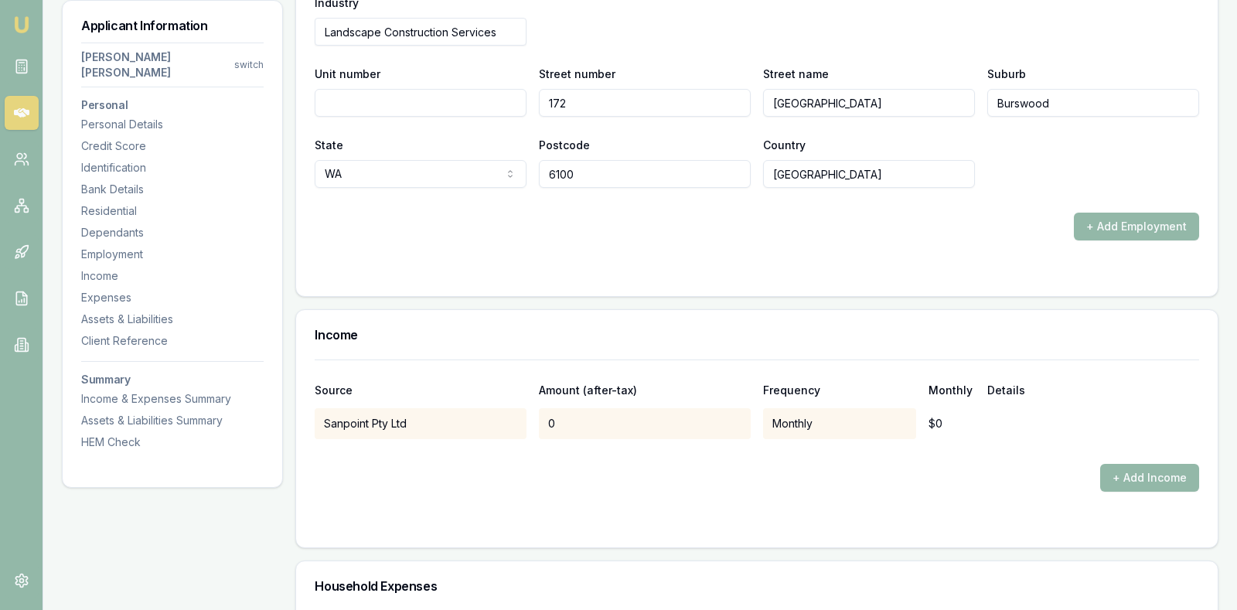
scroll to position [2423, 0]
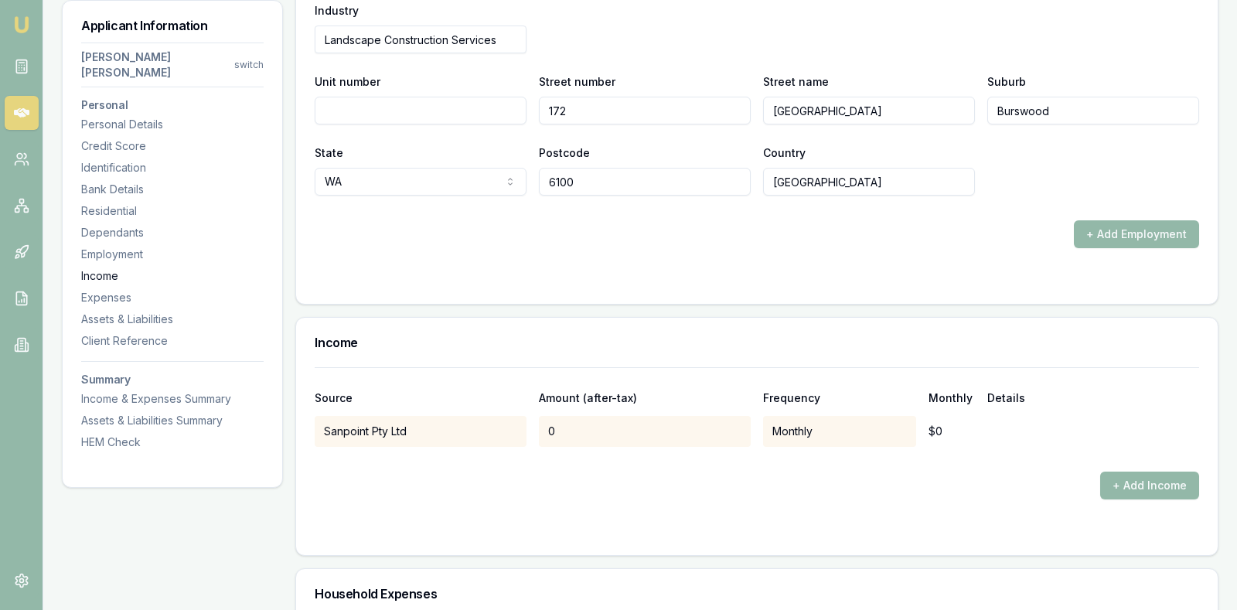
click at [112, 268] on div "Income" at bounding box center [172, 275] width 182 height 15
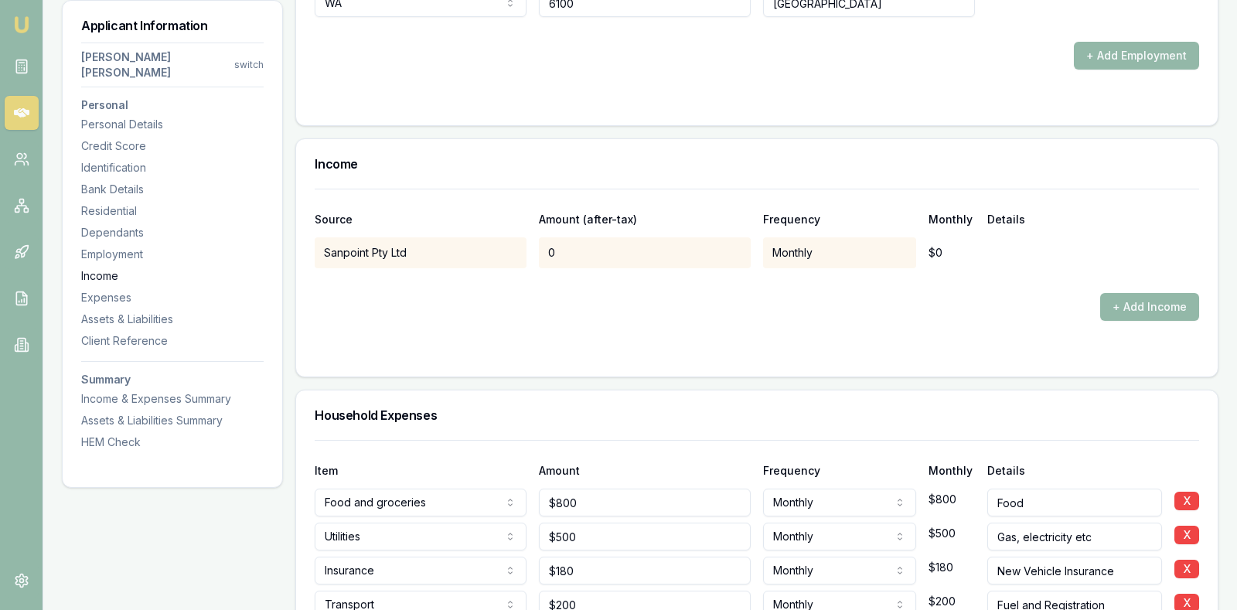
scroll to position [2704, 0]
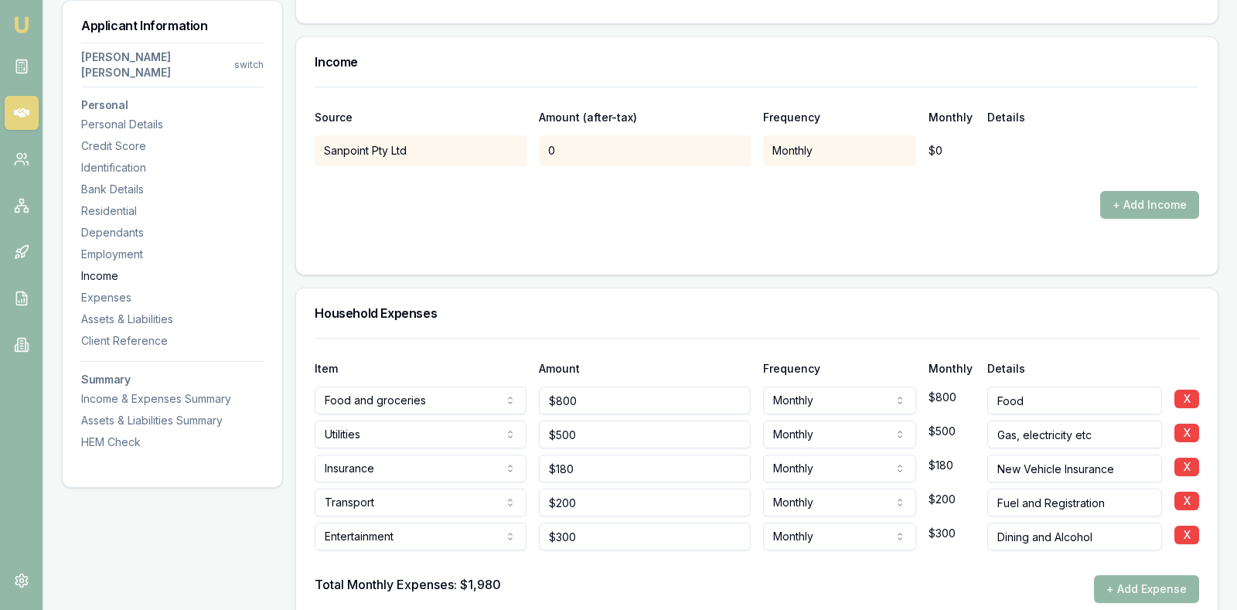
click at [111, 268] on div "Income" at bounding box center [172, 275] width 182 height 15
click at [1133, 191] on button "+ Add Income" at bounding box center [1149, 205] width 99 height 28
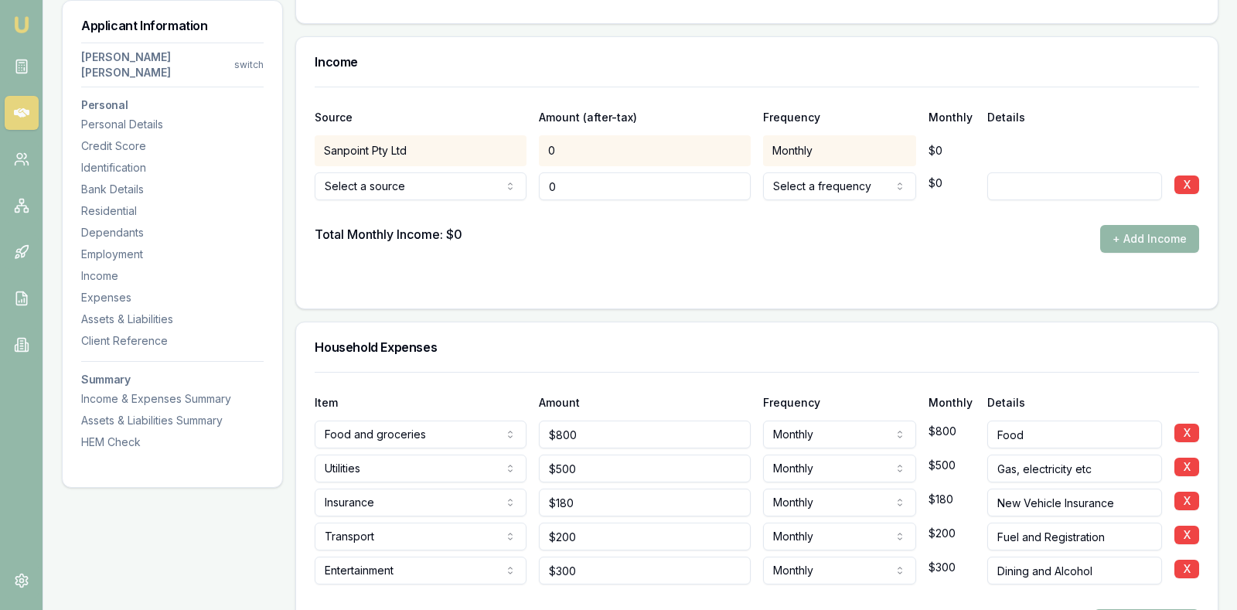
type input "$0"
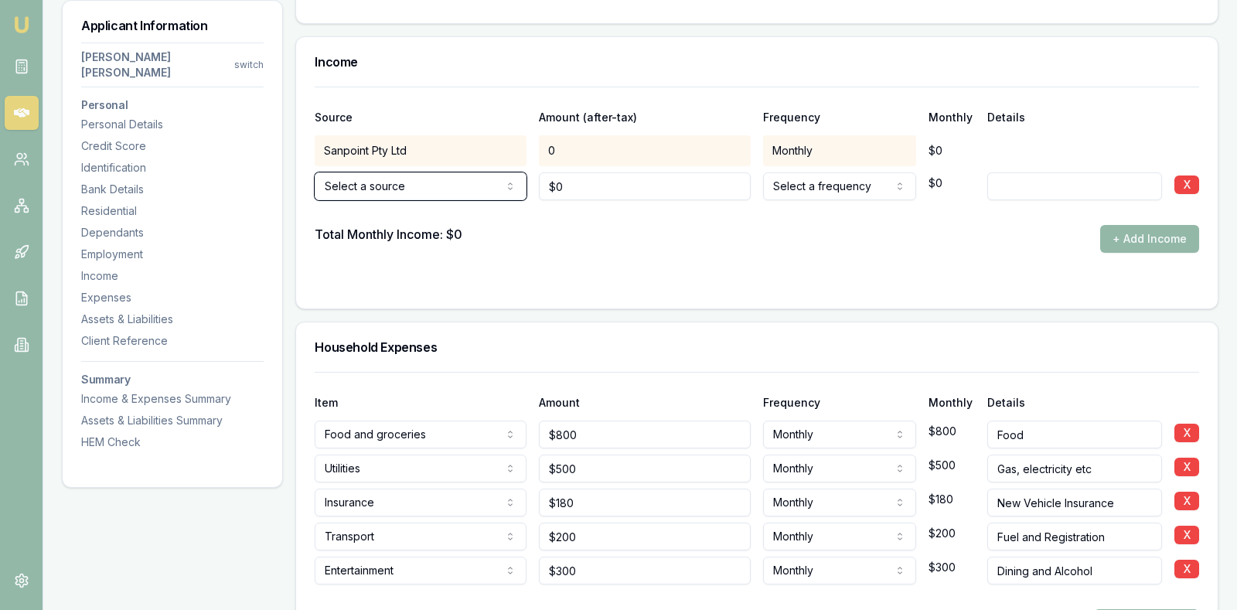
click at [608, 225] on div "Total Monthly Income: $0 + Add Income" at bounding box center [757, 239] width 884 height 28
click at [696, 216] on form "Source Amount (after-tax) Frequency Monthly Details Sanpoint Pty Ltd 0 Monthly …" at bounding box center [757, 188] width 884 height 203
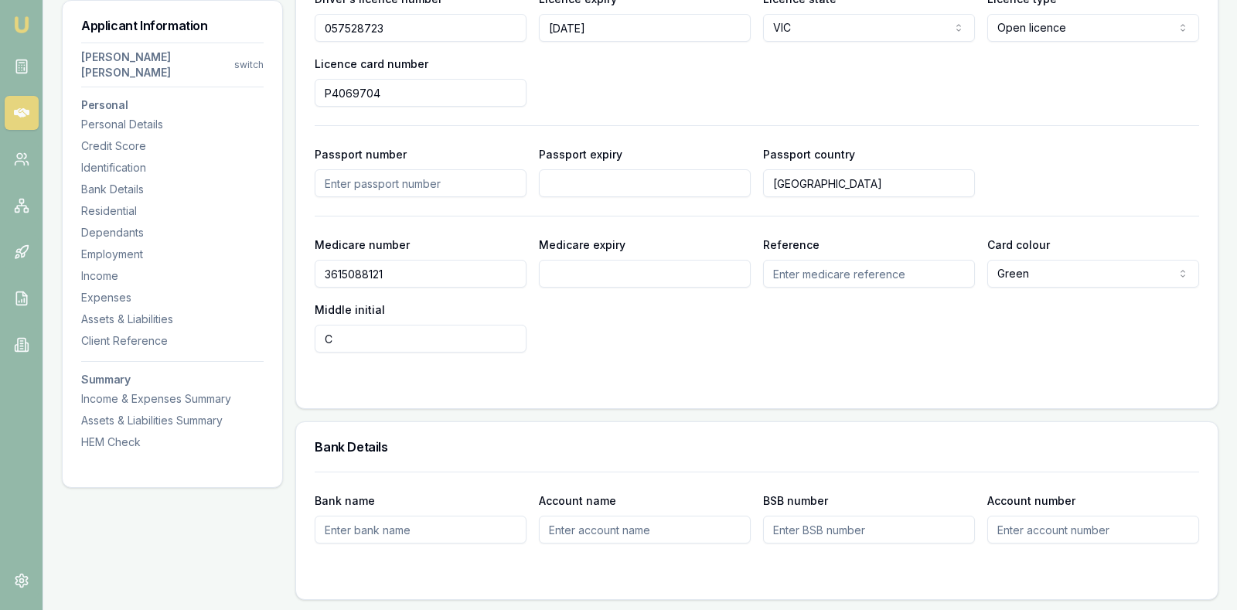
scroll to position [887, 0]
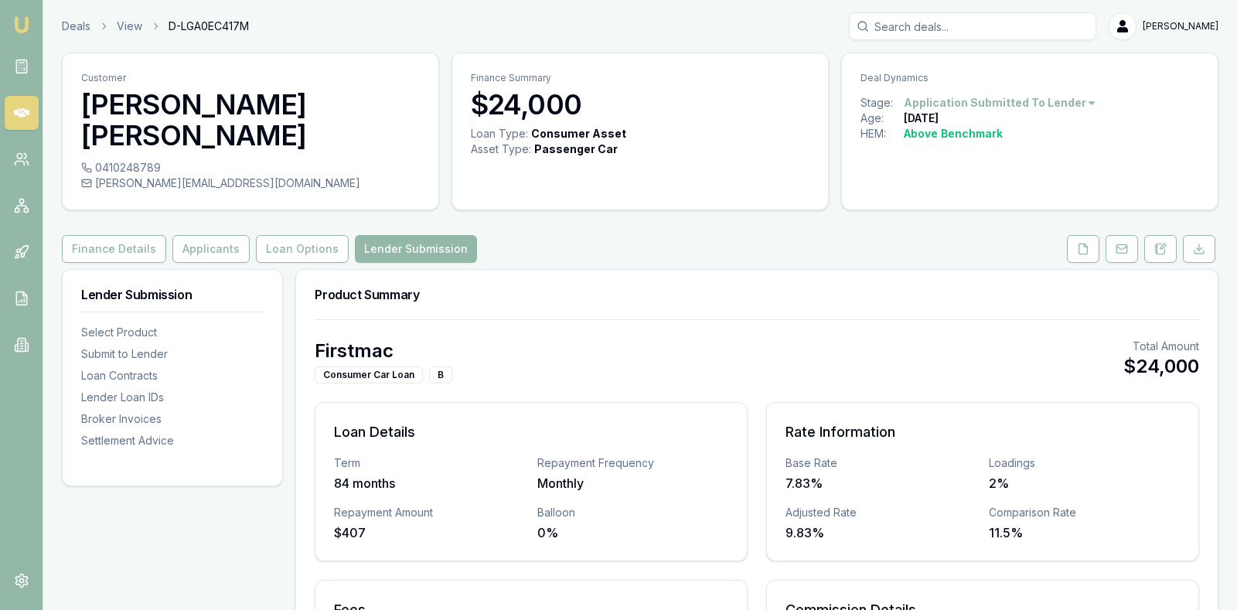
click at [21, 107] on icon at bounding box center [21, 112] width 15 height 15
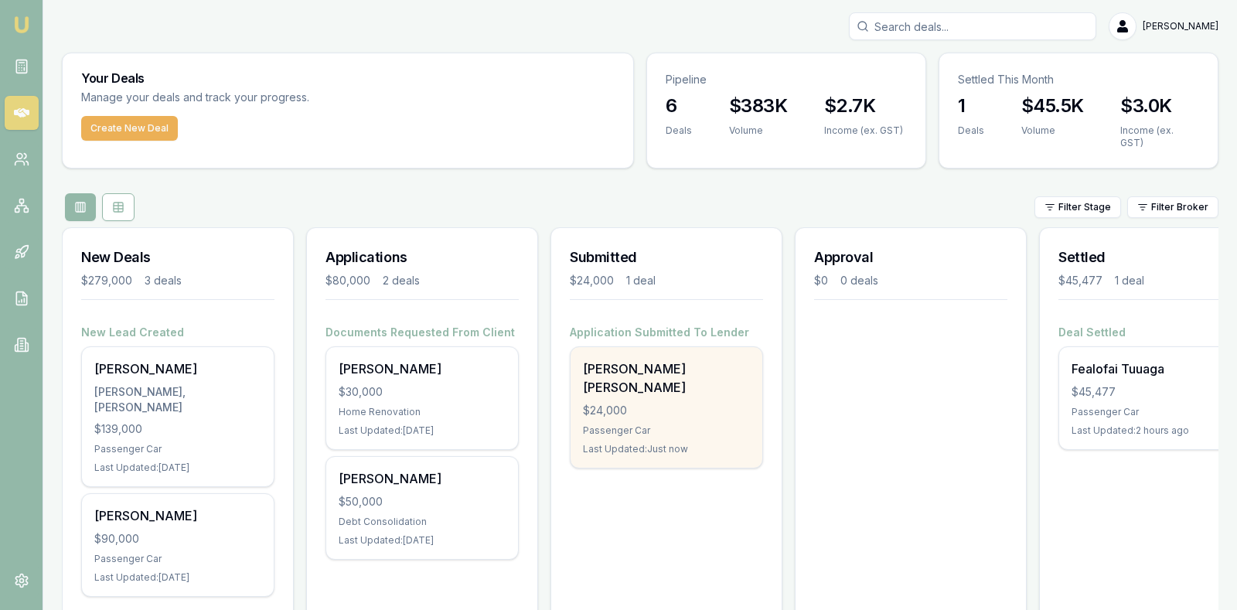
click at [654, 403] on div "$24,000" at bounding box center [666, 410] width 167 height 15
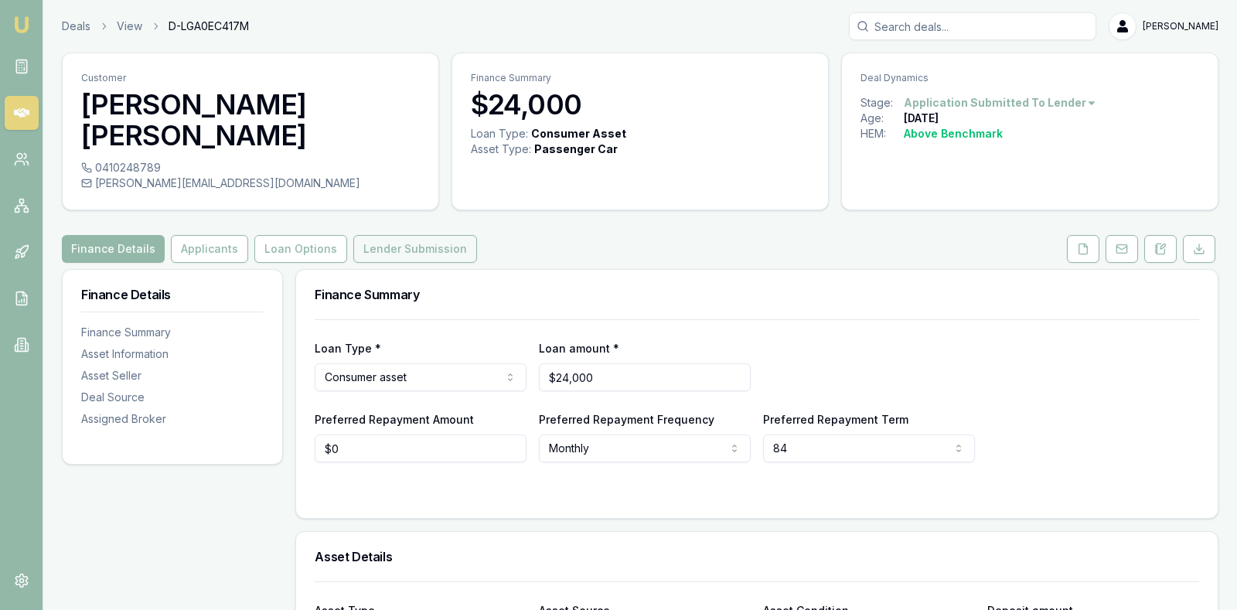
click at [370, 235] on button "Lender Submission" at bounding box center [415, 249] width 124 height 28
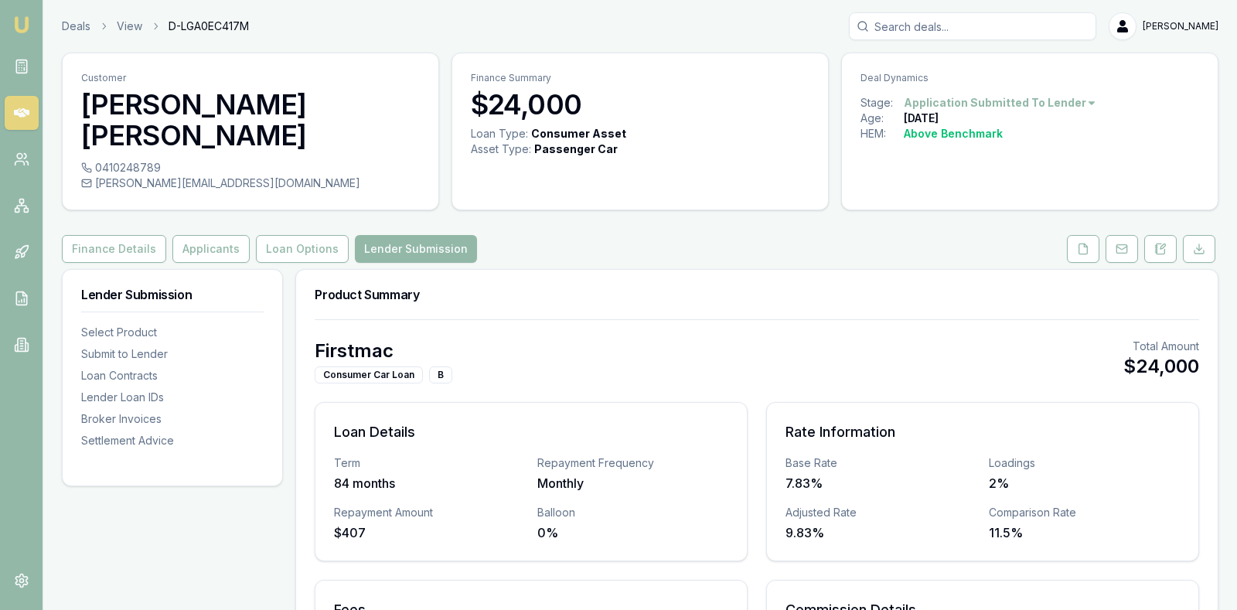
click at [924, 319] on div "Firstmac Consumer Car Loan B Total Amount $24,000 Loan Details Term 84 months R…" at bounding box center [756, 563] width 921 height 488
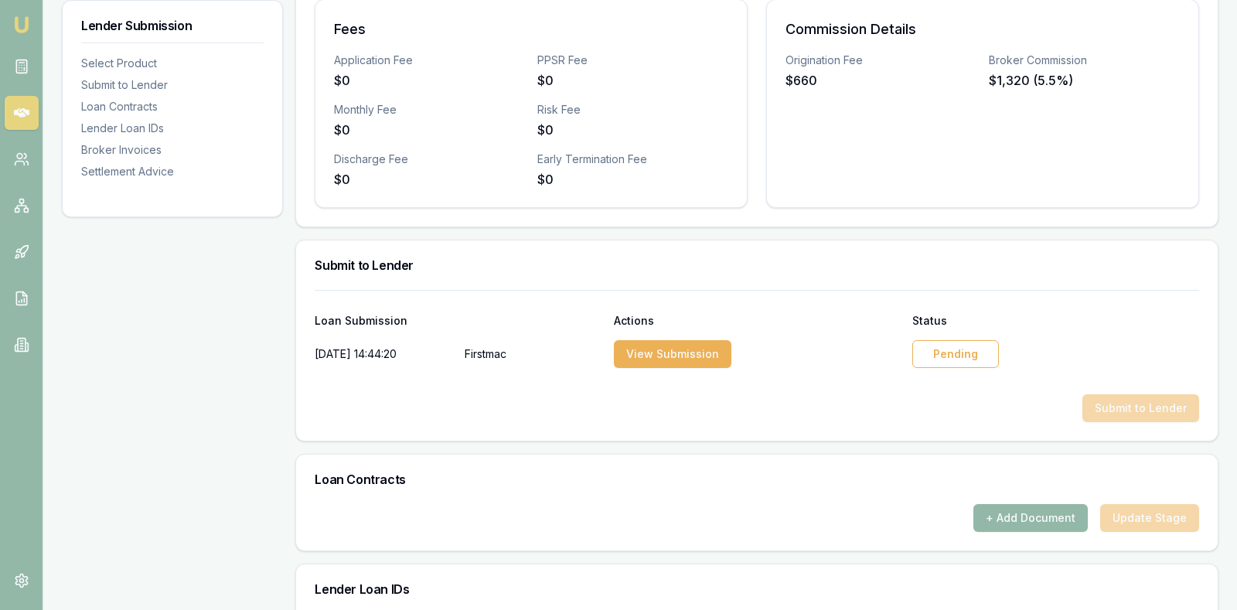
scroll to position [618, 0]
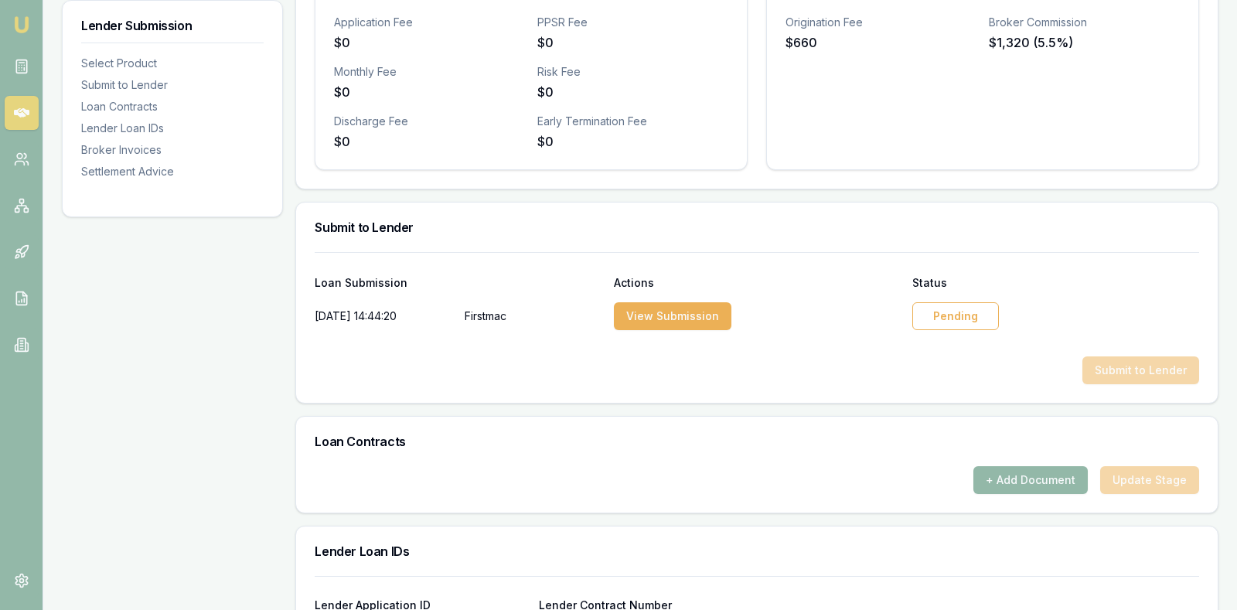
click at [972, 302] on div "Pending" at bounding box center [955, 316] width 87 height 28
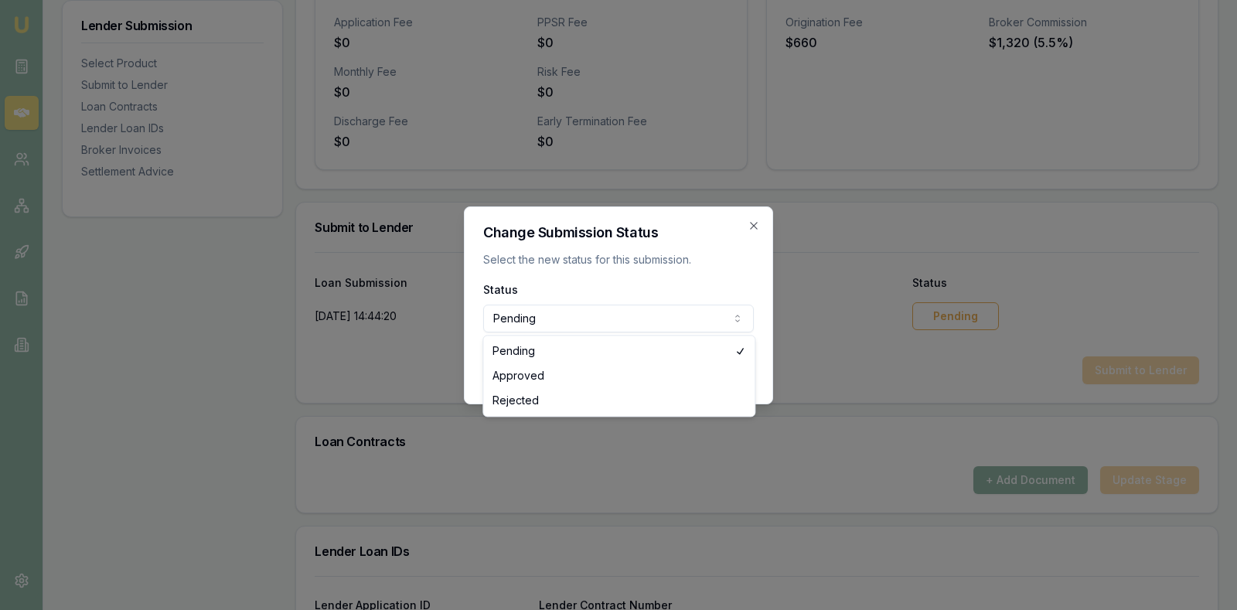
select select "APPROVED"
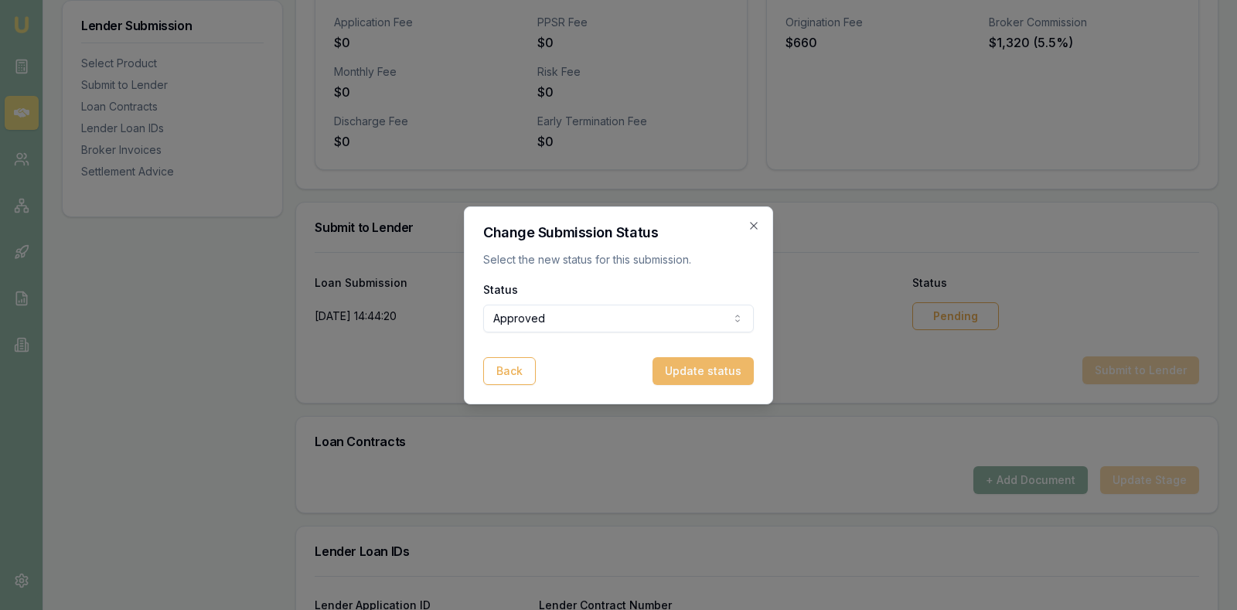
click at [687, 369] on button "Update status" at bounding box center [702, 371] width 101 height 28
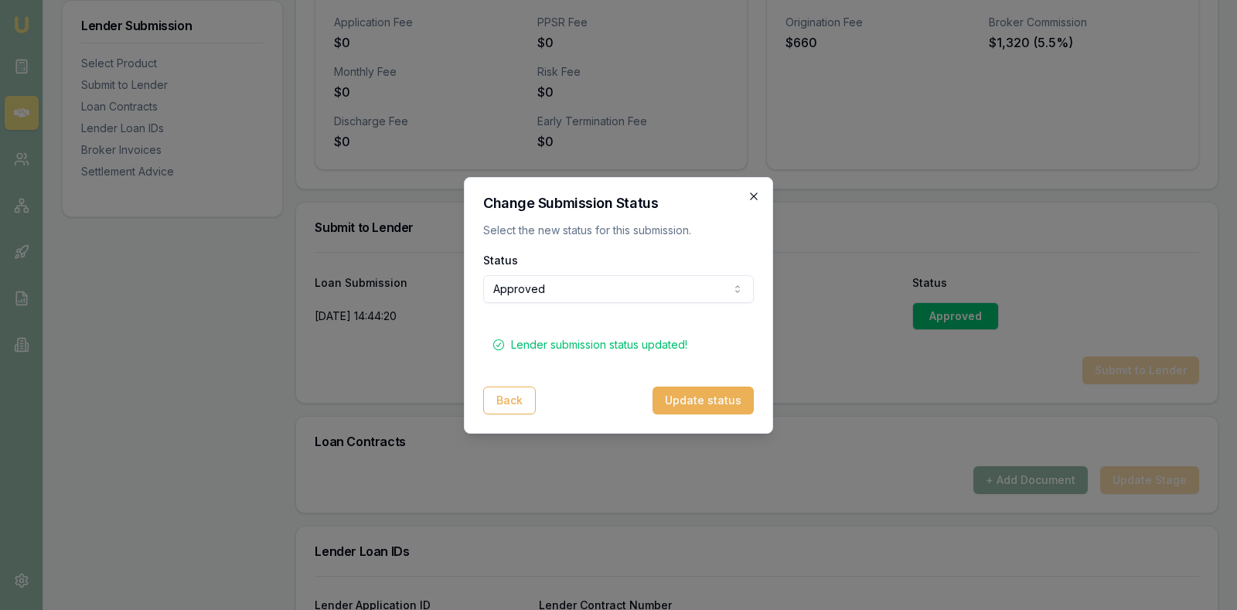
click at [758, 192] on icon "button" at bounding box center [754, 196] width 12 height 12
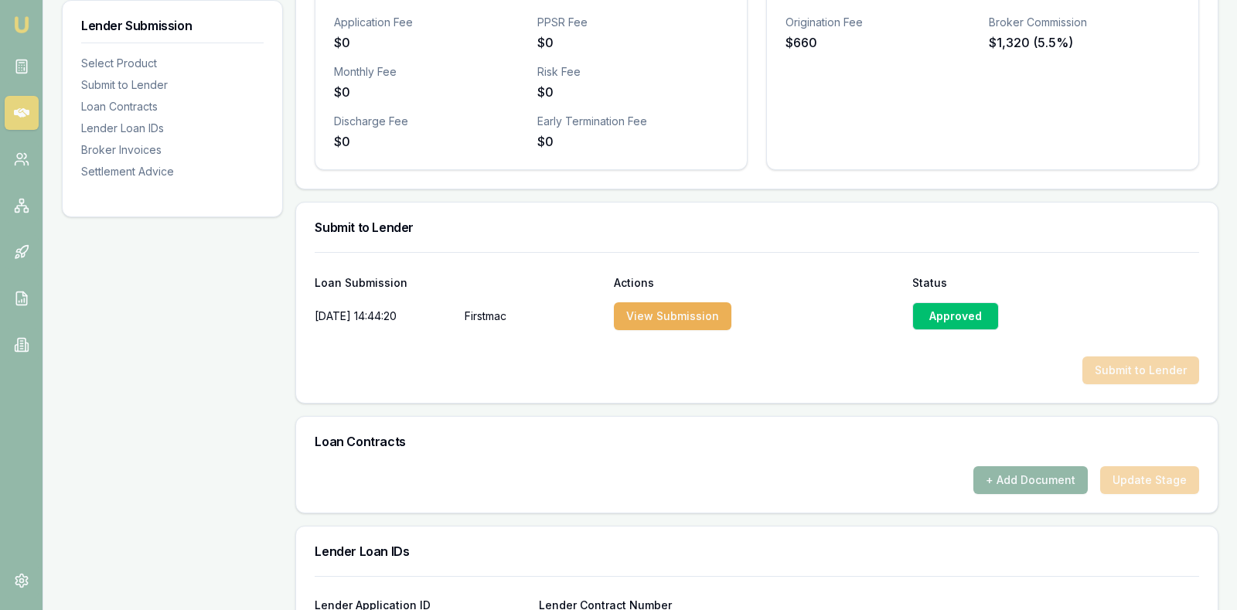
click at [17, 109] on icon at bounding box center [21, 112] width 15 height 15
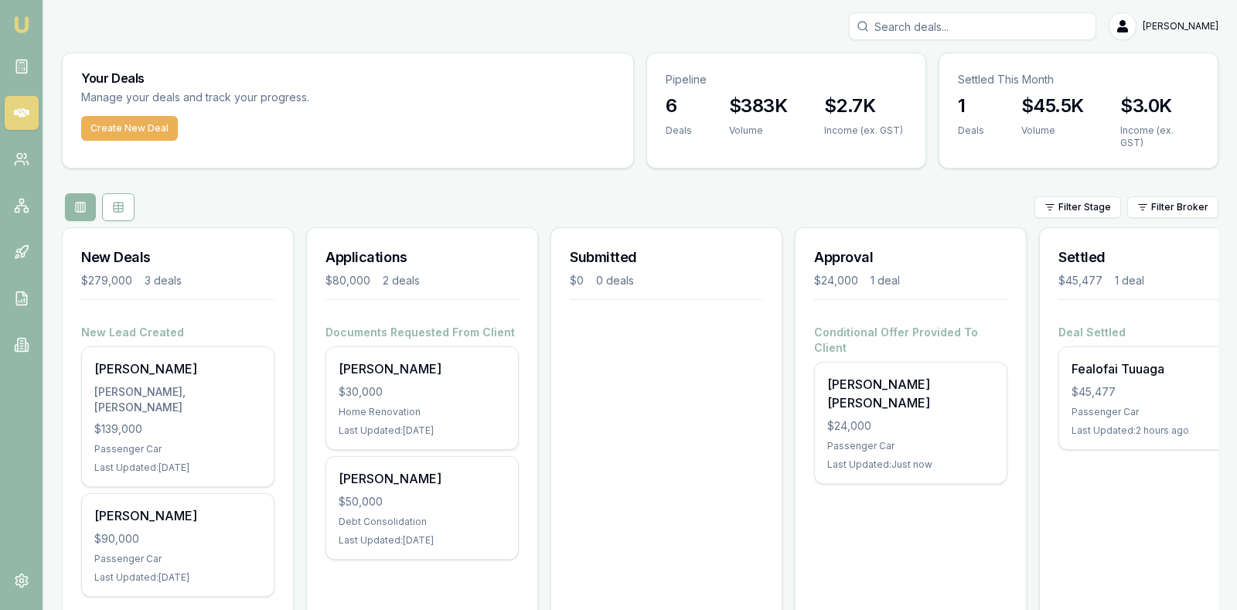
click at [28, 109] on icon at bounding box center [21, 112] width 15 height 15
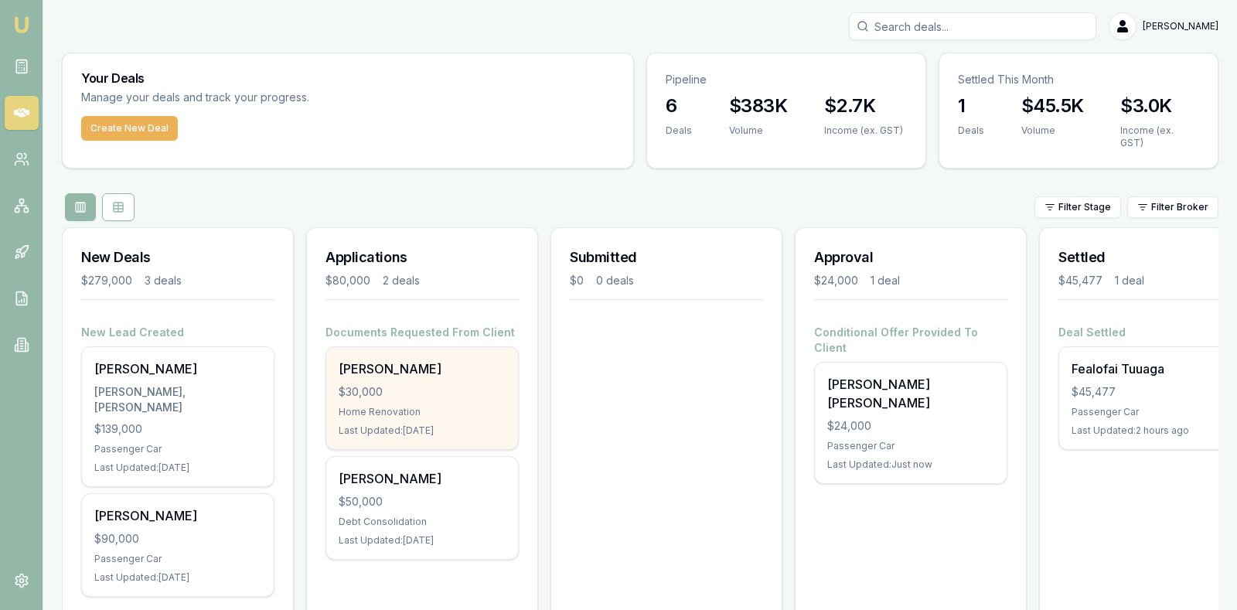
click at [425, 385] on div "$30,000" at bounding box center [422, 391] width 167 height 15
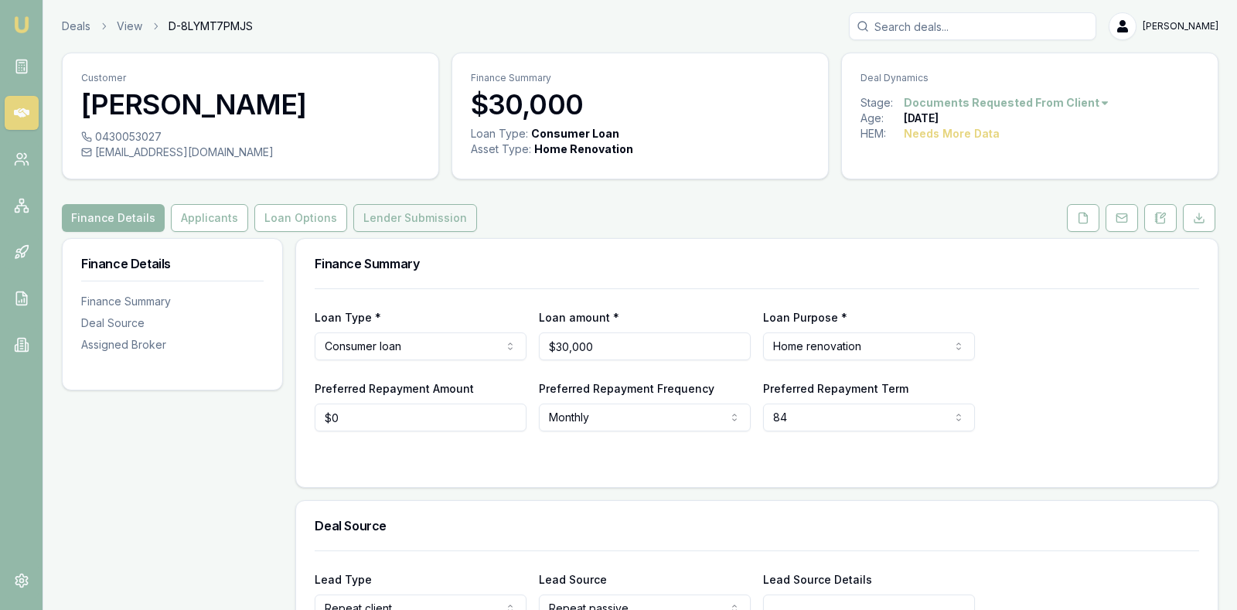
click at [427, 212] on button "Lender Submission" at bounding box center [415, 218] width 124 height 28
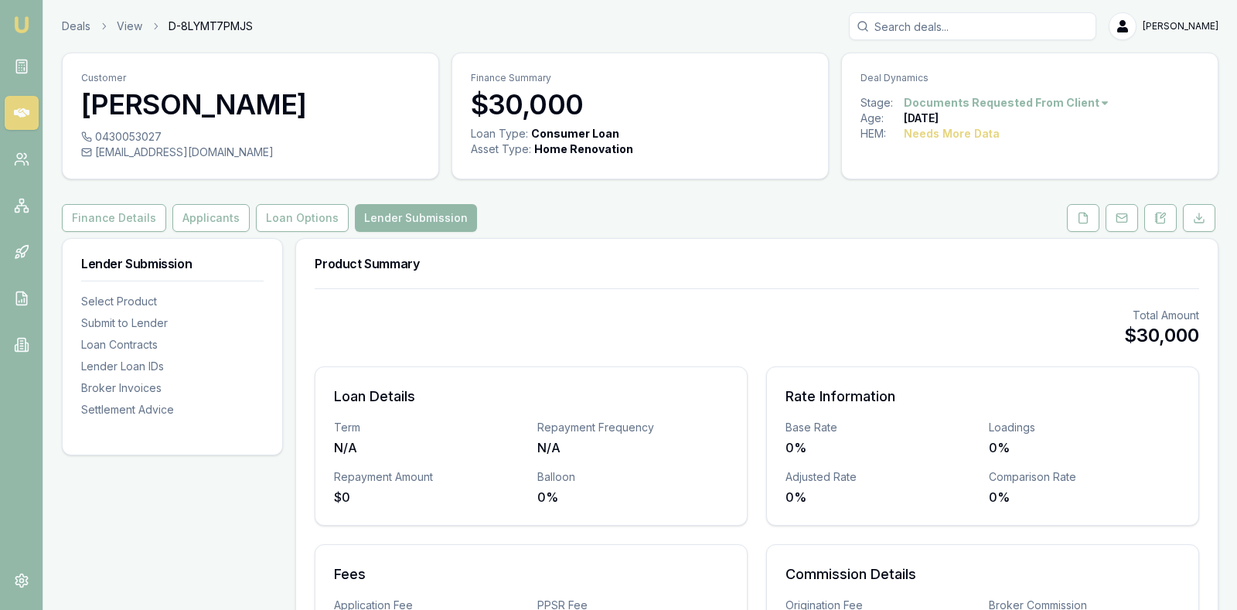
click at [779, 268] on div "Product Summary" at bounding box center [756, 263] width 921 height 49
click at [192, 207] on button "Applicants" at bounding box center [210, 218] width 77 height 28
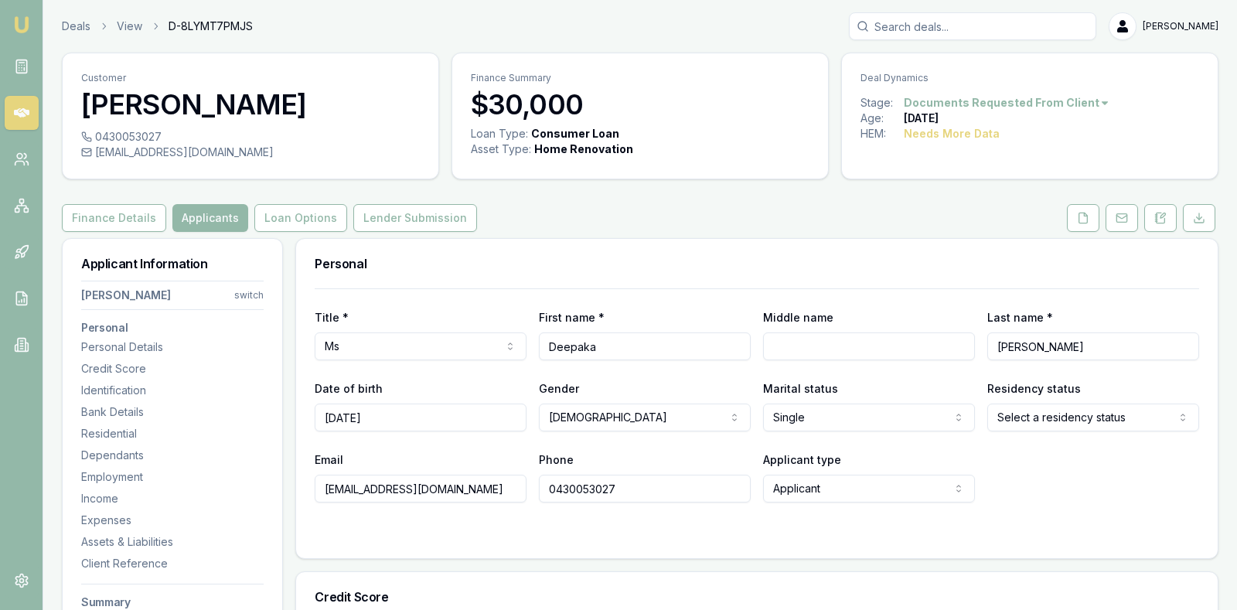
click at [562, 216] on div "Finance Details Applicants Loan Options Lender Submission" at bounding box center [640, 218] width 1156 height 28
click at [427, 205] on button "Lender Submission" at bounding box center [415, 218] width 124 height 28
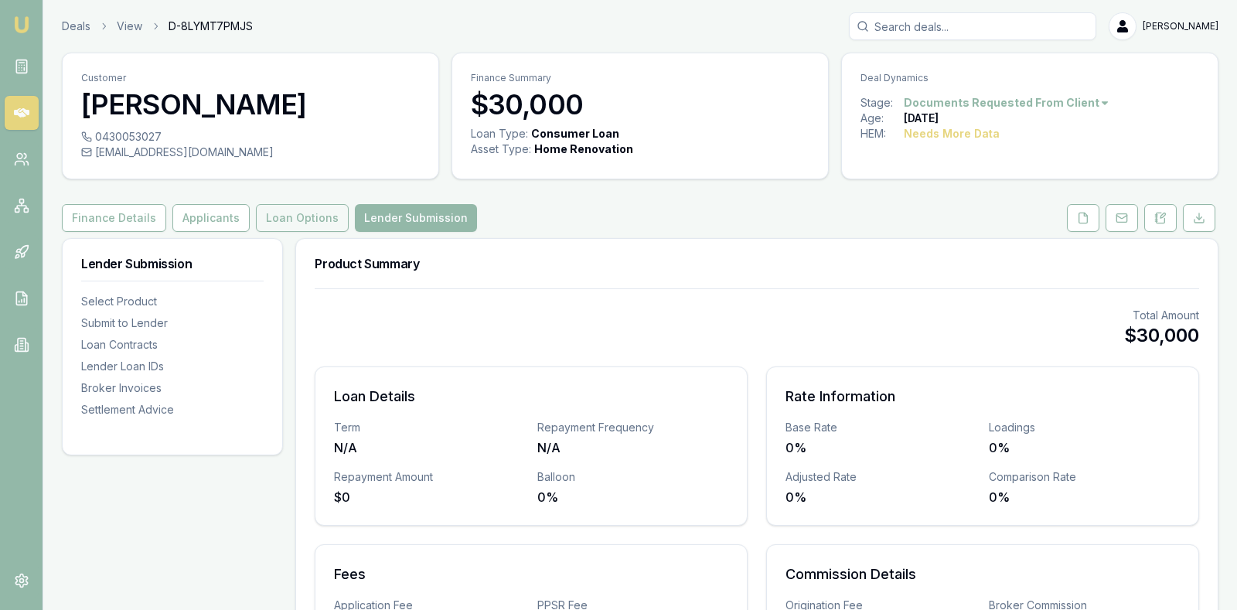
click at [267, 212] on button "Loan Options" at bounding box center [302, 218] width 93 height 28
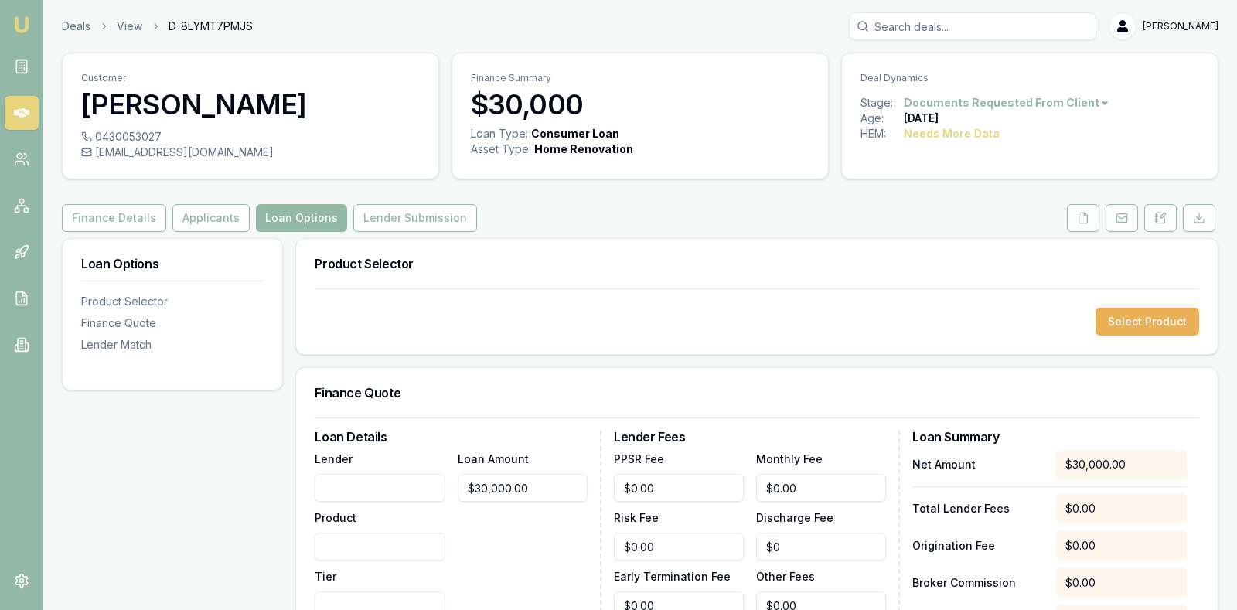
click at [650, 313] on div "Select Product" at bounding box center [757, 322] width 884 height 28
click at [17, 111] on icon at bounding box center [21, 112] width 15 height 9
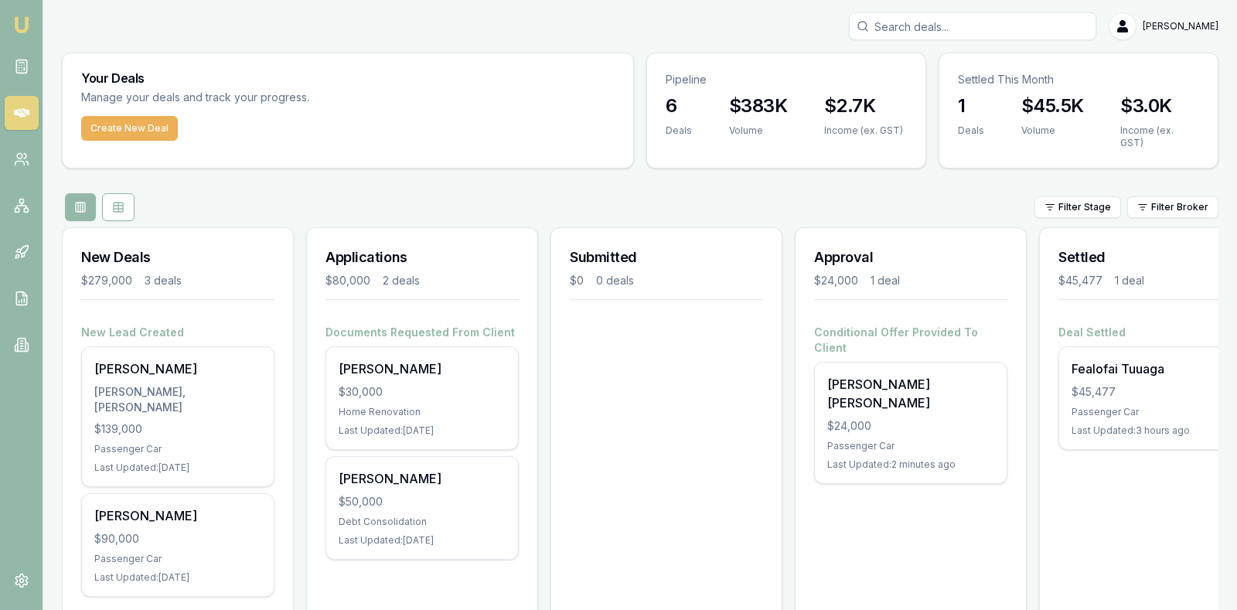
click at [639, 393] on div "Submitted $0 0 deals" at bounding box center [666, 490] width 232 height 526
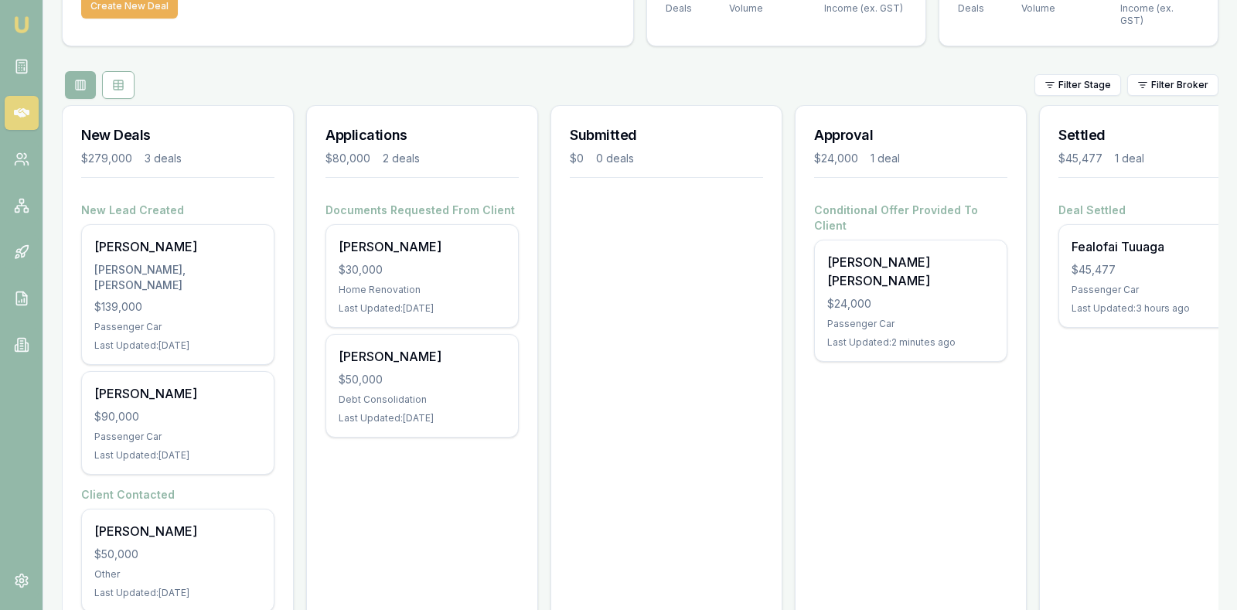
scroll to position [141, 0]
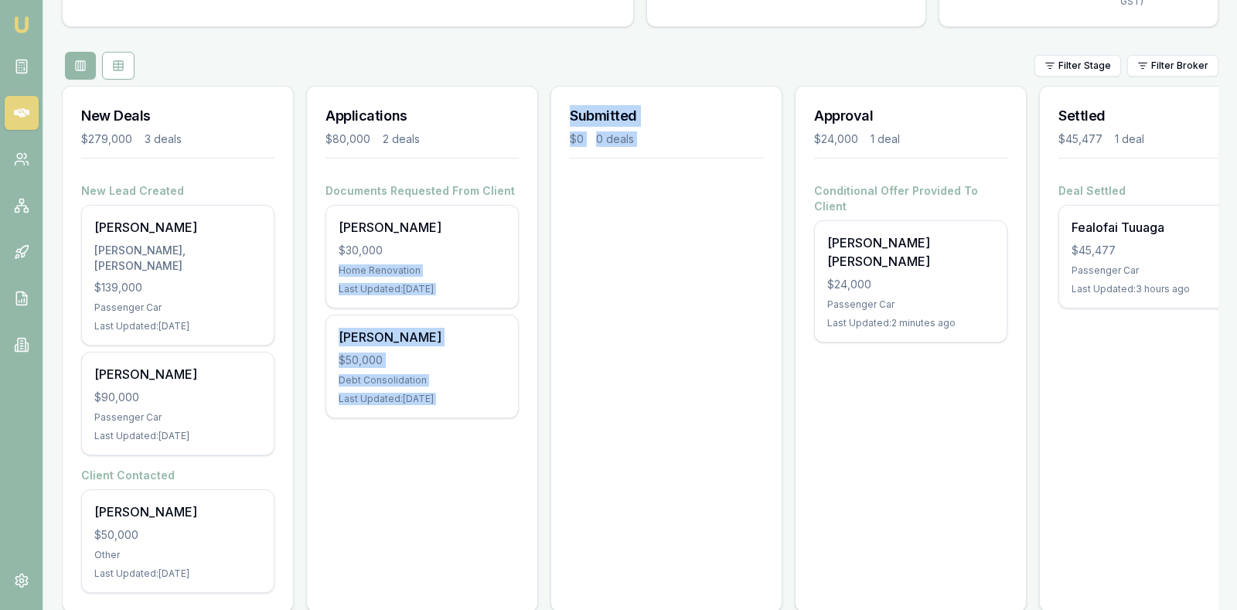
drag, startPoint x: 404, startPoint y: 233, endPoint x: 654, endPoint y: 279, distance: 253.8
click at [654, 279] on div "New Deals $279,000 3 deals New Lead Created [PERSON_NAME] [PERSON_NAME], [PERSO…" at bounding box center [640, 355] width 1156 height 539
click at [654, 279] on div "Submitted $0 0 deals" at bounding box center [666, 349] width 232 height 526
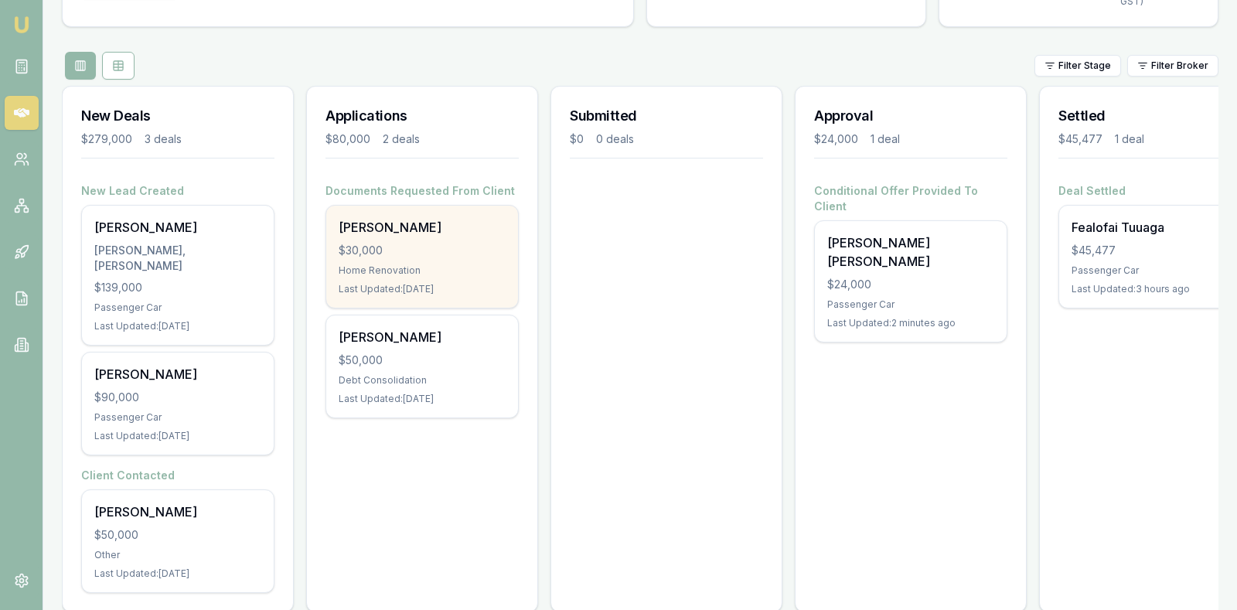
click at [438, 243] on div "$30,000" at bounding box center [422, 250] width 167 height 15
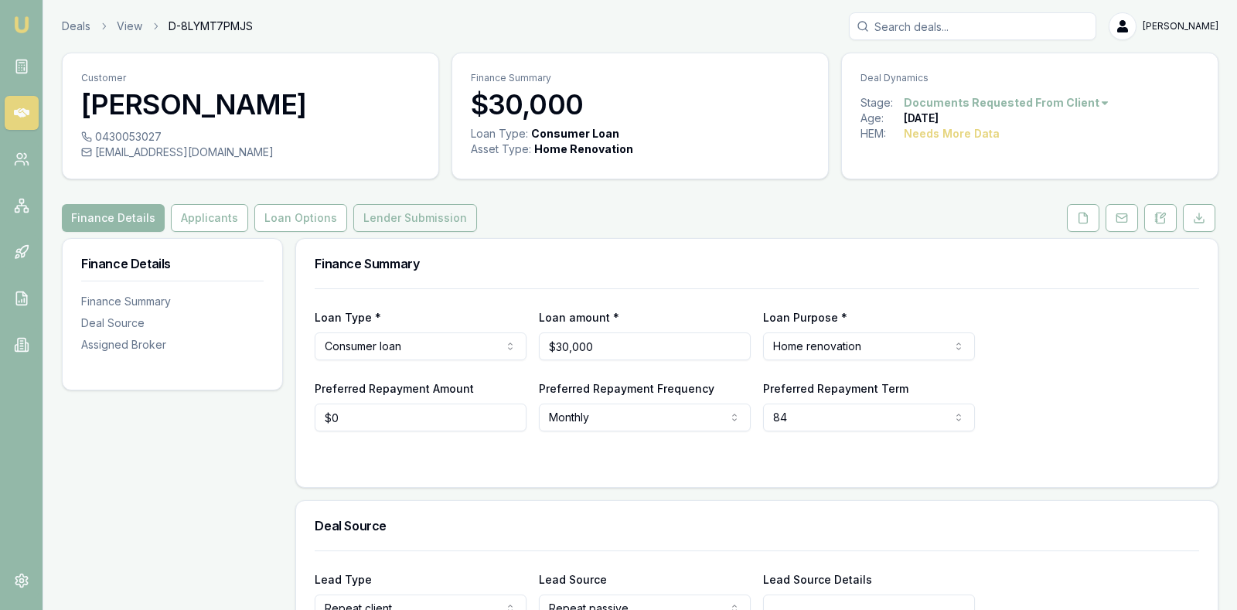
click at [427, 213] on button "Lender Submission" at bounding box center [415, 218] width 124 height 28
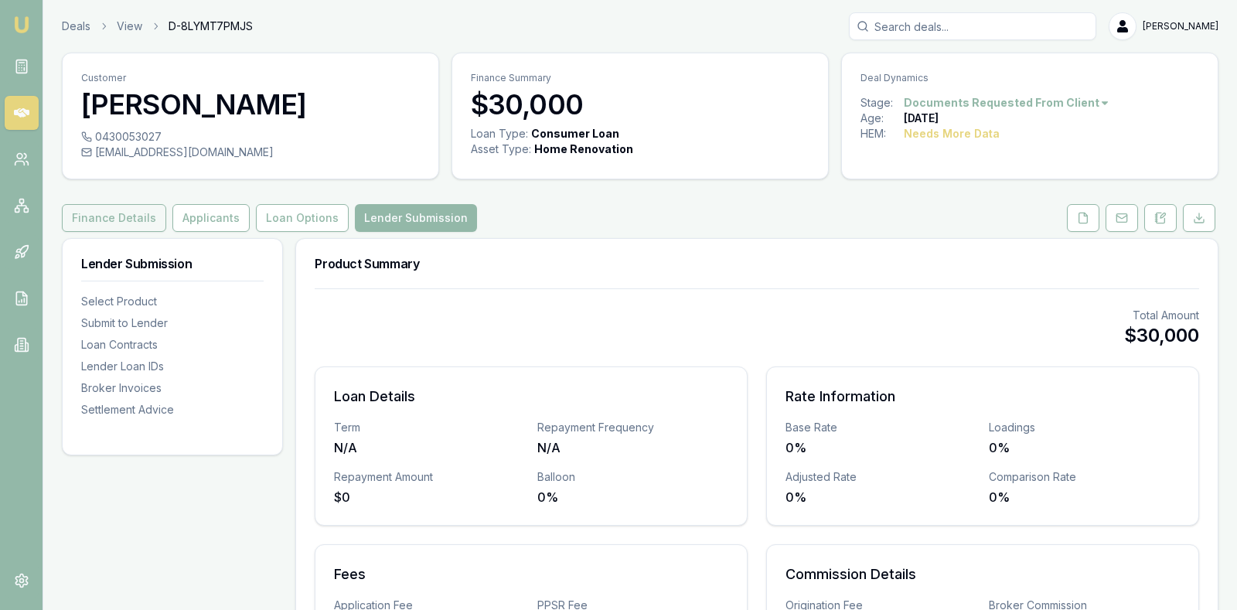
click at [124, 205] on button "Finance Details" at bounding box center [114, 218] width 104 height 28
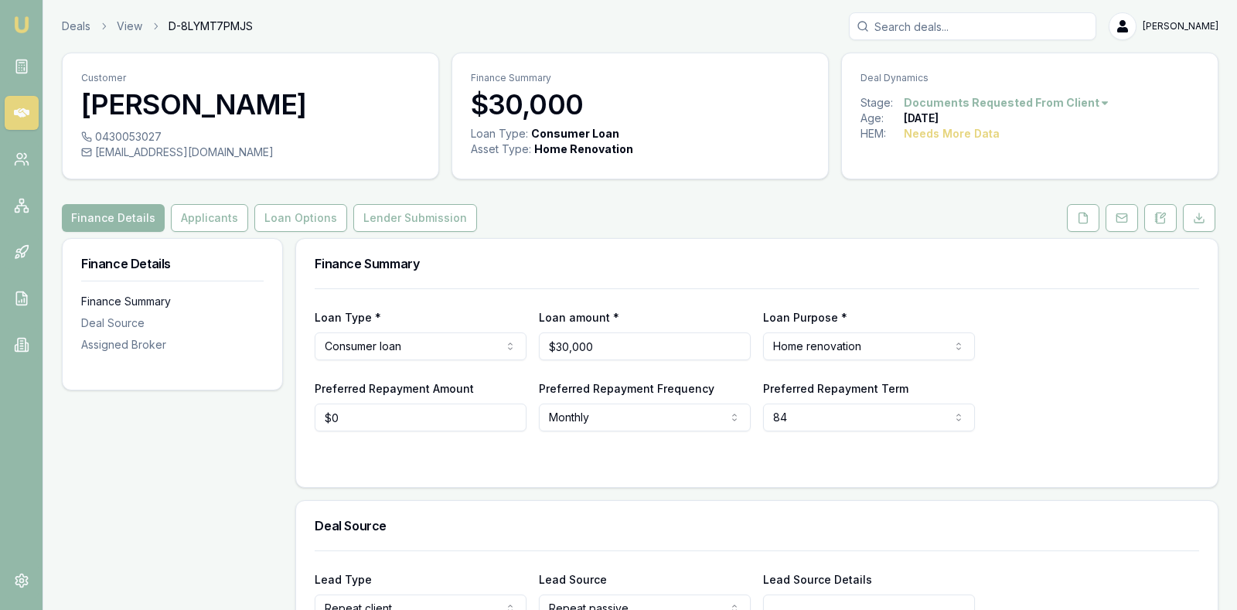
click at [151, 299] on div "Finance Summary" at bounding box center [172, 301] width 182 height 15
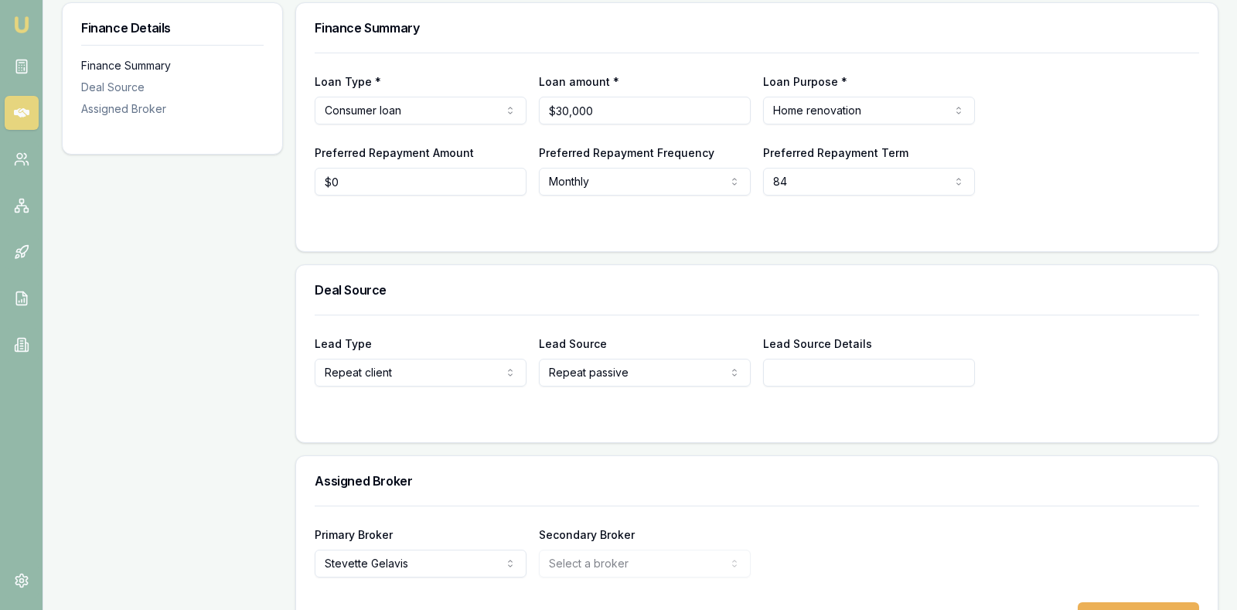
scroll to position [237, 0]
click at [151, 299] on div "Finance Details Finance Summary Deal Source Assigned Broker" at bounding box center [172, 324] width 221 height 647
click at [1065, 141] on div "Preferred Repayment Amount $0 Preferred Repayment Frequency Monthly Weekly Fort…" at bounding box center [757, 167] width 884 height 53
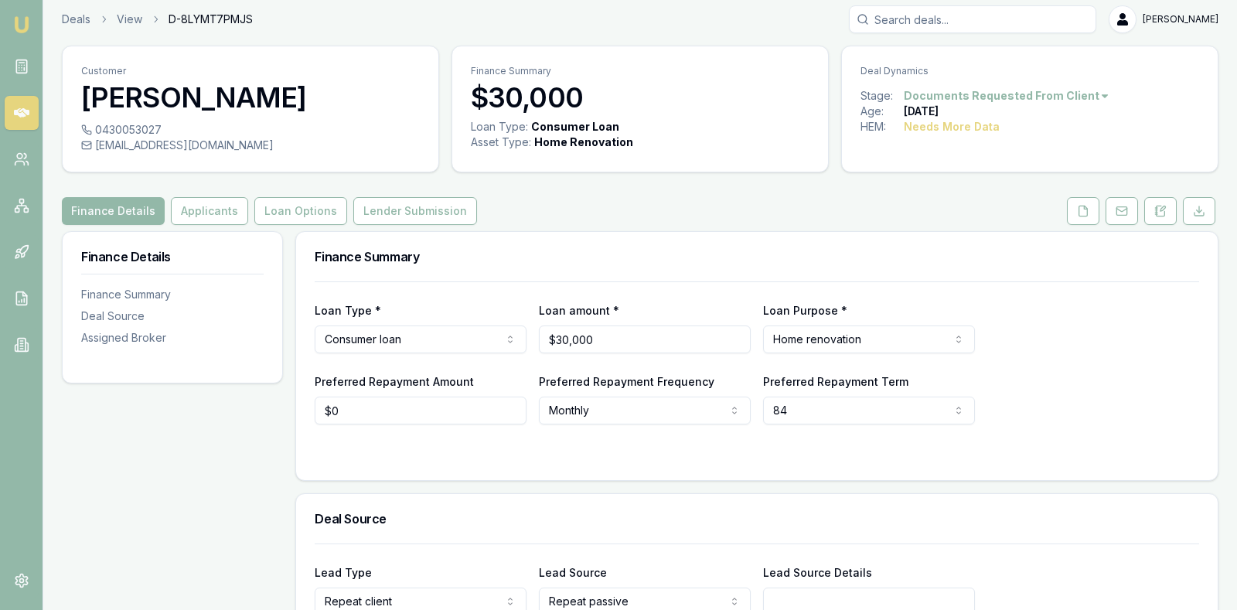
scroll to position [0, 0]
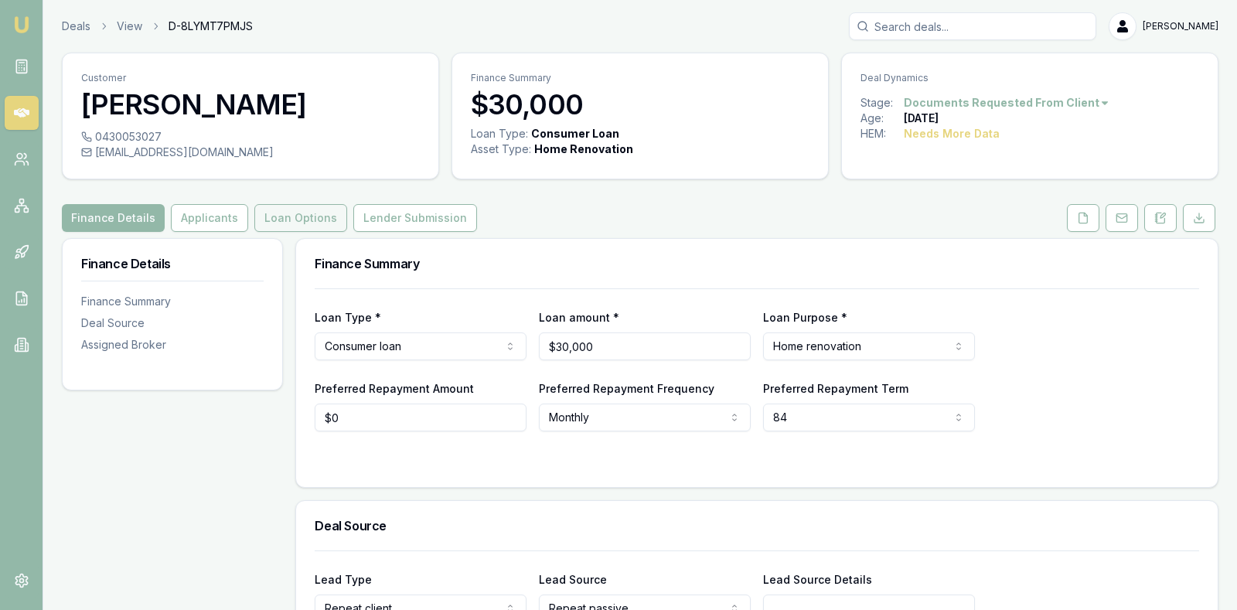
click at [299, 214] on button "Loan Options" at bounding box center [300, 218] width 93 height 28
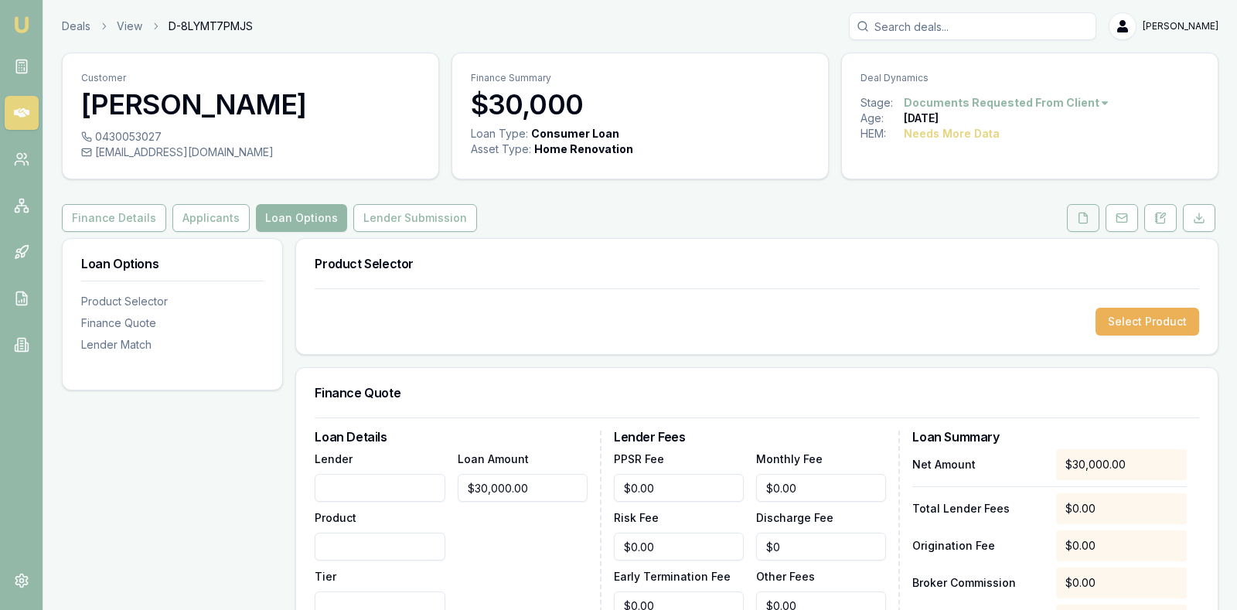
click at [1083, 222] on icon at bounding box center [1083, 218] width 9 height 10
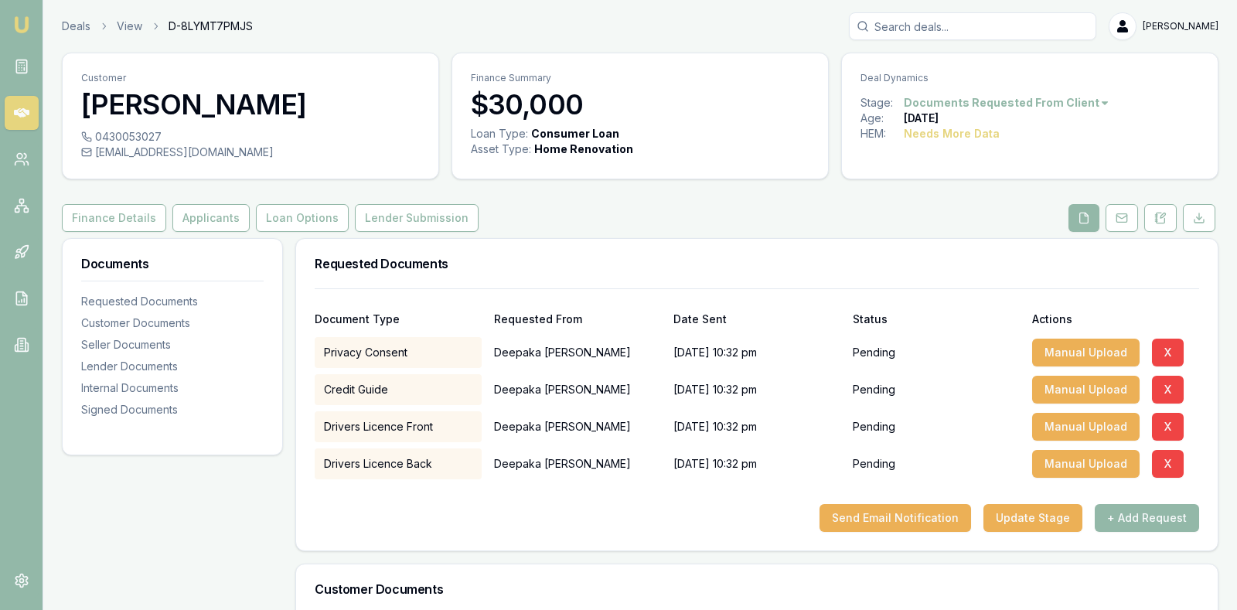
click at [876, 192] on div "Customer [PERSON_NAME] 0430053027 [EMAIL_ADDRESS][DOMAIN_NAME] Finance Summary …" at bounding box center [640, 522] width 1156 height 938
click at [1126, 216] on icon at bounding box center [1121, 217] width 10 height 3
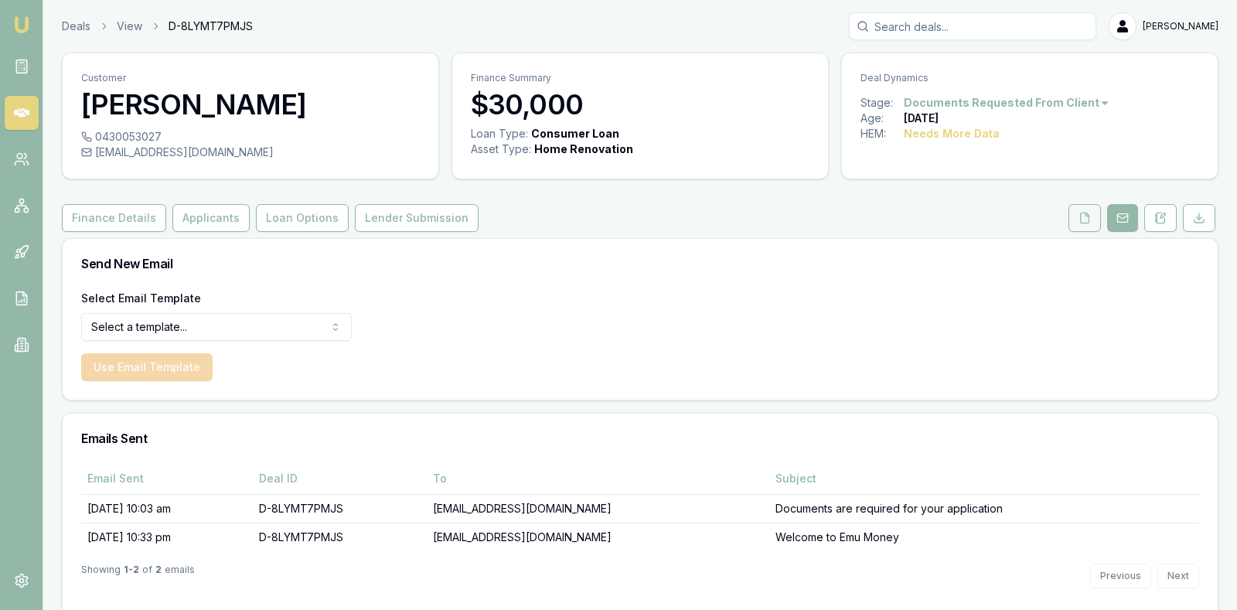
click at [1083, 218] on icon at bounding box center [1084, 218] width 12 height 12
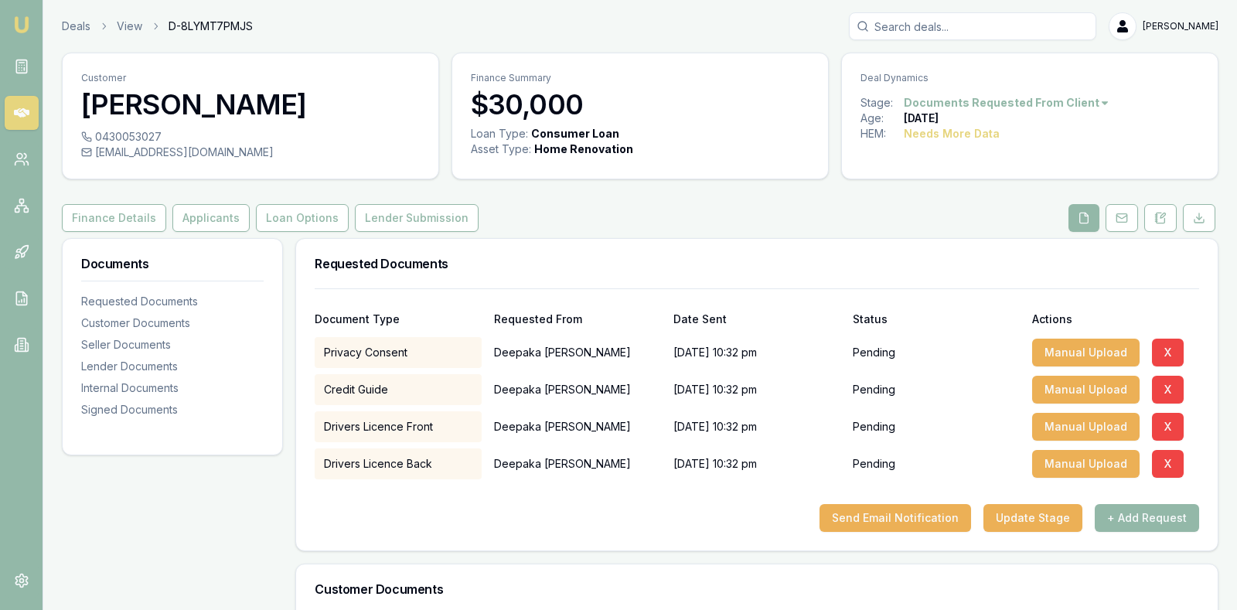
click at [809, 197] on div "Customer [PERSON_NAME] 0430053027 [EMAIL_ADDRESS][DOMAIN_NAME] Finance Summary …" at bounding box center [640, 522] width 1156 height 938
click at [412, 213] on button "Lender Submission" at bounding box center [417, 218] width 124 height 28
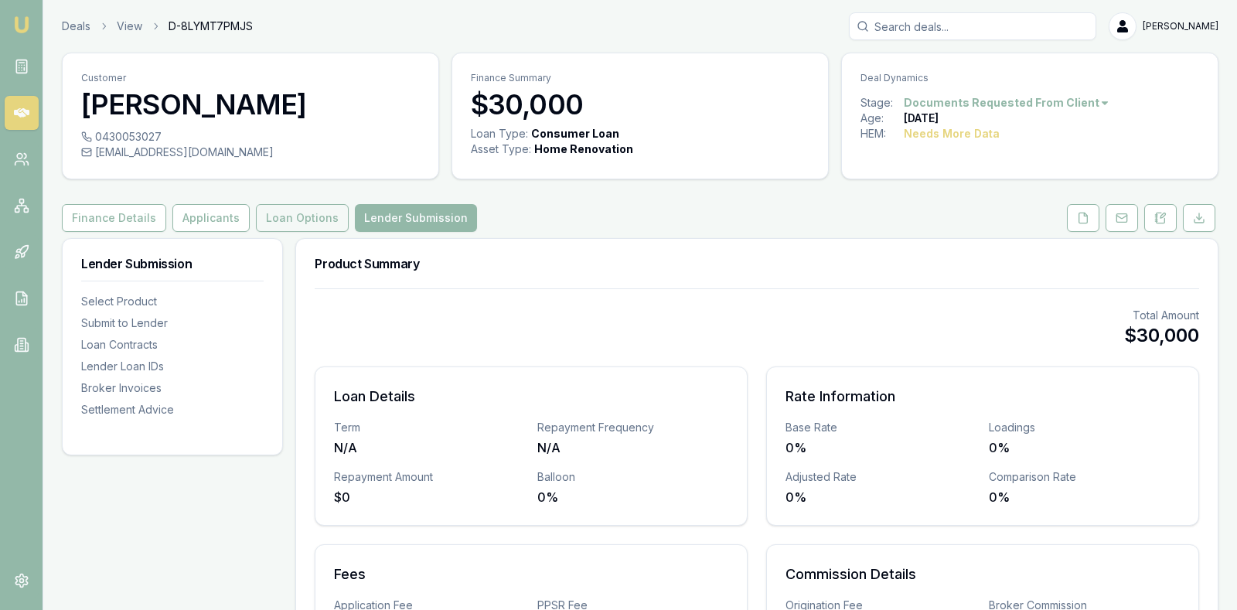
click at [282, 208] on button "Loan Options" at bounding box center [302, 218] width 93 height 28
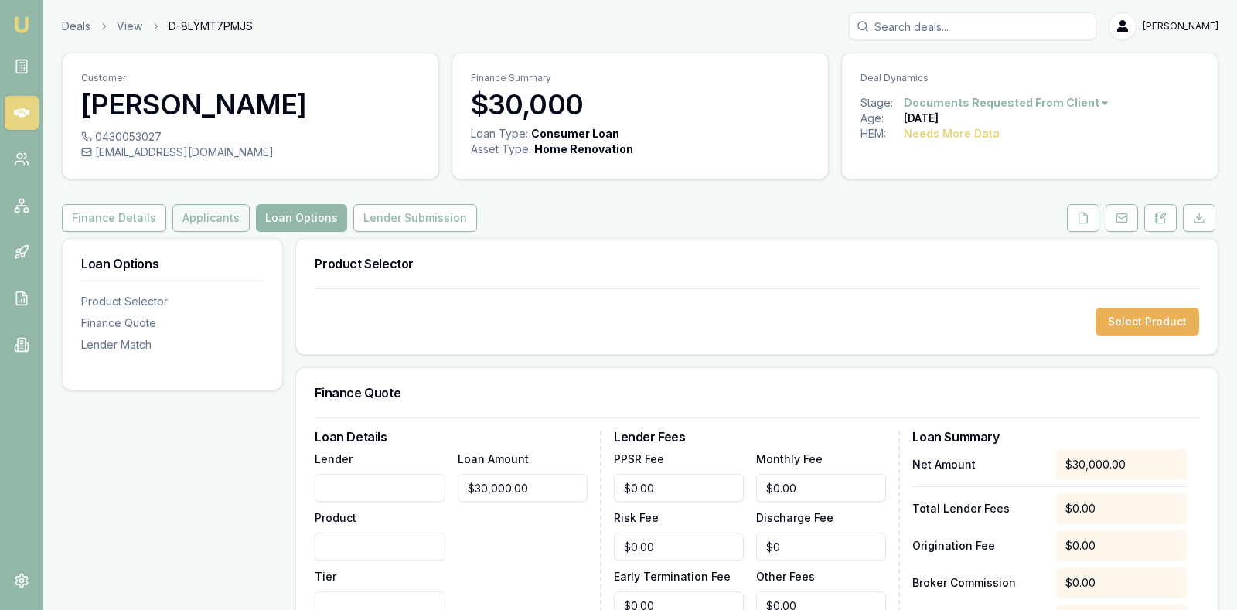
click at [204, 216] on button "Applicants" at bounding box center [210, 218] width 77 height 28
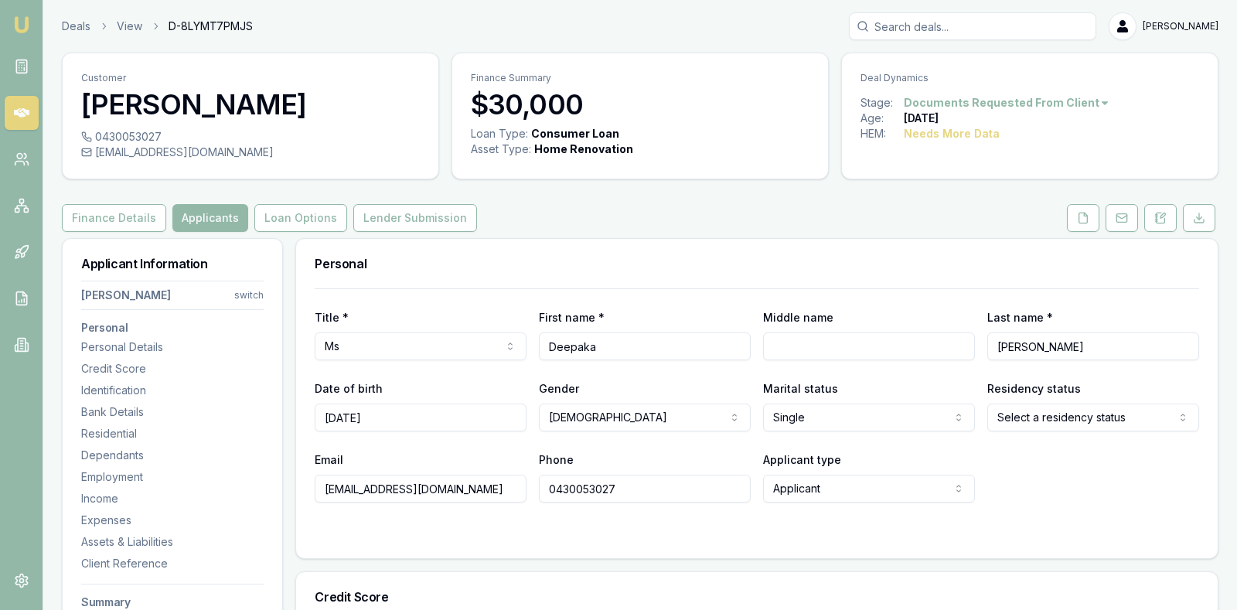
click at [598, 209] on div "Finance Details Applicants Loan Options Lender Submission" at bounding box center [640, 218] width 1156 height 28
